Goal: Task Accomplishment & Management: Use online tool/utility

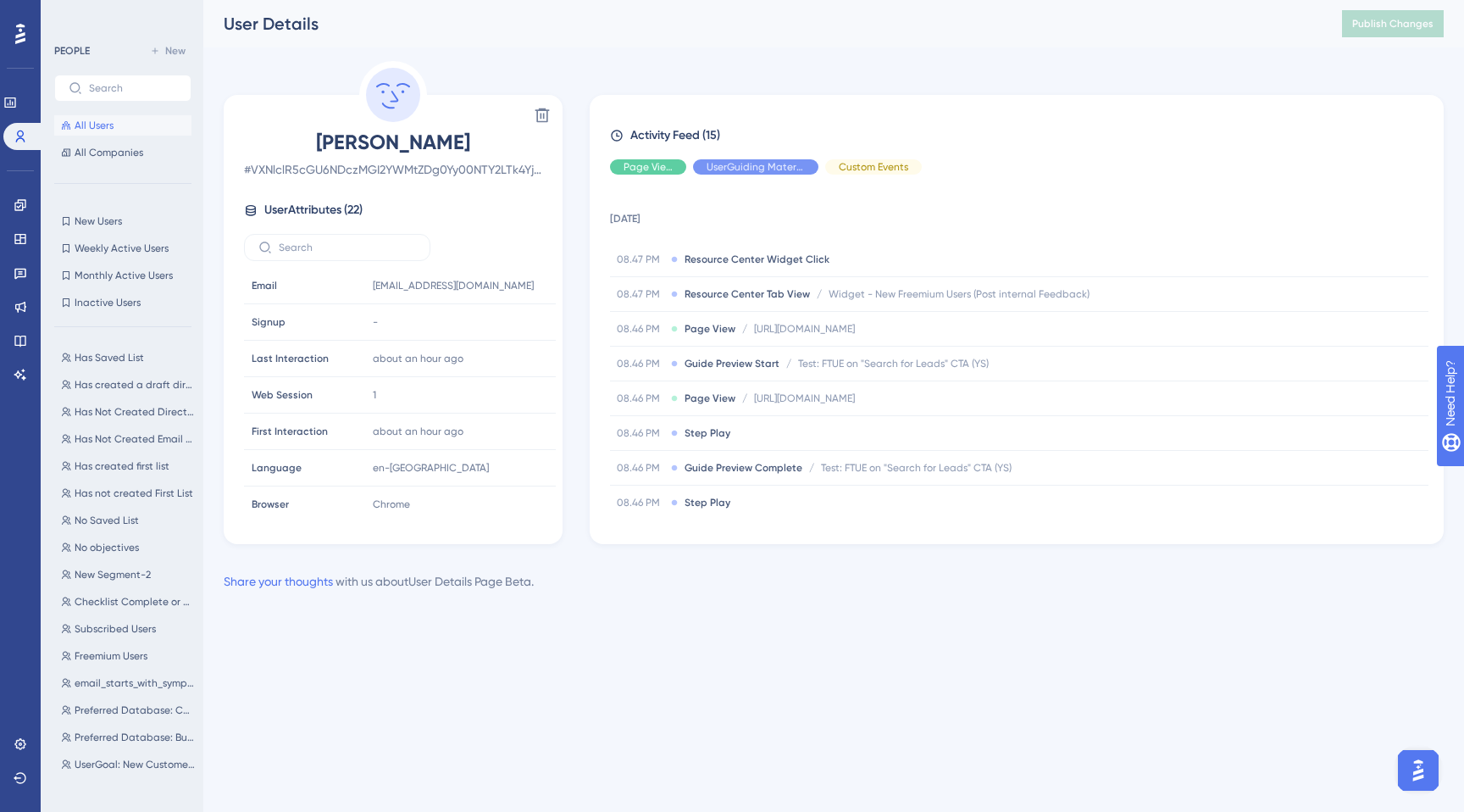
scroll to position [412, 0]
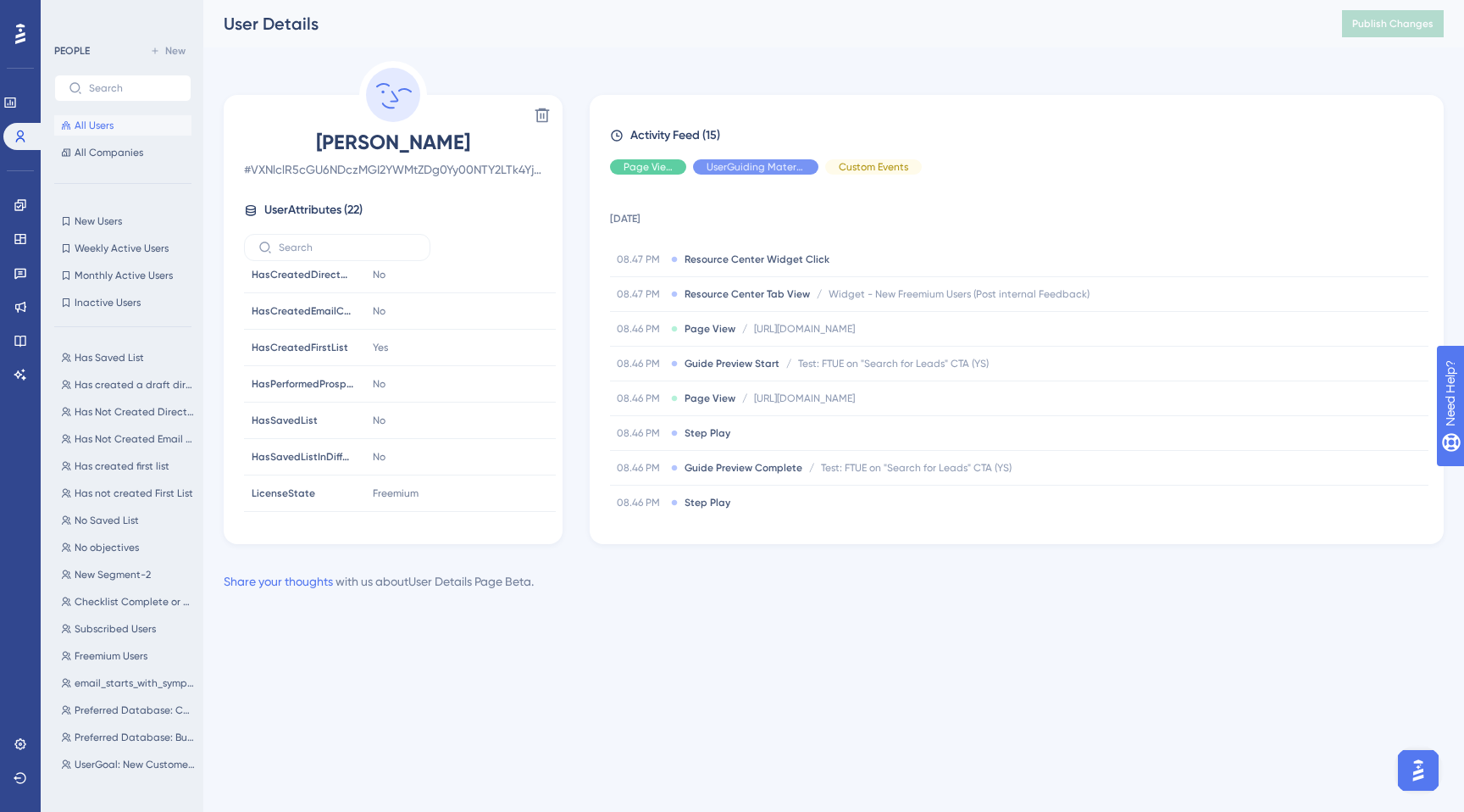
click at [399, 112] on div "Delete [PERSON_NAME] # VXNlclR5cGU6NDczMGI2YWMtZDg0Yy00NTY2LTk4YjEtZjUwMzhlOWE5…" at bounding box center [393, 302] width 339 height 483
click at [381, 77] on circle at bounding box center [393, 94] width 54 height 54
click at [381, 97] on circle at bounding box center [393, 94] width 54 height 54
drag, startPoint x: 341, startPoint y: 93, endPoint x: 400, endPoint y: 104, distance: 60.0
click at [400, 104] on div "Delete [PERSON_NAME] # VXNlclR5cGU6NDczMGI2YWMtZDg0Yy00NTY2LTk4YjEtZjUwMzhlOWE5…" at bounding box center [393, 302] width 339 height 483
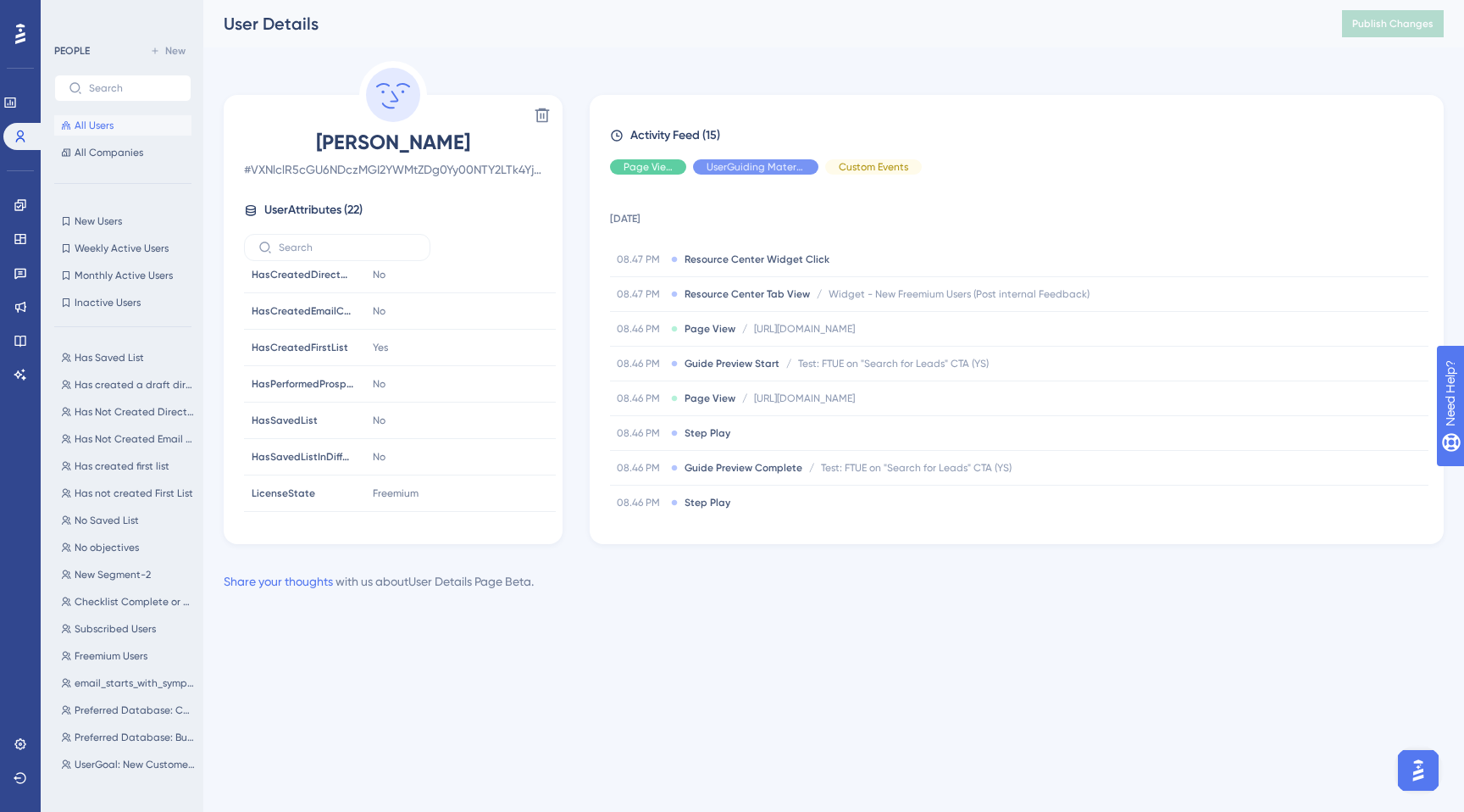
click at [458, 59] on div "Performance Users Engagement Widgets Feedback Product Updates Knowledge Base AI…" at bounding box center [833, 309] width 1261 height 618
click at [393, 98] on circle at bounding box center [393, 94] width 54 height 54
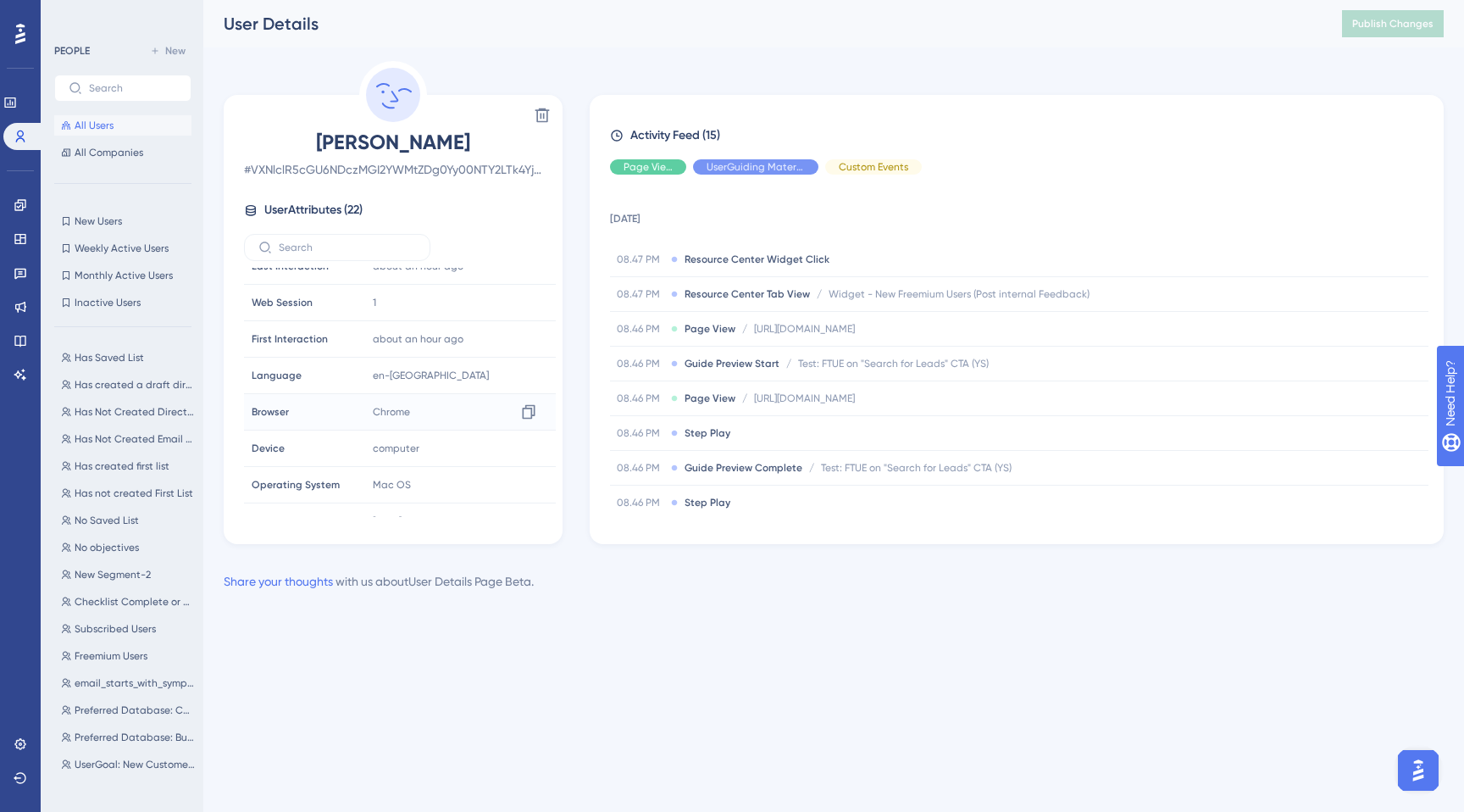
scroll to position [97, 0]
click at [92, 132] on button "All Users" at bounding box center [123, 125] width 138 height 21
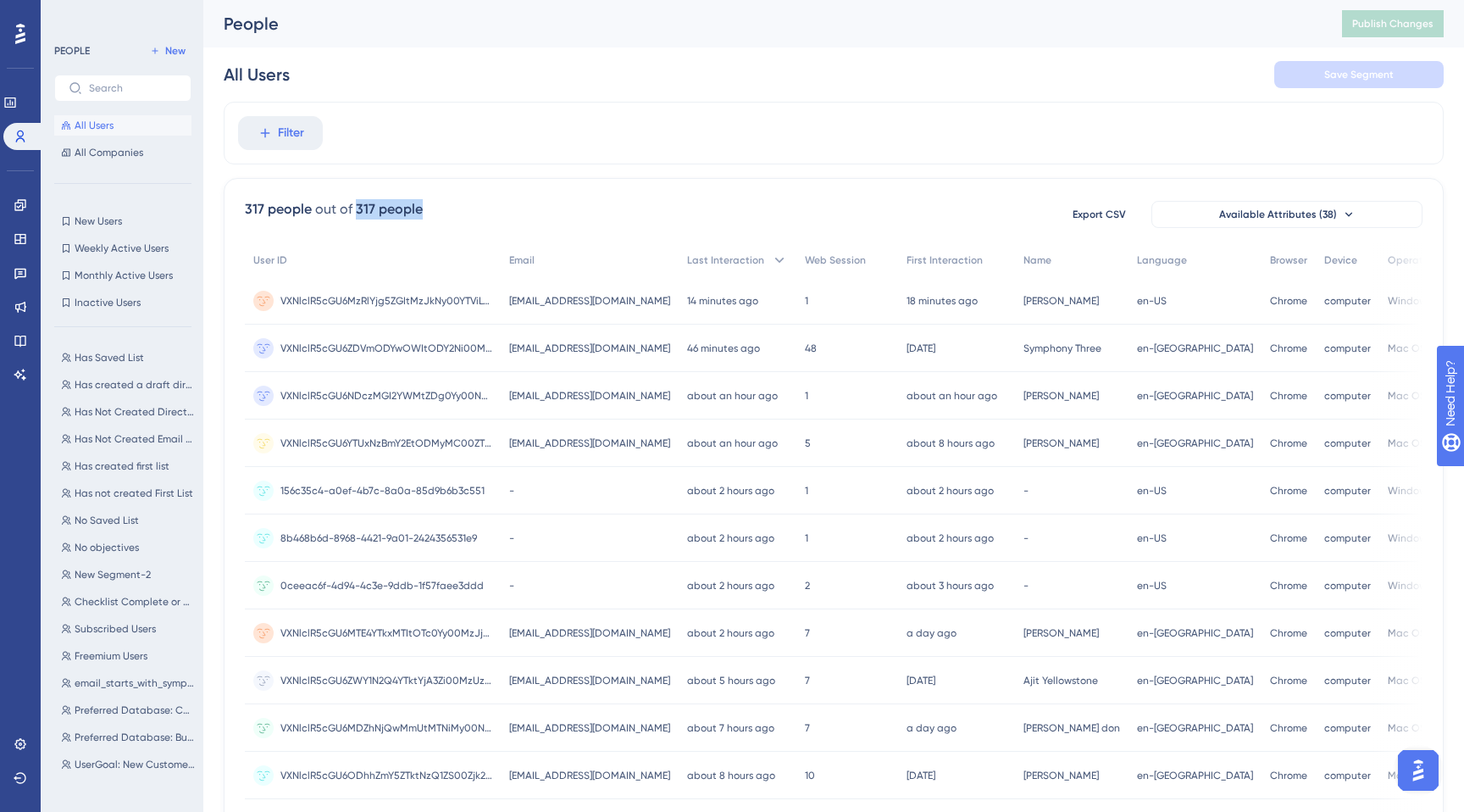
drag, startPoint x: 355, startPoint y: 210, endPoint x: 454, endPoint y: 210, distance: 99.0
click at [454, 210] on div "317 people out of 317 people Export CSV Available Attributes (38)" at bounding box center [833, 214] width 1178 height 31
click at [8, 115] on div "Performance" at bounding box center [21, 102] width 34 height 27
click at [14, 102] on icon at bounding box center [10, 102] width 11 height 10
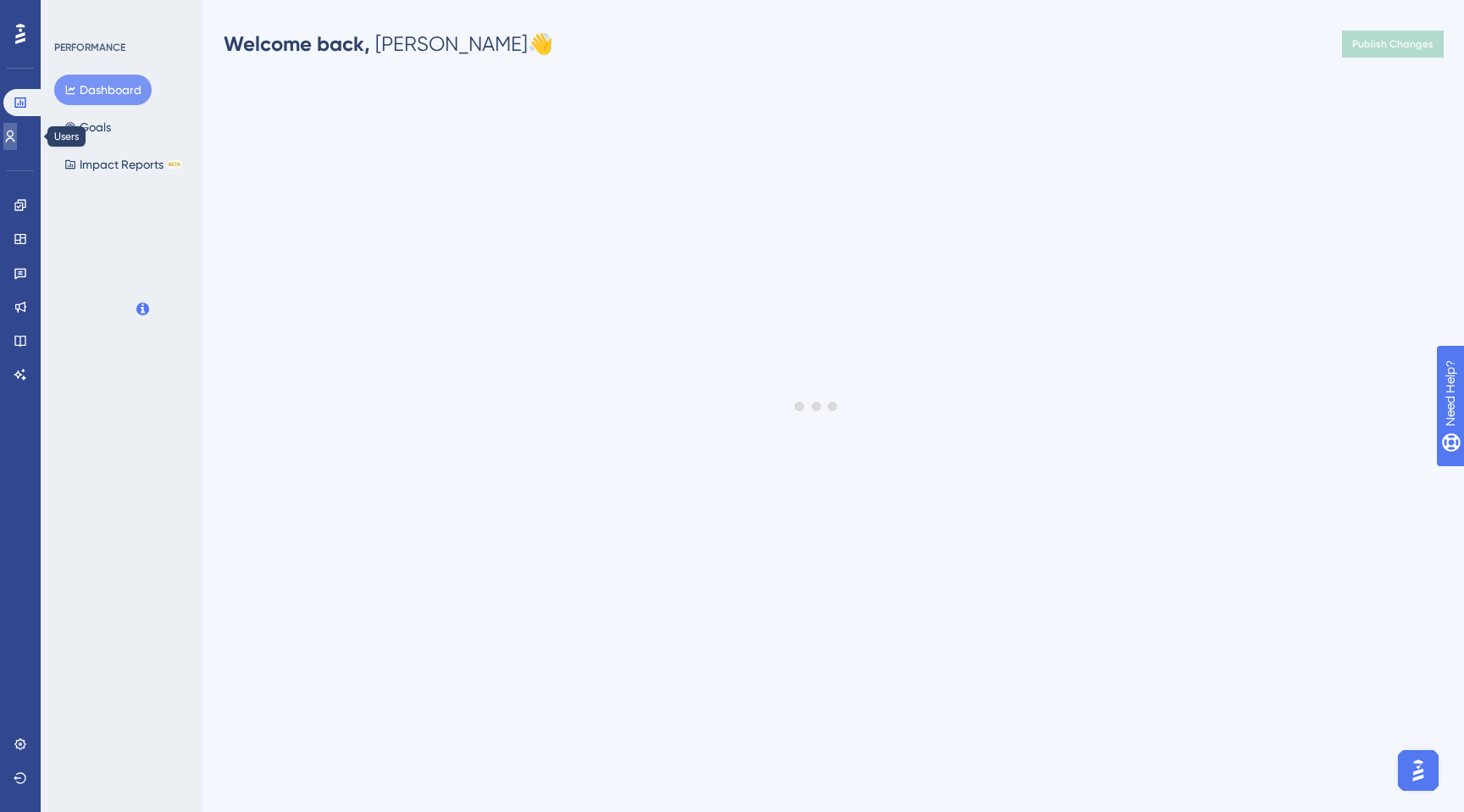
click at [16, 134] on icon at bounding box center [10, 137] width 13 height 13
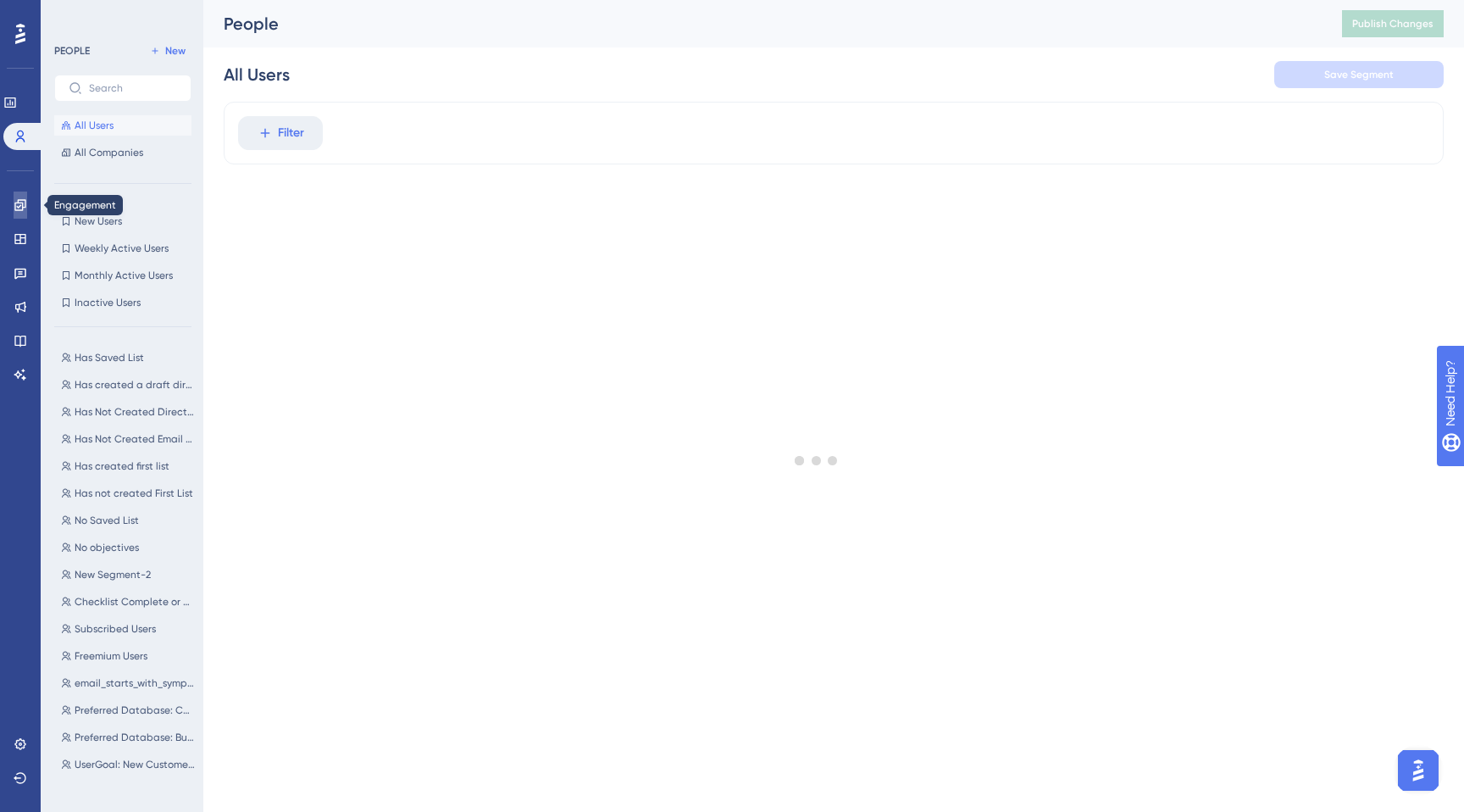
click at [17, 198] on icon at bounding box center [20, 205] width 13 height 13
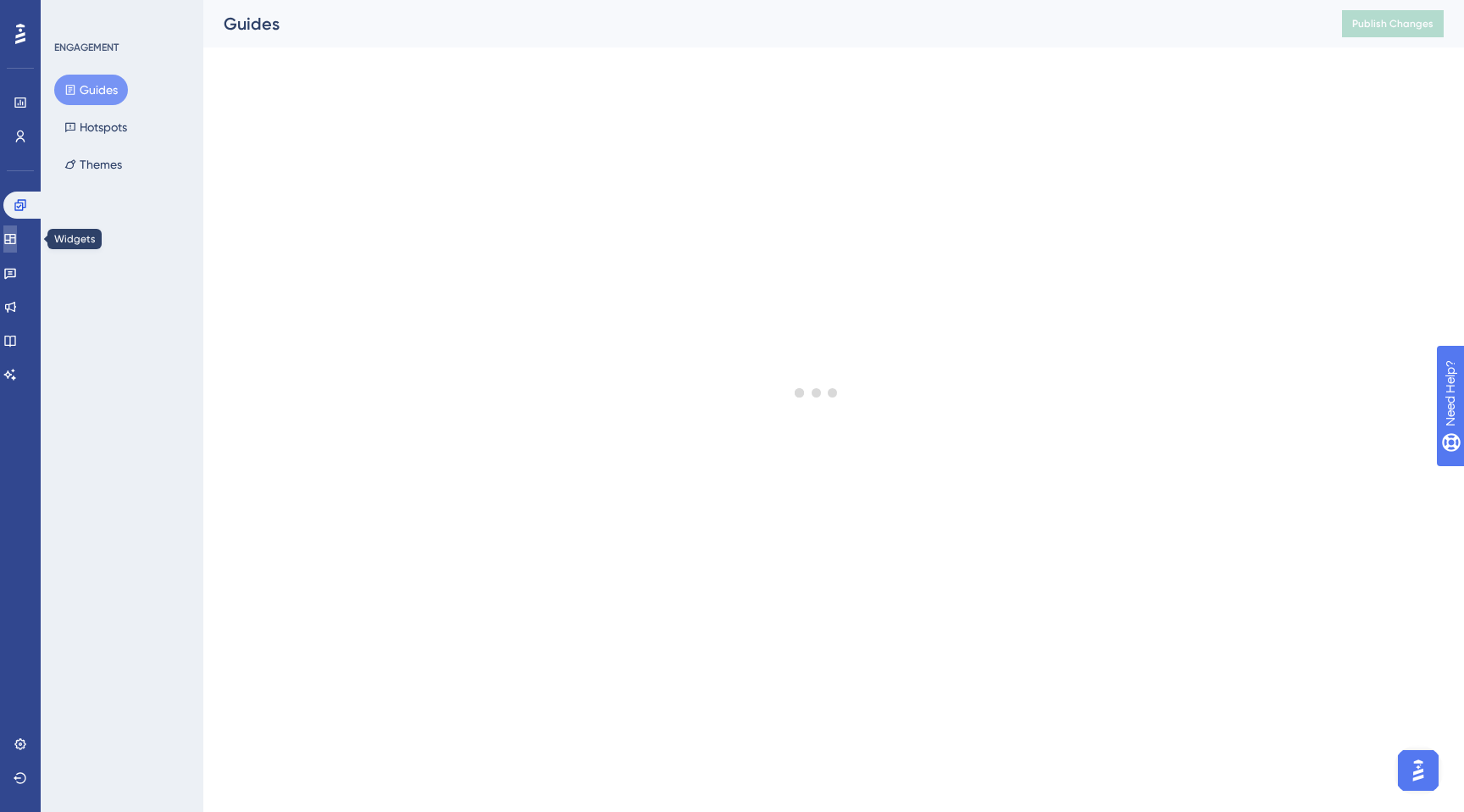
click at [16, 248] on link at bounding box center [10, 239] width 13 height 27
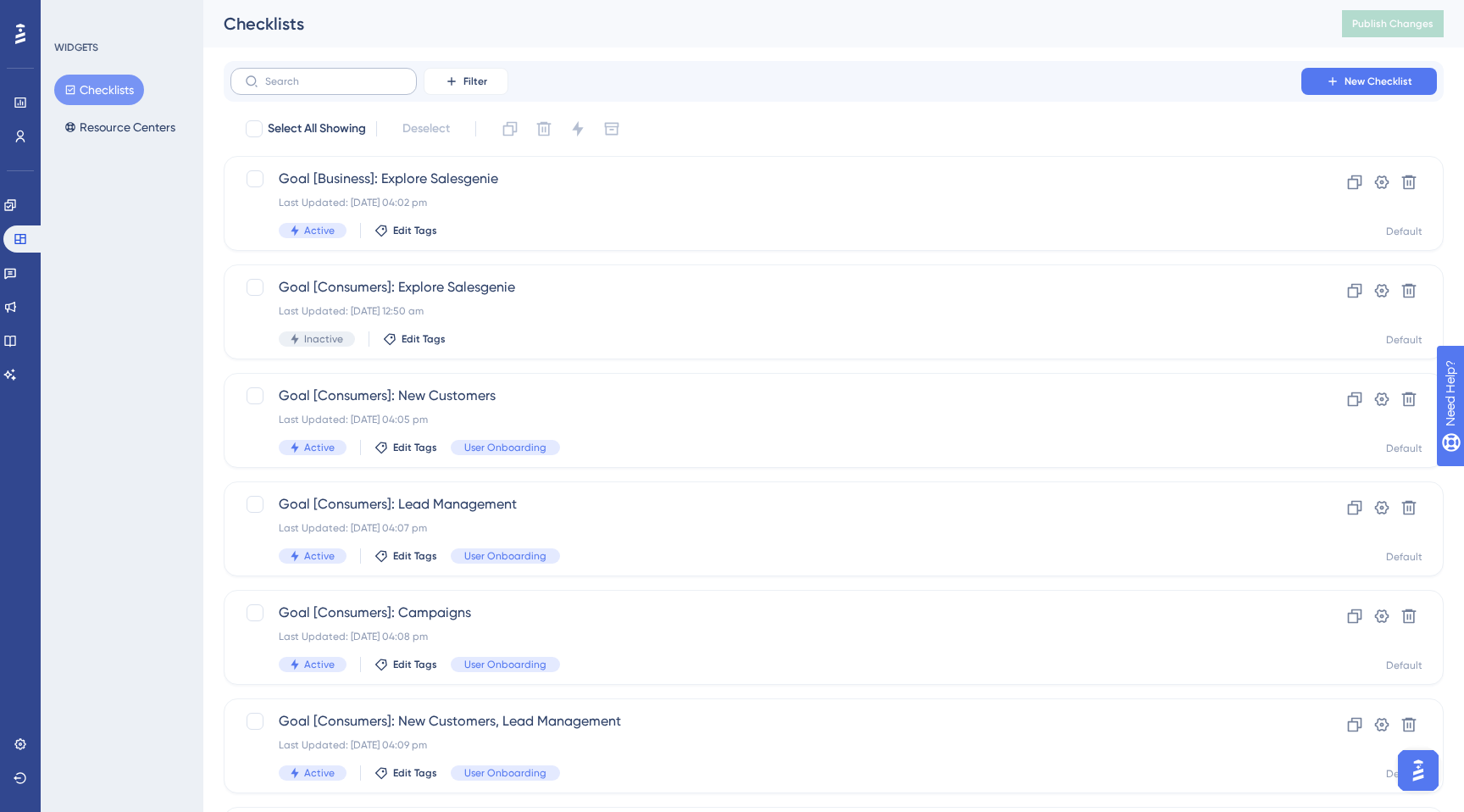
click at [312, 67] on label at bounding box center [323, 80] width 186 height 27
click at [312, 76] on input "text" at bounding box center [334, 81] width 138 height 12
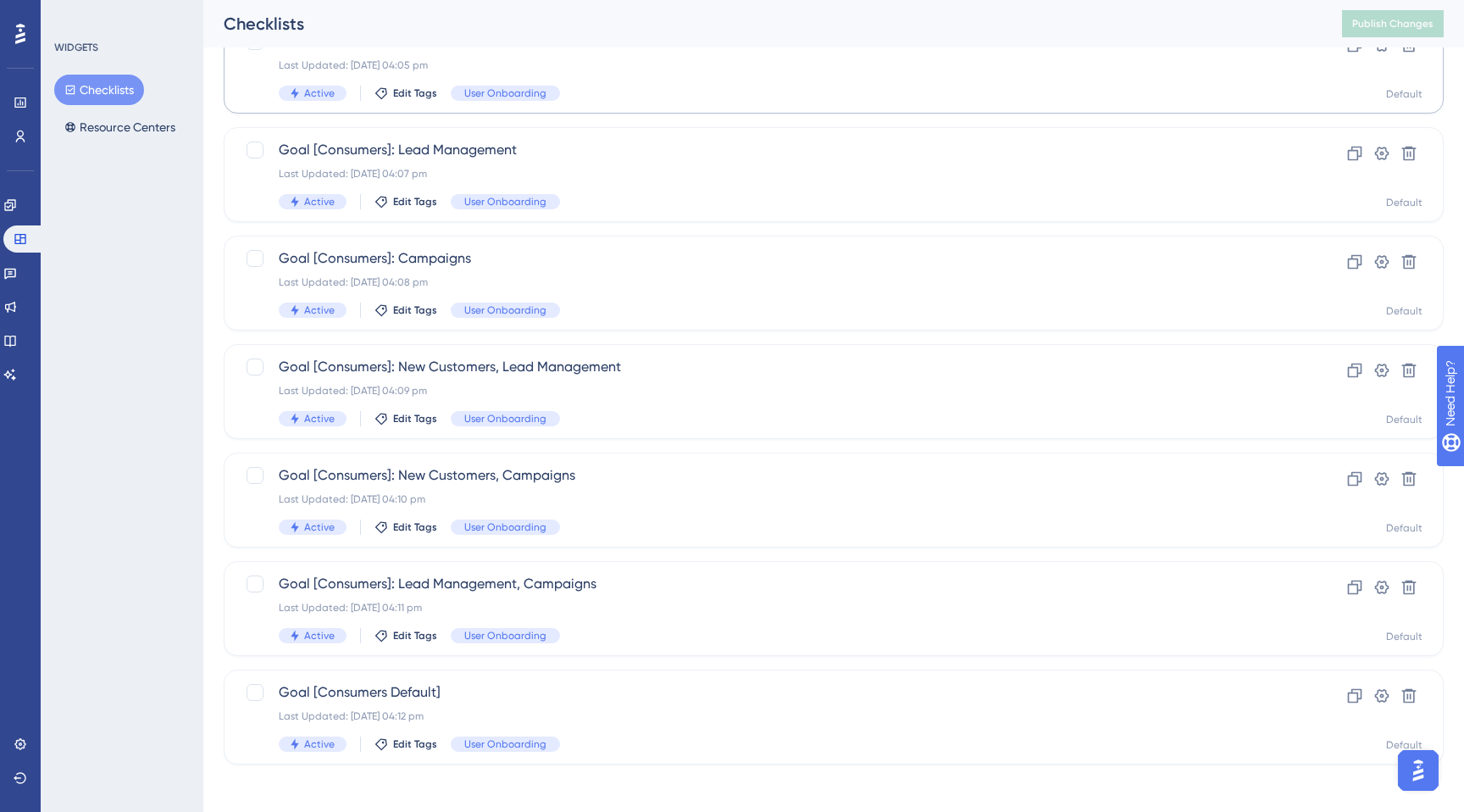
scroll to position [248, 0]
type input "consumer"
click at [578, 387] on div "Last Updated: [DATE] 04:09 pm" at bounding box center [766, 388] width 975 height 13
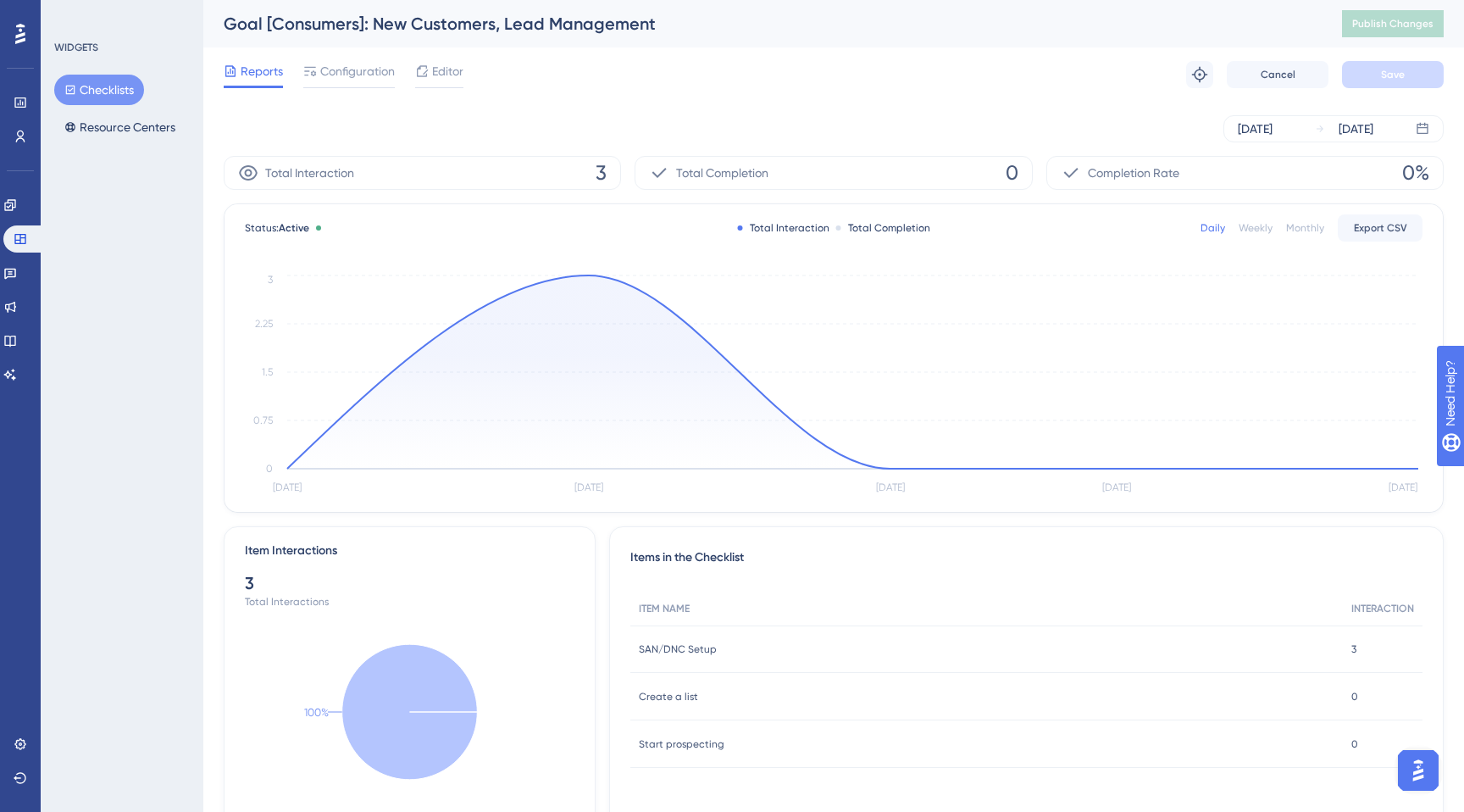
click at [454, 59] on div "Reports Configuration Editor Troubleshoot Cancel Save" at bounding box center [833, 75] width 1220 height 54
click at [453, 67] on span "Editor" at bounding box center [448, 71] width 32 height 21
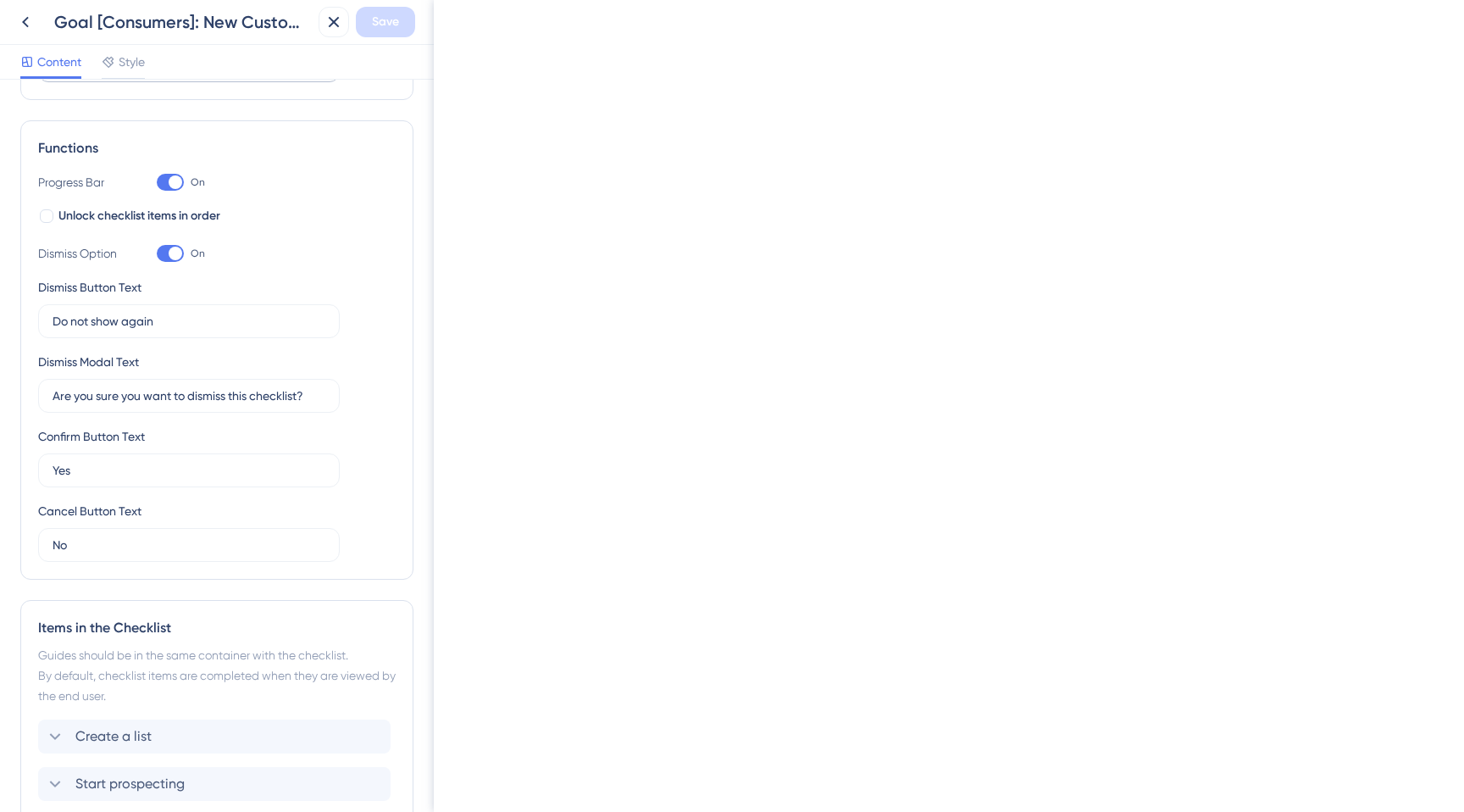
scroll to position [395, 0]
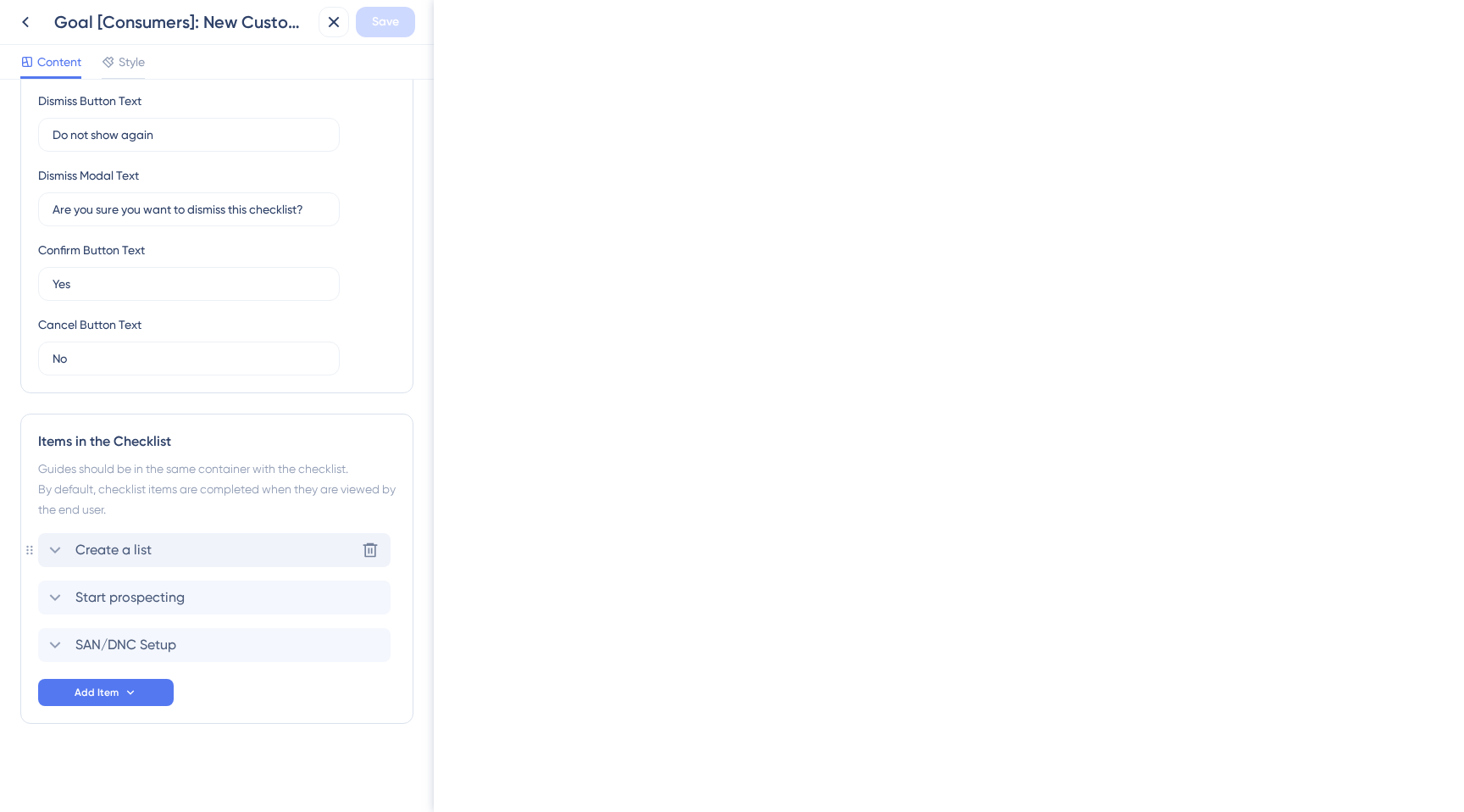
click at [199, 545] on div "Create a list Delete" at bounding box center [214, 550] width 353 height 34
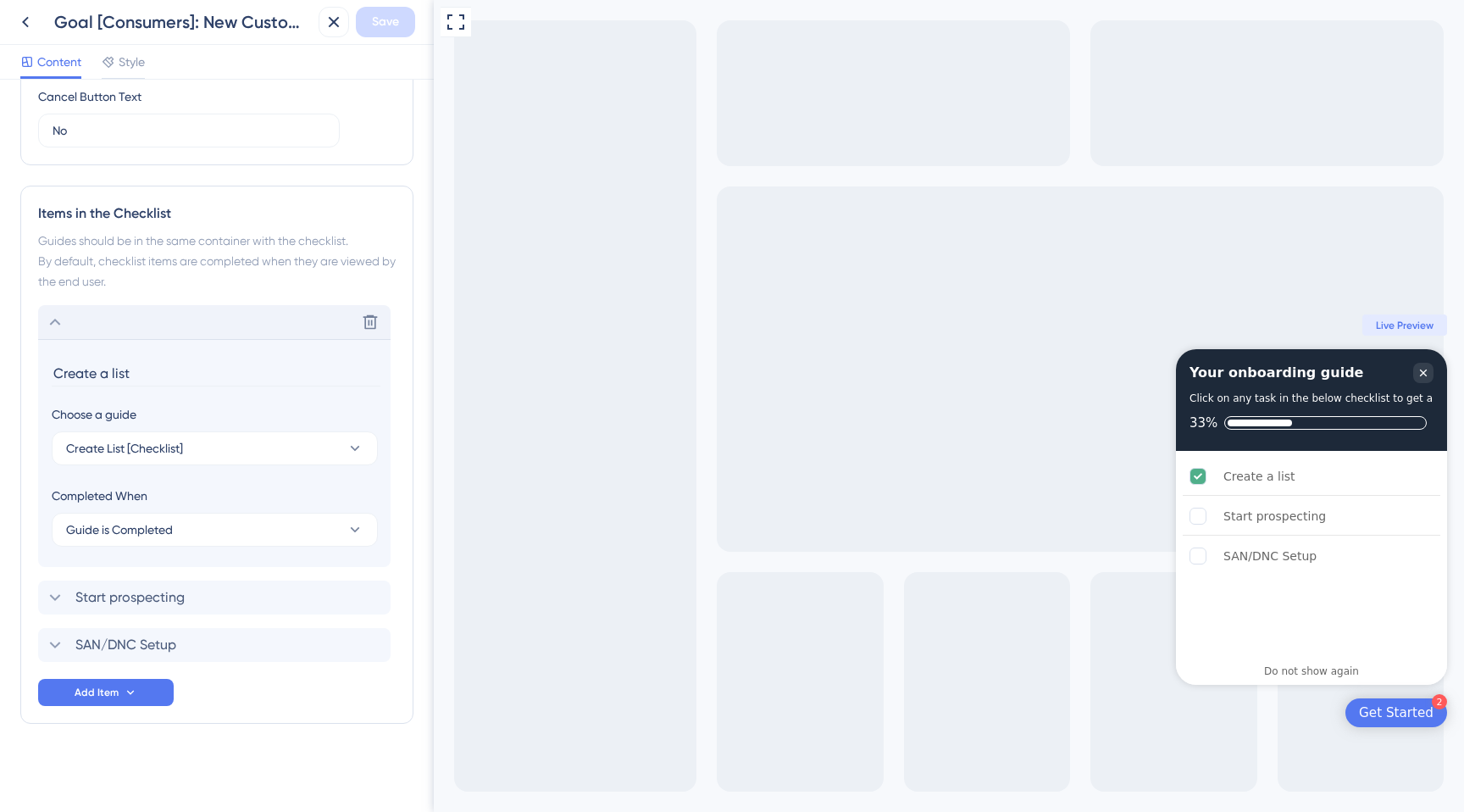
scroll to position [0, 0]
click at [30, 29] on icon at bounding box center [25, 22] width 21 height 21
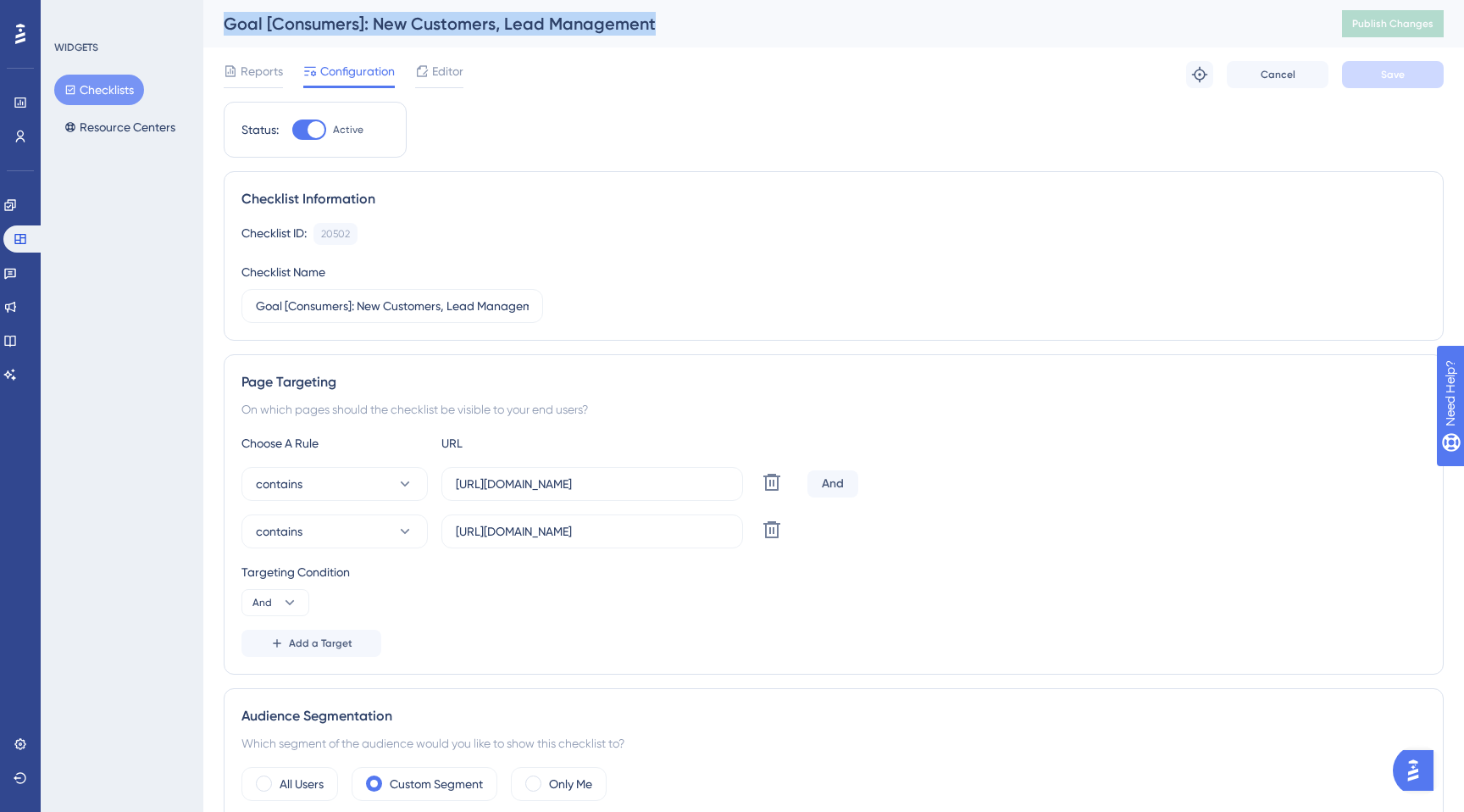
drag, startPoint x: 215, startPoint y: 23, endPoint x: 658, endPoint y: 25, distance: 443.0
click at [658, 25] on div "Goal [Consumers]: New Customers, Lead Management Publish Changes" at bounding box center [833, 23] width 1261 height 48
copy div "Goal [Consumers]: New Customers, Lead Management"
click at [99, 93] on button "Checklists" at bounding box center [99, 90] width 90 height 31
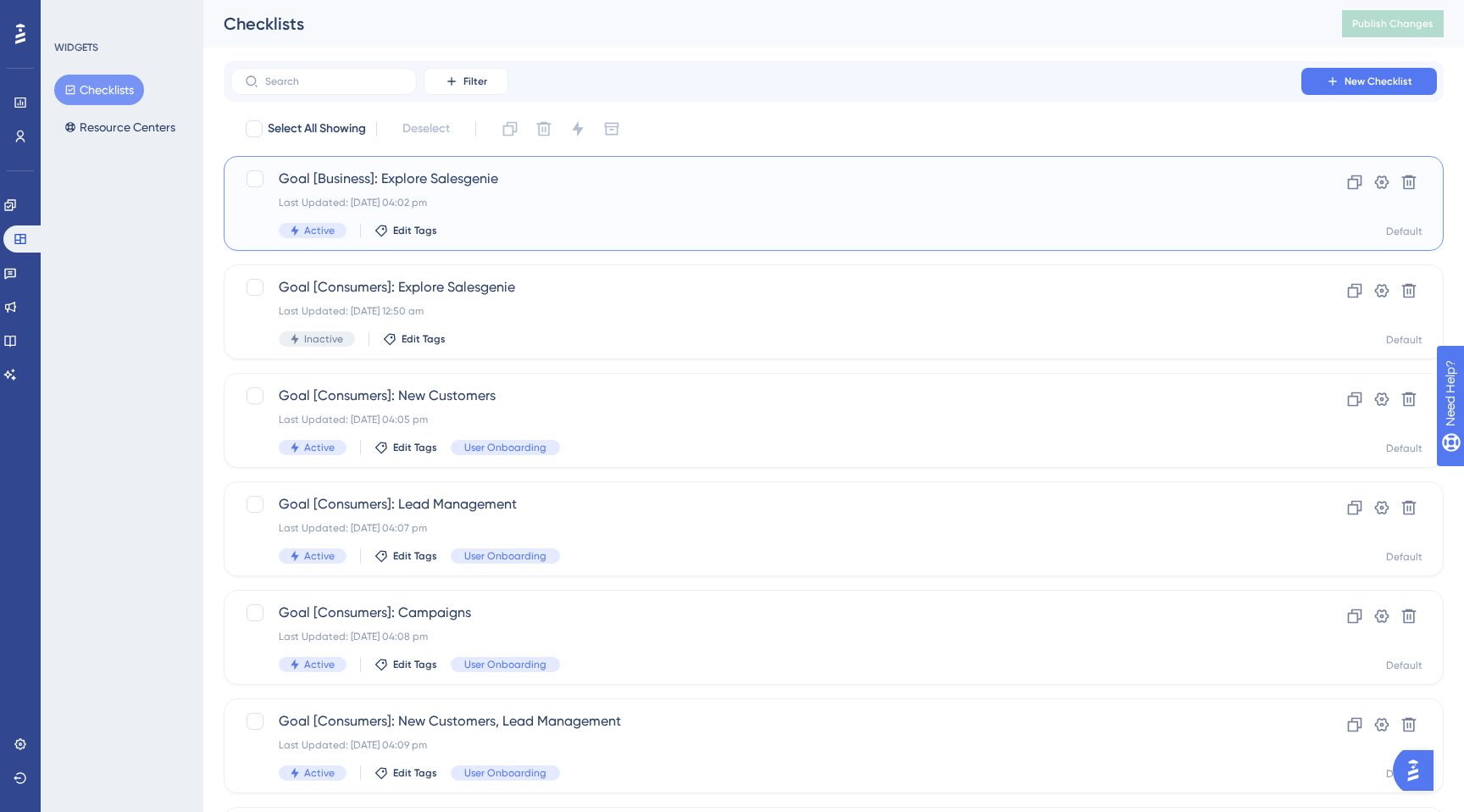
click at [384, 188] on span "Goal [Business]: Explore Salesgenie" at bounding box center [766, 179] width 975 height 21
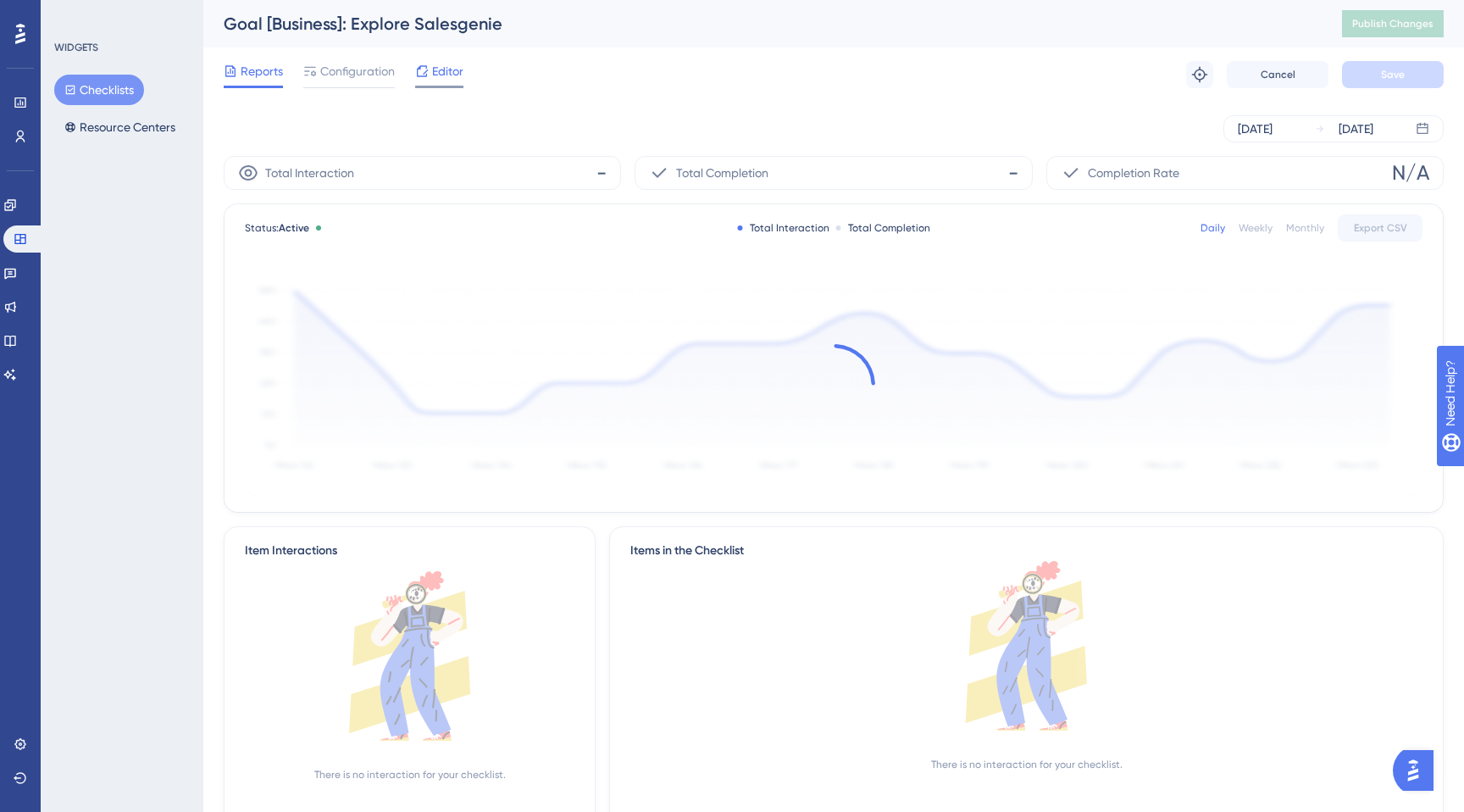
click at [451, 72] on span "Editor" at bounding box center [448, 71] width 32 height 21
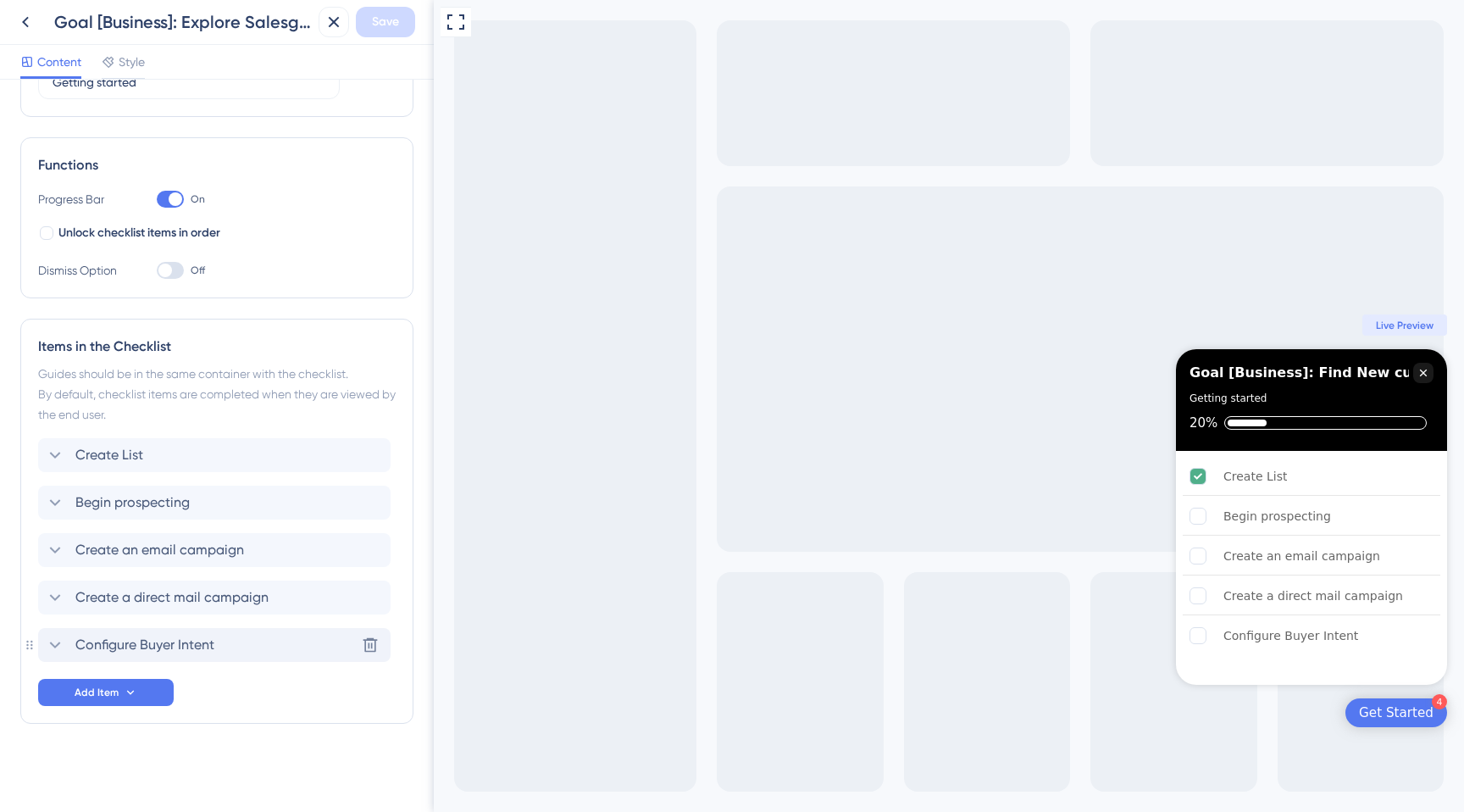
click at [186, 643] on span "Configure Buyer Intent" at bounding box center [145, 645] width 139 height 21
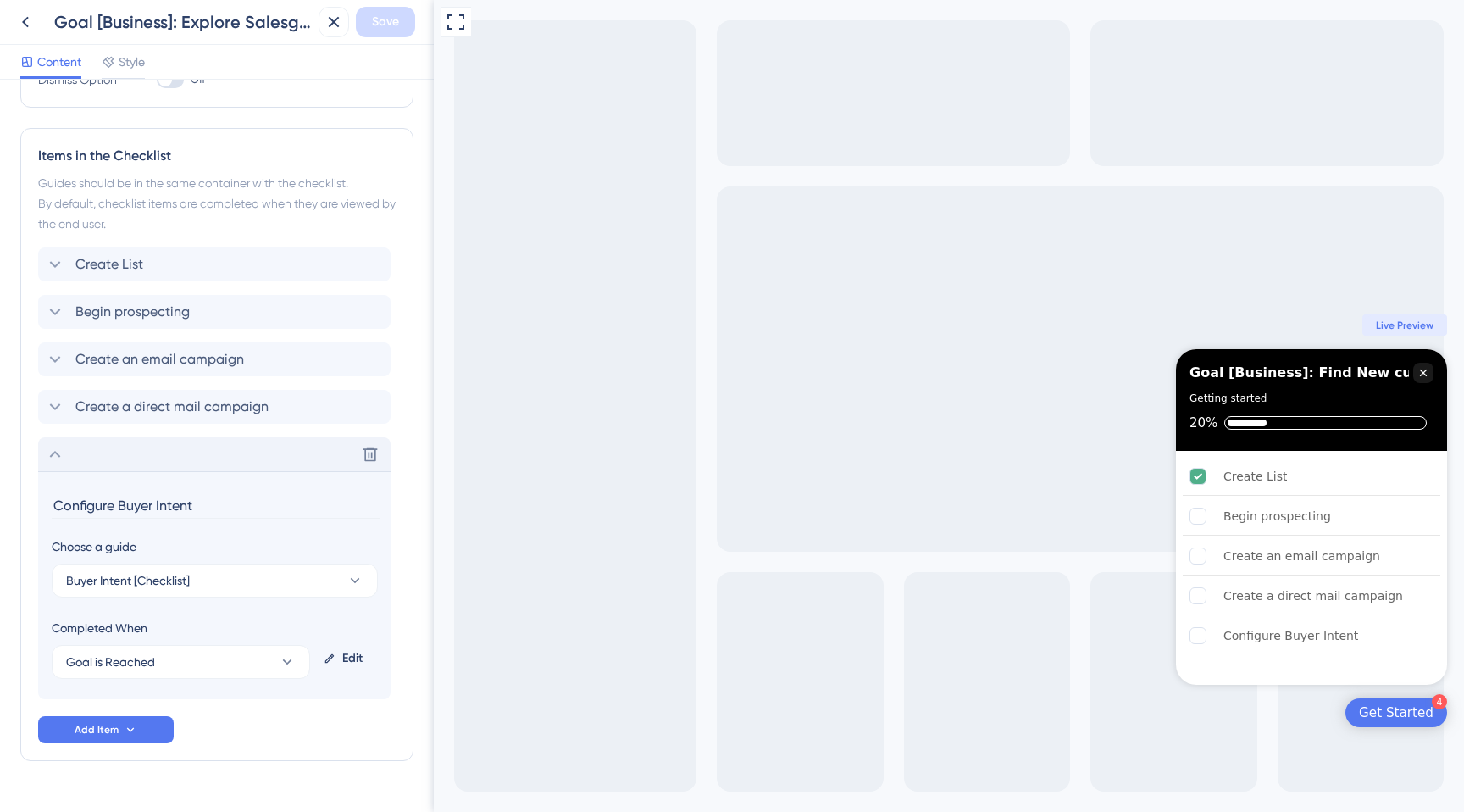
scroll to position [419, 0]
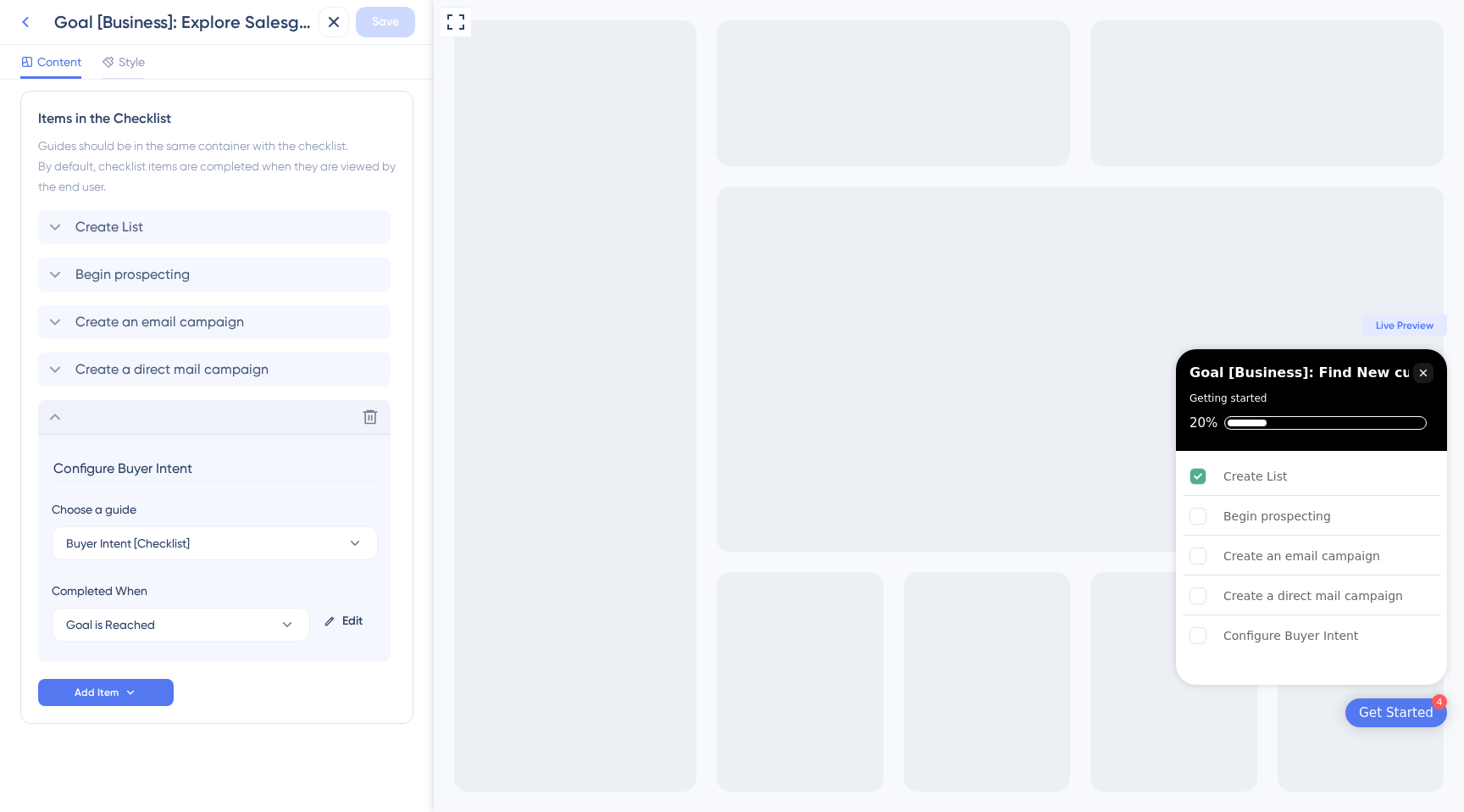
click at [23, 35] on button at bounding box center [25, 22] width 31 height 31
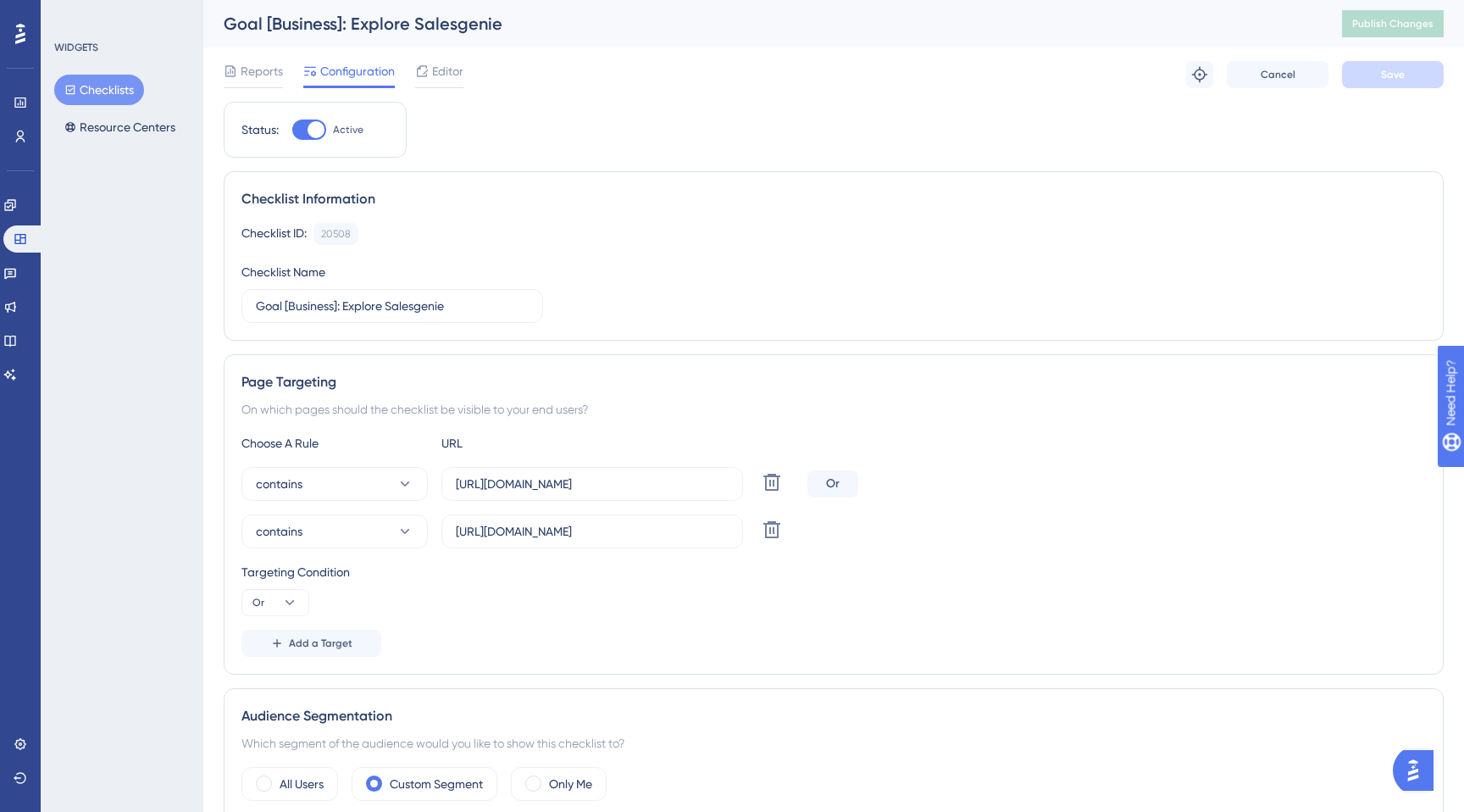
click at [105, 90] on button "Checklists" at bounding box center [99, 90] width 90 height 31
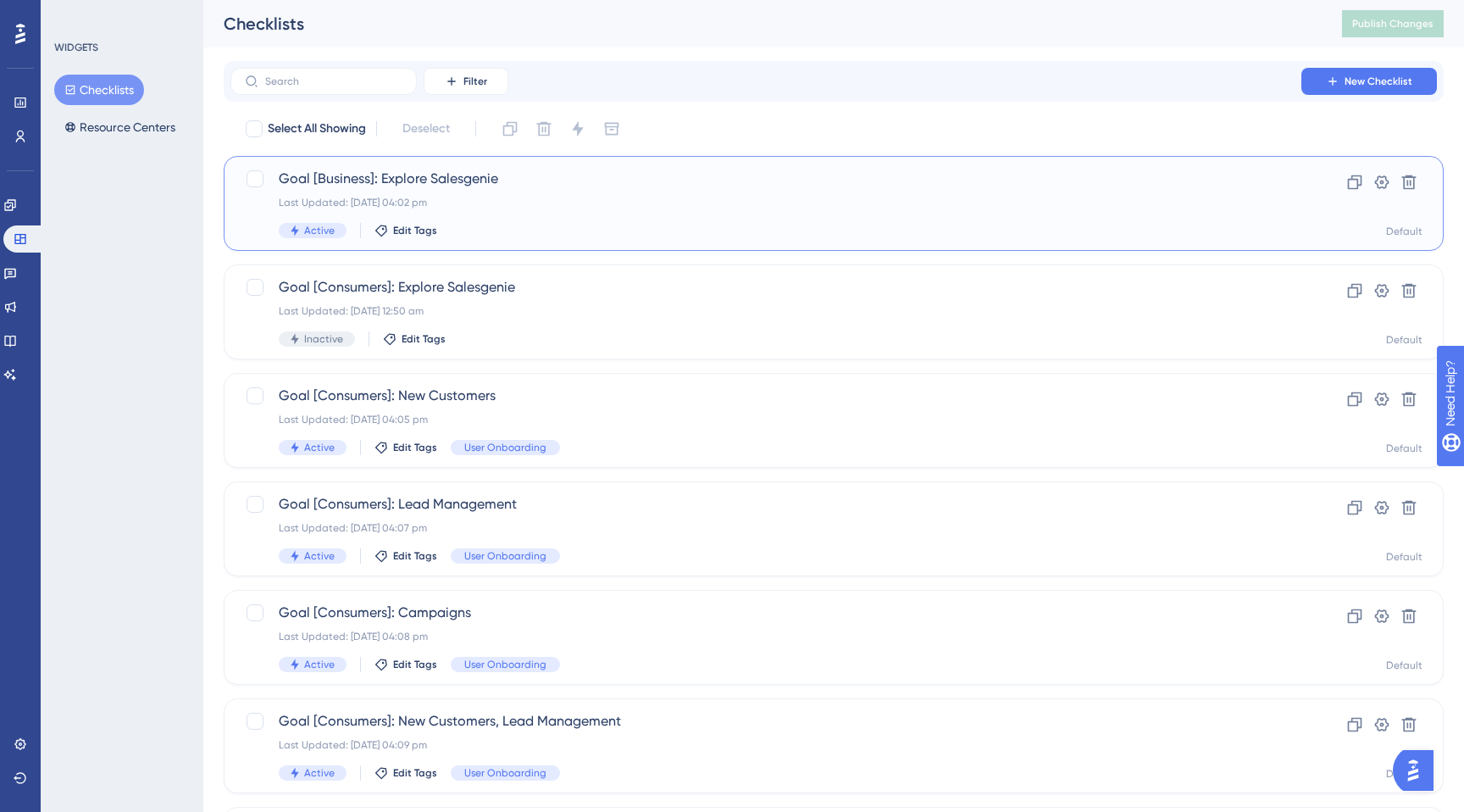
click at [448, 192] on div "Goal [Business]: Explore Salesgenie Last Updated: [DATE] 04:02 pm Active Edit T…" at bounding box center [766, 203] width 975 height 69
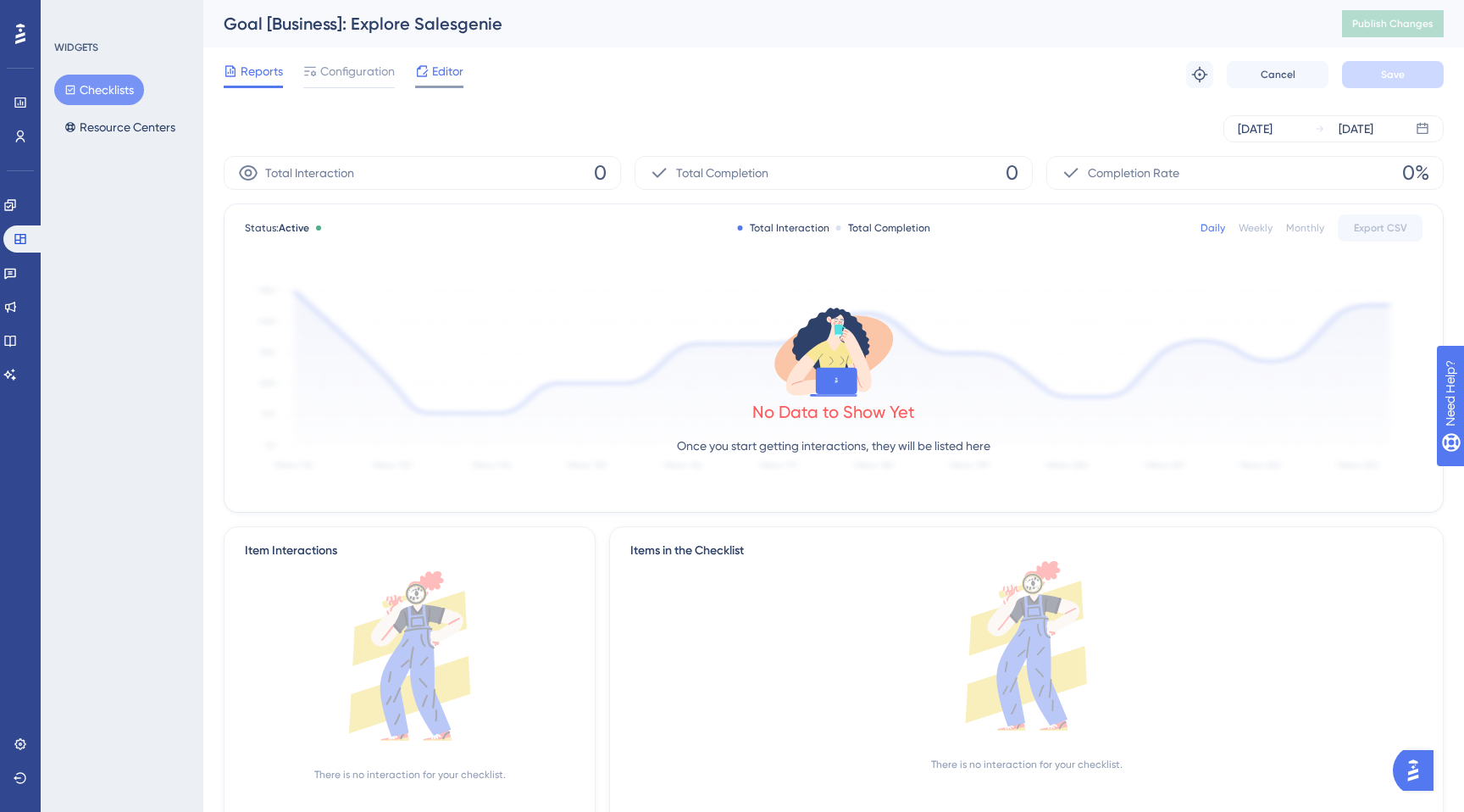
click at [415, 76] on icon at bounding box center [422, 71] width 13 height 13
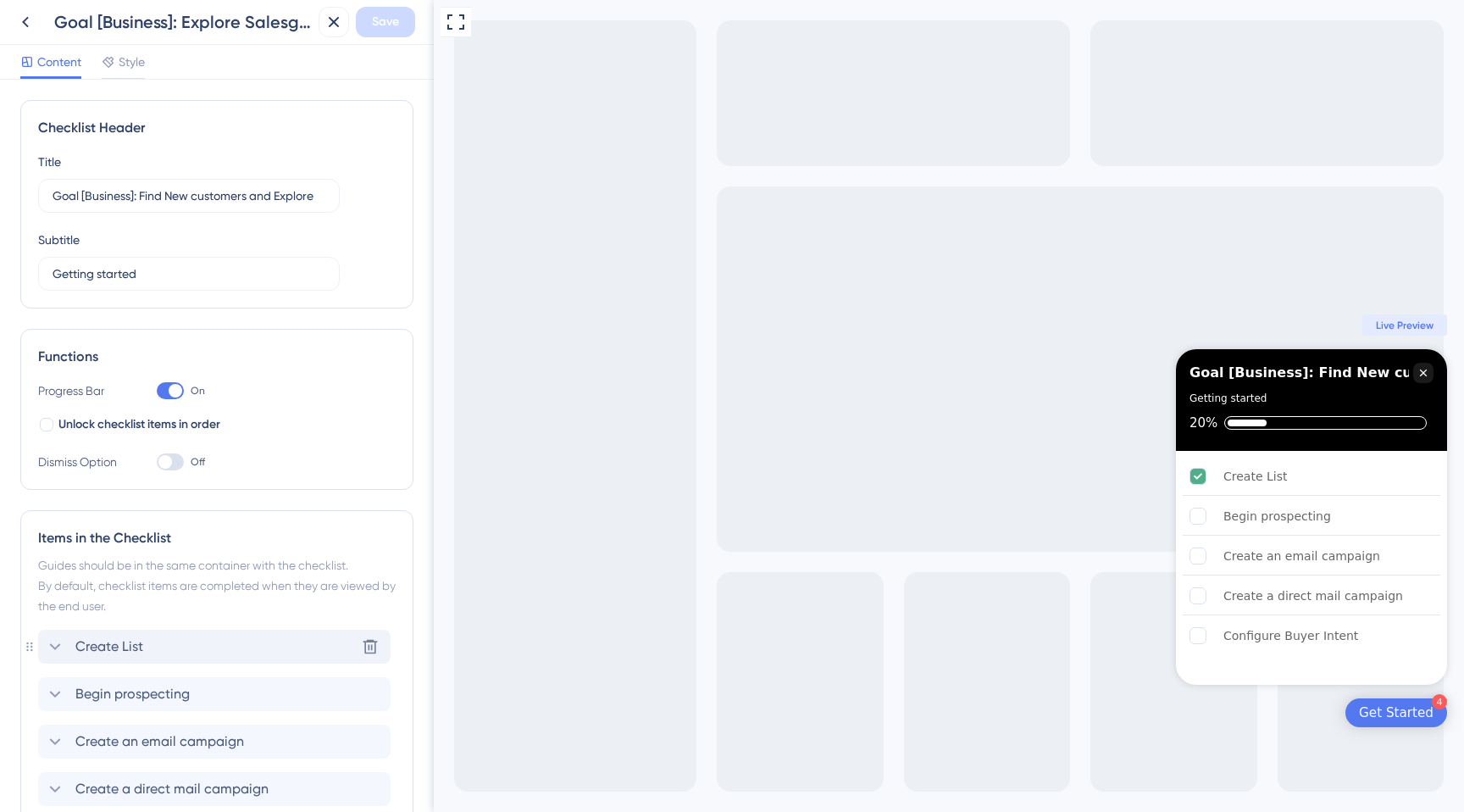
click at [143, 658] on div "Create List Delete" at bounding box center [214, 646] width 353 height 34
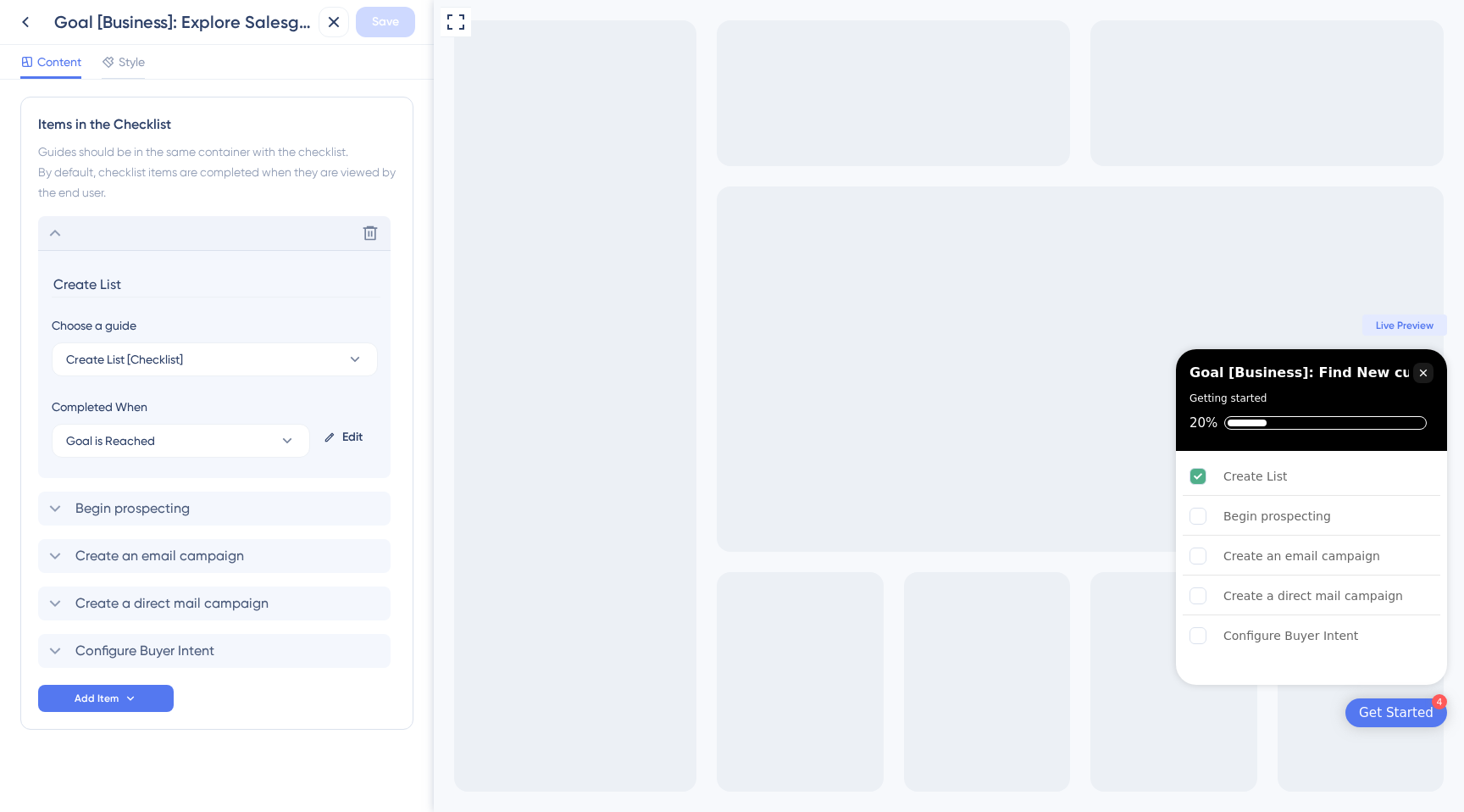
scroll to position [419, 0]
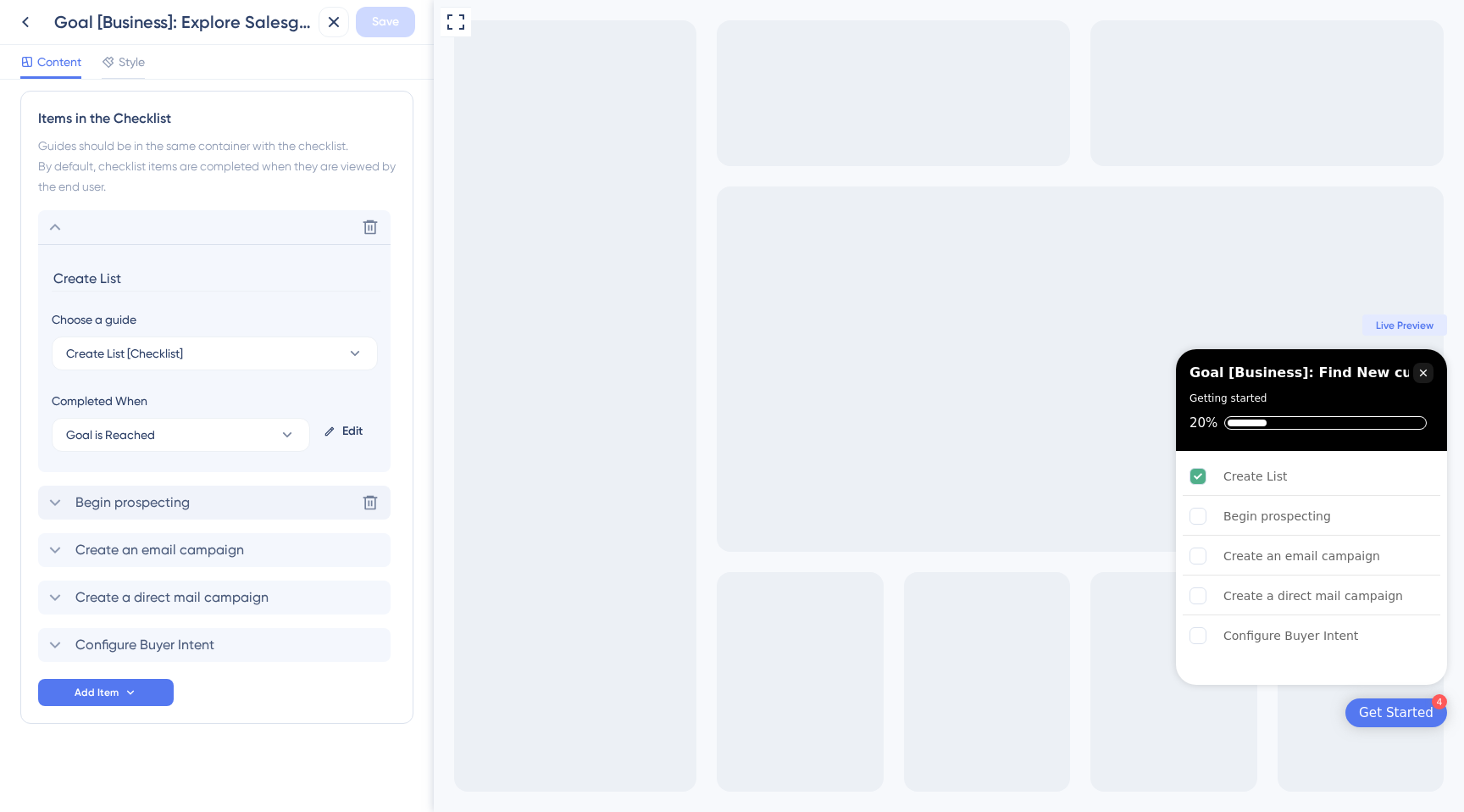
click at [167, 505] on span "Begin prospecting" at bounding box center [133, 502] width 114 height 21
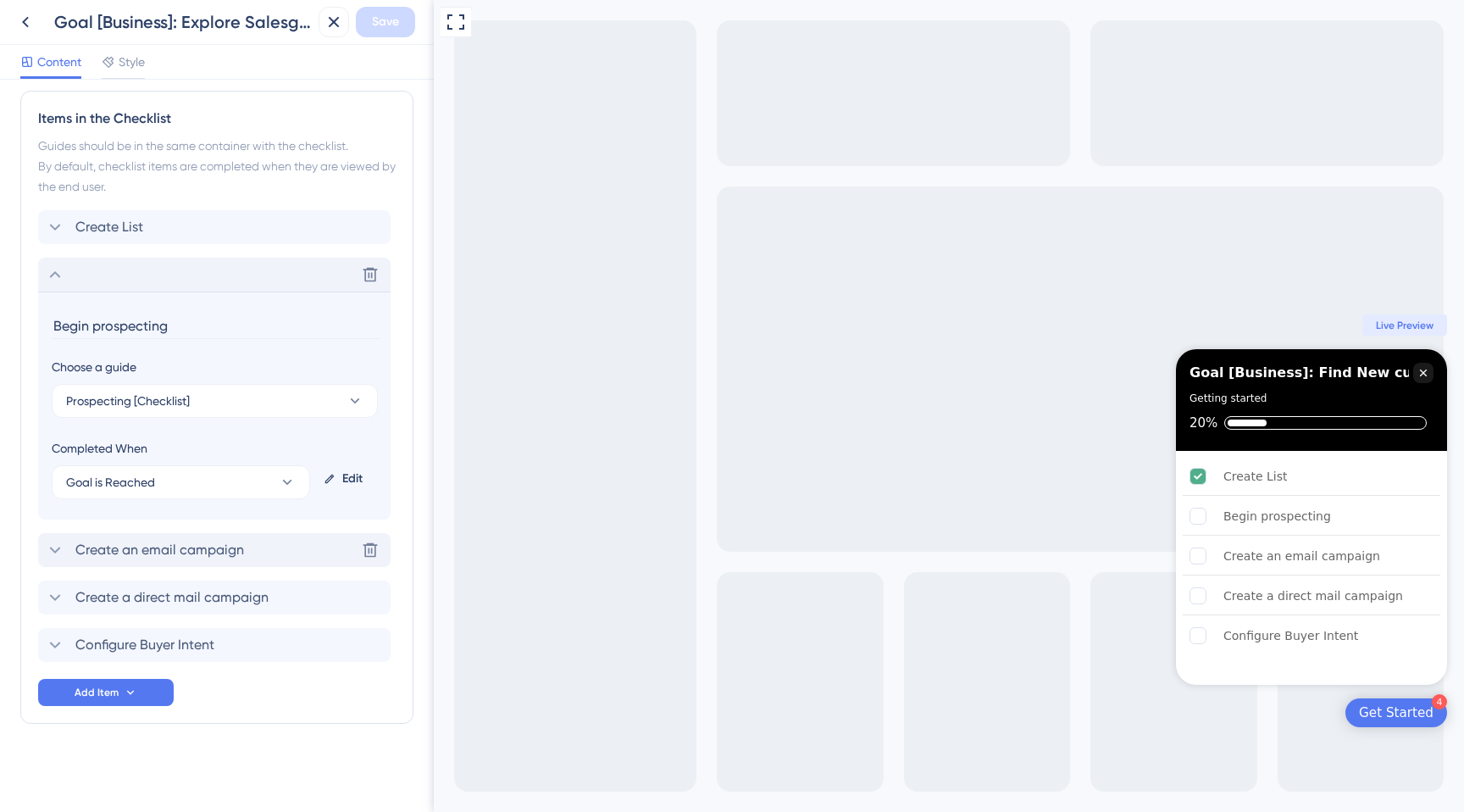
click at [175, 558] on span "Create an email campaign" at bounding box center [160, 550] width 168 height 21
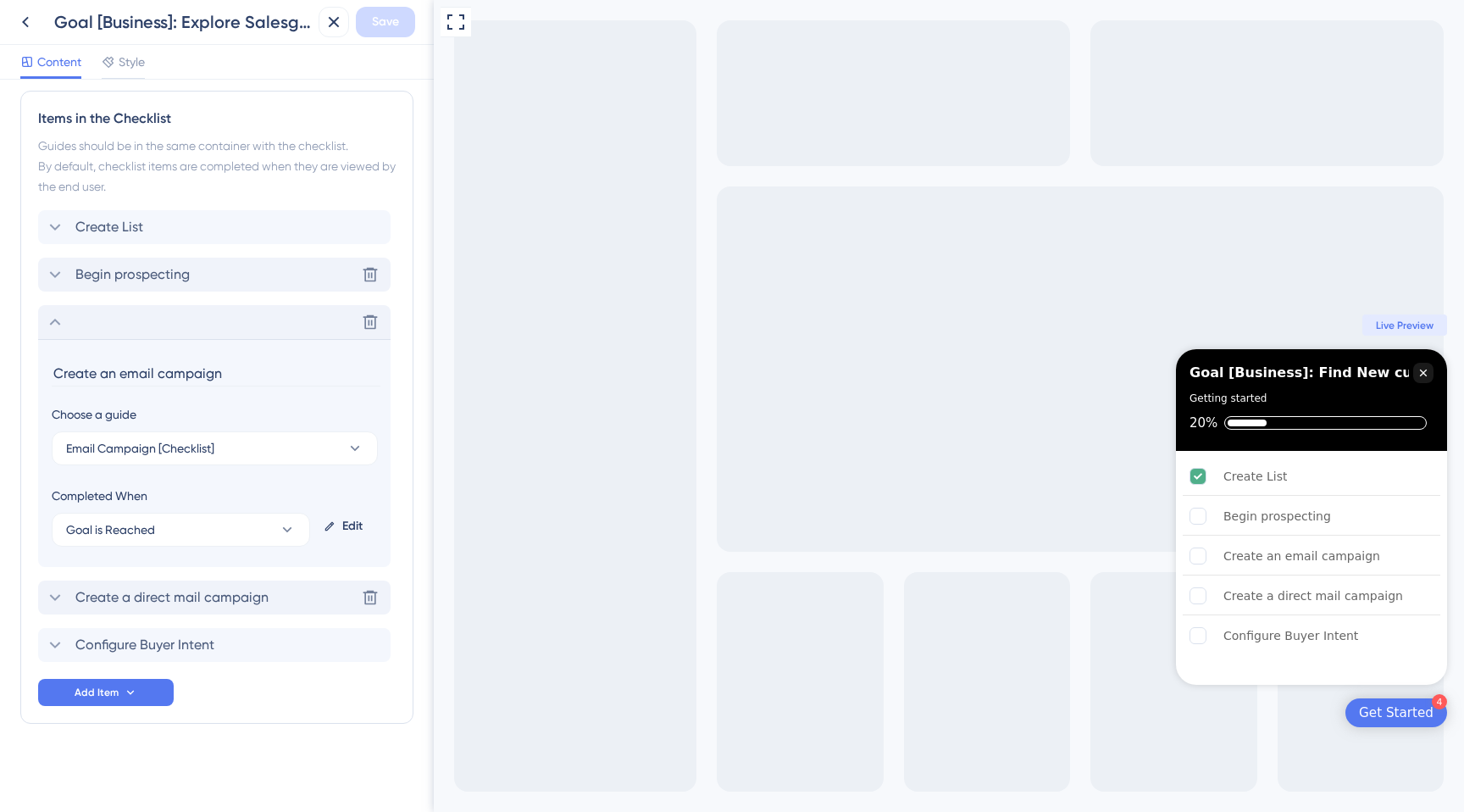
click at [185, 610] on div "Create a direct mail campaign Delete" at bounding box center [214, 598] width 353 height 34
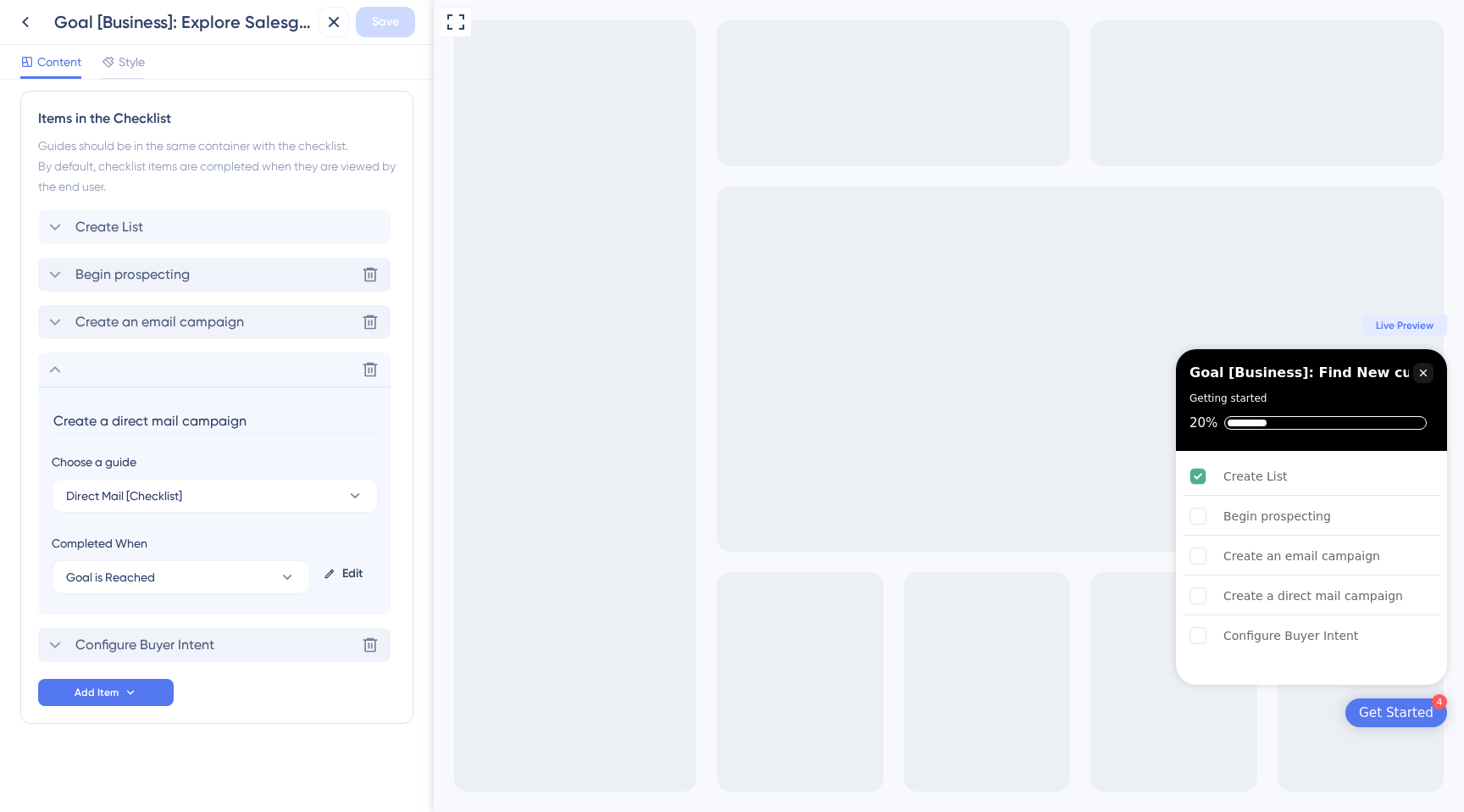
click at [192, 637] on span "Configure Buyer Intent" at bounding box center [145, 645] width 139 height 21
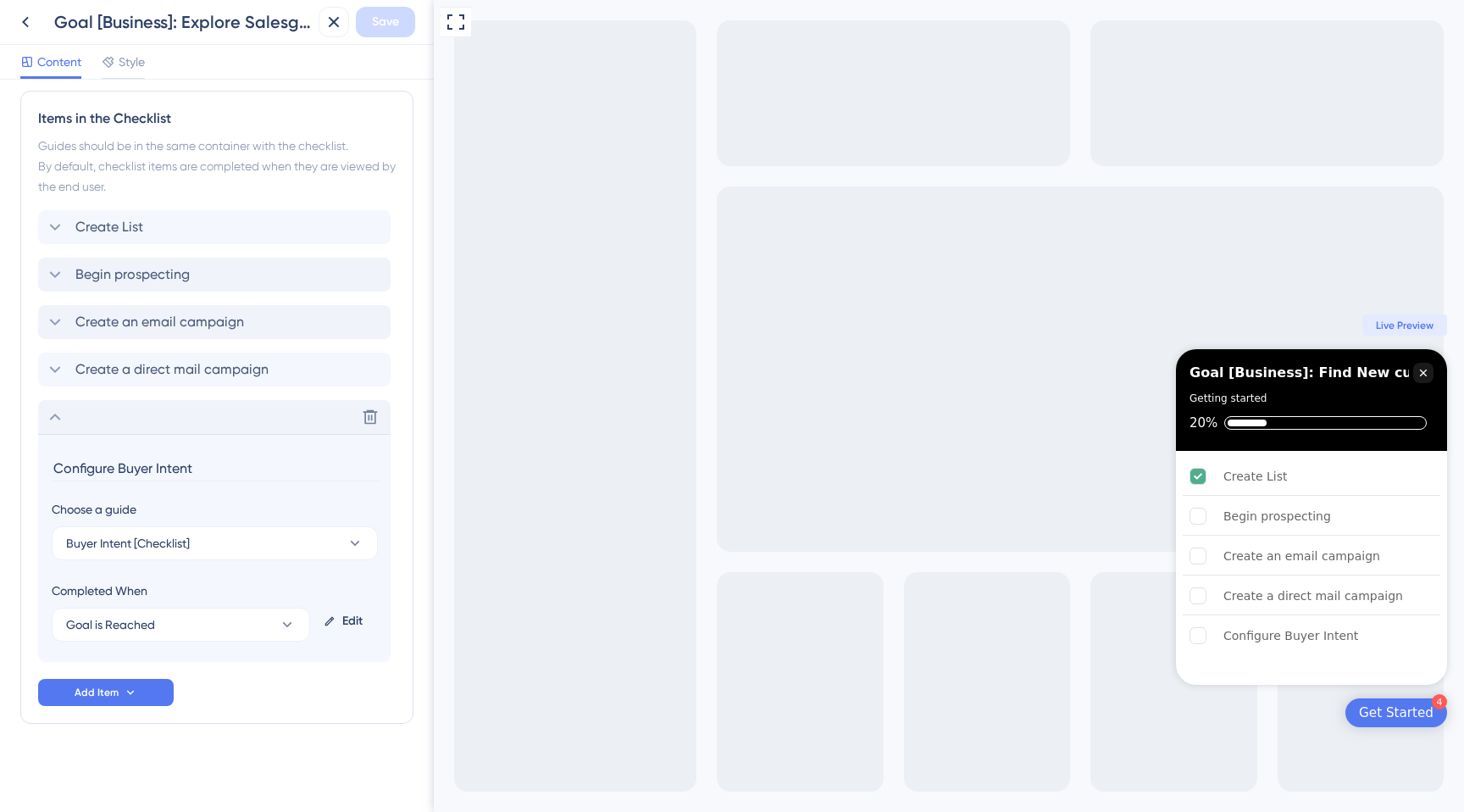
scroll to position [0, 0]
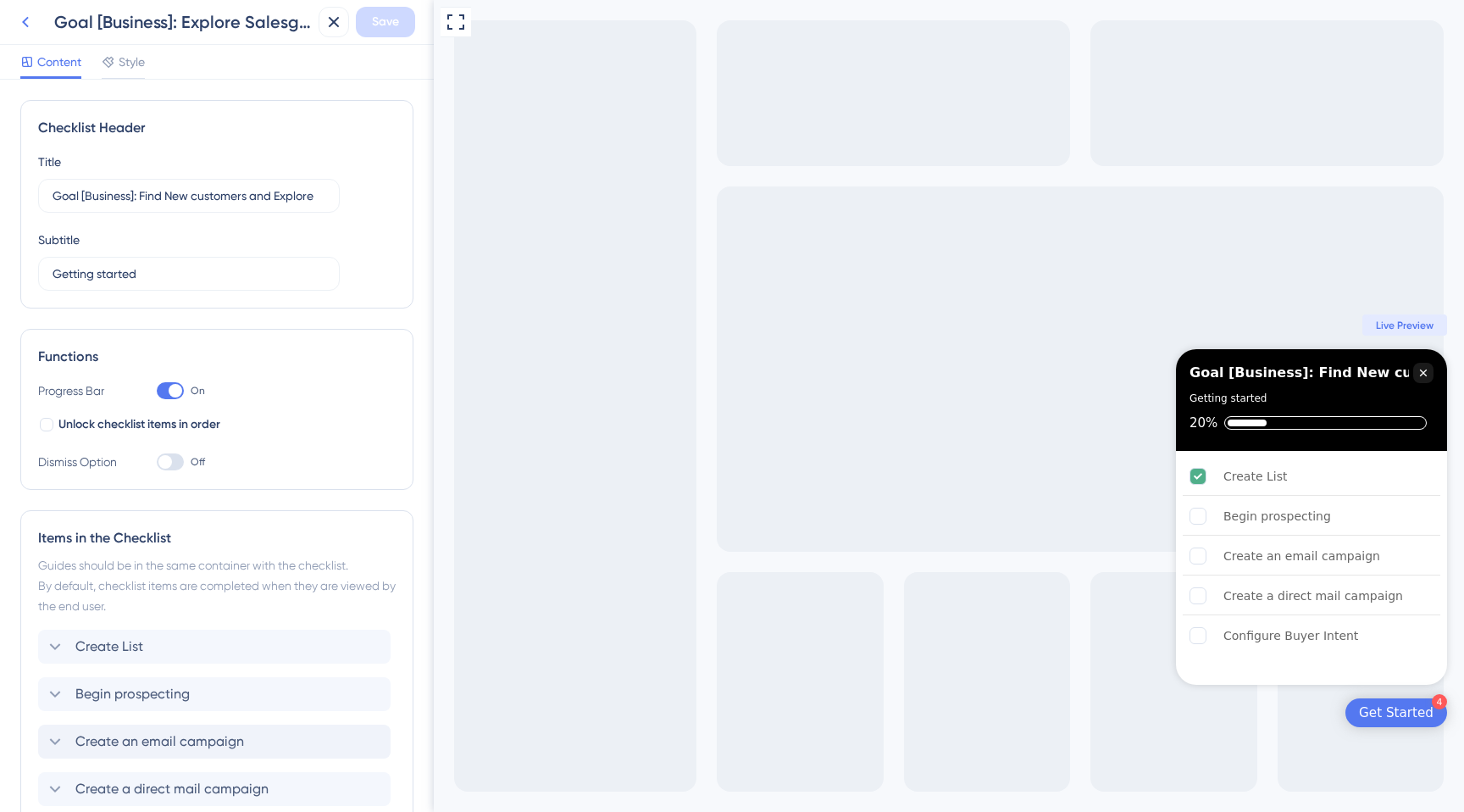
click at [22, 20] on icon at bounding box center [25, 22] width 21 height 21
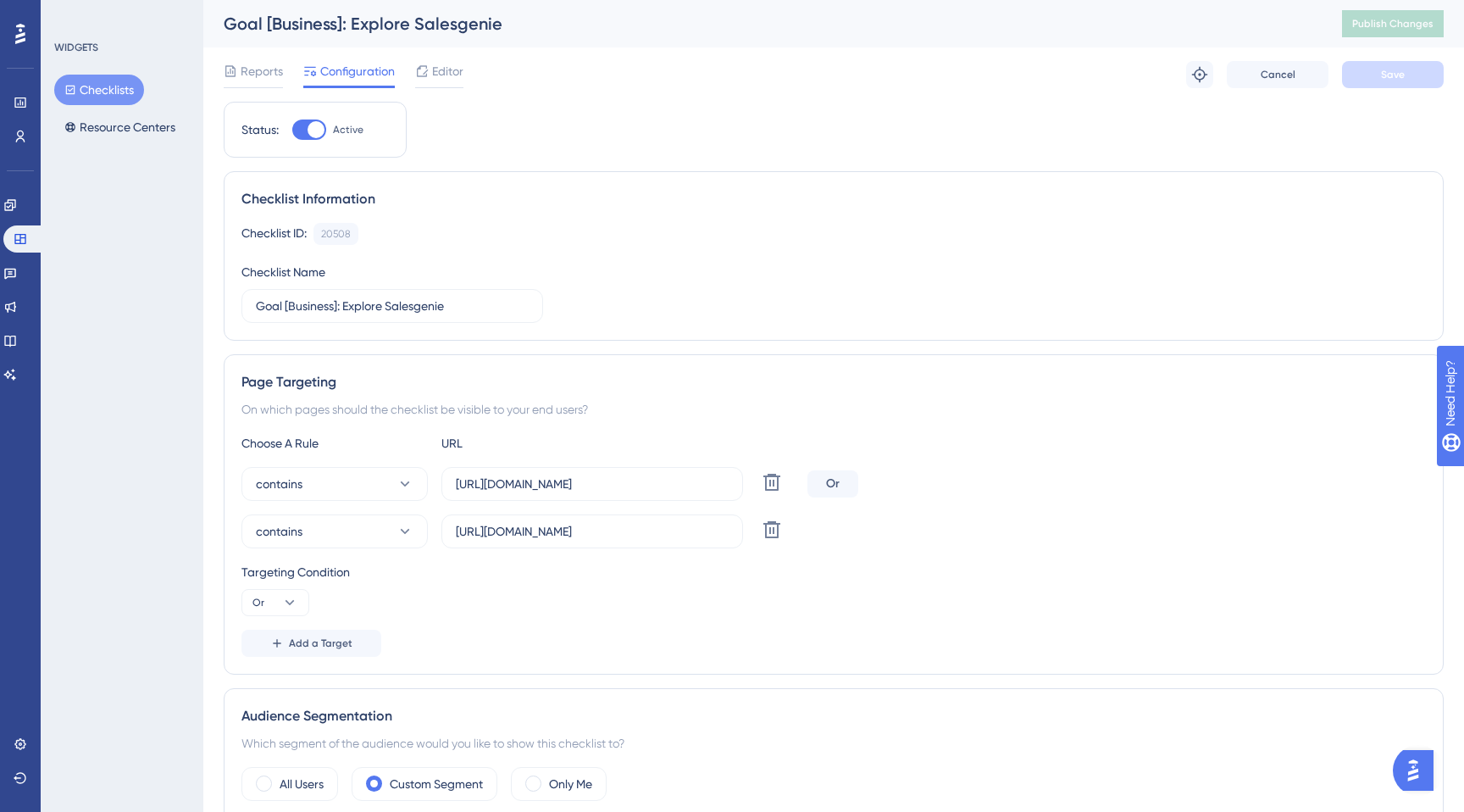
click at [76, 105] on div "Checklists Resource Centers" at bounding box center [123, 109] width 138 height 67
click at [80, 102] on button "Checklists" at bounding box center [99, 90] width 90 height 31
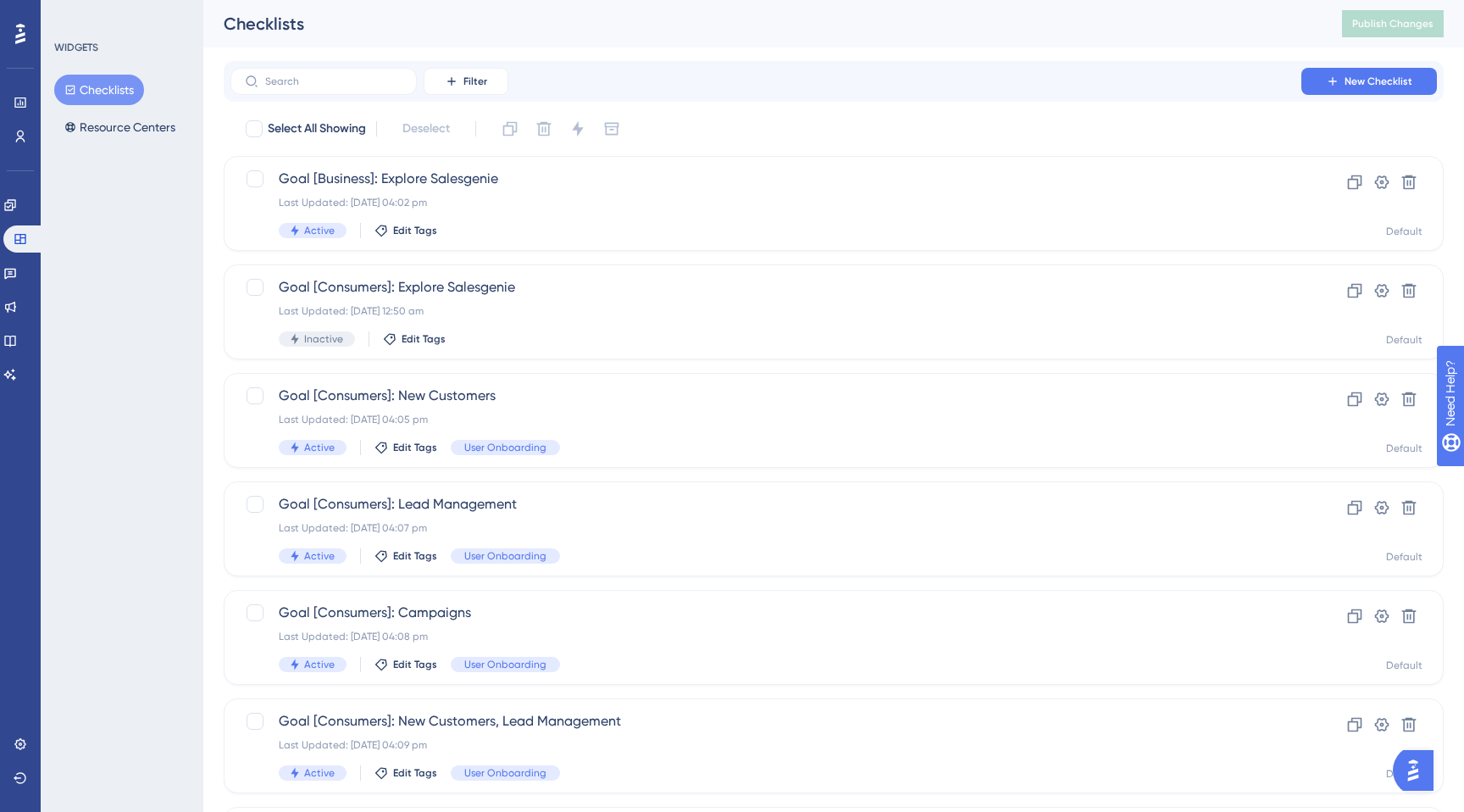
click at [87, 85] on button "Checklists" at bounding box center [99, 90] width 90 height 31
click at [464, 293] on span "Goal [Consumers]: Explore Salesgenie" at bounding box center [766, 287] width 975 height 21
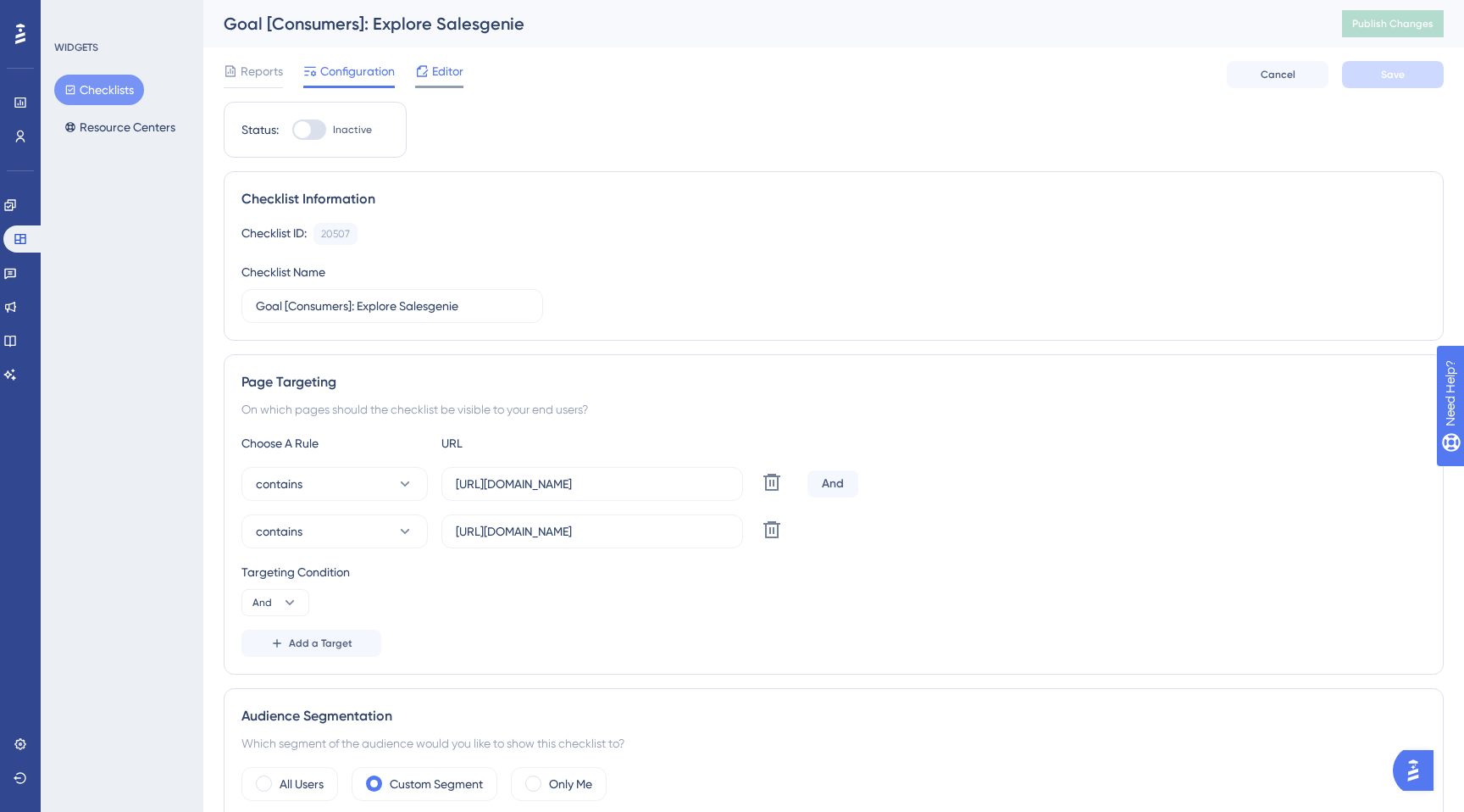
click at [428, 71] on div "Editor" at bounding box center [440, 71] width 49 height 21
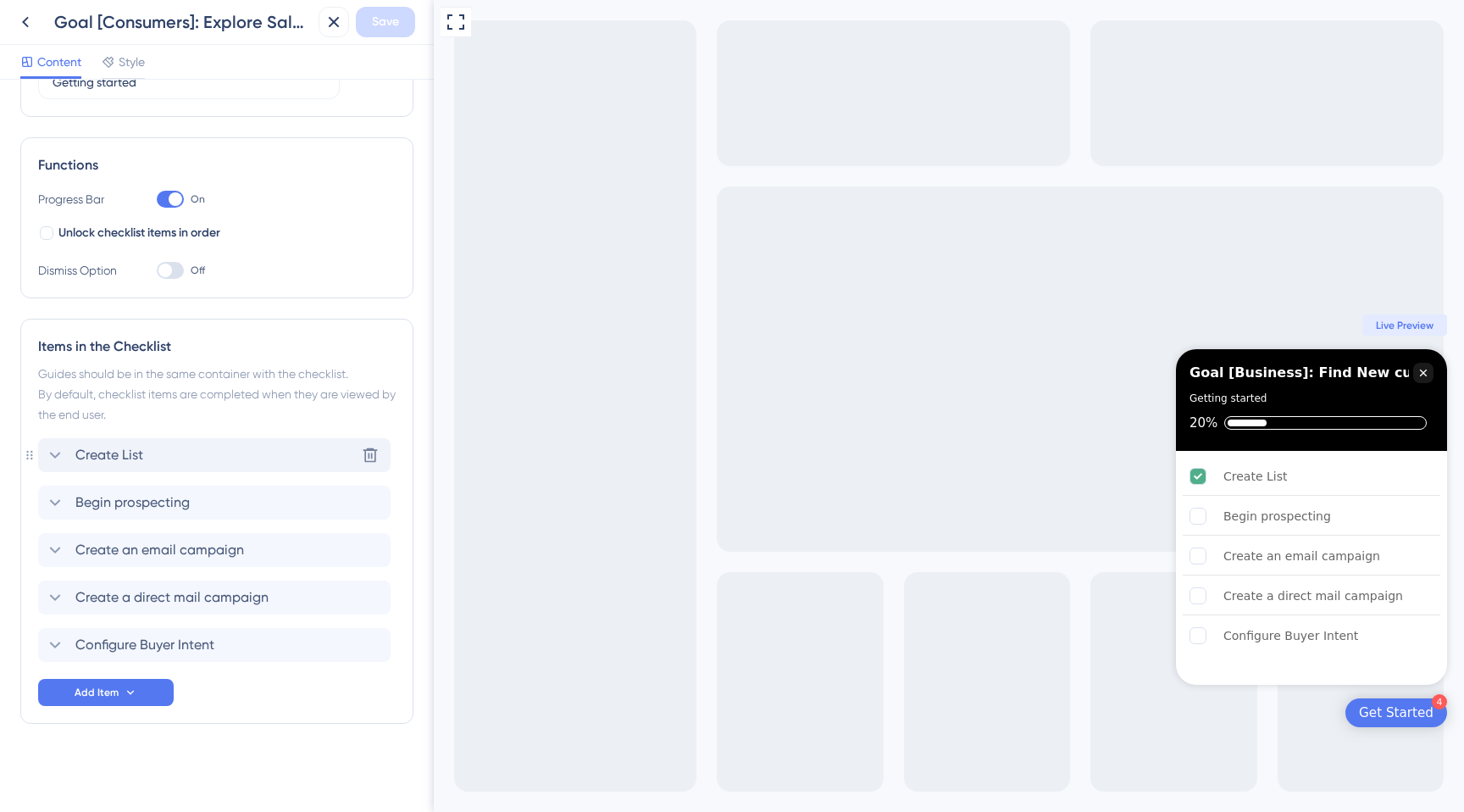
click at [176, 443] on div "Create List Delete" at bounding box center [214, 455] width 353 height 34
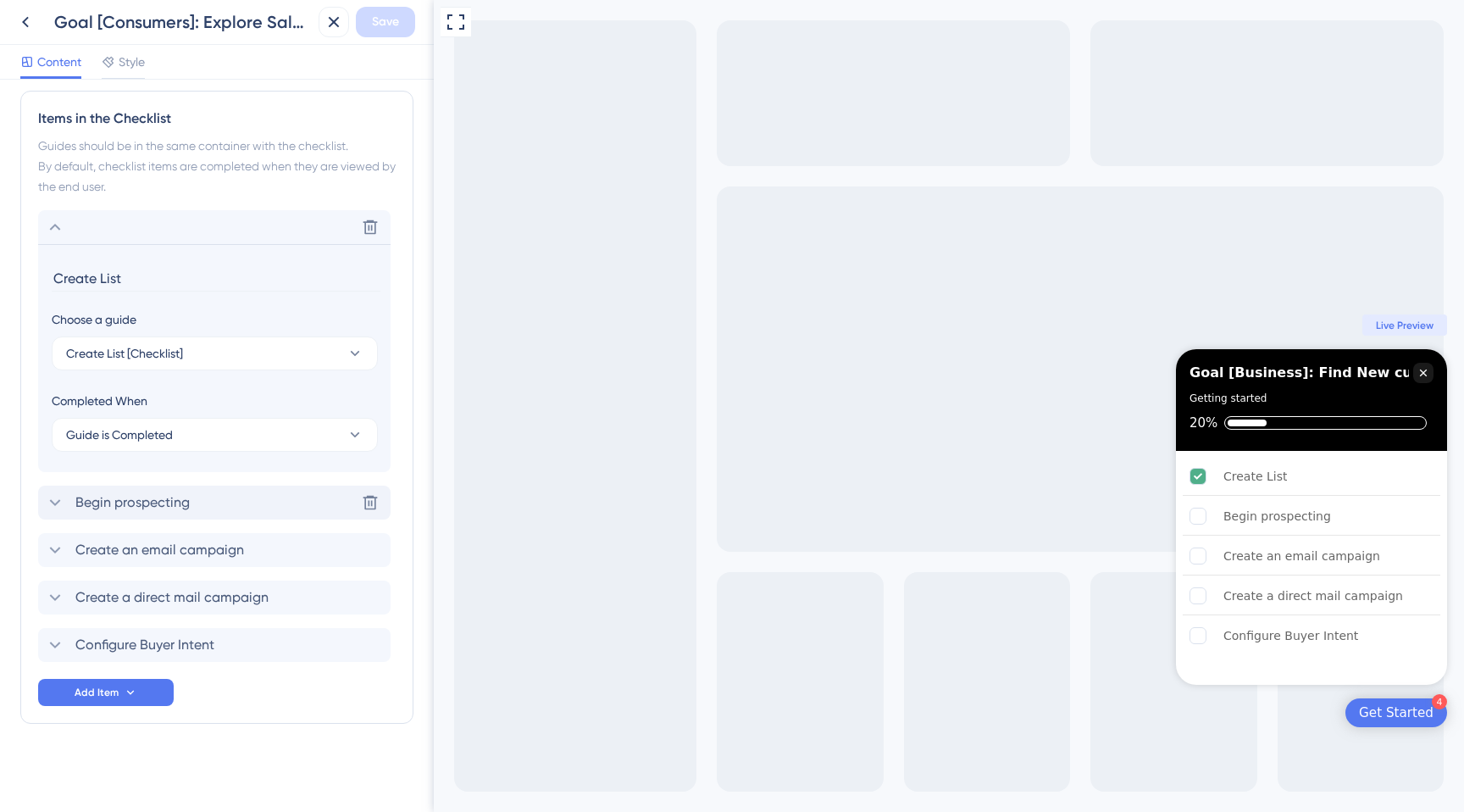
click at [219, 508] on div "Begin prospecting Delete" at bounding box center [214, 502] width 353 height 34
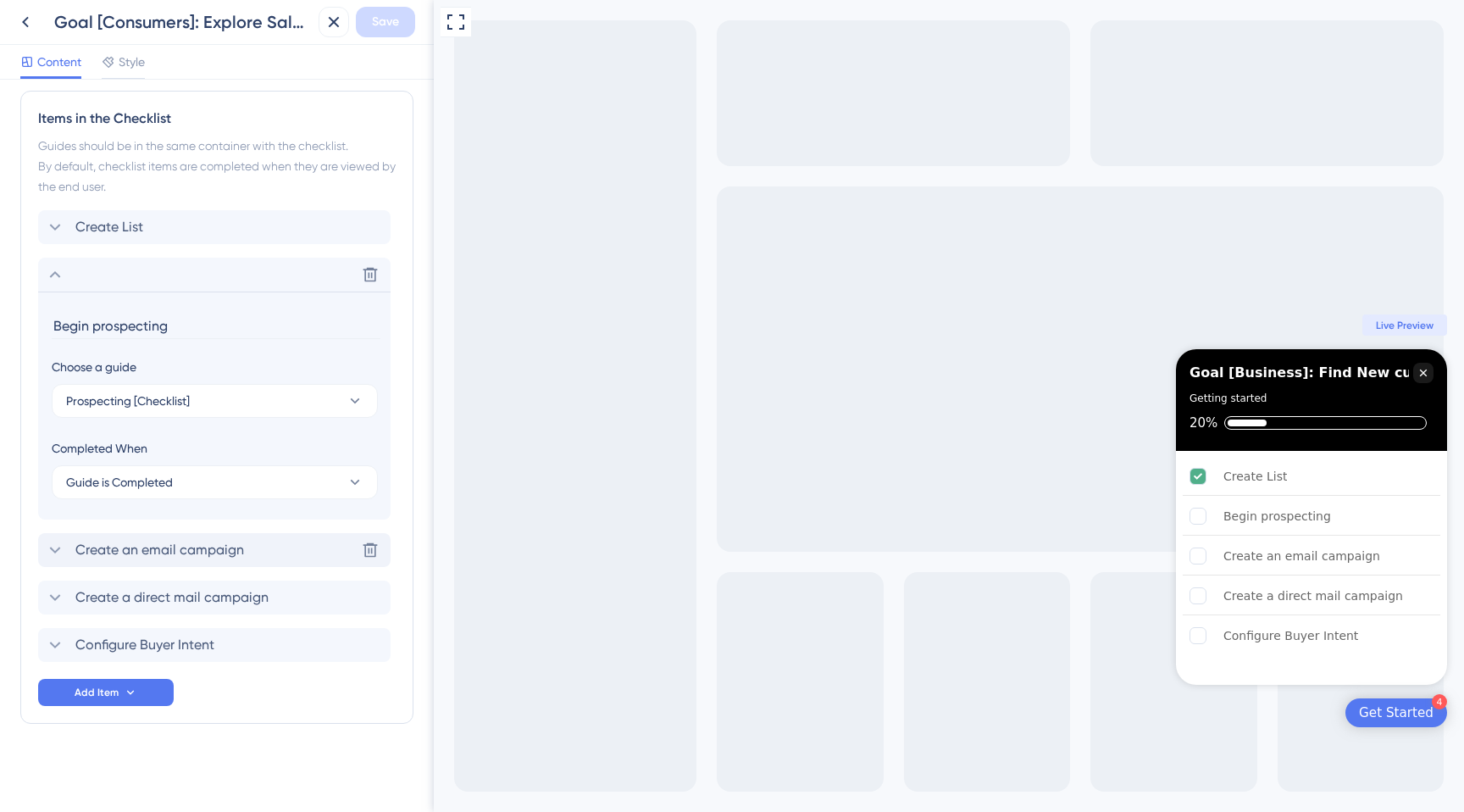
click at [227, 541] on span "Create an email campaign" at bounding box center [160, 550] width 168 height 21
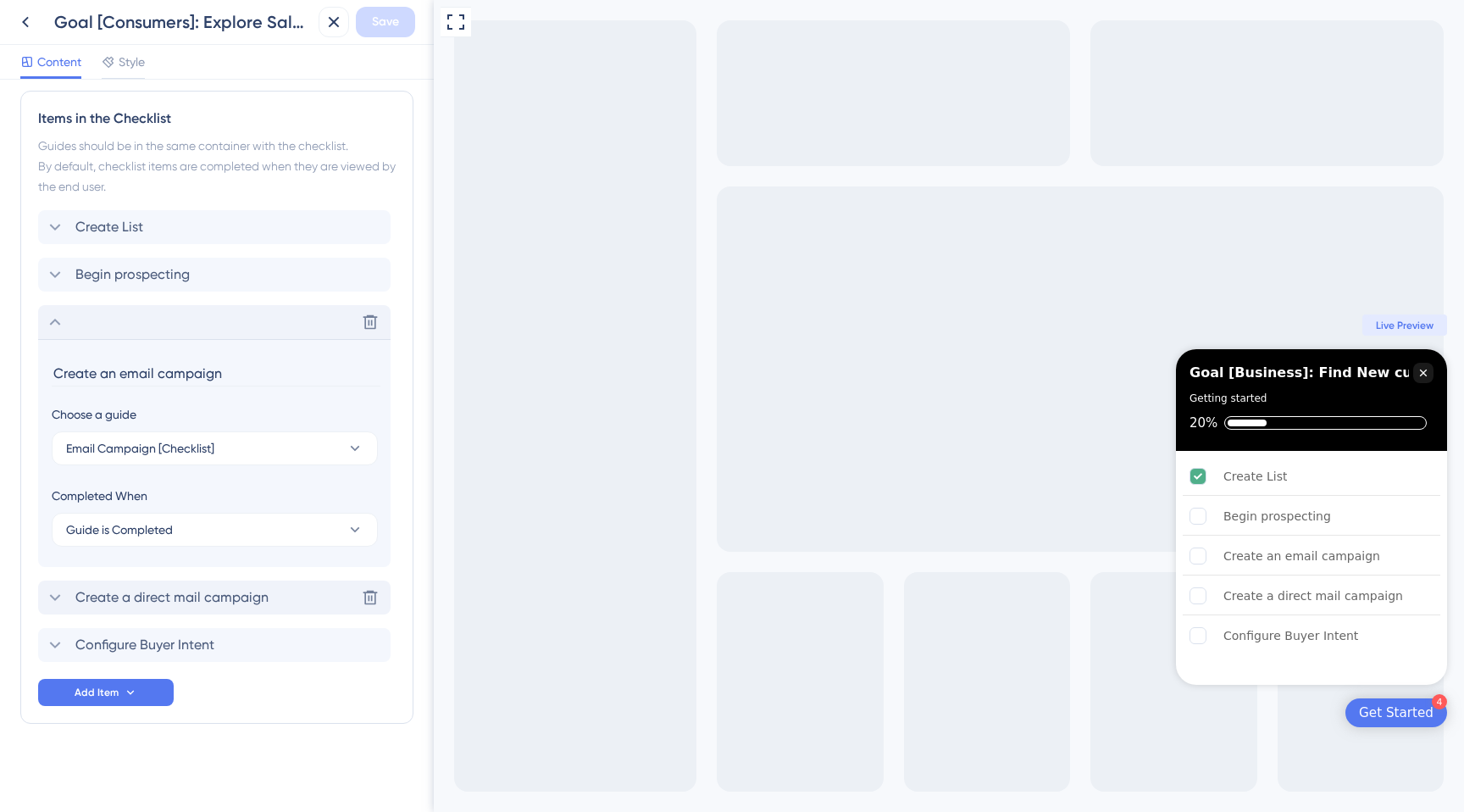
click at [232, 597] on span "Create a direct mail campaign" at bounding box center [172, 598] width 194 height 21
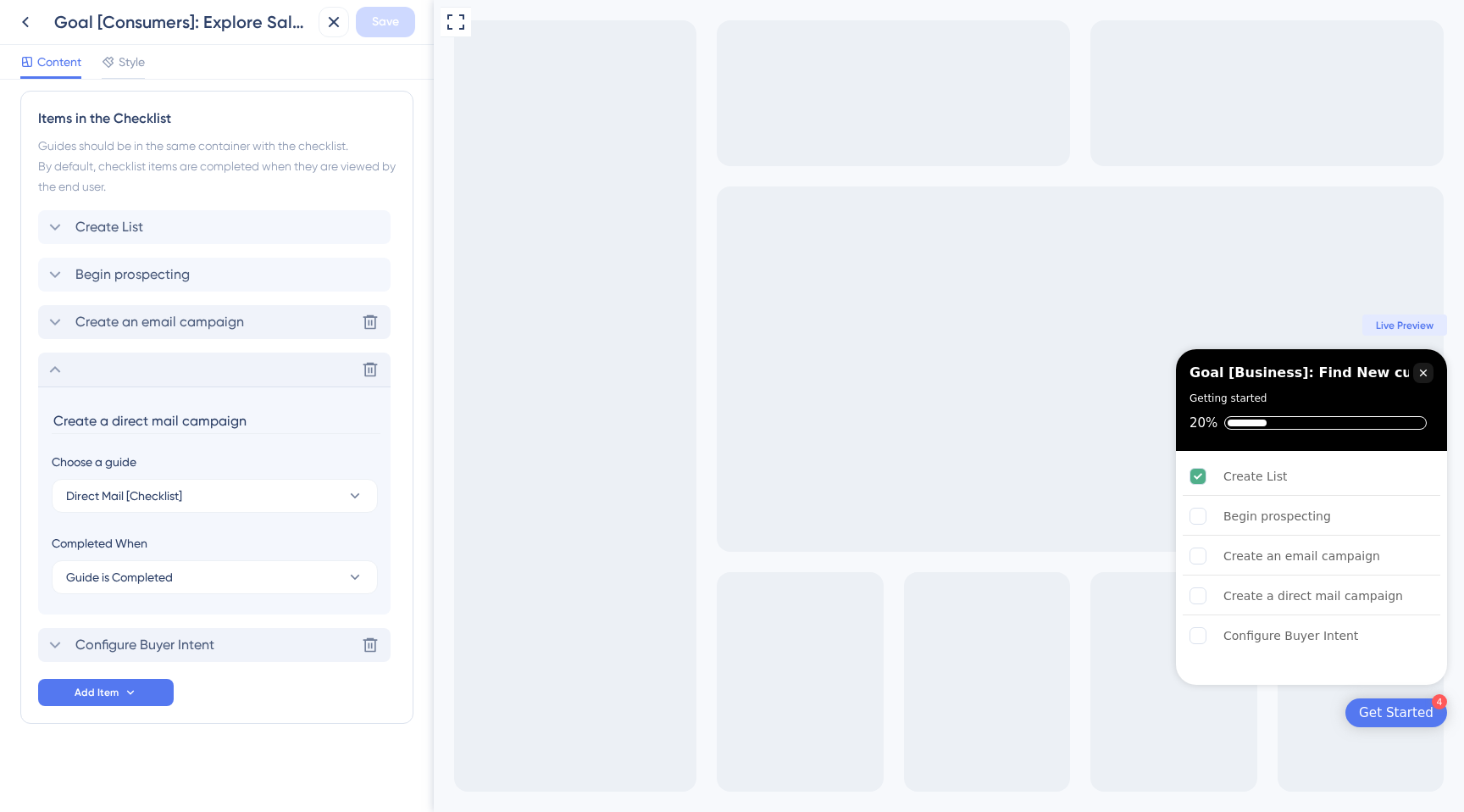
click at [222, 643] on div "Configure Buyer Intent Delete" at bounding box center [214, 645] width 353 height 34
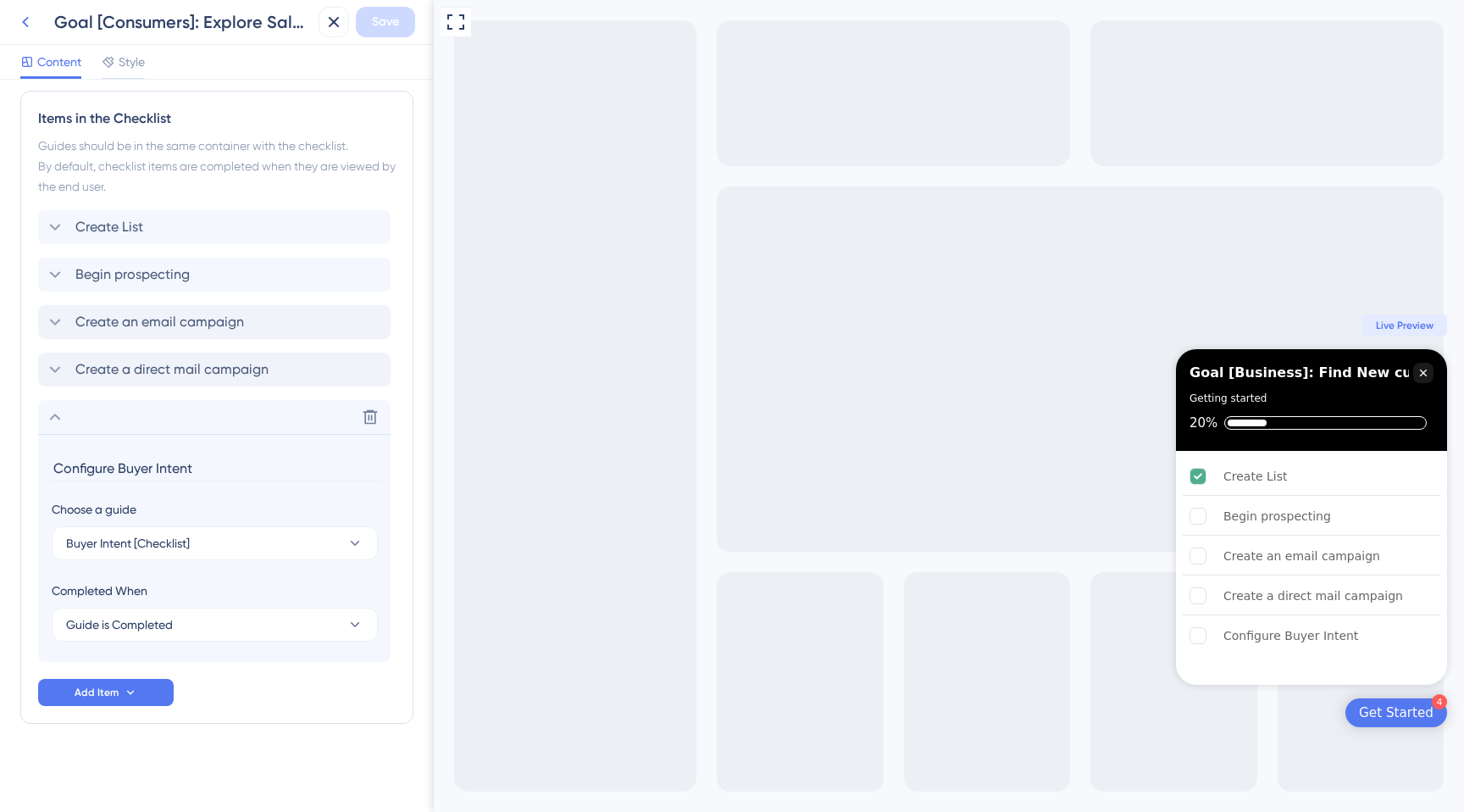
click at [26, 27] on icon at bounding box center [25, 22] width 21 height 21
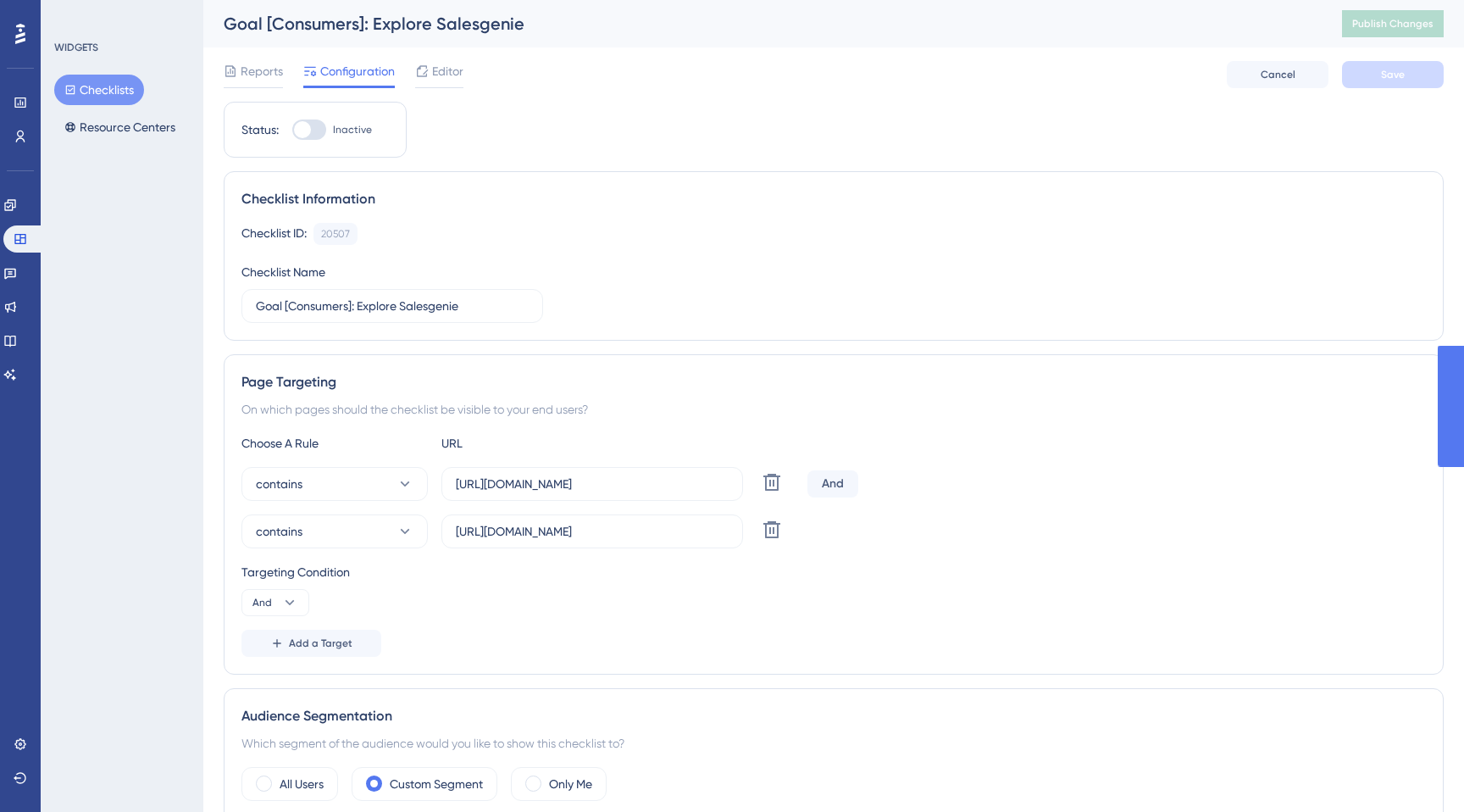
click at [399, 35] on div "Goal [Consumers]: Explore Salesgenie" at bounding box center [761, 23] width 1076 height 23
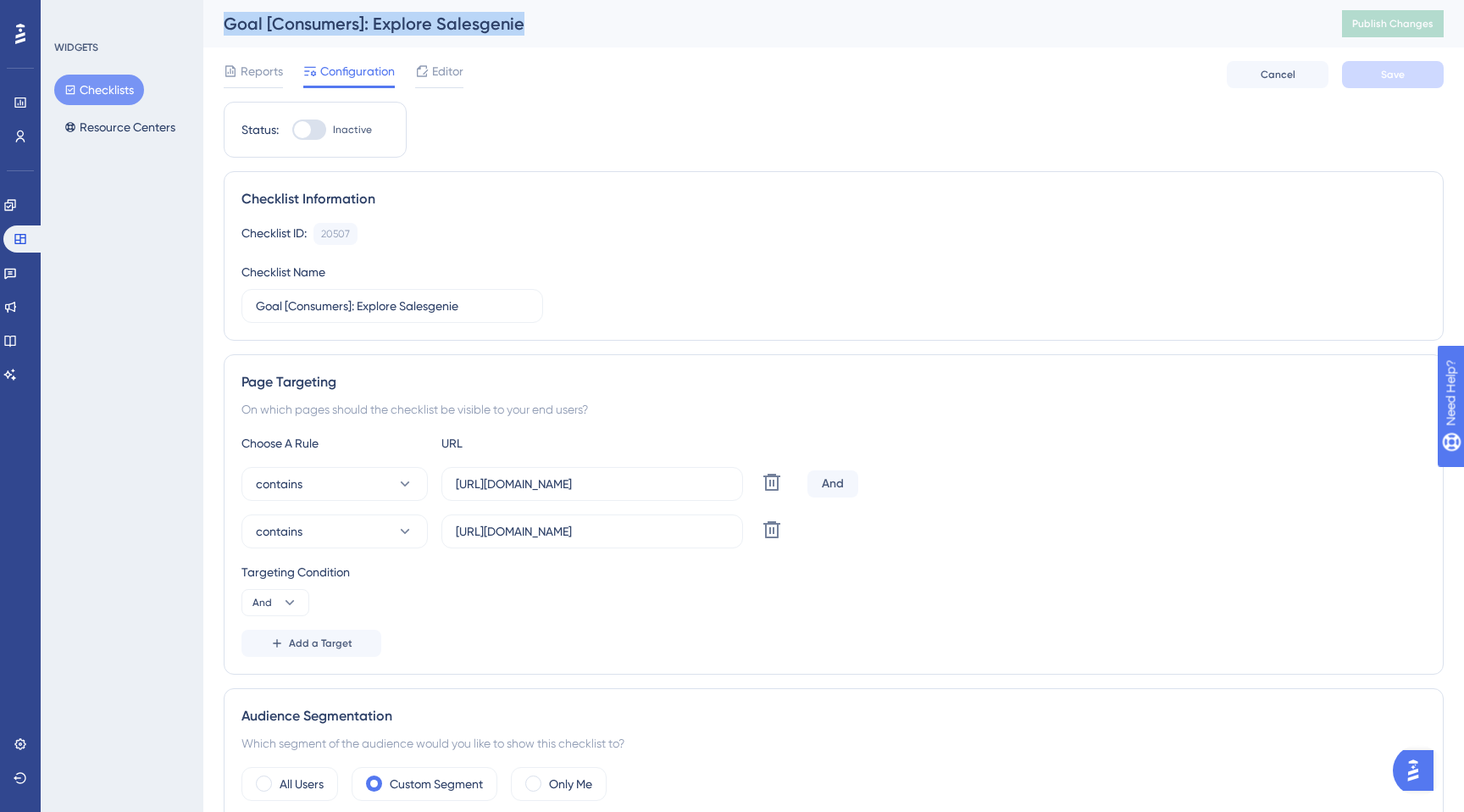
click at [399, 35] on div "Goal [Consumers]: Explore Salesgenie" at bounding box center [761, 23] width 1076 height 23
copy div "Goal [Consumers]: Explore Salesgenie"
click at [96, 93] on button "Checklists" at bounding box center [99, 90] width 90 height 31
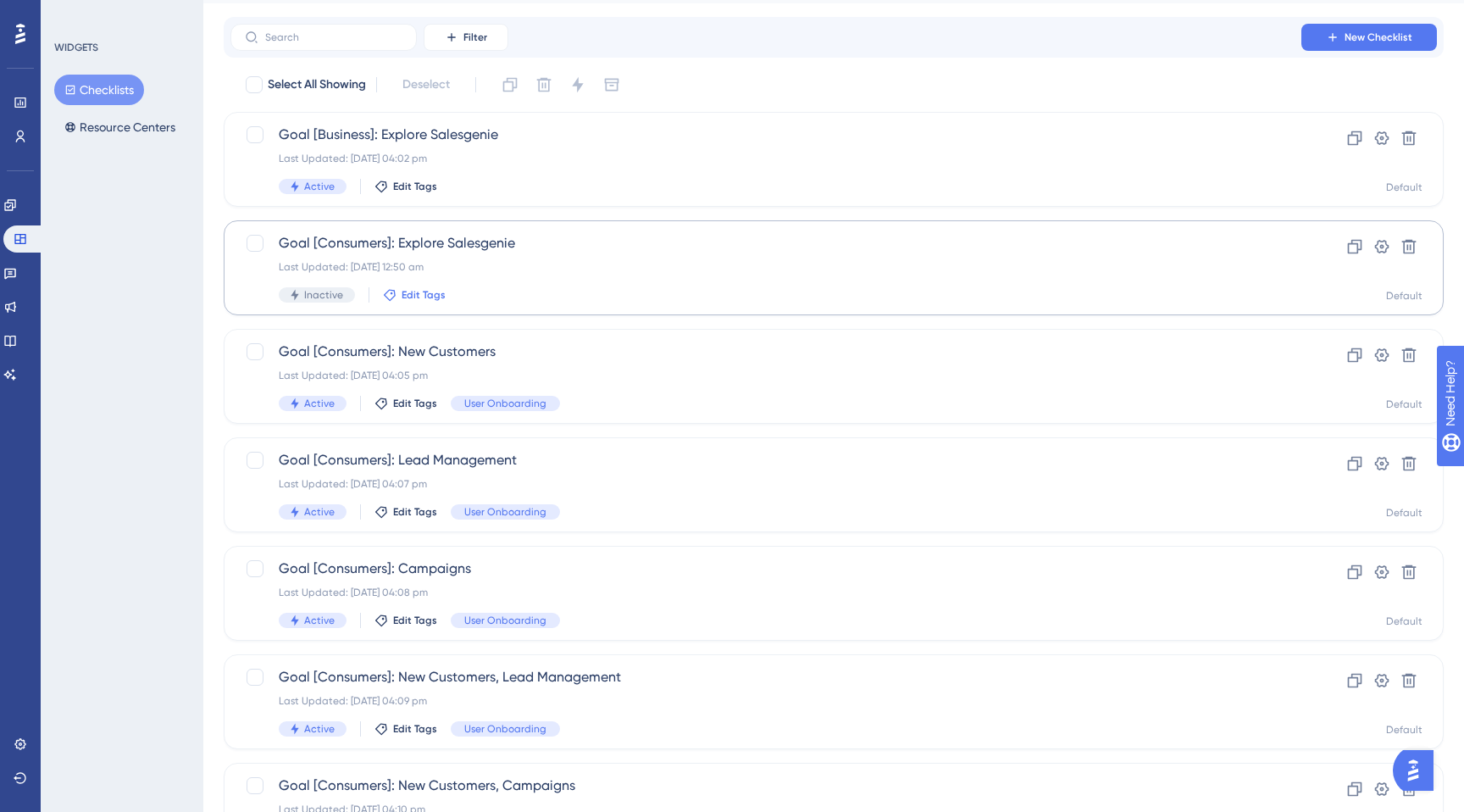
scroll to position [60, 0]
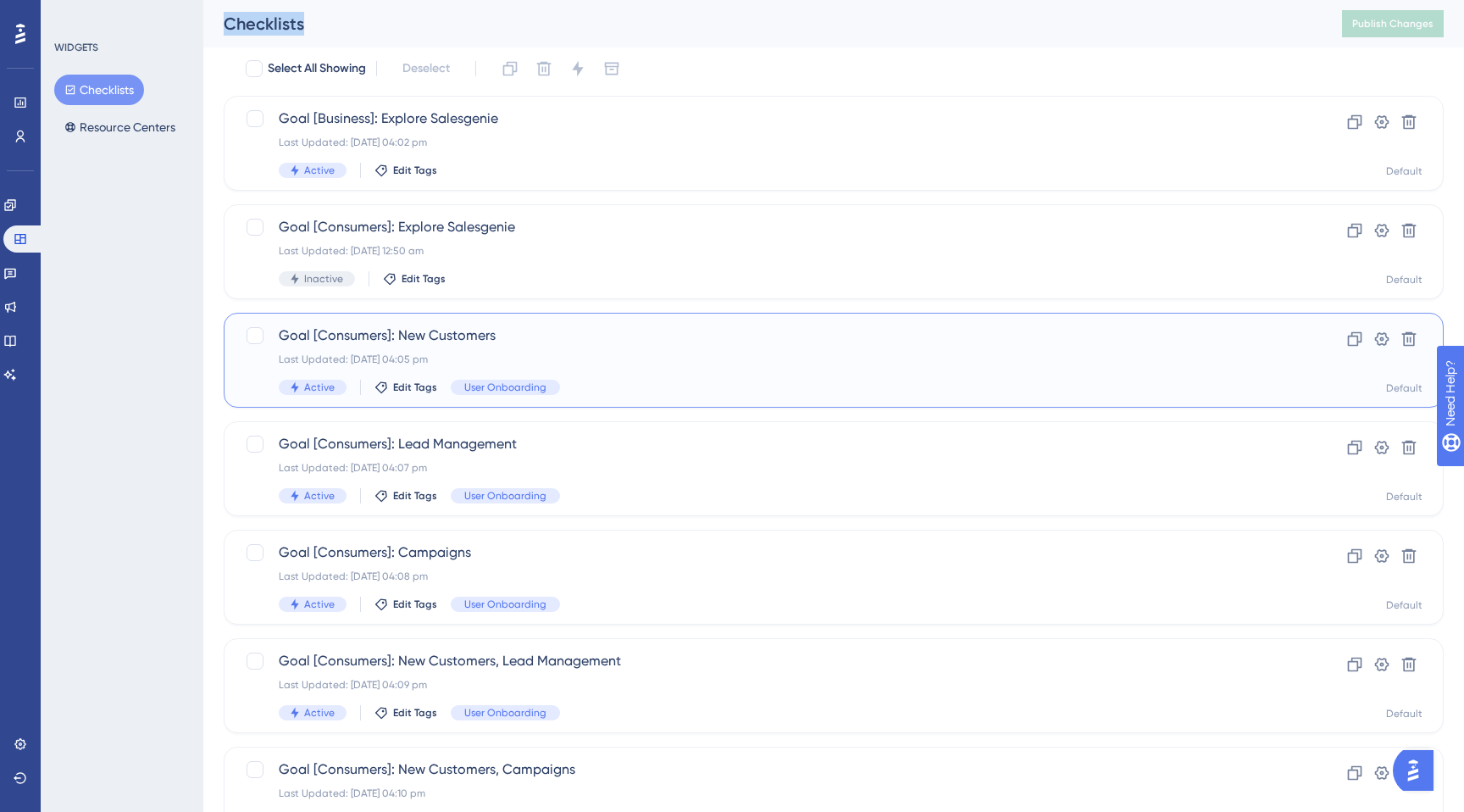
click at [451, 337] on span "Goal [Consumers]: New Customers" at bounding box center [766, 336] width 975 height 21
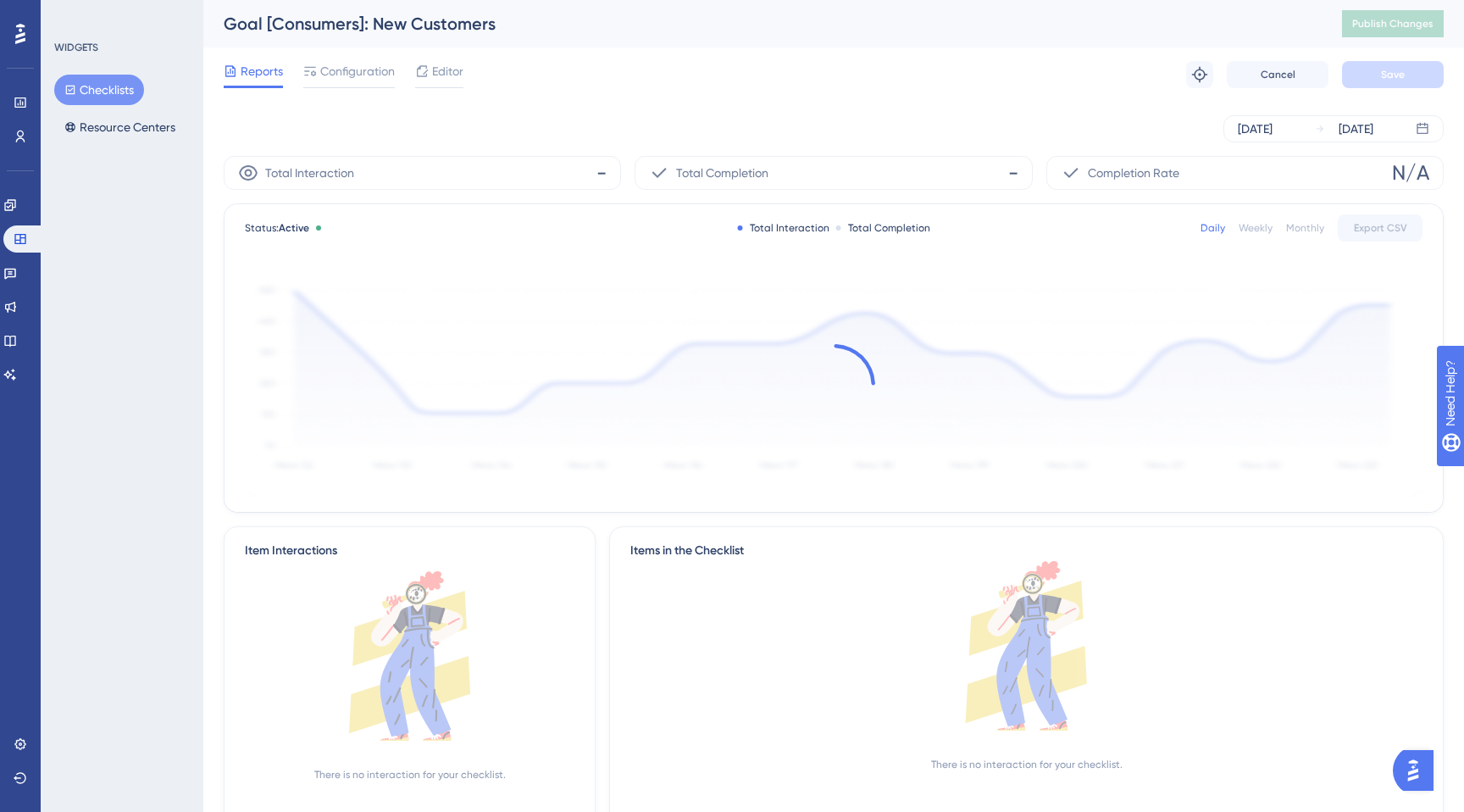
click at [445, 59] on div "Reports Configuration Editor Troubleshoot Cancel Save" at bounding box center [833, 75] width 1220 height 54
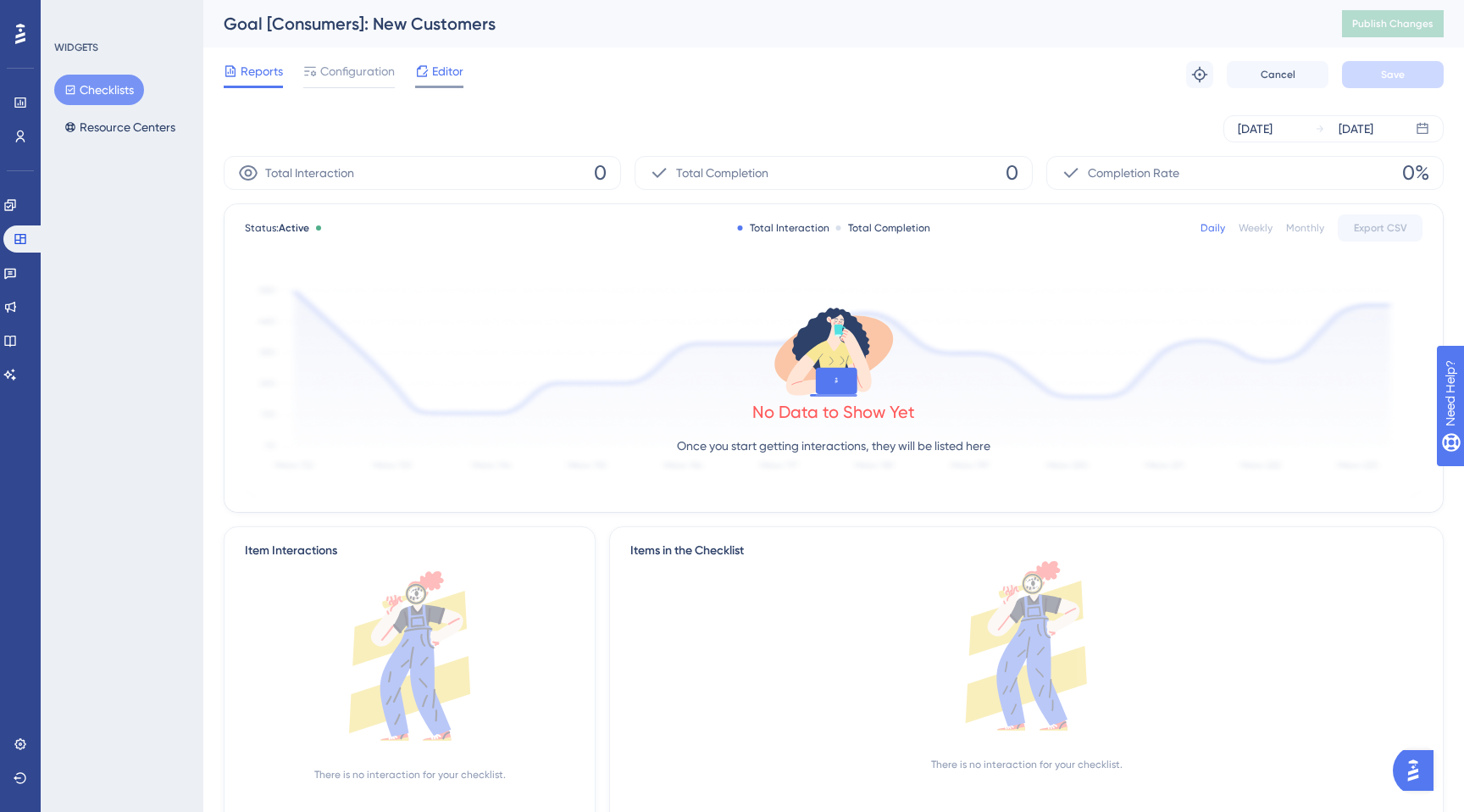
click at [453, 76] on span "Editor" at bounding box center [448, 71] width 32 height 21
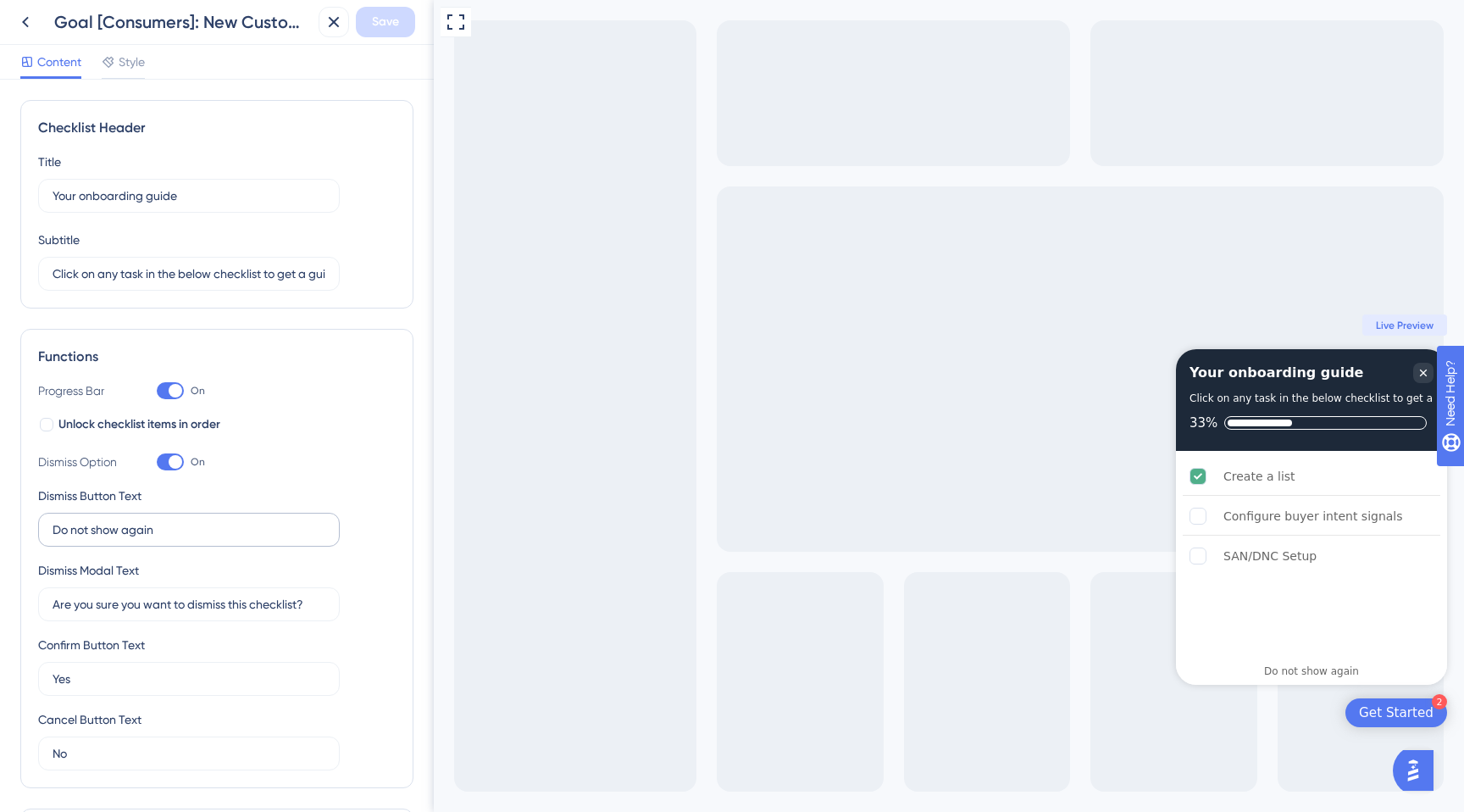
scroll to position [395, 0]
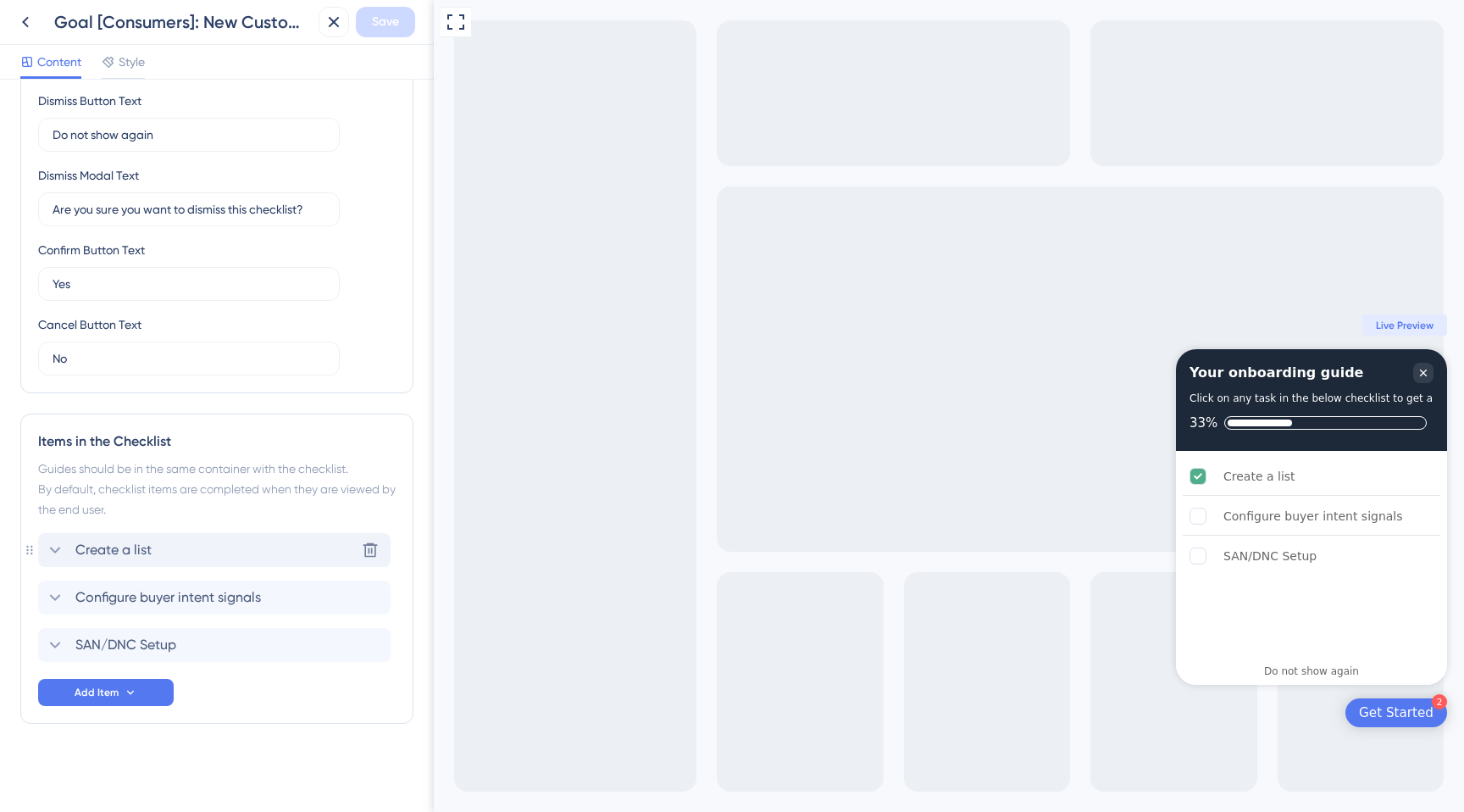
click at [201, 540] on div "Create a list Delete" at bounding box center [214, 550] width 353 height 34
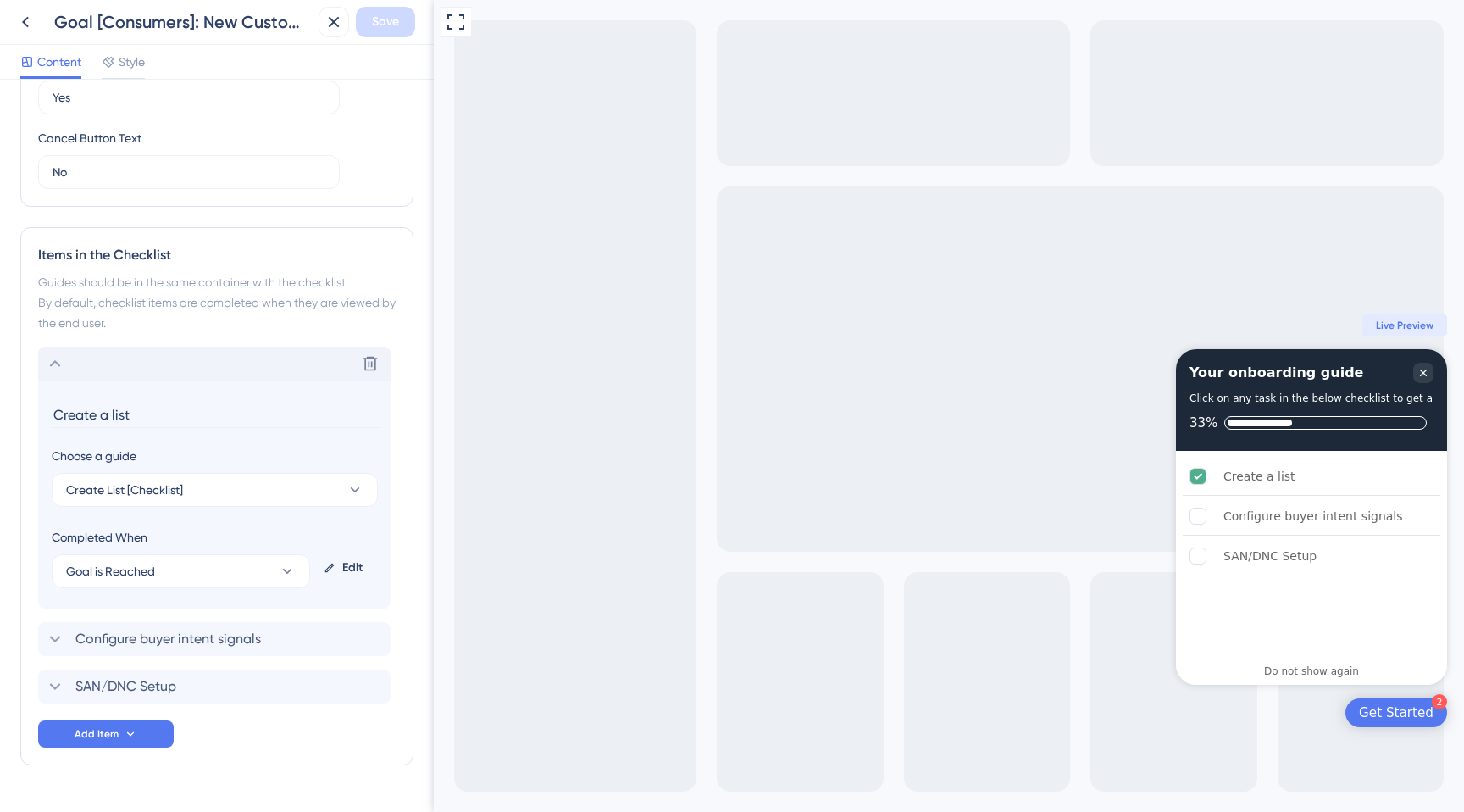
scroll to position [621, 0]
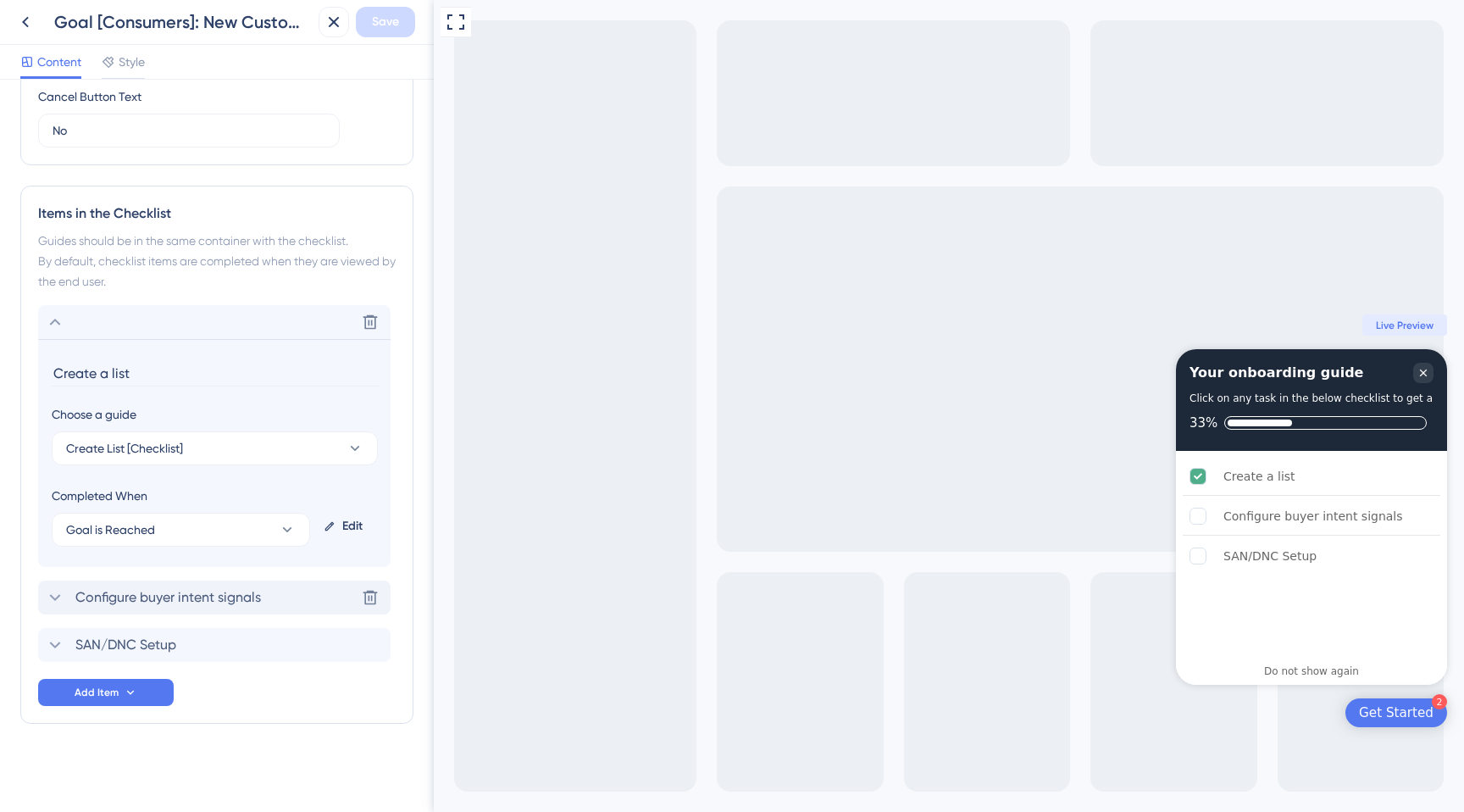
click at [195, 597] on span "Configure buyer intent signals" at bounding box center [168, 598] width 185 height 21
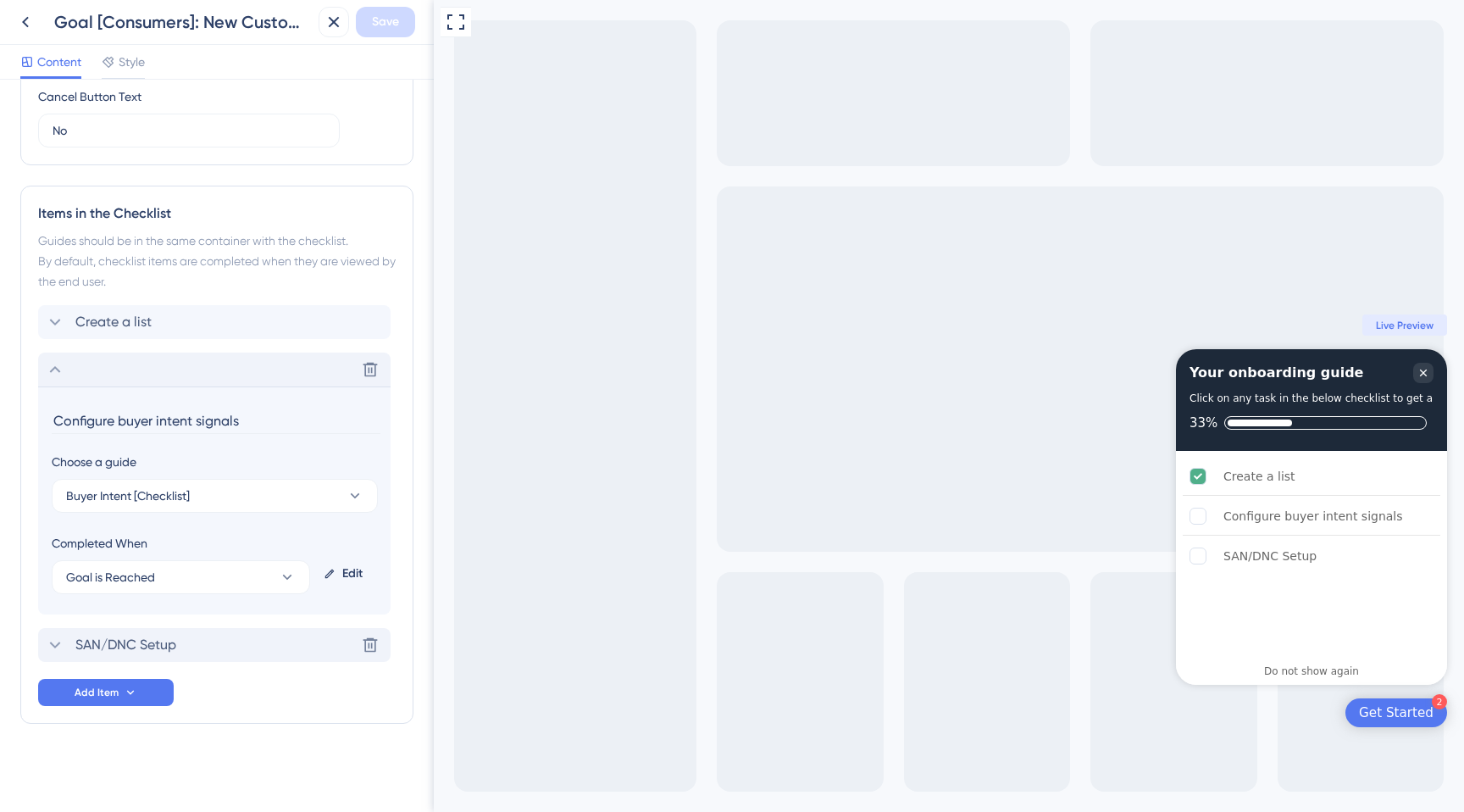
click at [195, 643] on div "SAN/DNC Setup Delete" at bounding box center [214, 645] width 353 height 34
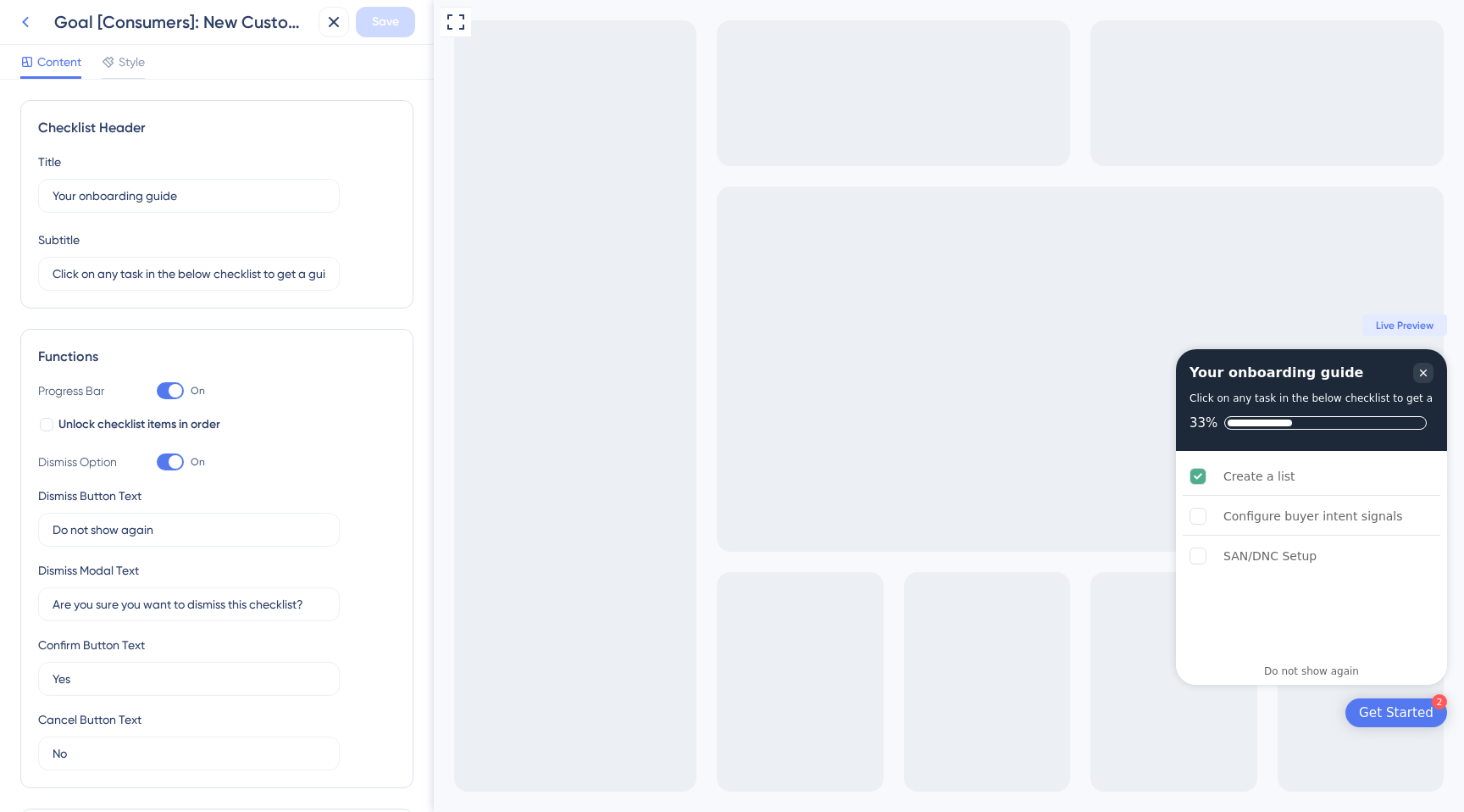
click at [26, 22] on icon at bounding box center [25, 22] width 21 height 21
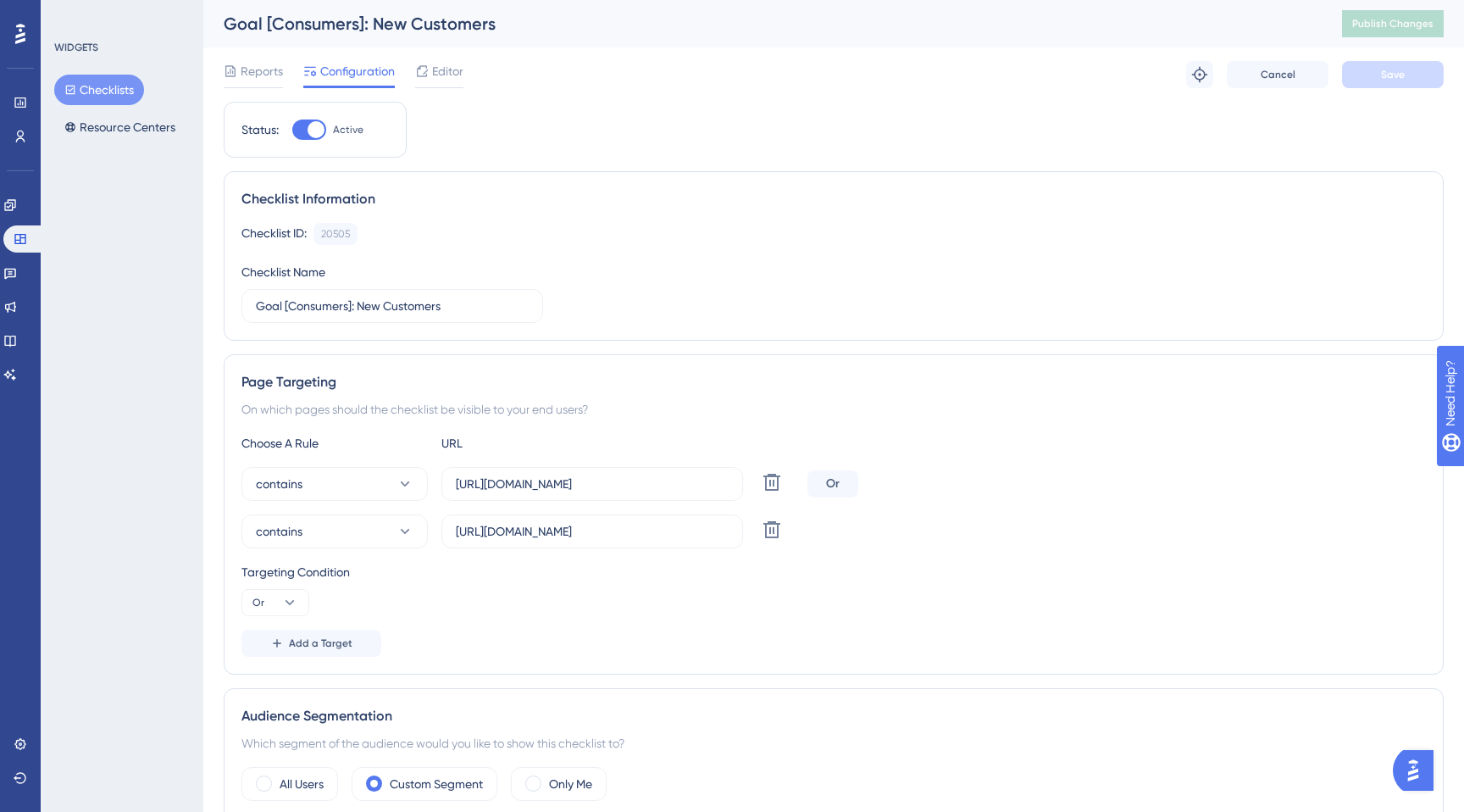
click at [117, 91] on button "Checklists" at bounding box center [99, 90] width 90 height 31
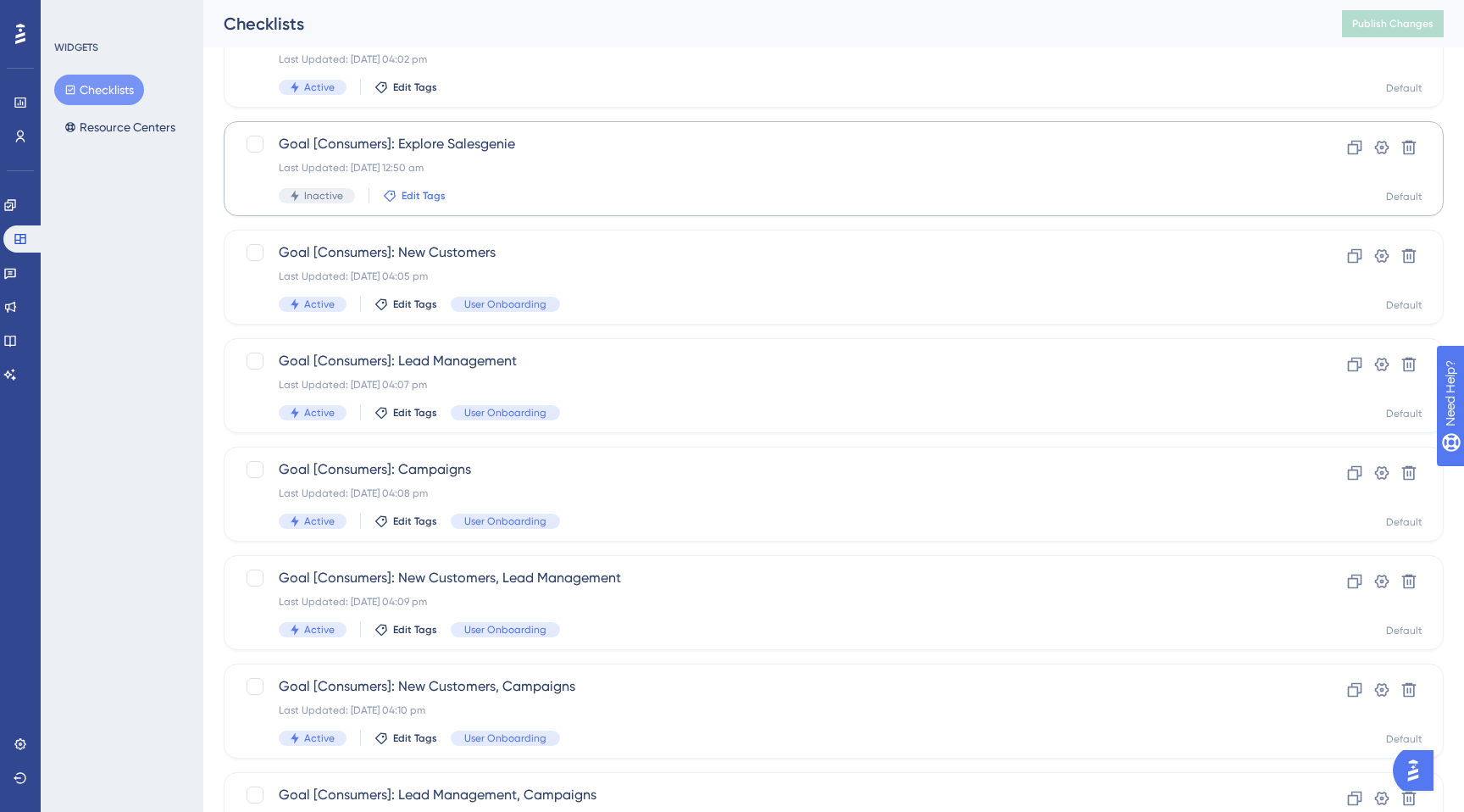
scroll to position [171, 0]
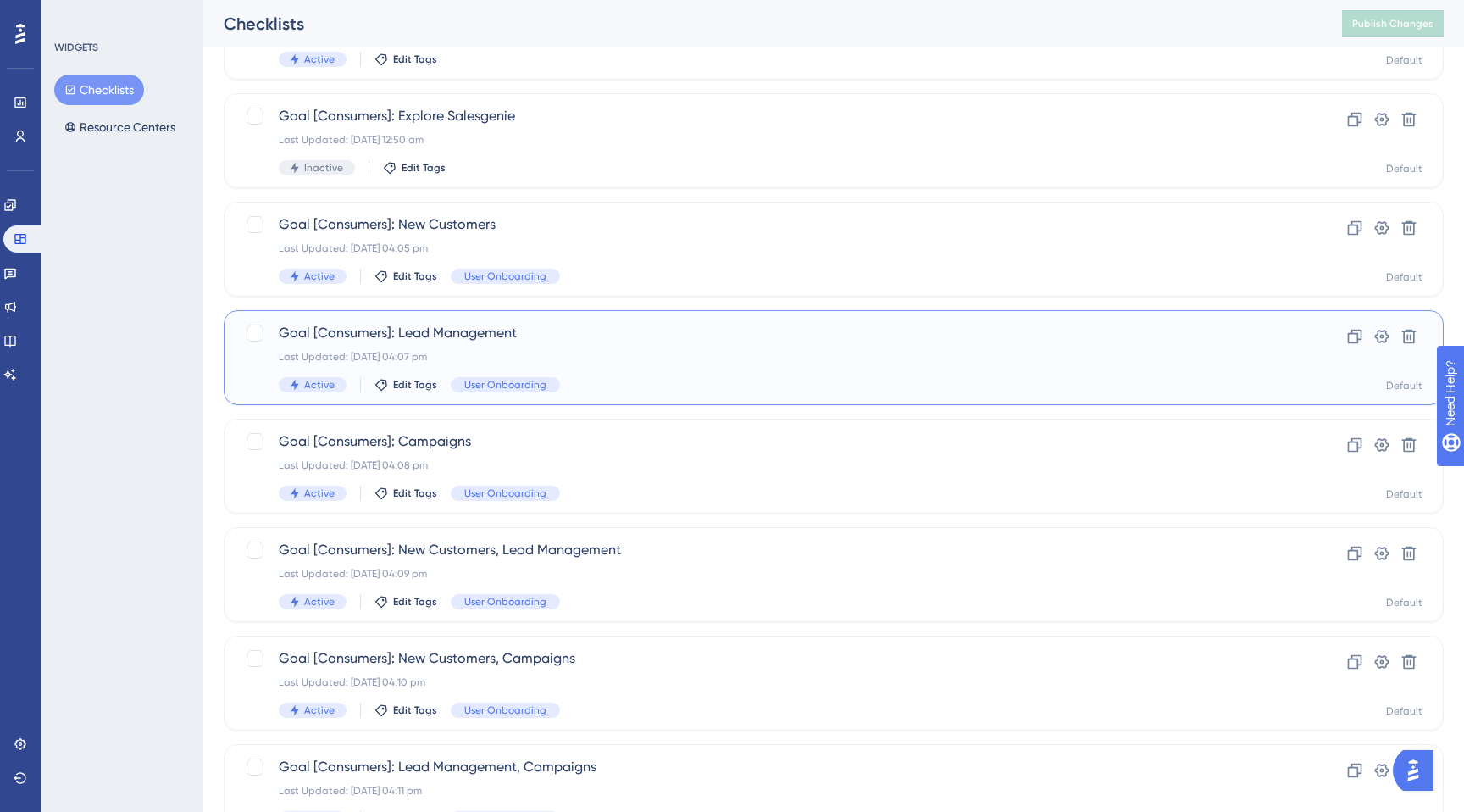
click at [448, 341] on span "Goal [Consumers]: Lead Management" at bounding box center [766, 333] width 975 height 21
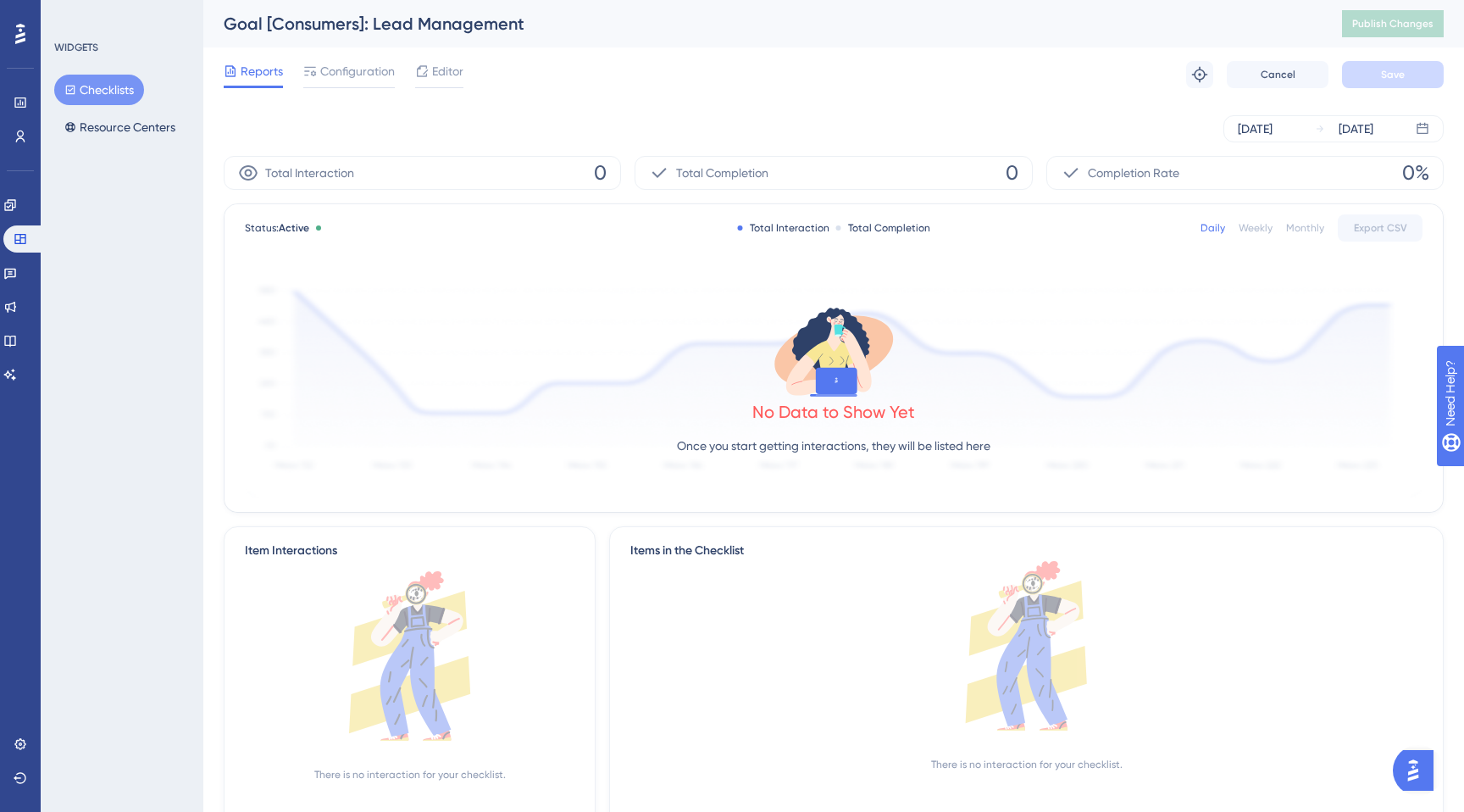
click at [455, 59] on div "Reports Configuration Editor Troubleshoot Cancel Save" at bounding box center [833, 75] width 1220 height 54
click at [455, 74] on span "Editor" at bounding box center [448, 71] width 32 height 21
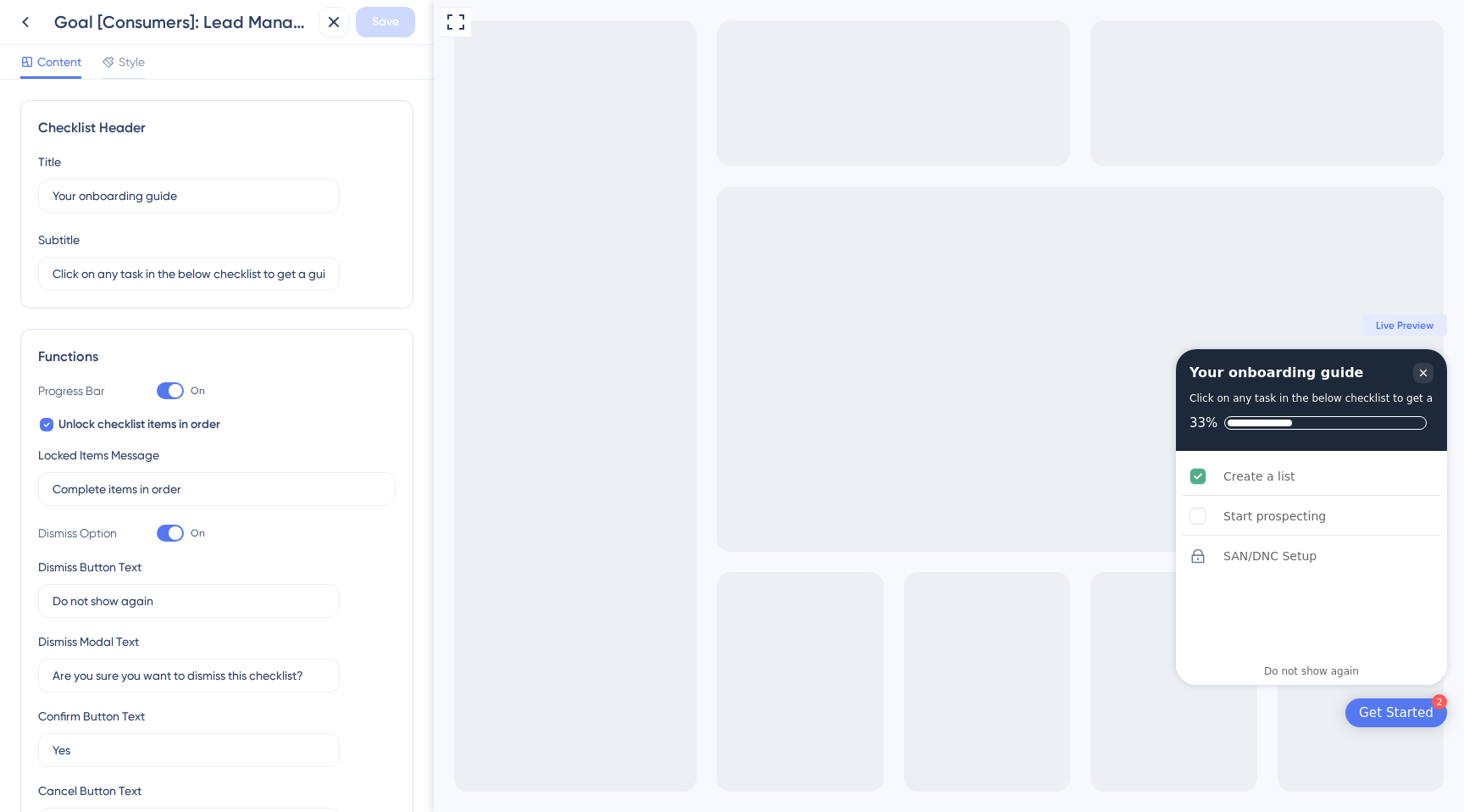
scroll to position [466, 0]
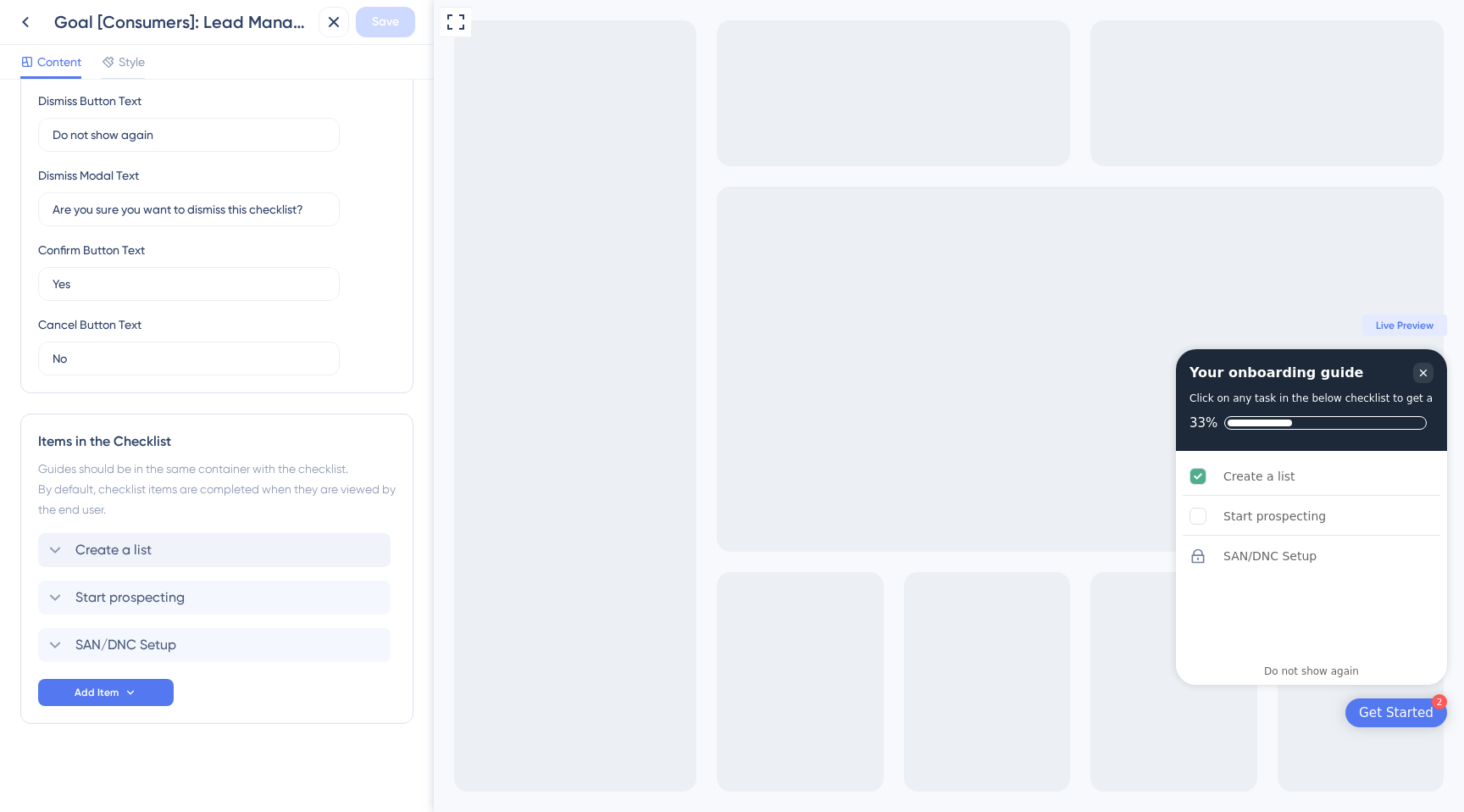
click at [152, 558] on div "Create a list" at bounding box center [214, 550] width 353 height 34
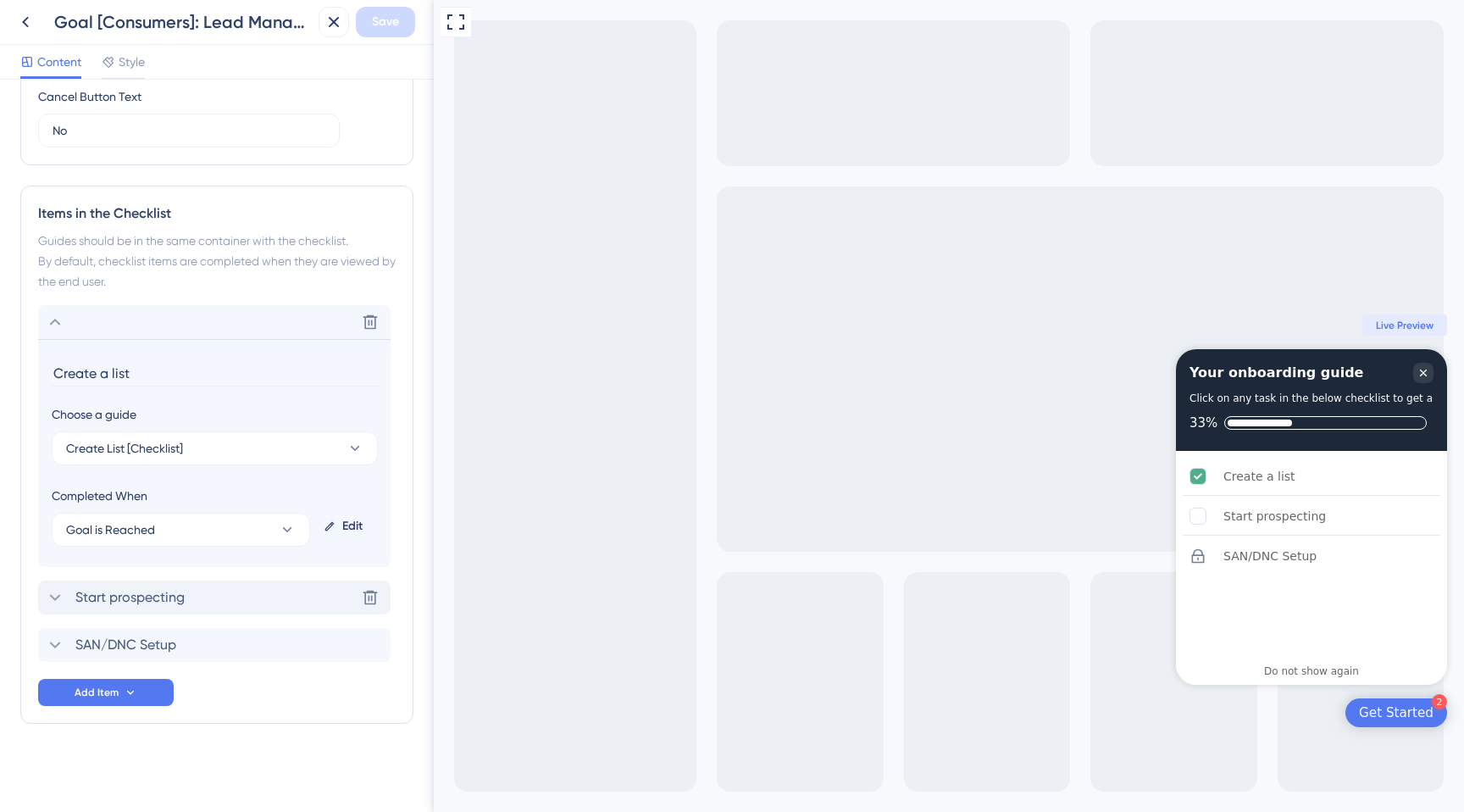
click at [167, 609] on div "Start prospecting Delete" at bounding box center [214, 598] width 353 height 34
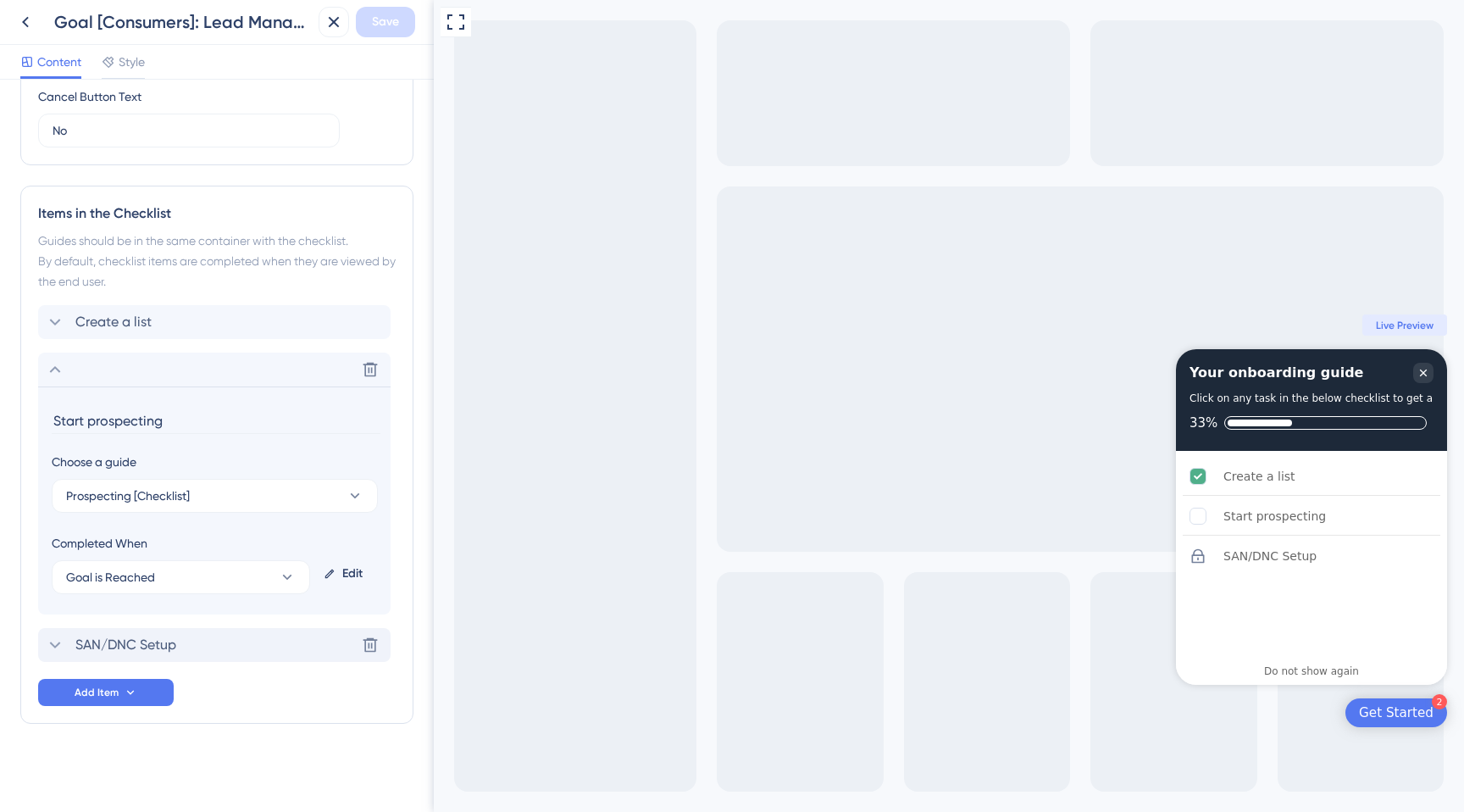
click at [176, 645] on span "SAN/DNC Setup" at bounding box center [126, 645] width 101 height 21
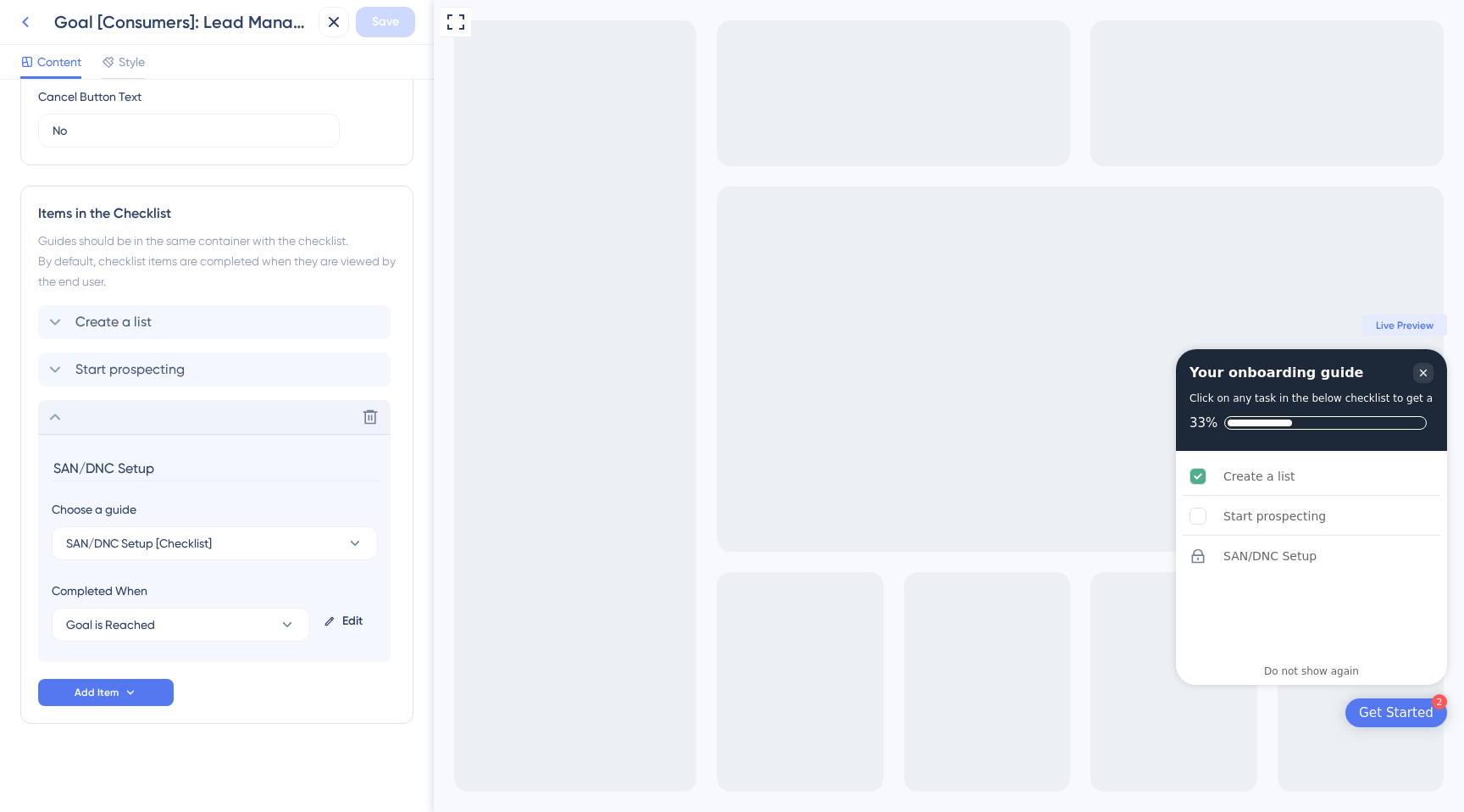
click at [23, 18] on icon at bounding box center [25, 22] width 21 height 21
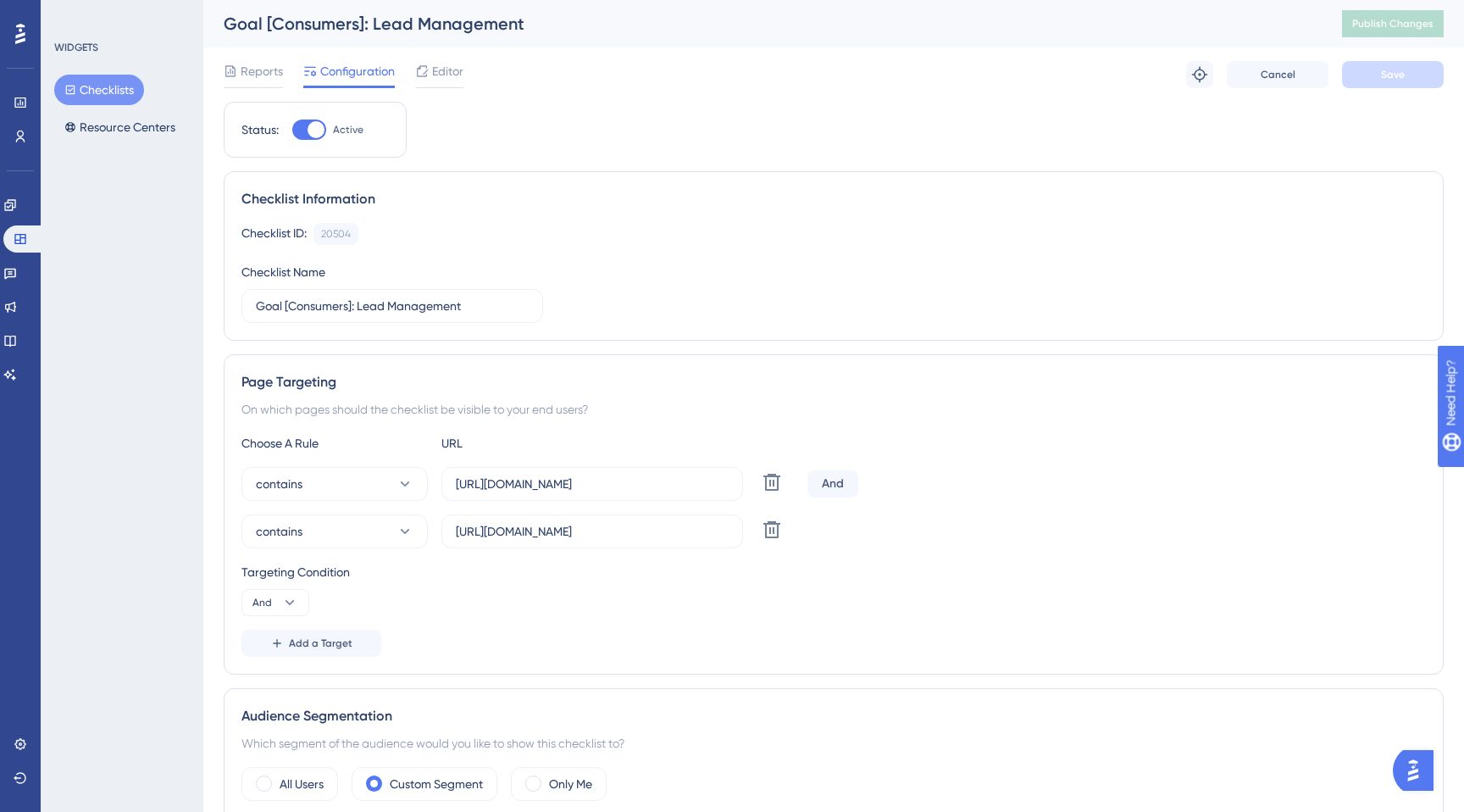
click at [87, 94] on button "Checklists" at bounding box center [99, 90] width 90 height 31
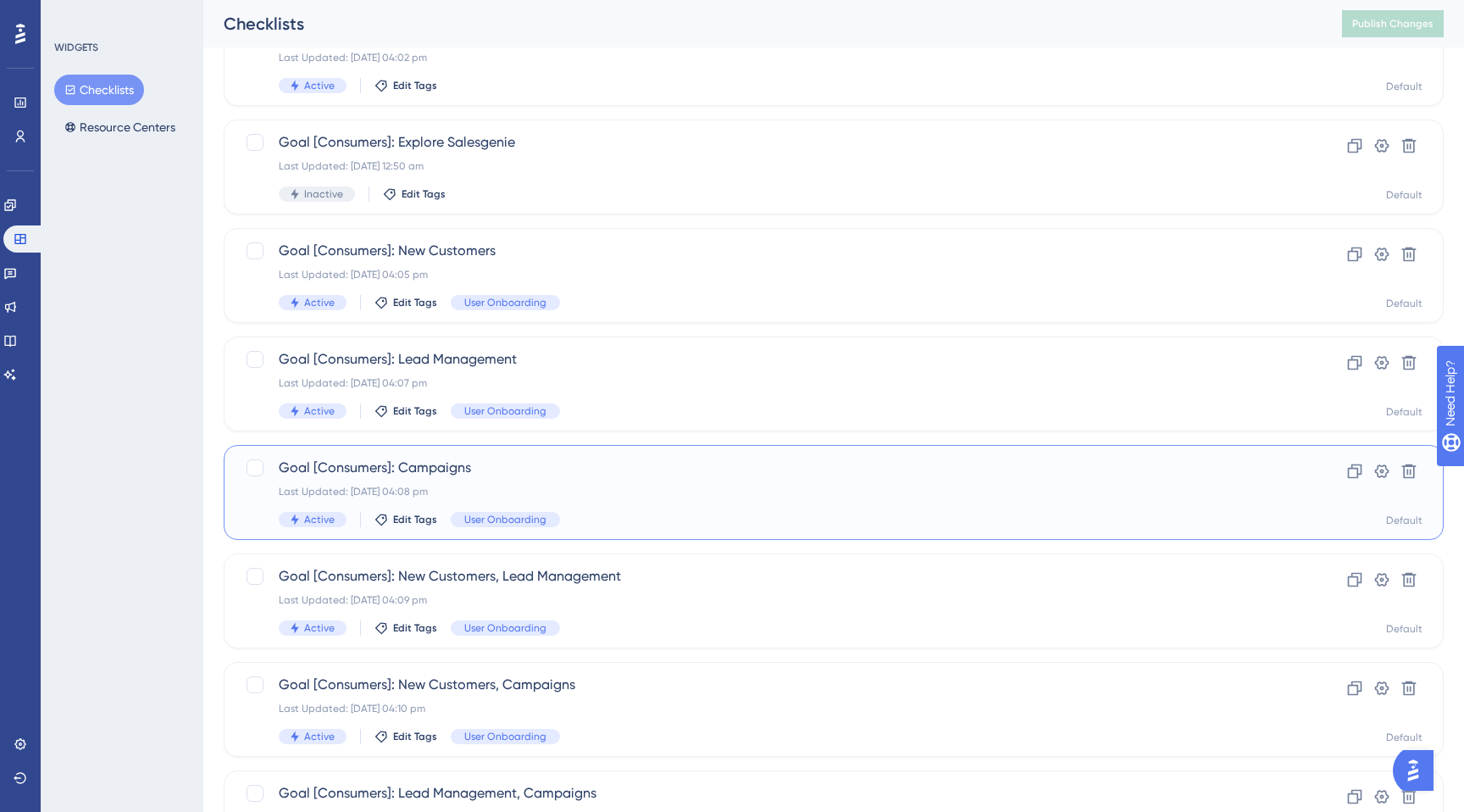
click at [463, 478] on div "Goal [Consumers]: Campaigns Last Updated: [DATE] 04:08 pm Active Edit Tags User…" at bounding box center [766, 492] width 975 height 69
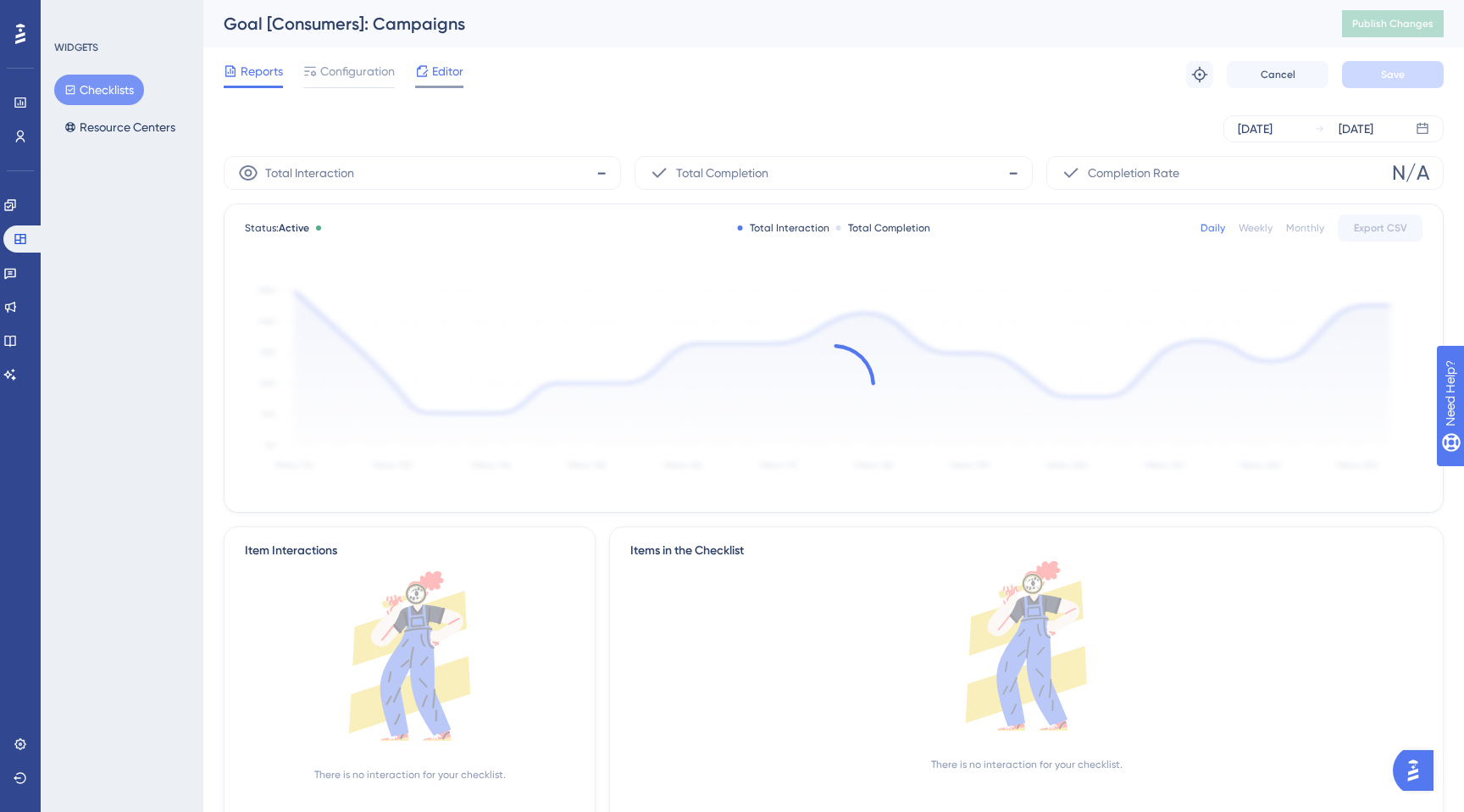
click at [446, 74] on span "Editor" at bounding box center [448, 71] width 32 height 21
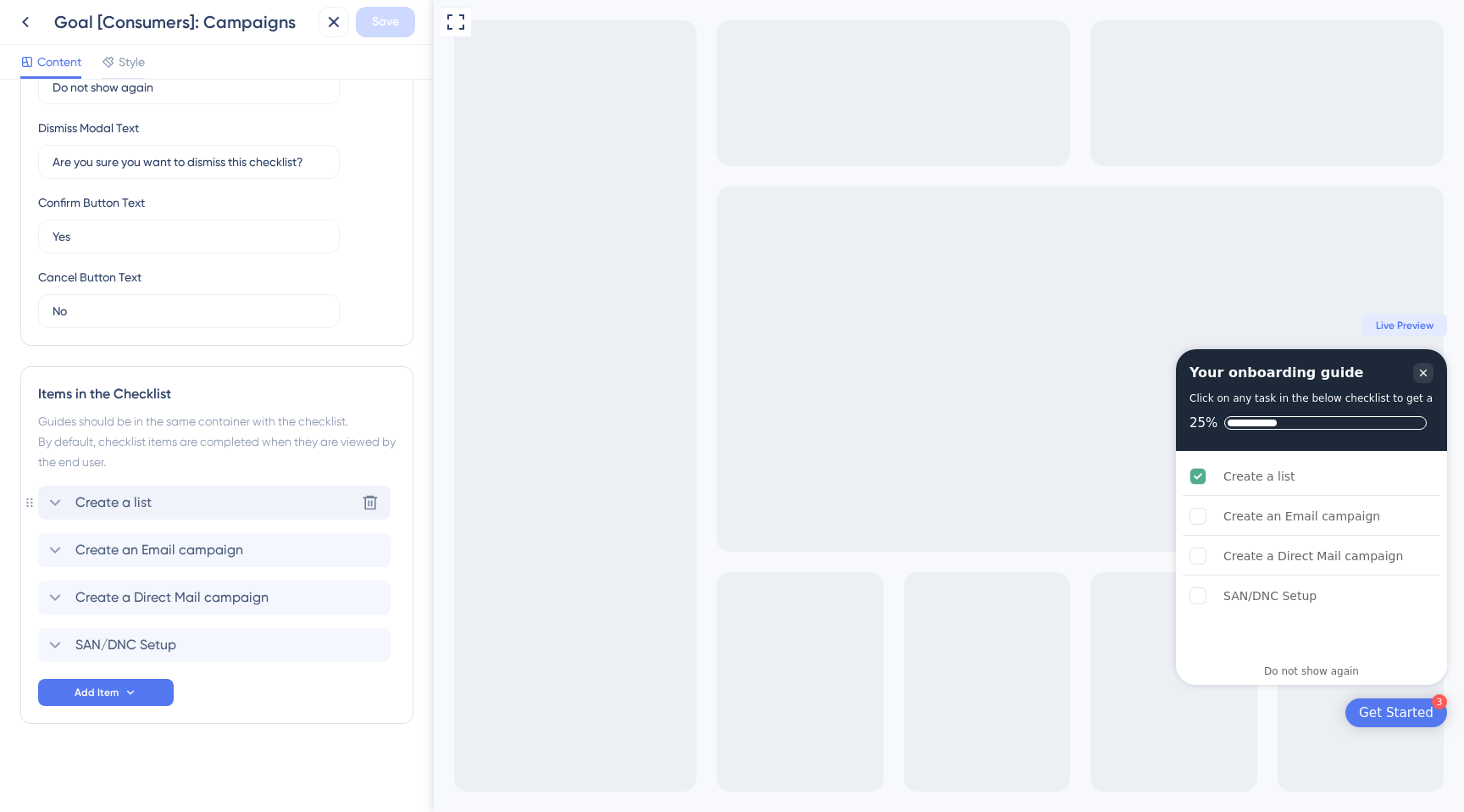
click at [167, 514] on div "Create a list Delete" at bounding box center [214, 502] width 353 height 34
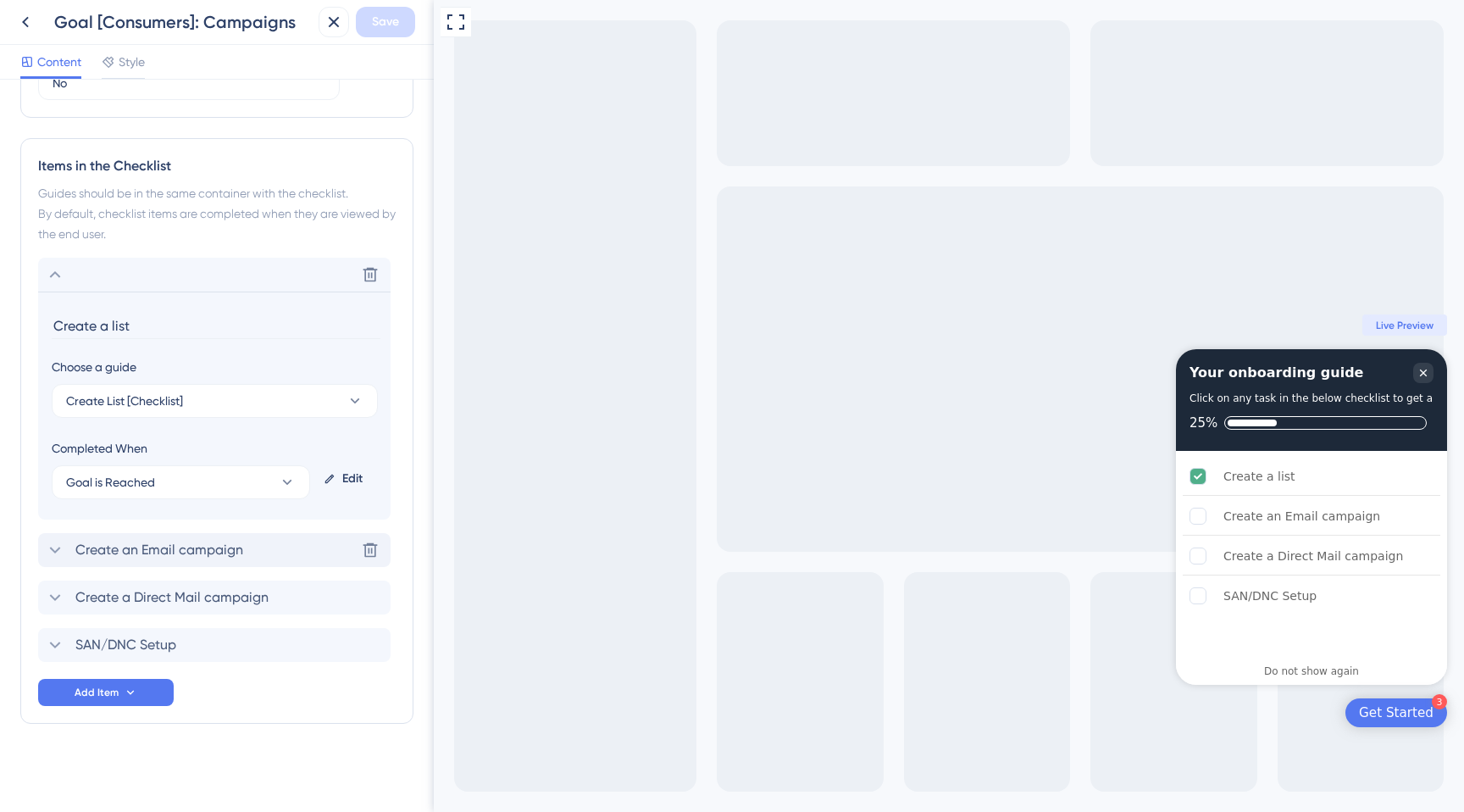
click at [186, 544] on span "Create an Email campaign" at bounding box center [159, 550] width 167 height 21
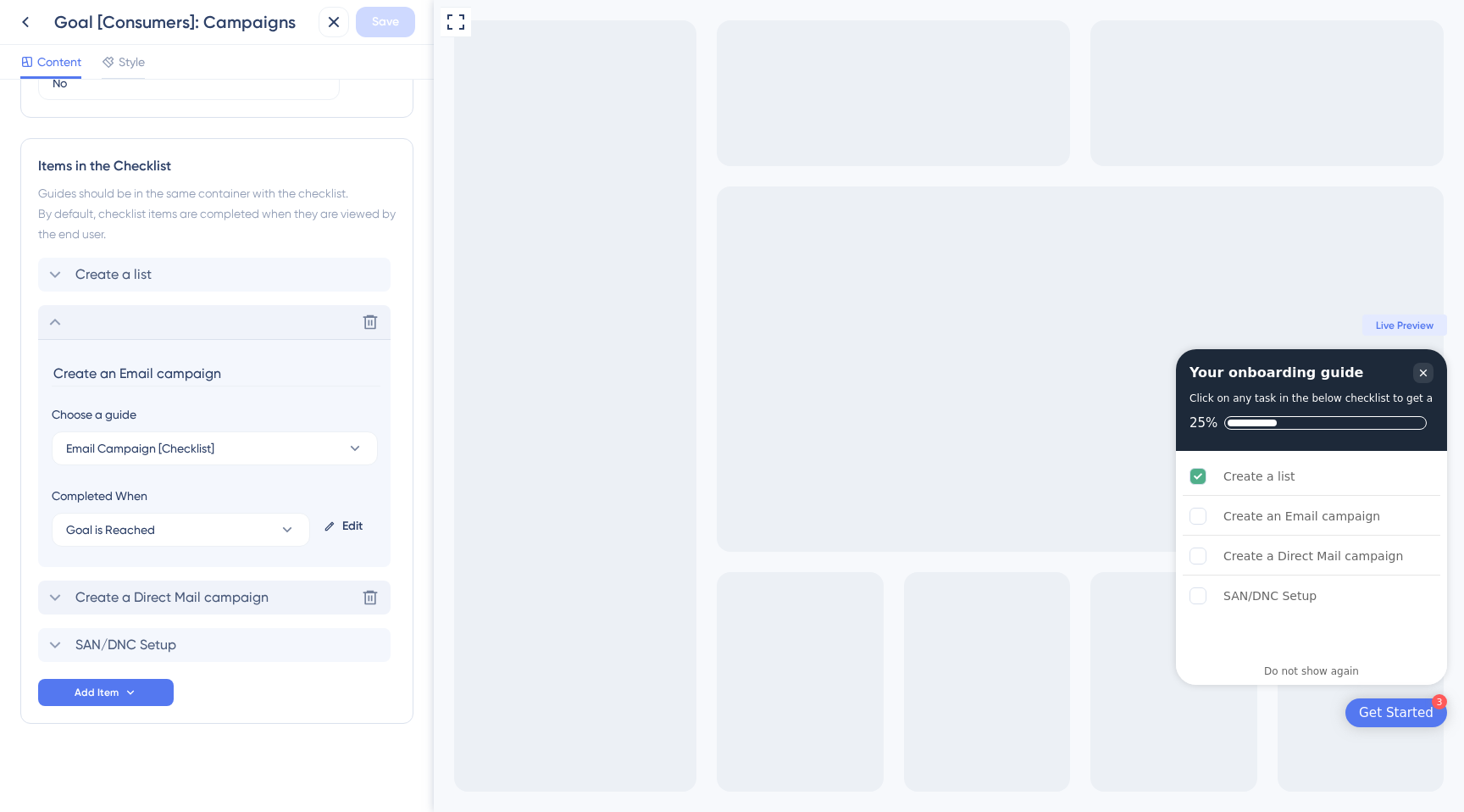
click at [194, 592] on span "Create a Direct Mail campaign" at bounding box center [172, 598] width 194 height 21
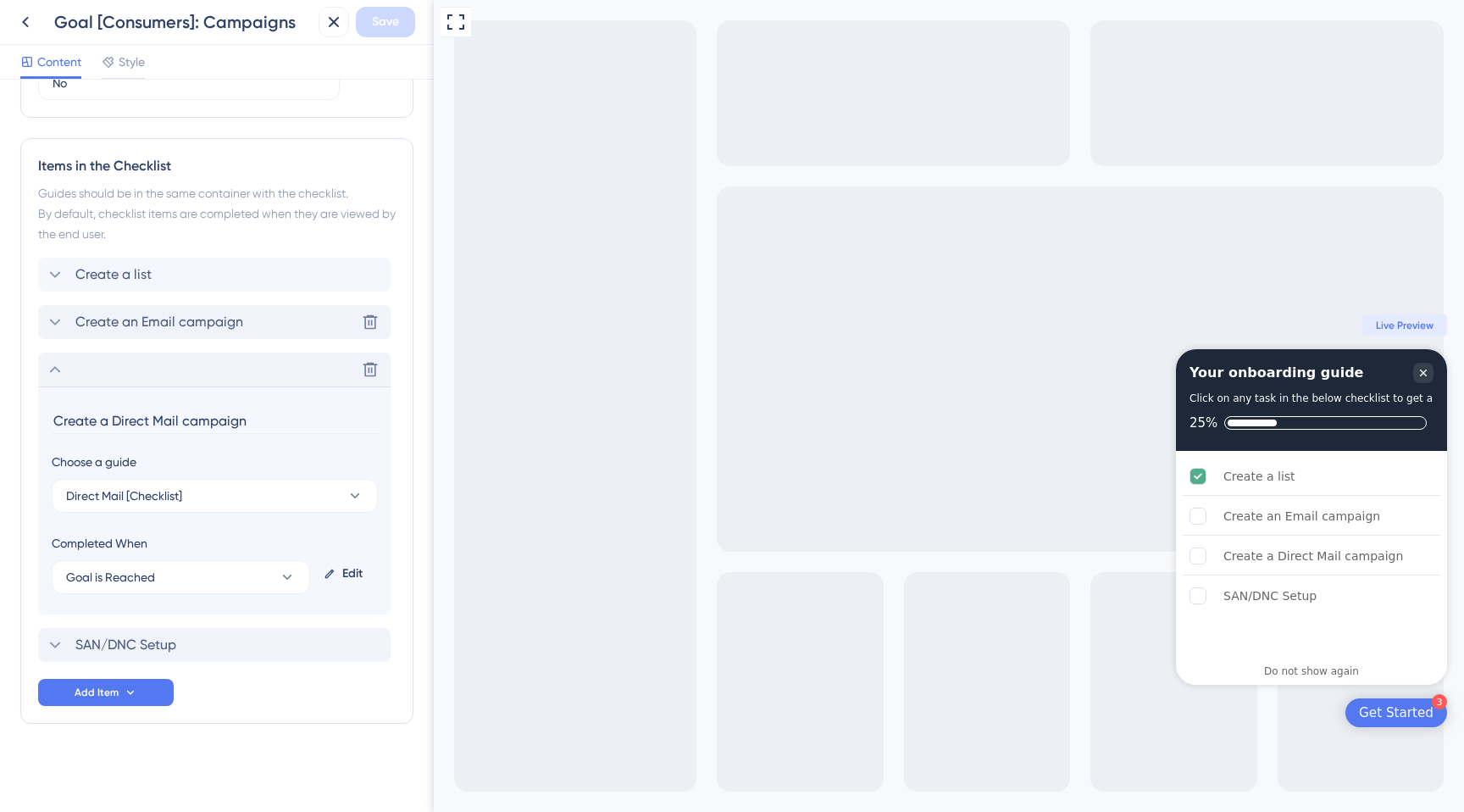
click at [203, 640] on div "SAN/DNC Setup" at bounding box center [214, 645] width 353 height 34
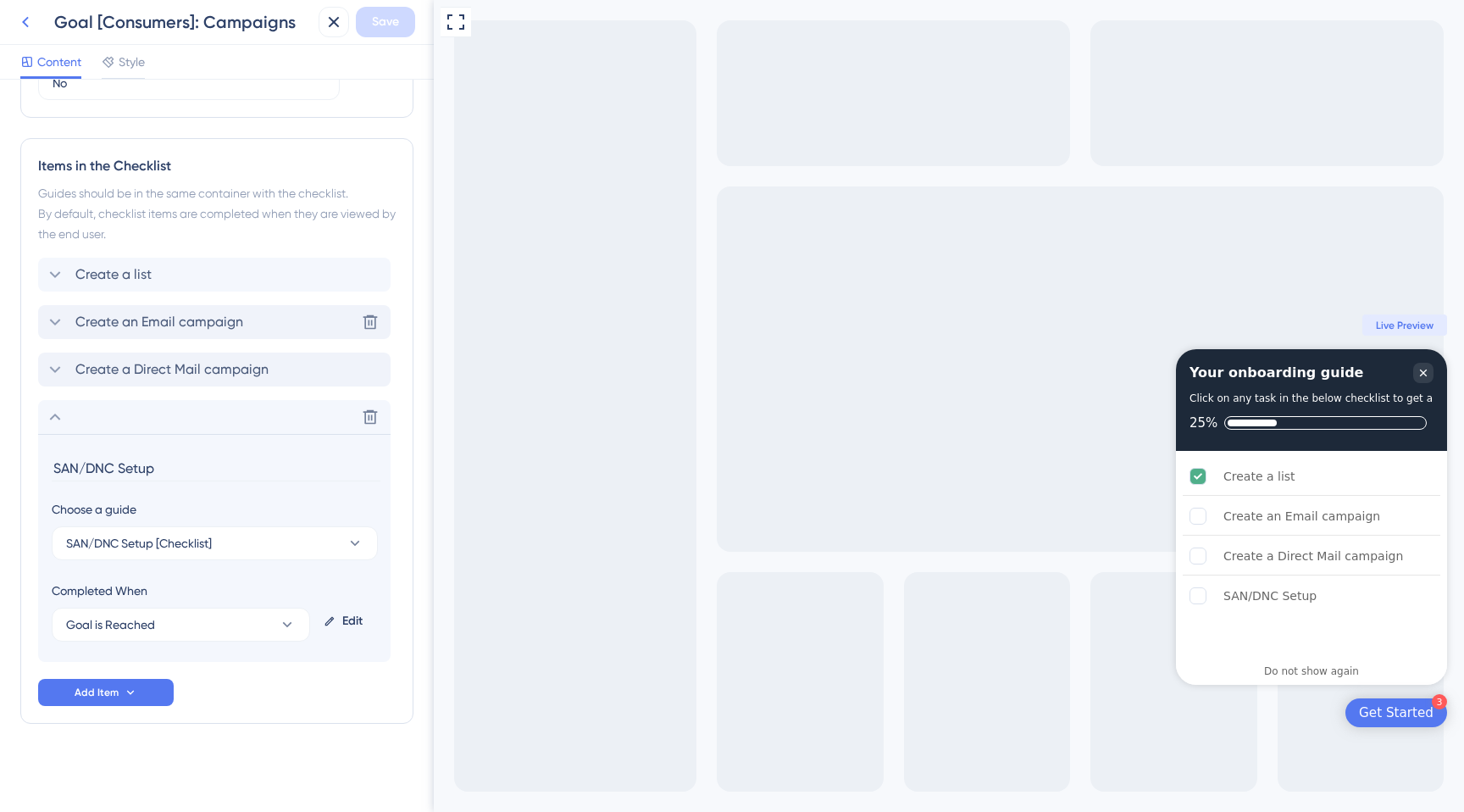
click at [32, 24] on icon at bounding box center [25, 22] width 21 height 21
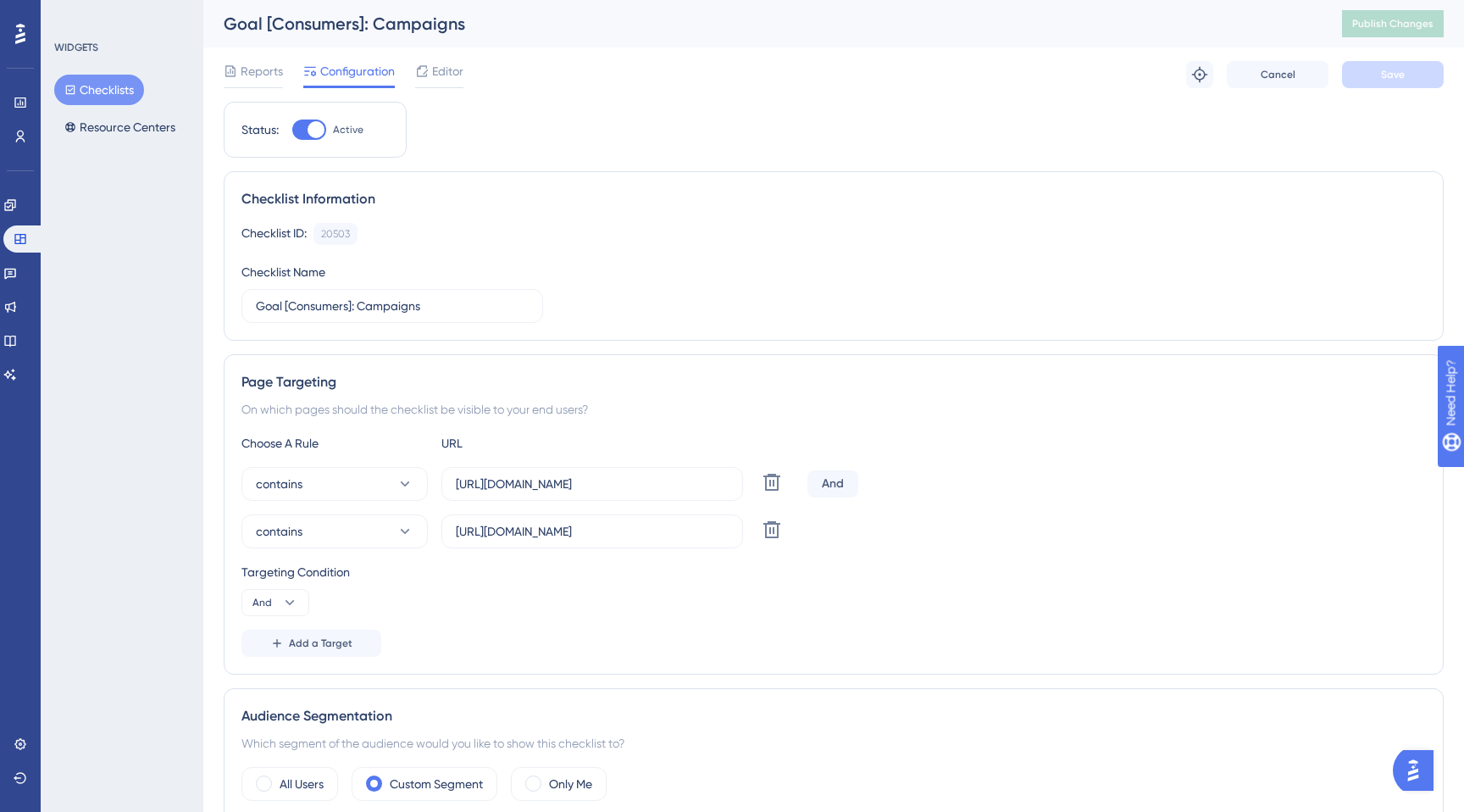
click at [94, 83] on button "Checklists" at bounding box center [99, 90] width 90 height 31
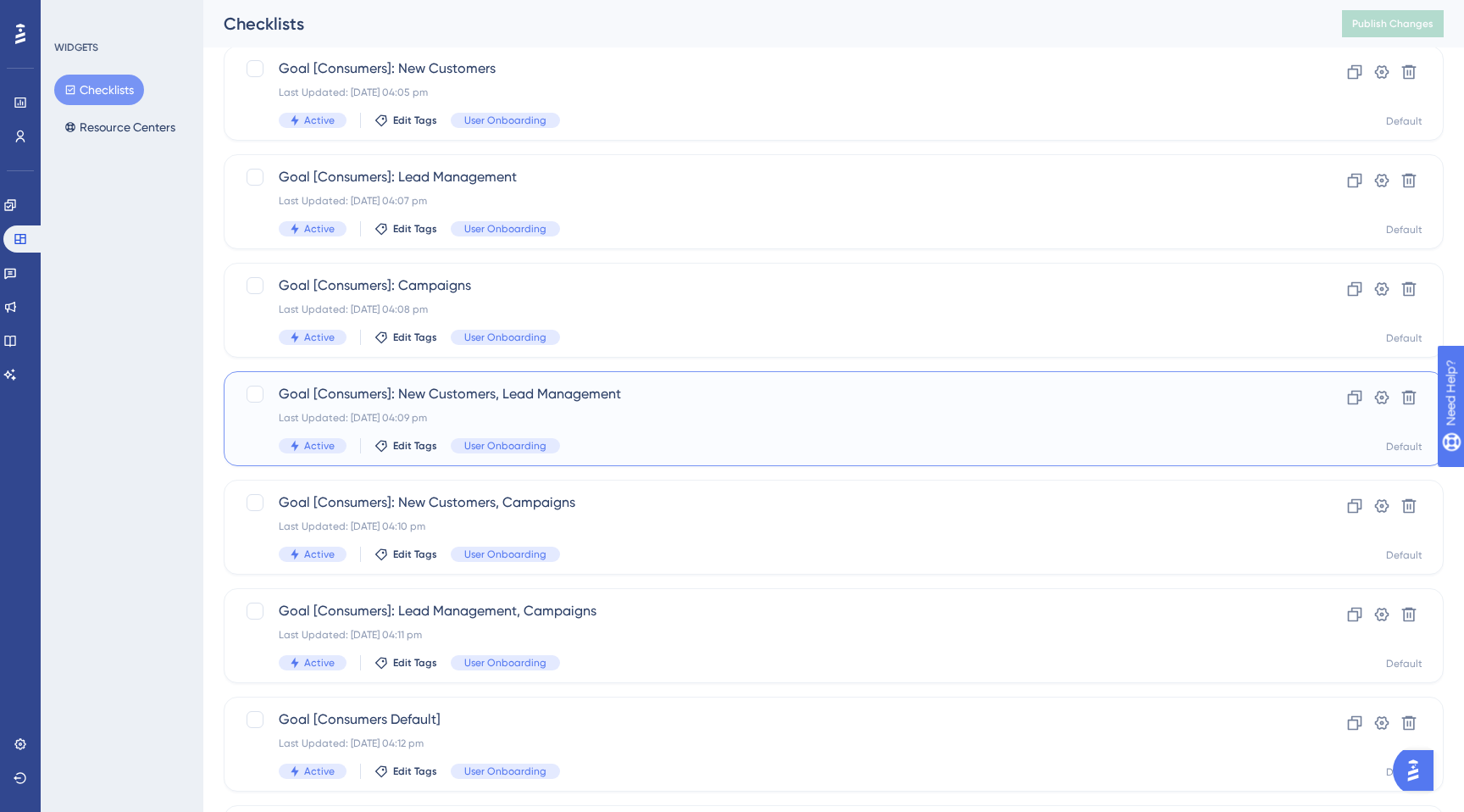
click at [460, 396] on span "Goal [Consumers]: New Customers, Lead Management" at bounding box center [766, 394] width 975 height 21
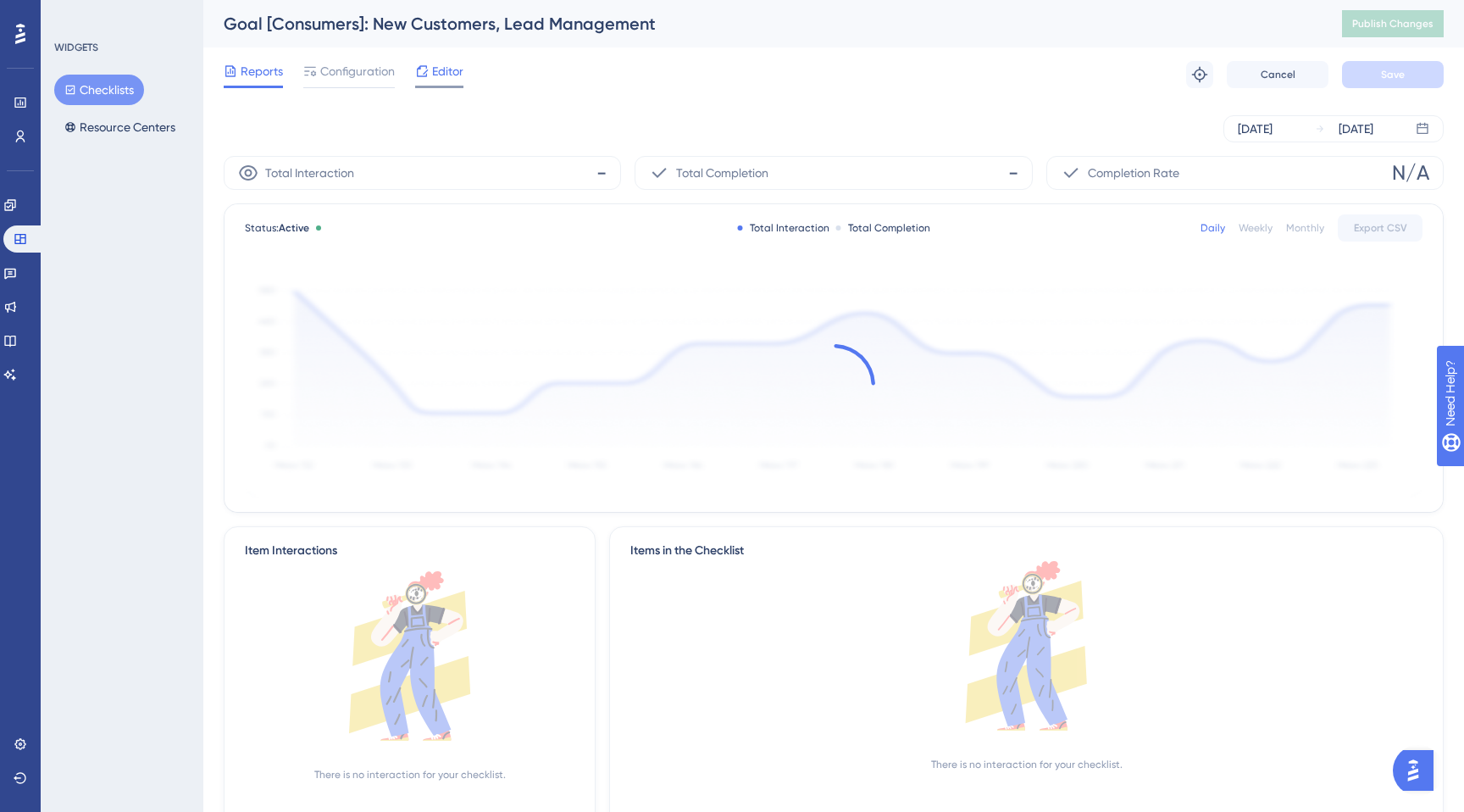
click at [432, 86] on div at bounding box center [440, 86] width 49 height 3
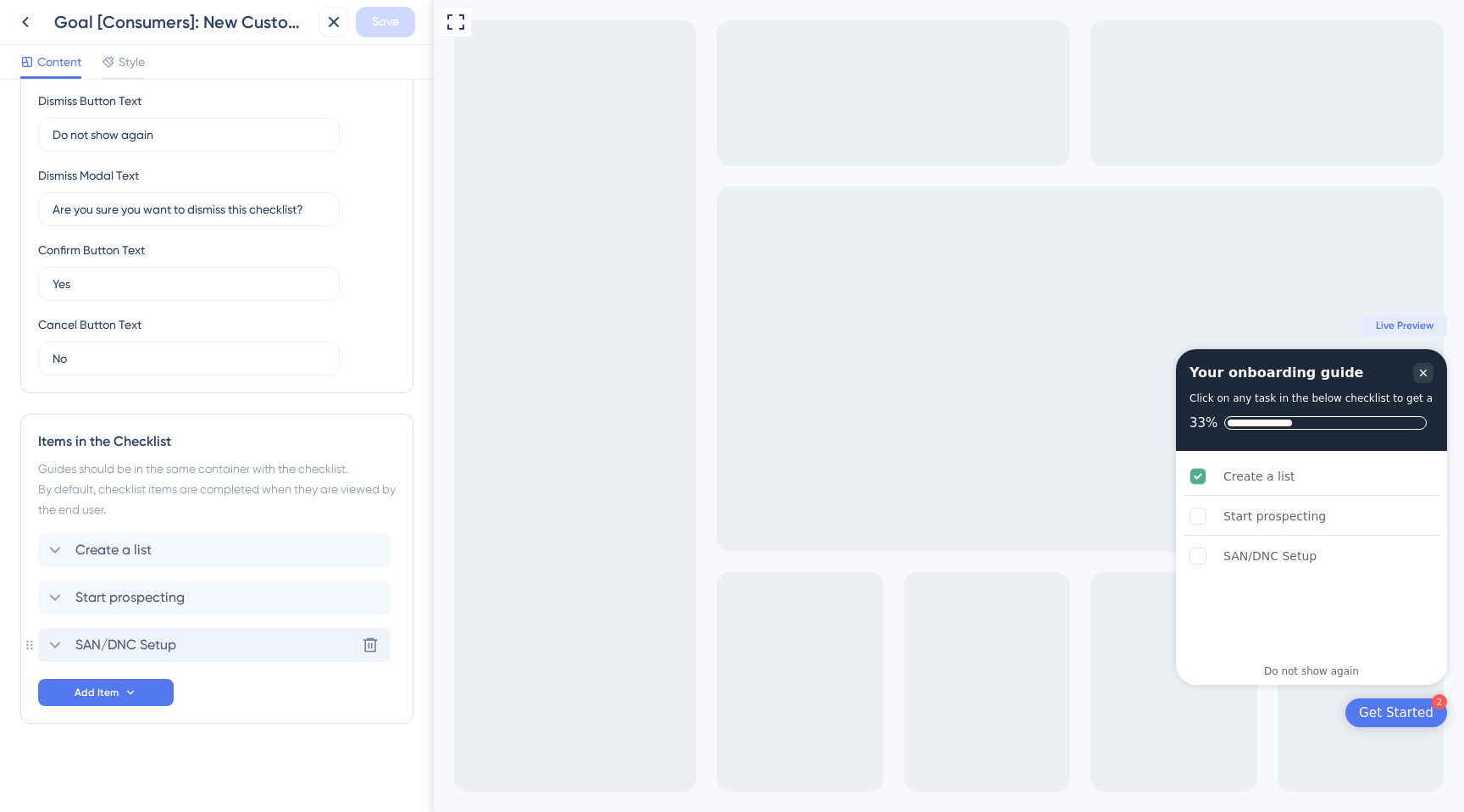
click at [188, 642] on div "SAN/DNC Setup Delete" at bounding box center [214, 645] width 353 height 34
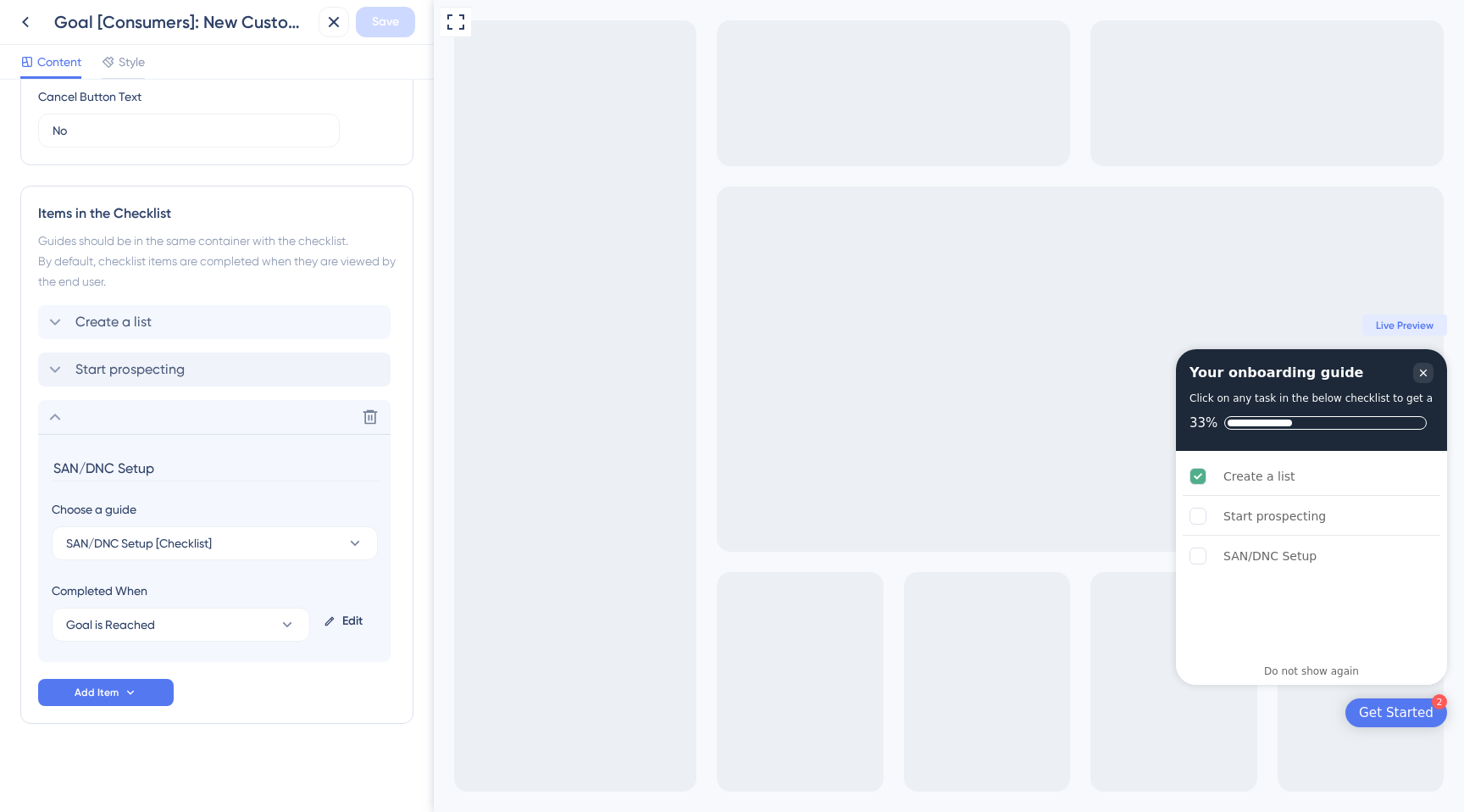
click at [158, 358] on div "Start prospecting" at bounding box center [214, 370] width 353 height 34
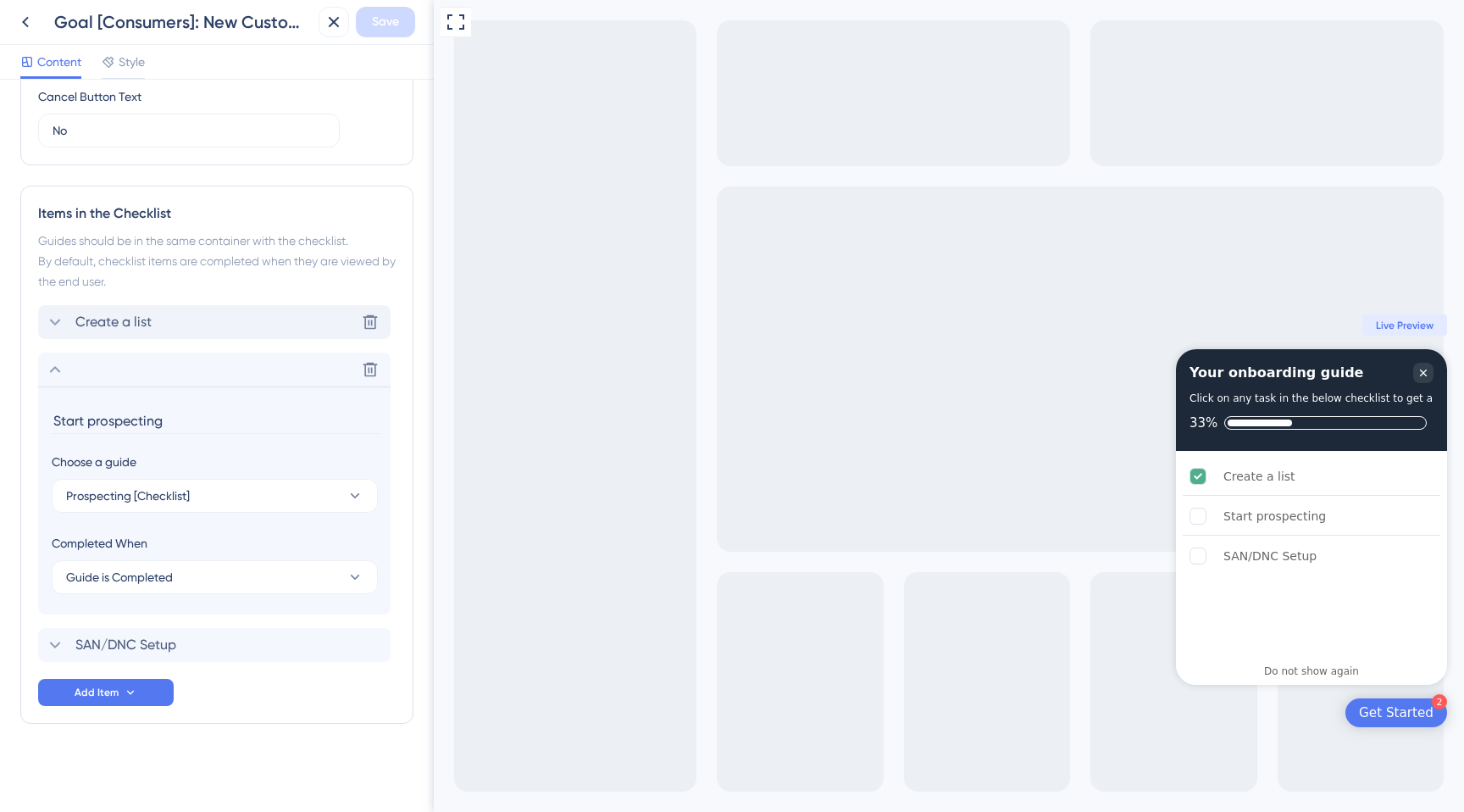
click at [159, 324] on div "Create a list Delete" at bounding box center [214, 322] width 353 height 34
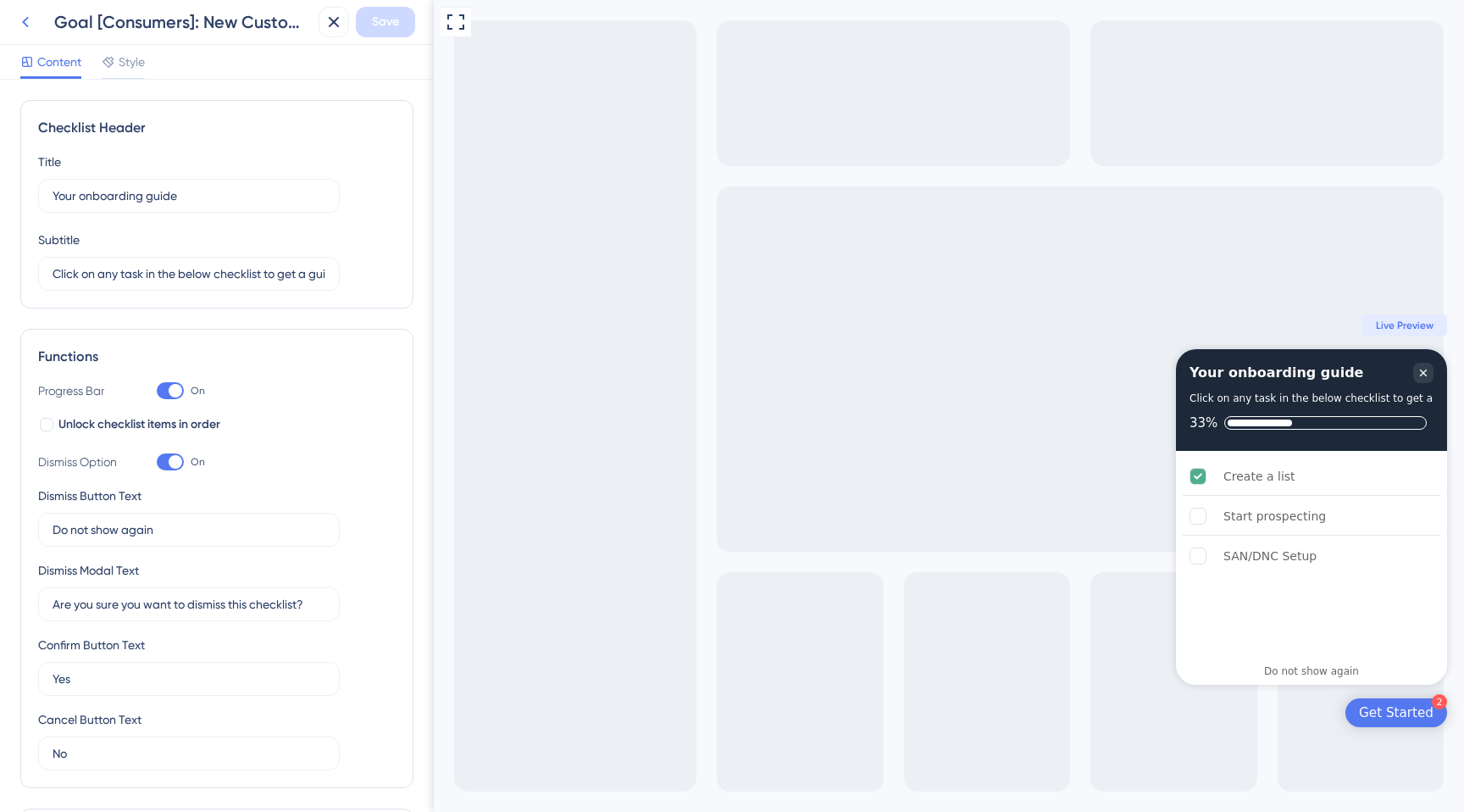
click at [32, 27] on icon at bounding box center [25, 22] width 21 height 21
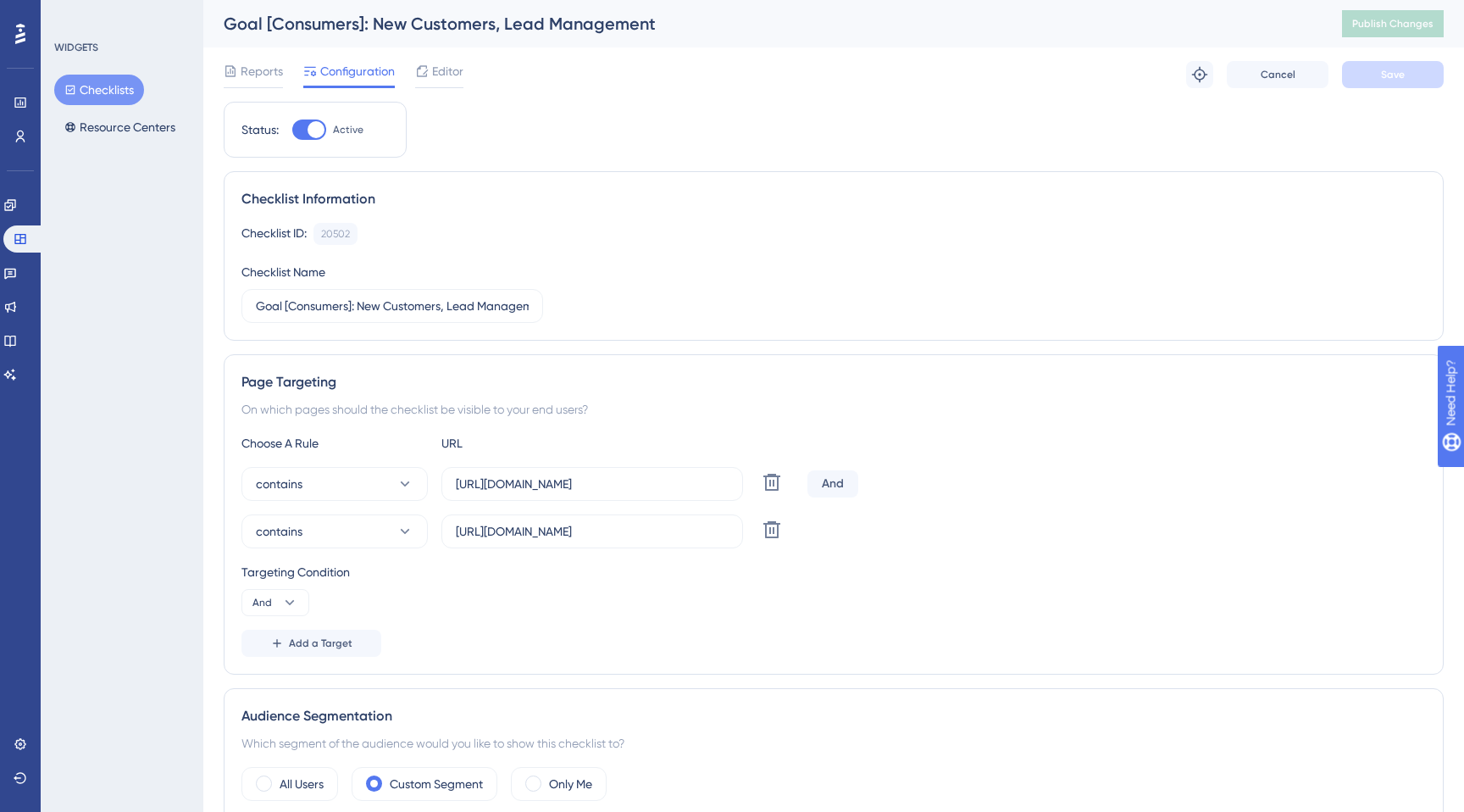
click at [419, 22] on div "Goal [Consumers]: New Customers, Lead Management" at bounding box center [761, 23] width 1076 height 23
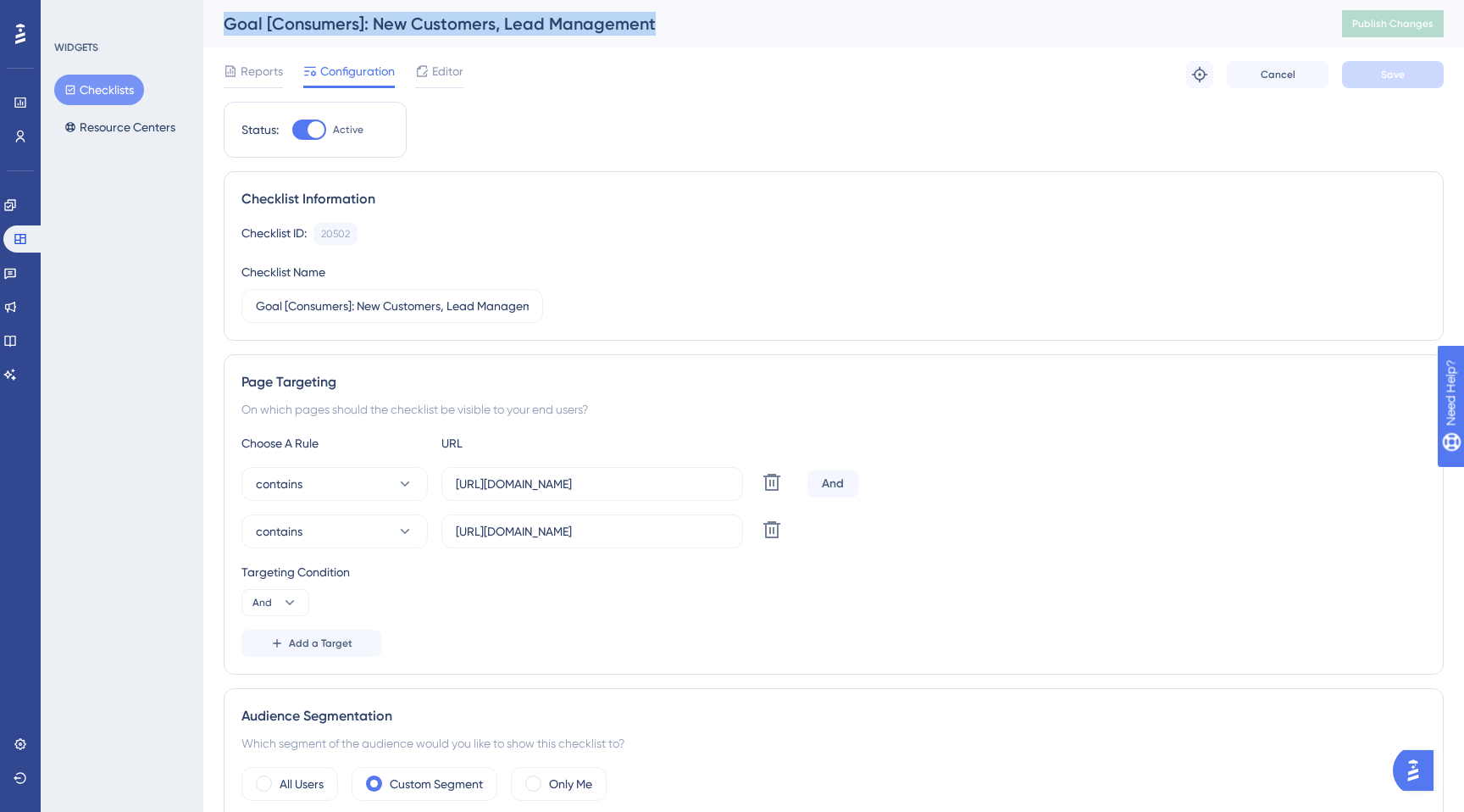
click at [419, 22] on div "Goal [Consumers]: New Customers, Lead Management" at bounding box center [761, 23] width 1076 height 23
copy div "Goal [Consumers]: New Customers, Lead Management"
click at [93, 83] on button "Checklists" at bounding box center [99, 90] width 90 height 31
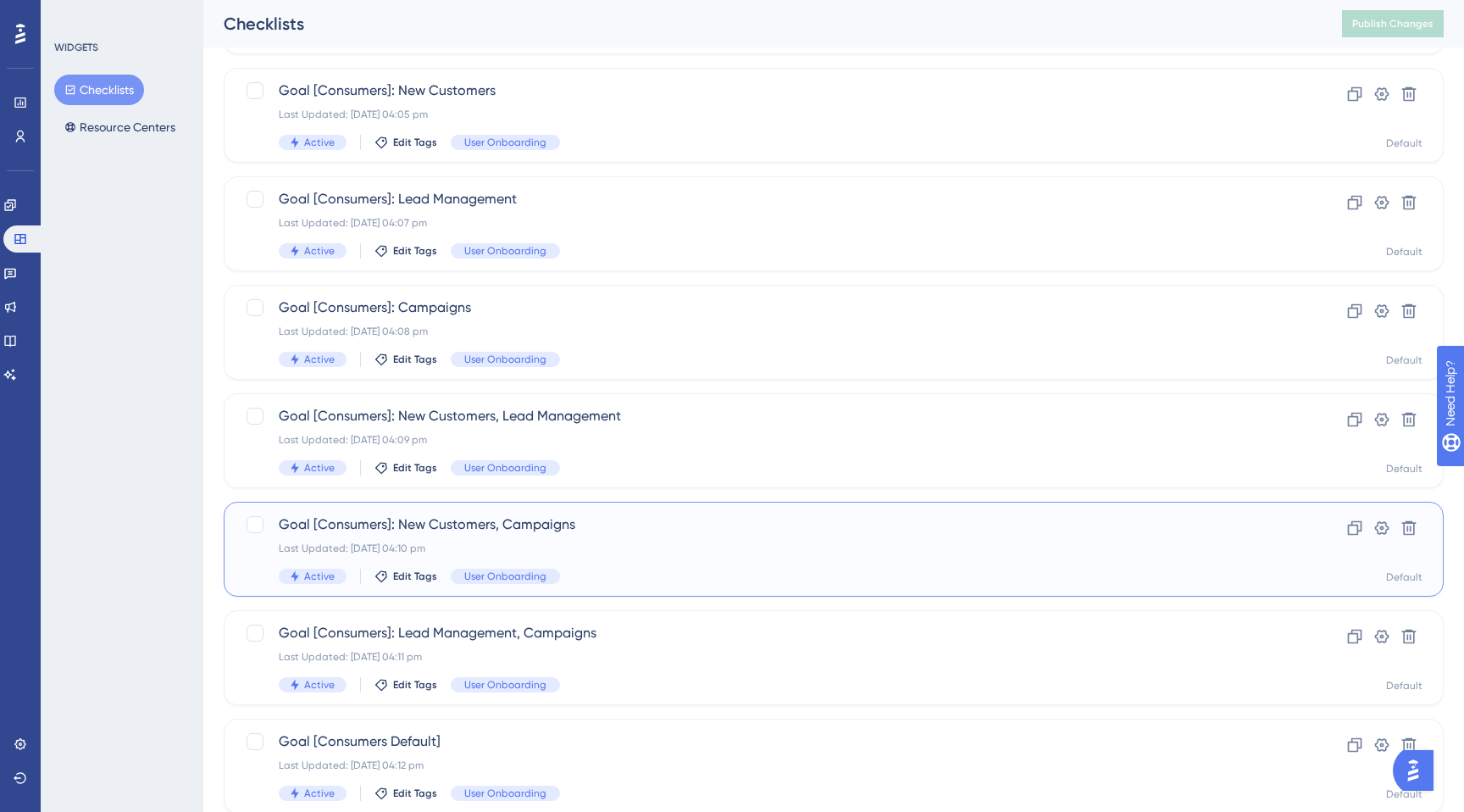
click at [477, 537] on div "Goal [Consumers]: New Customers, Campaigns Last Updated: [DATE] 04:10 pm Active…" at bounding box center [766, 549] width 975 height 69
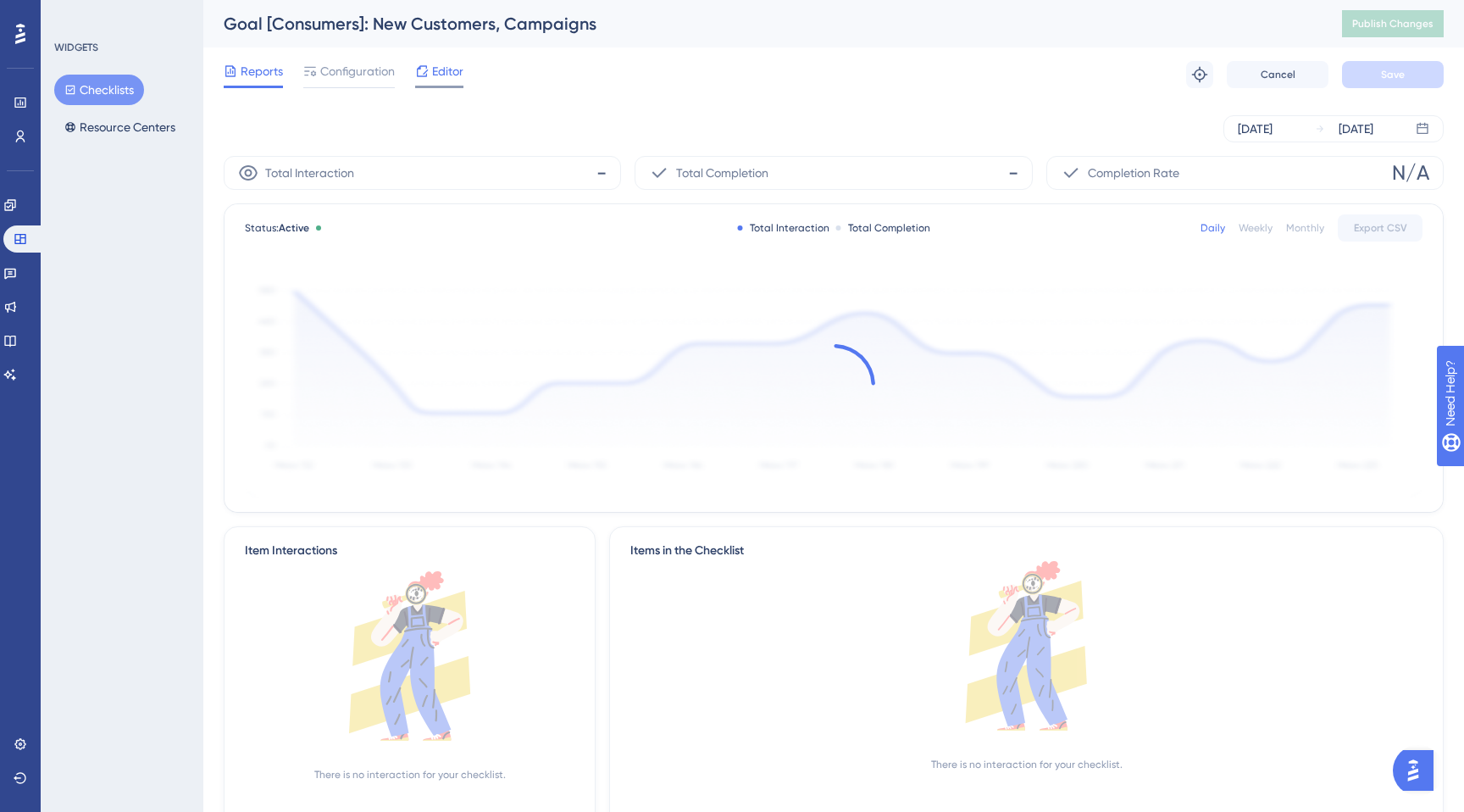
click at [436, 82] on div "Editor" at bounding box center [440, 74] width 49 height 27
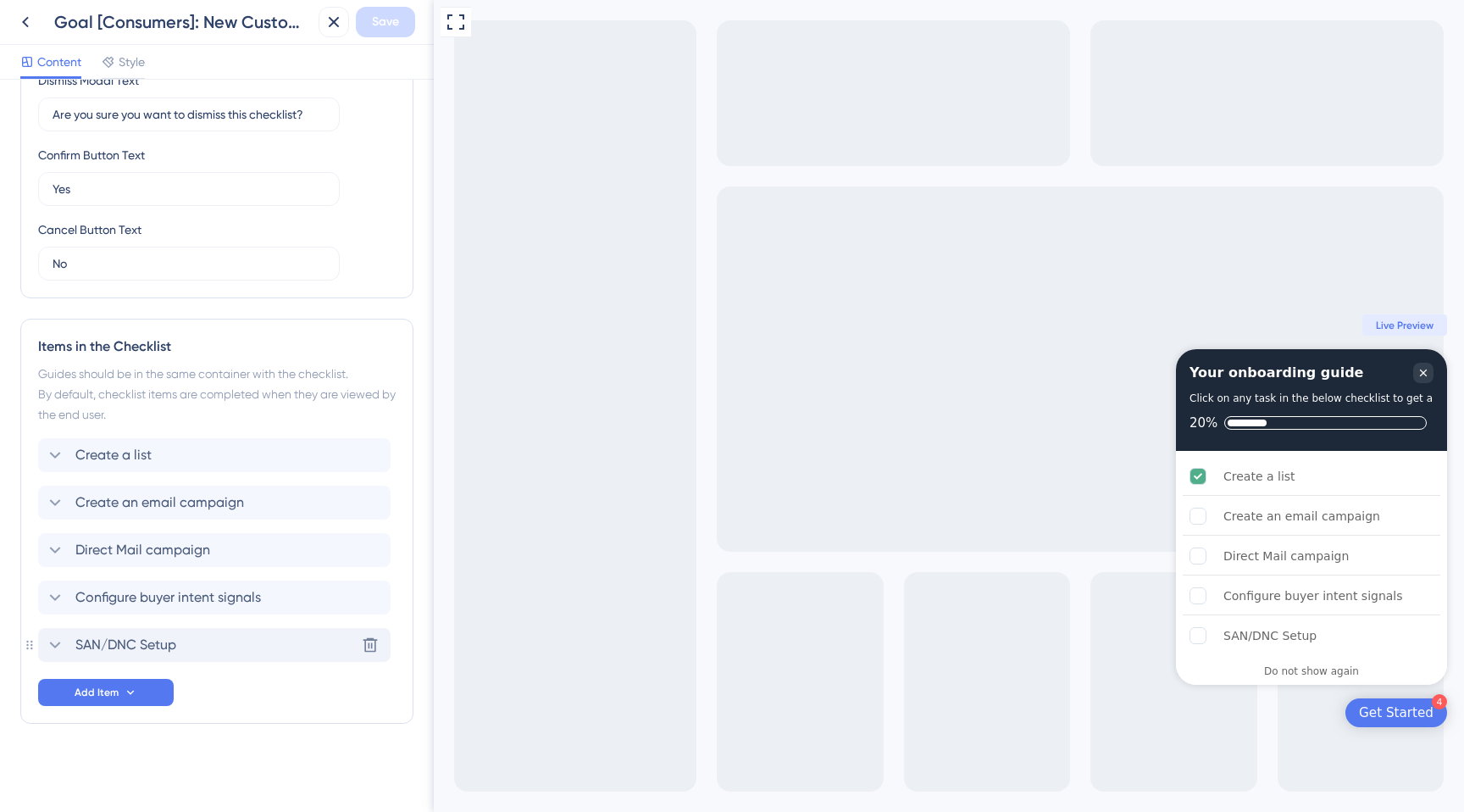
click at [179, 653] on div "SAN/DNC Setup Delete" at bounding box center [214, 645] width 353 height 34
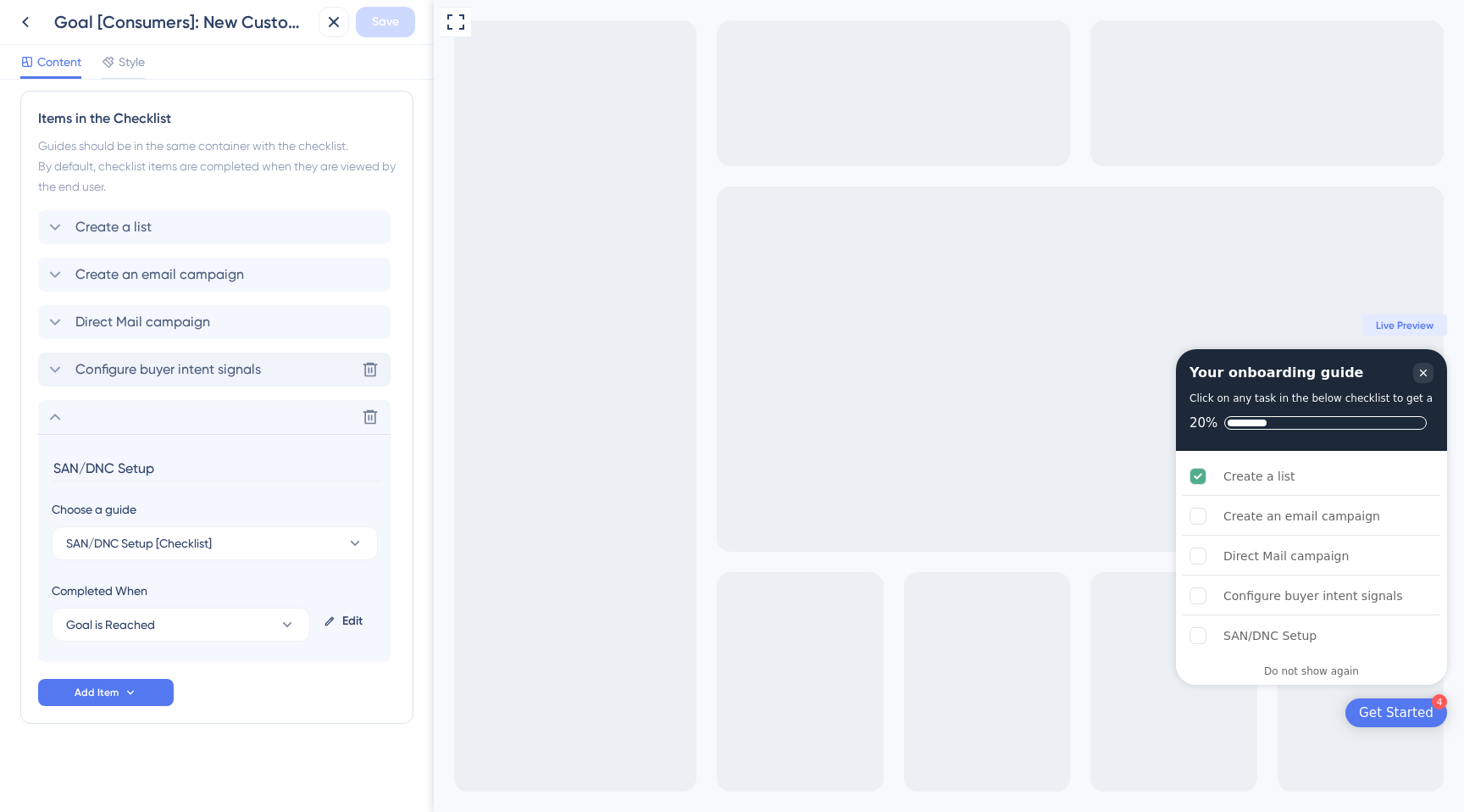
click at [199, 372] on span "Configure buyer intent signals" at bounding box center [168, 370] width 185 height 21
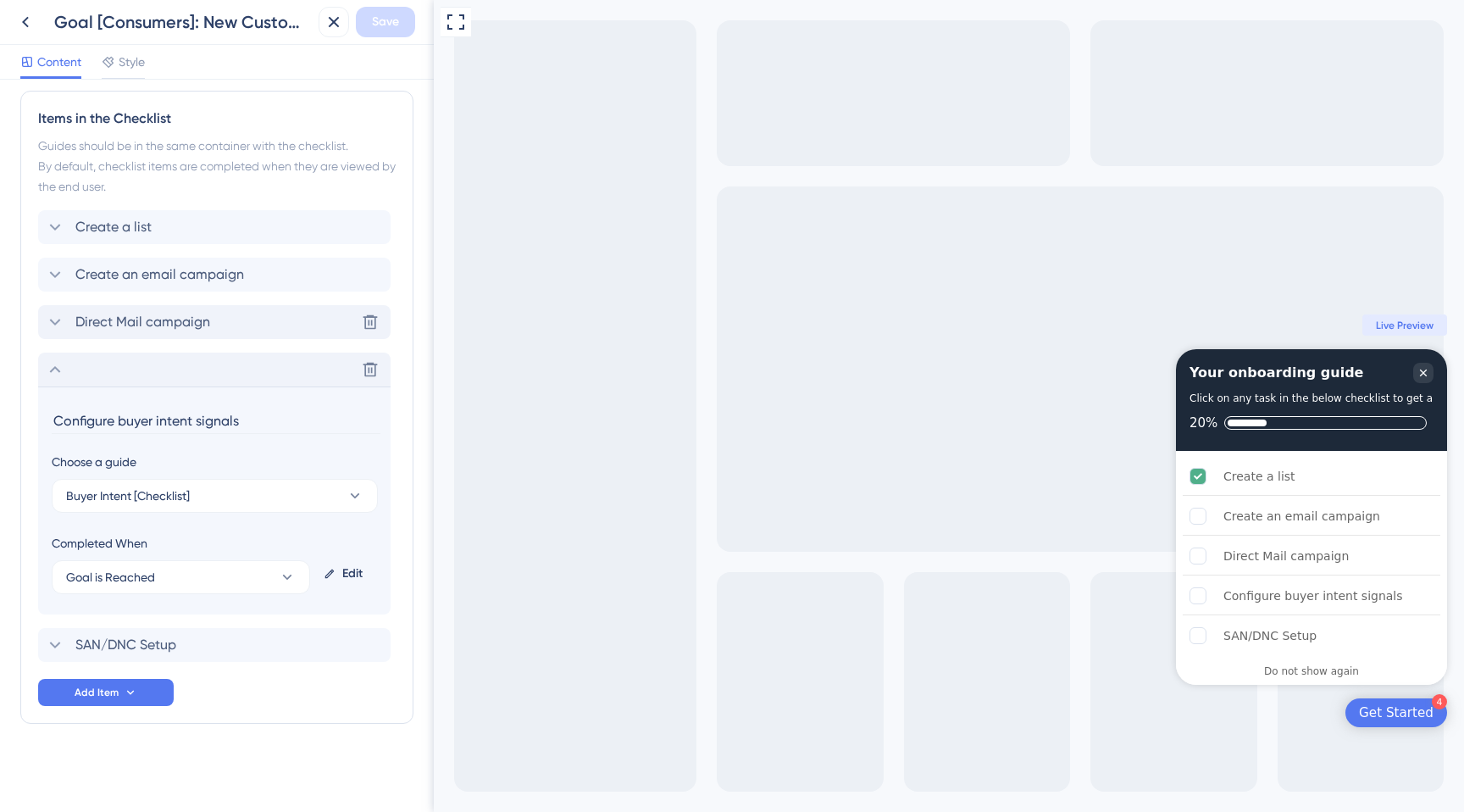
click at [189, 327] on span "Direct Mail campaign" at bounding box center [143, 322] width 135 height 21
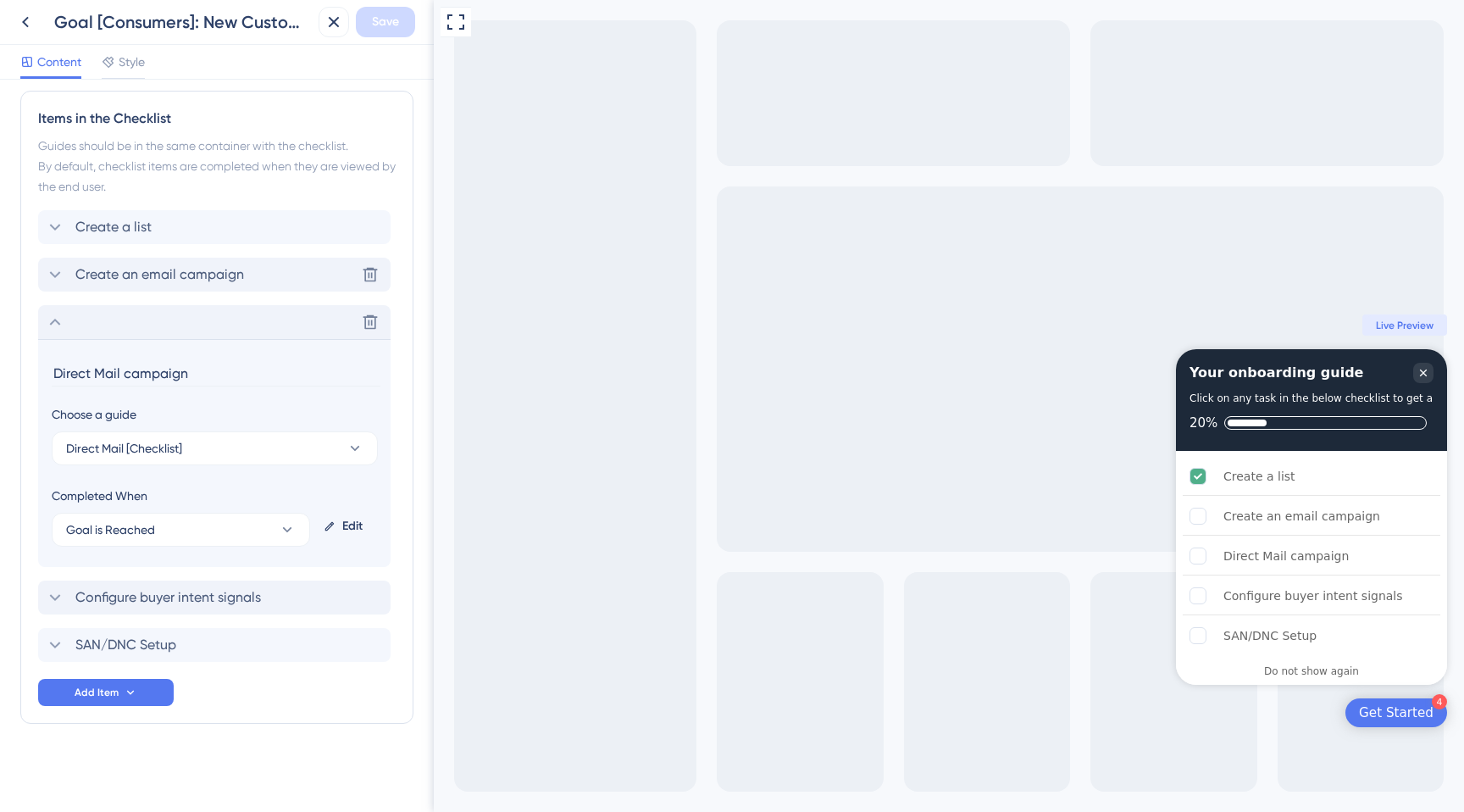
click at [176, 269] on span "Create an email campaign" at bounding box center [160, 275] width 168 height 21
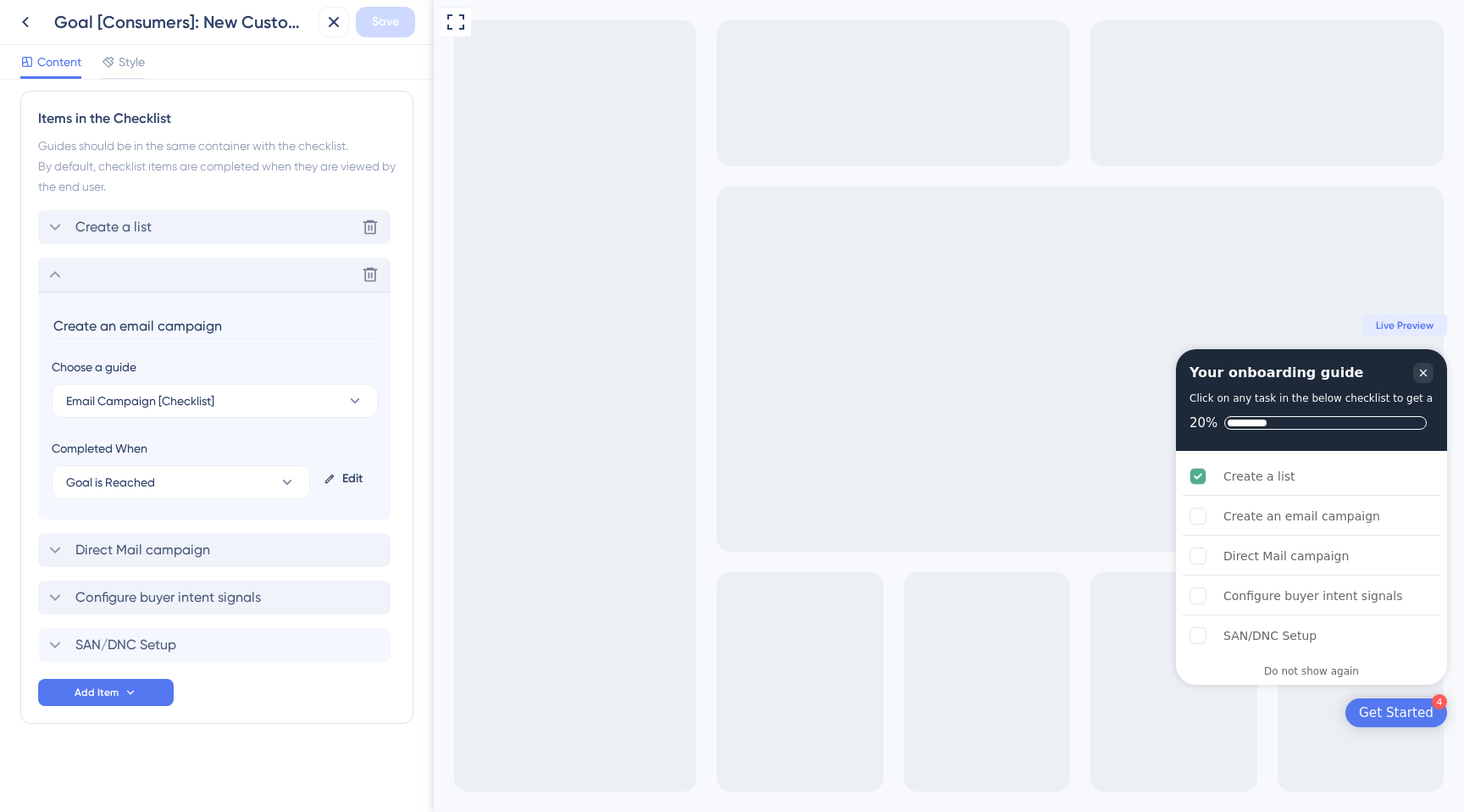
click at [145, 238] on div "Create a list Delete" at bounding box center [214, 227] width 353 height 34
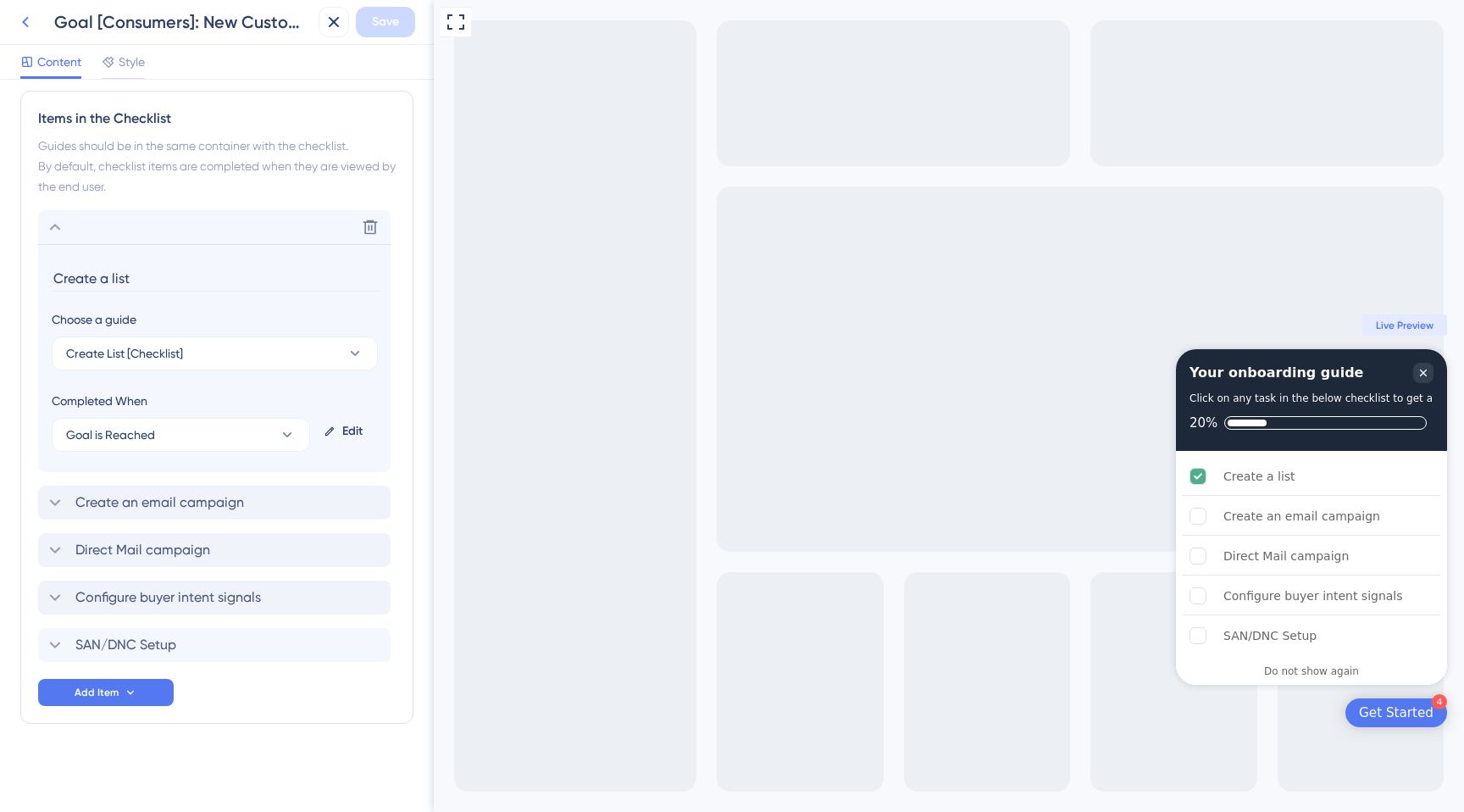
click at [28, 22] on icon at bounding box center [25, 22] width 21 height 21
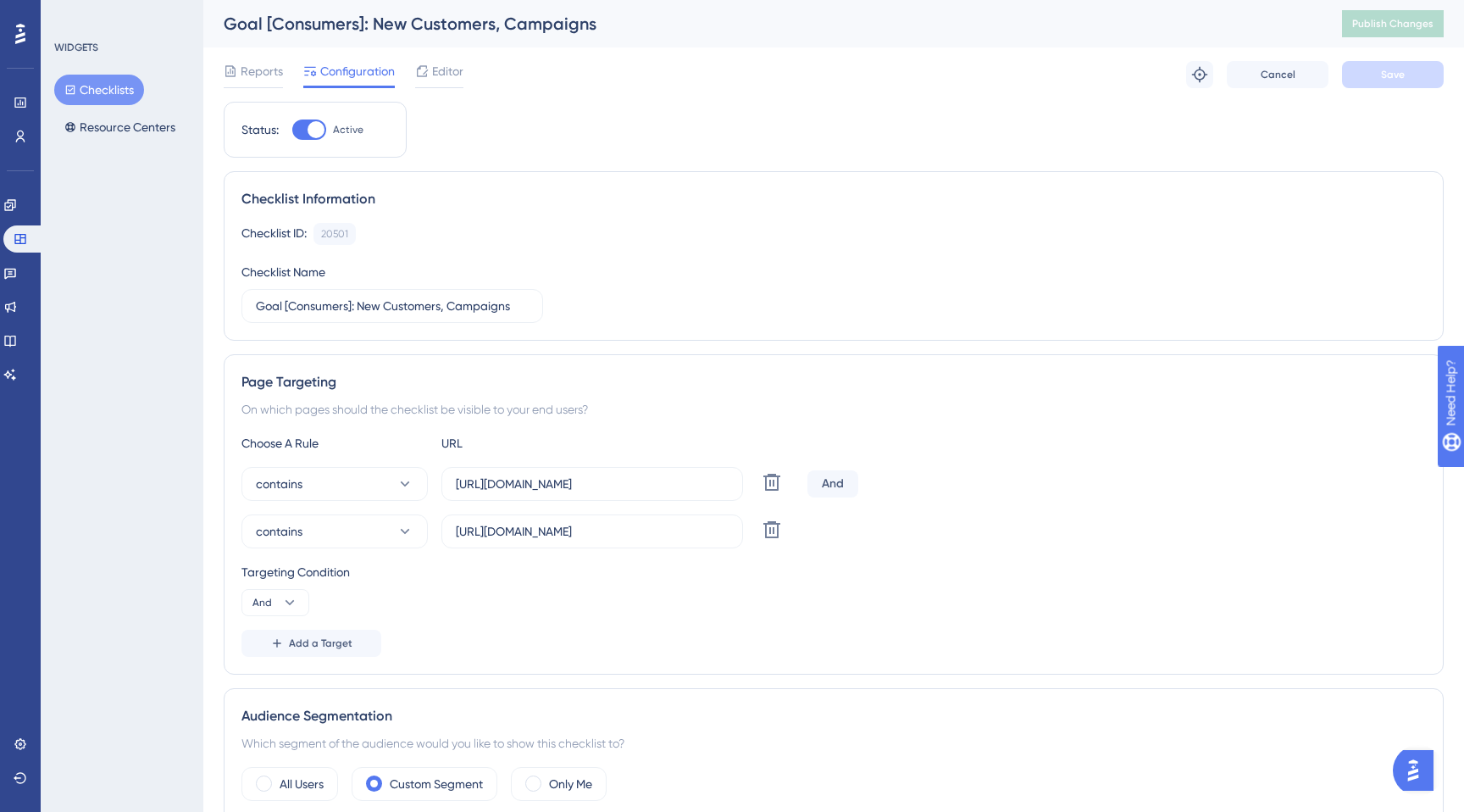
click at [94, 94] on button "Checklists" at bounding box center [99, 90] width 90 height 31
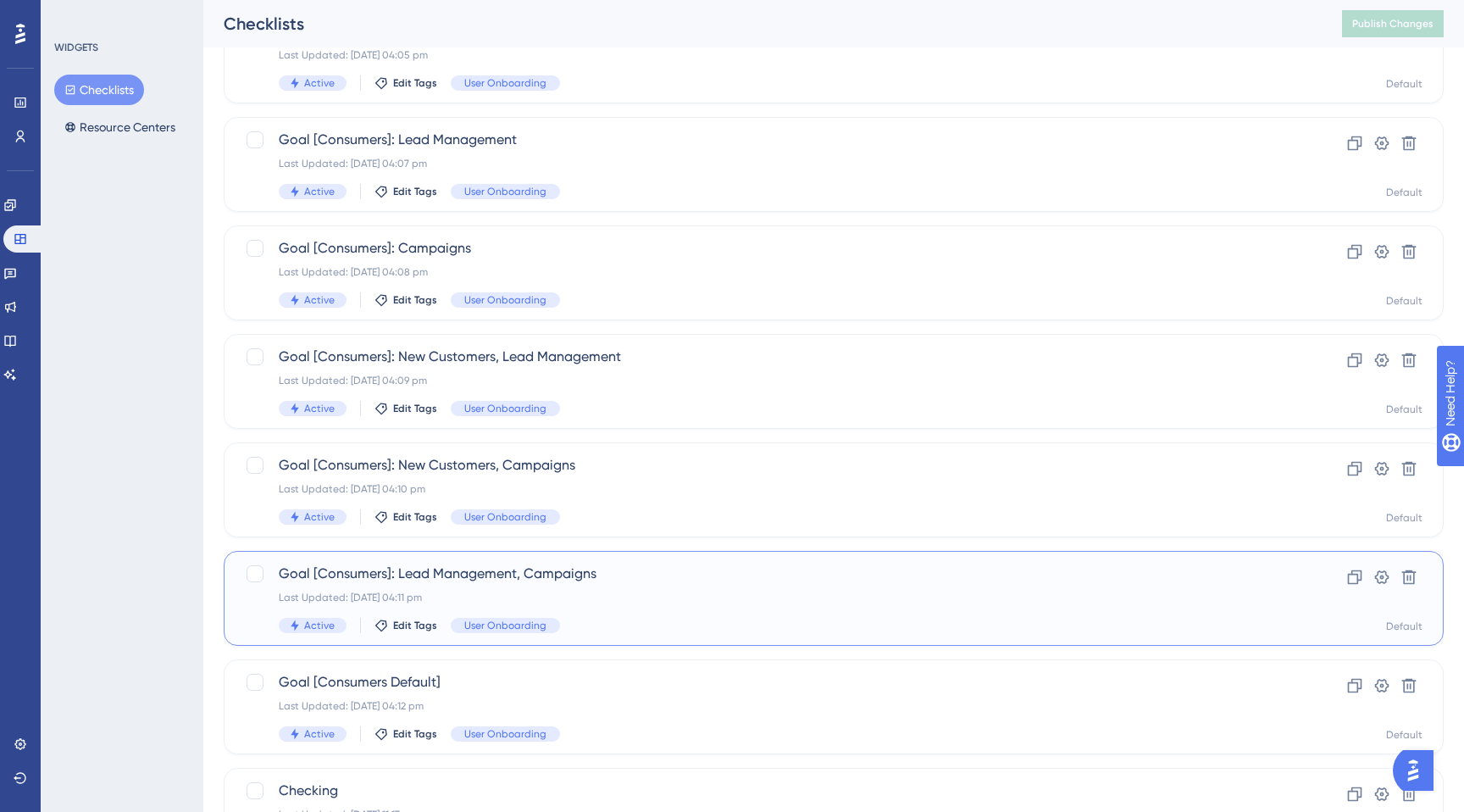
click at [455, 583] on span "Goal [Consumers]: Lead Management, Campaigns" at bounding box center [766, 573] width 975 height 21
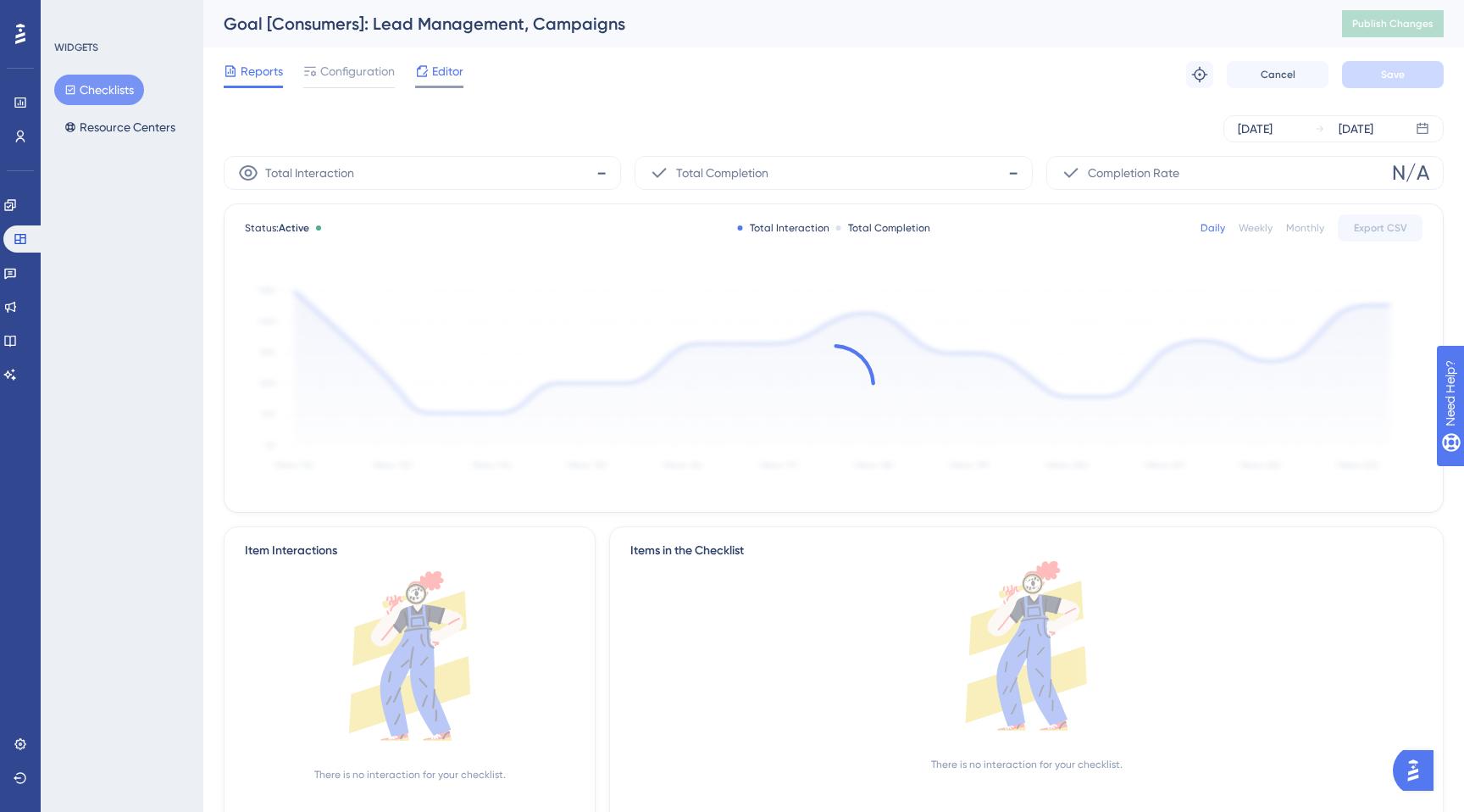
click at [447, 71] on span "Editor" at bounding box center [448, 71] width 32 height 21
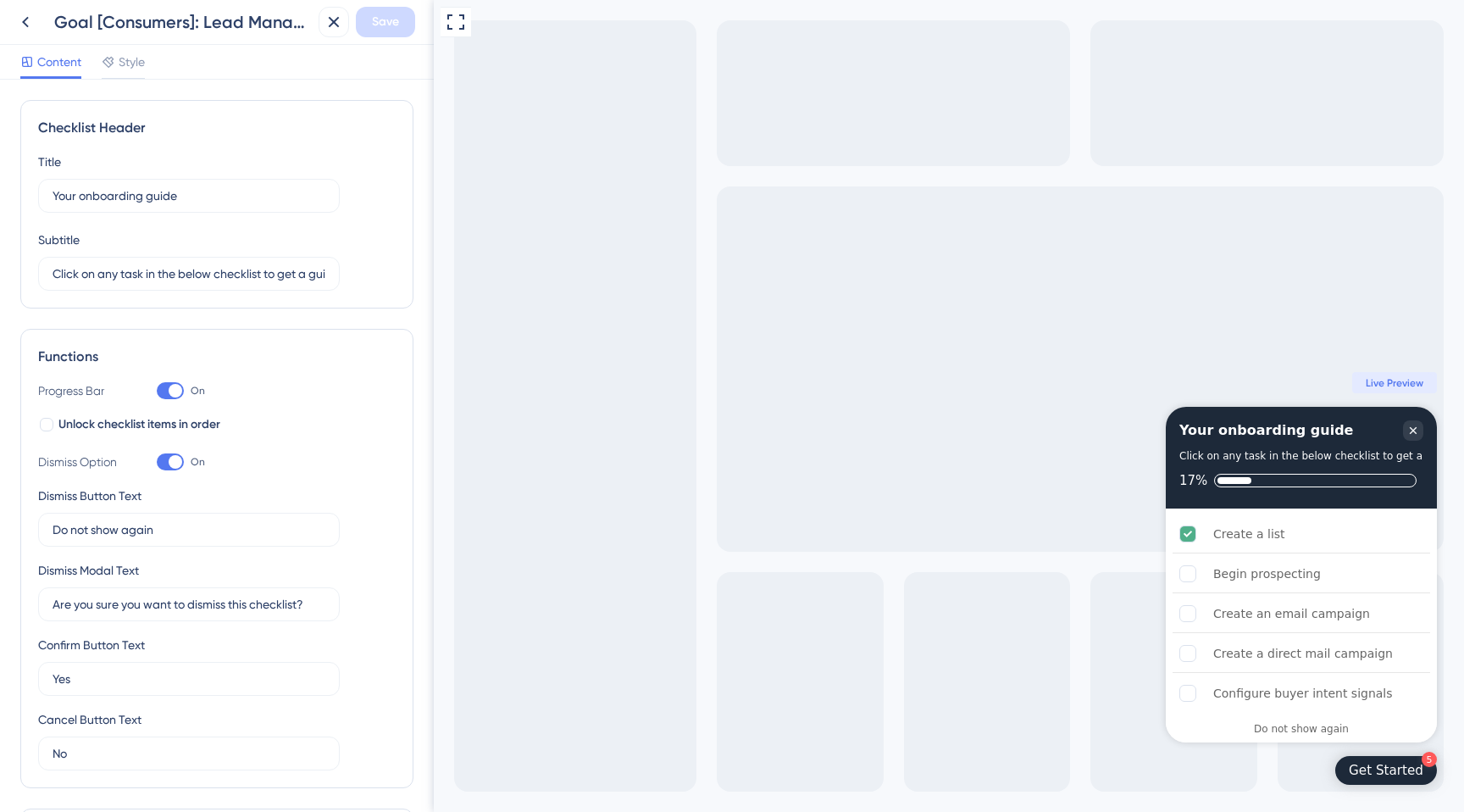
scroll to position [537, 0]
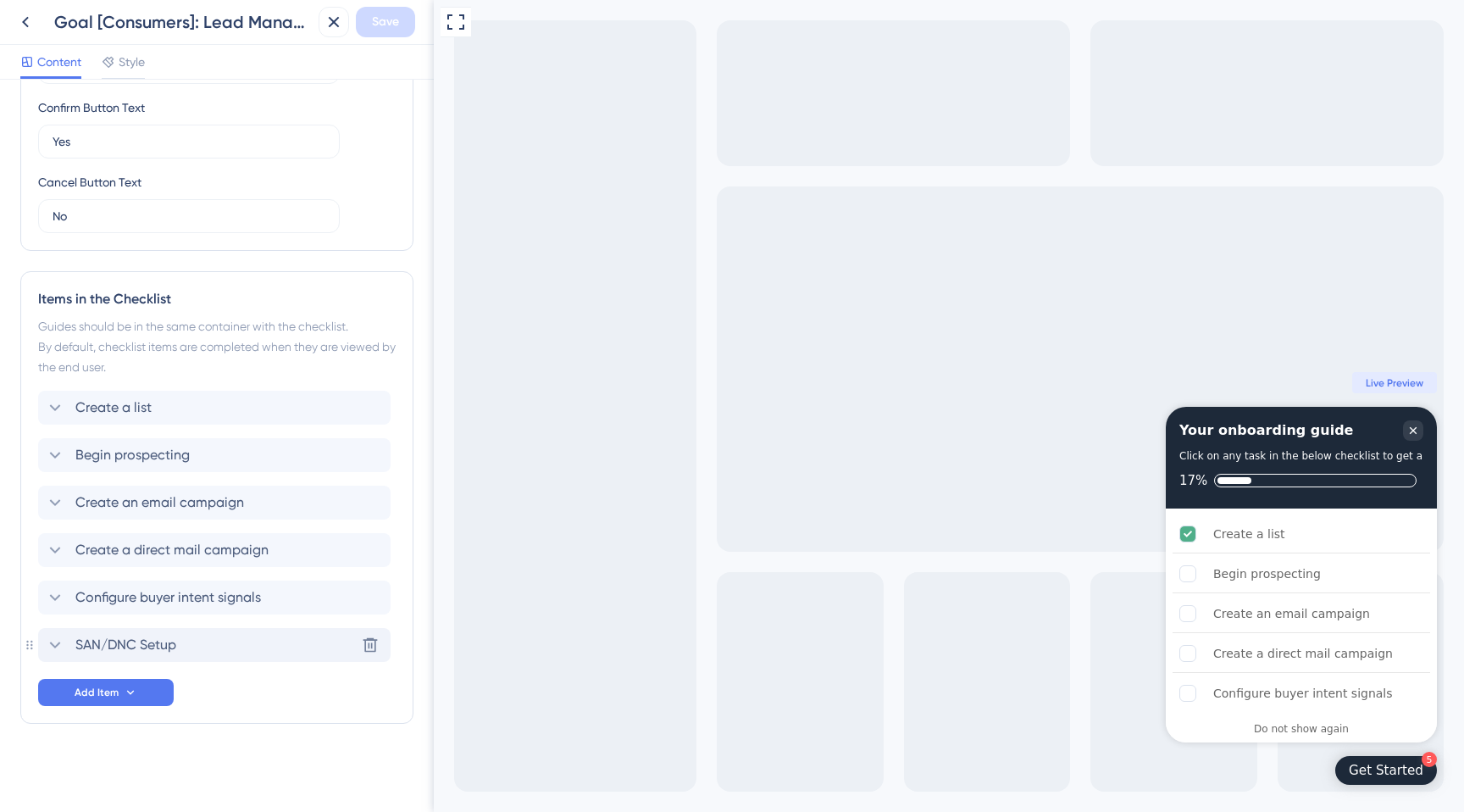
click at [185, 646] on div "SAN/DNC Setup Delete" at bounding box center [214, 645] width 353 height 34
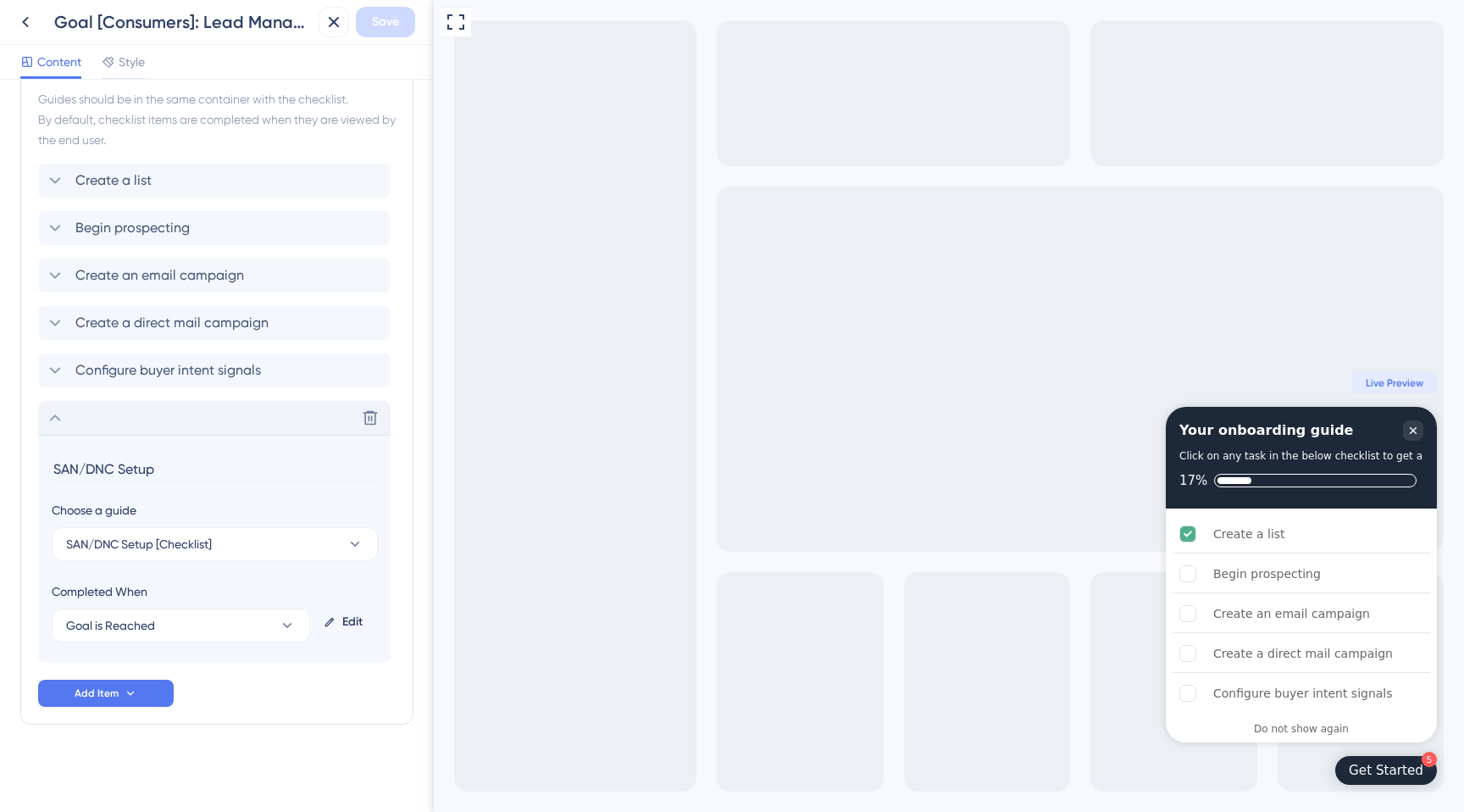
scroll to position [765, 0]
click at [173, 374] on span "Configure buyer intent signals" at bounding box center [168, 370] width 185 height 21
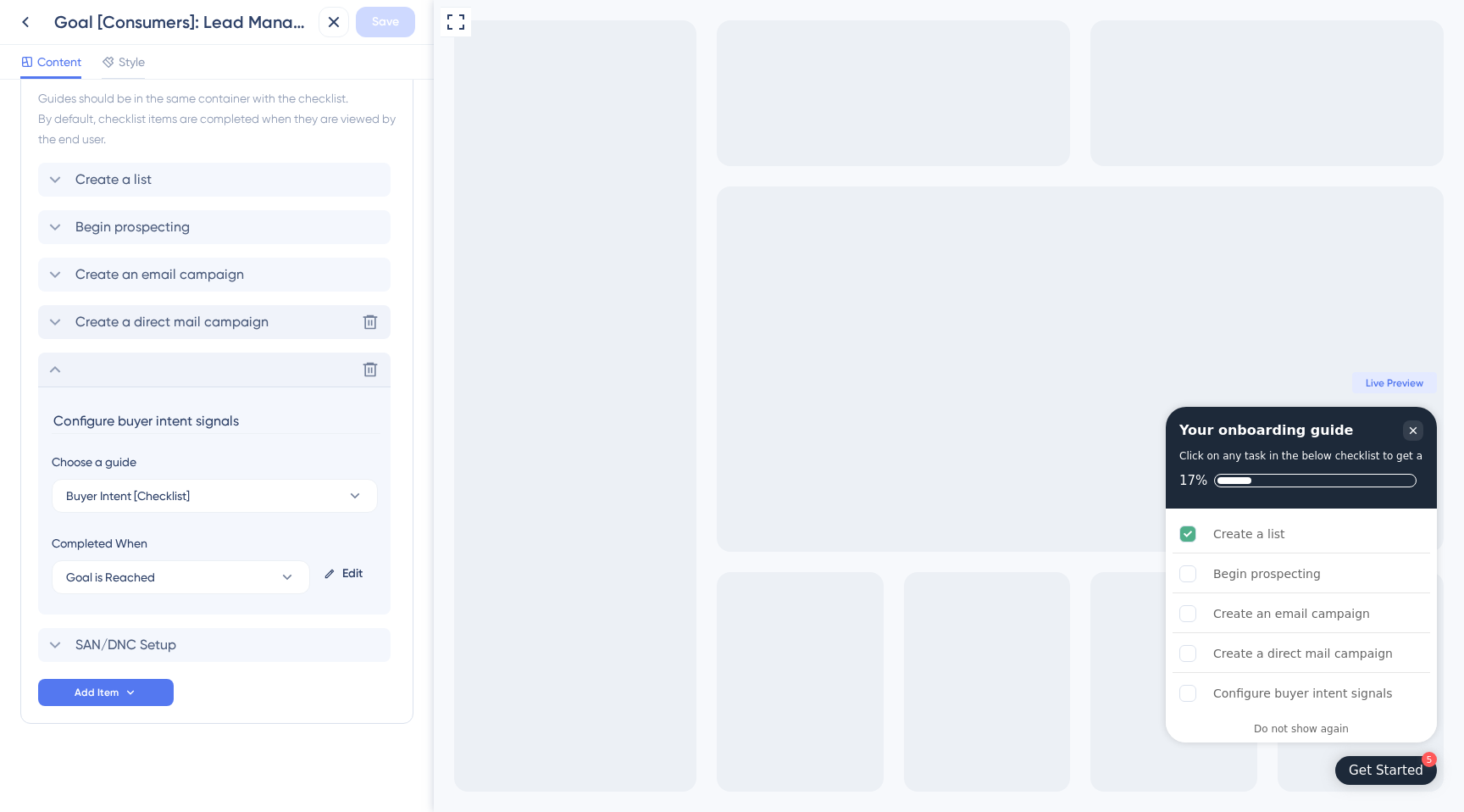
click at [174, 324] on span "Create a direct mail campaign" at bounding box center [172, 322] width 194 height 21
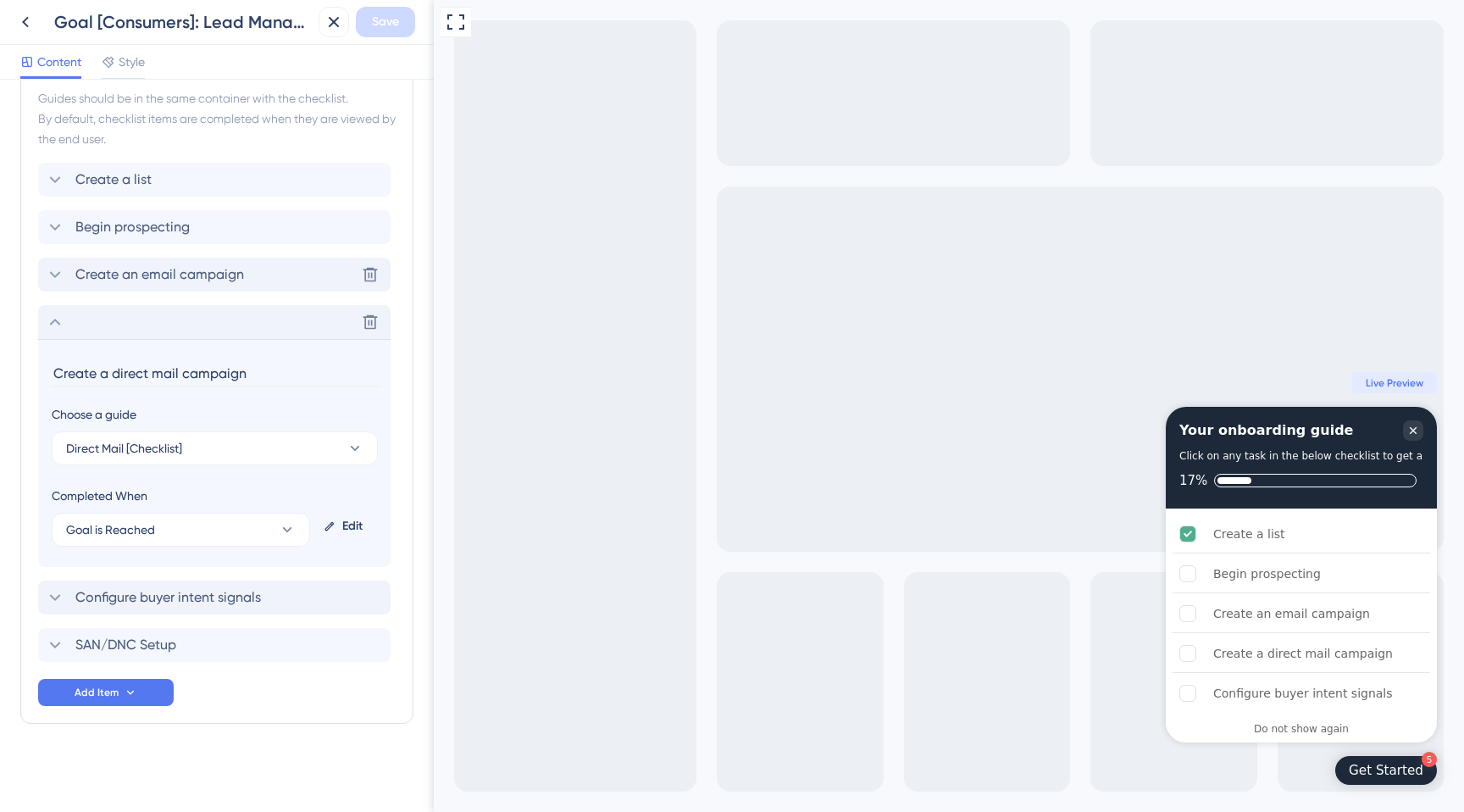
click at [167, 276] on span "Create an email campaign" at bounding box center [160, 275] width 168 height 21
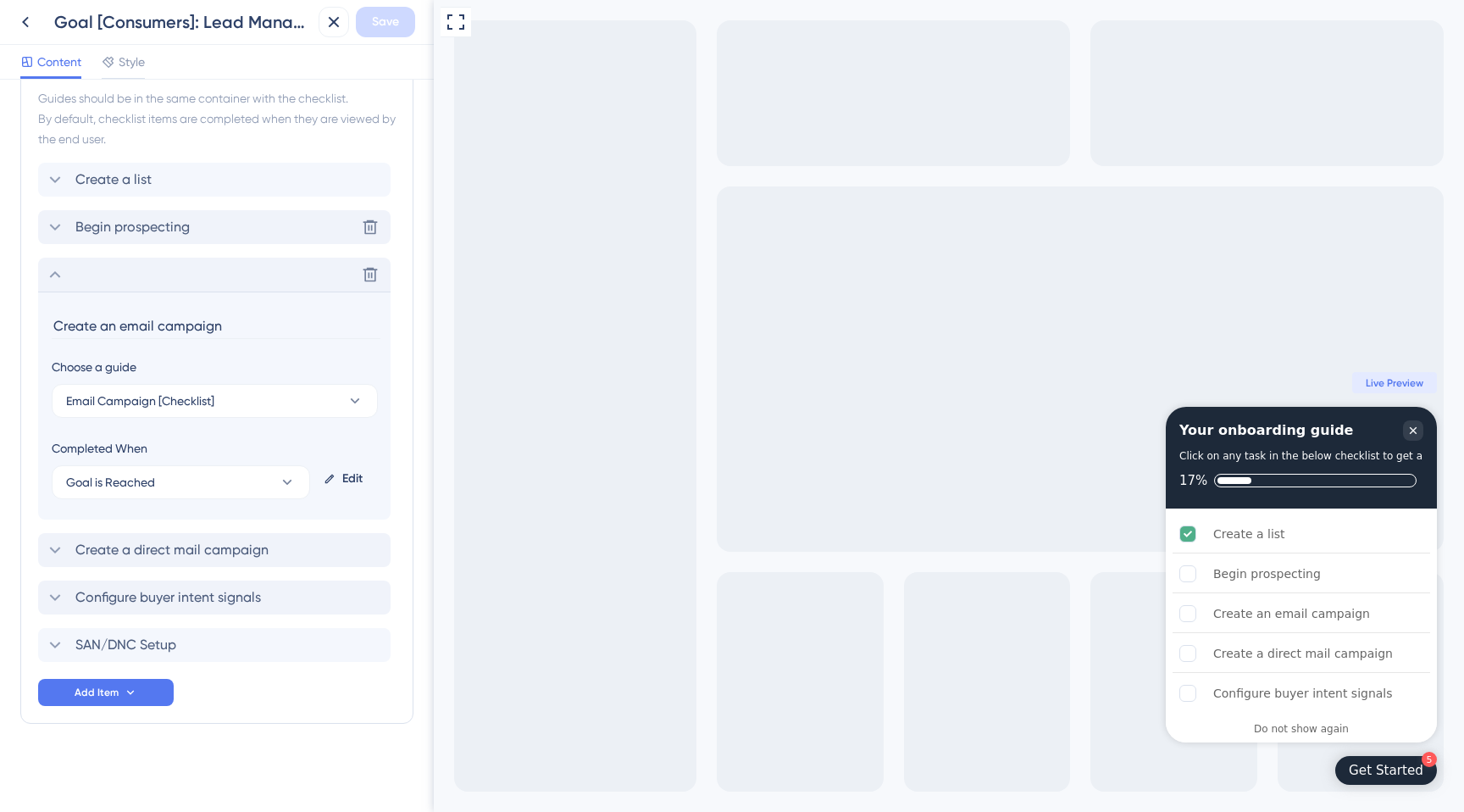
click at [146, 233] on span "Begin prospecting" at bounding box center [133, 227] width 114 height 21
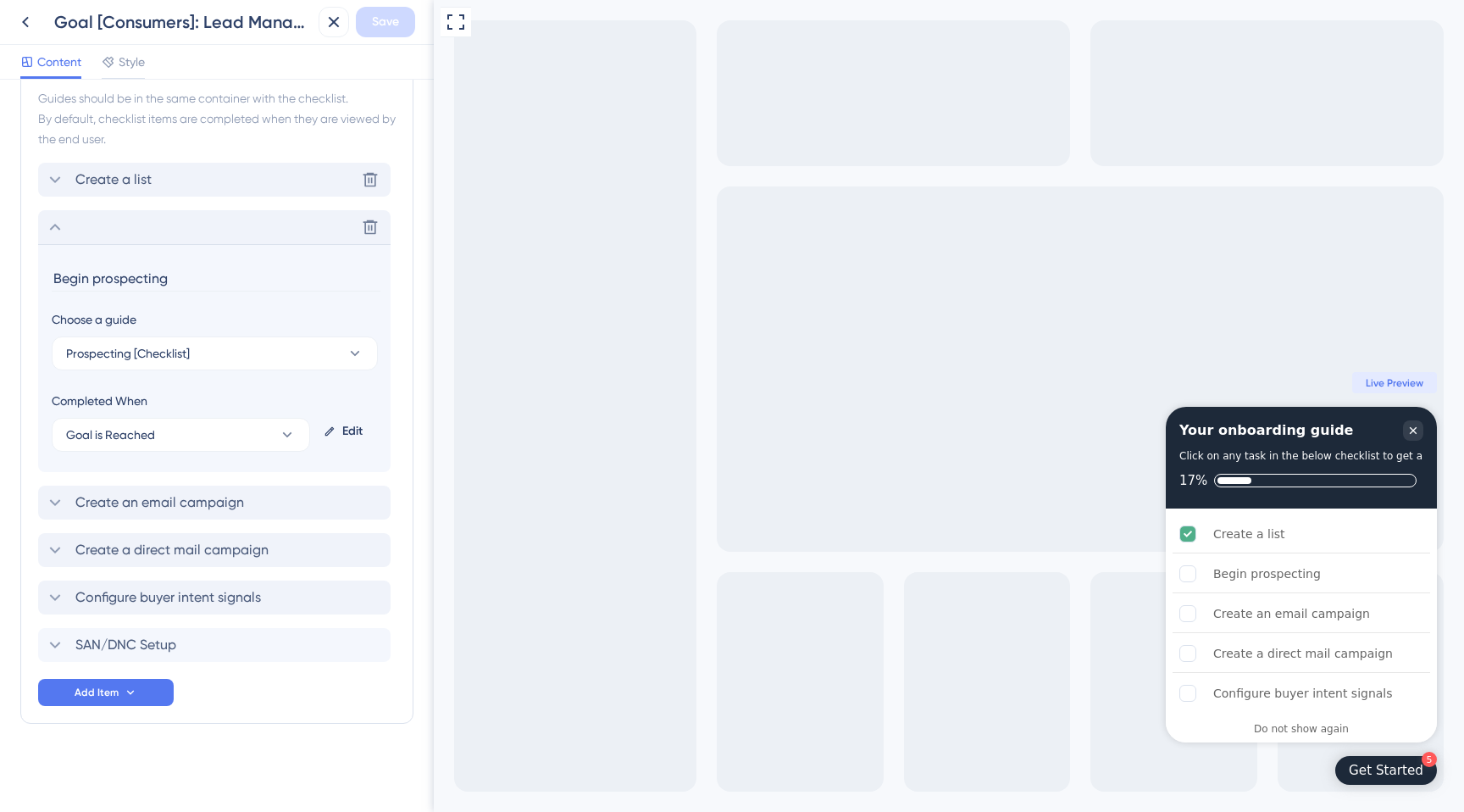
click at [156, 184] on div "Create a list Delete" at bounding box center [214, 180] width 353 height 34
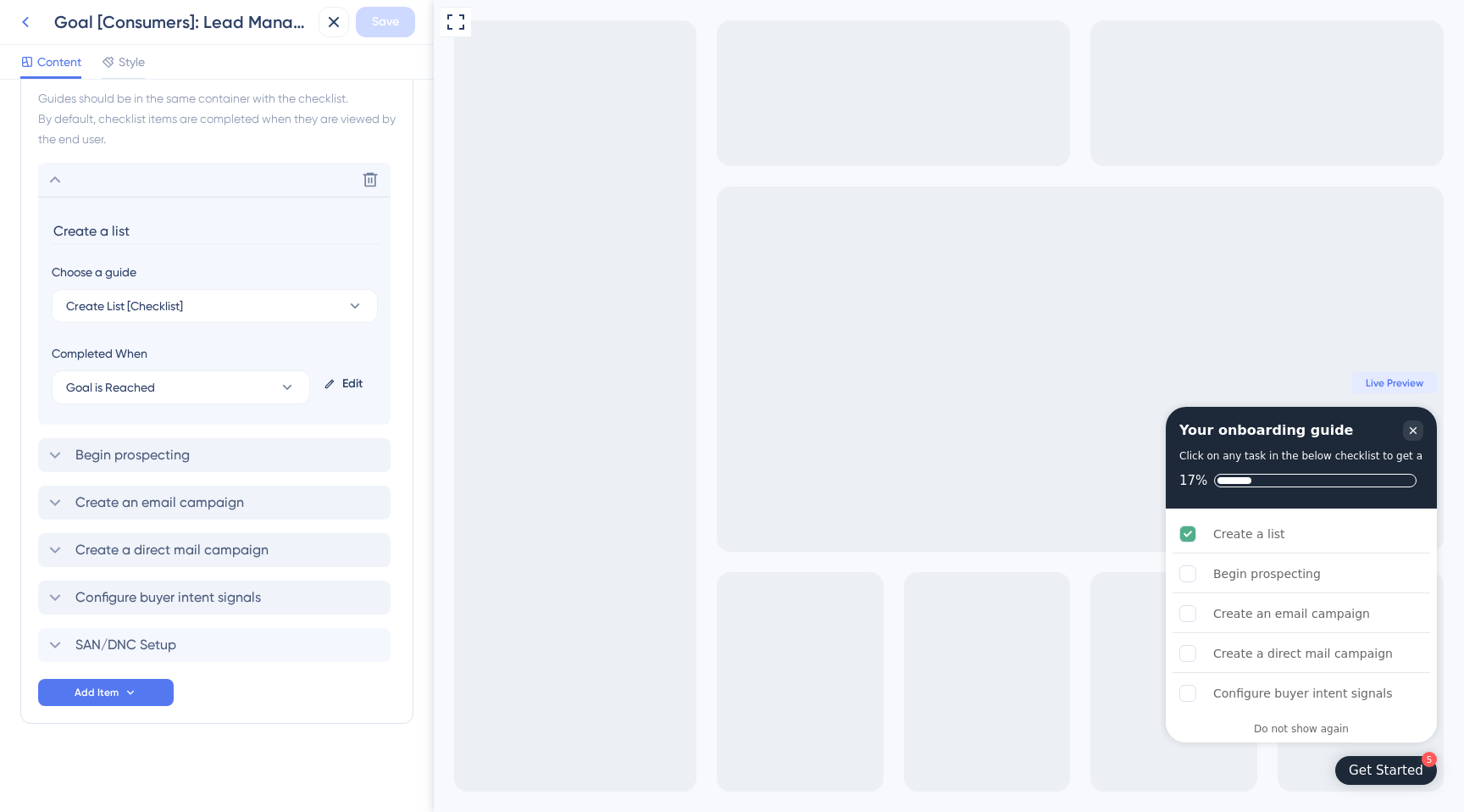
click at [24, 17] on icon at bounding box center [25, 22] width 21 height 21
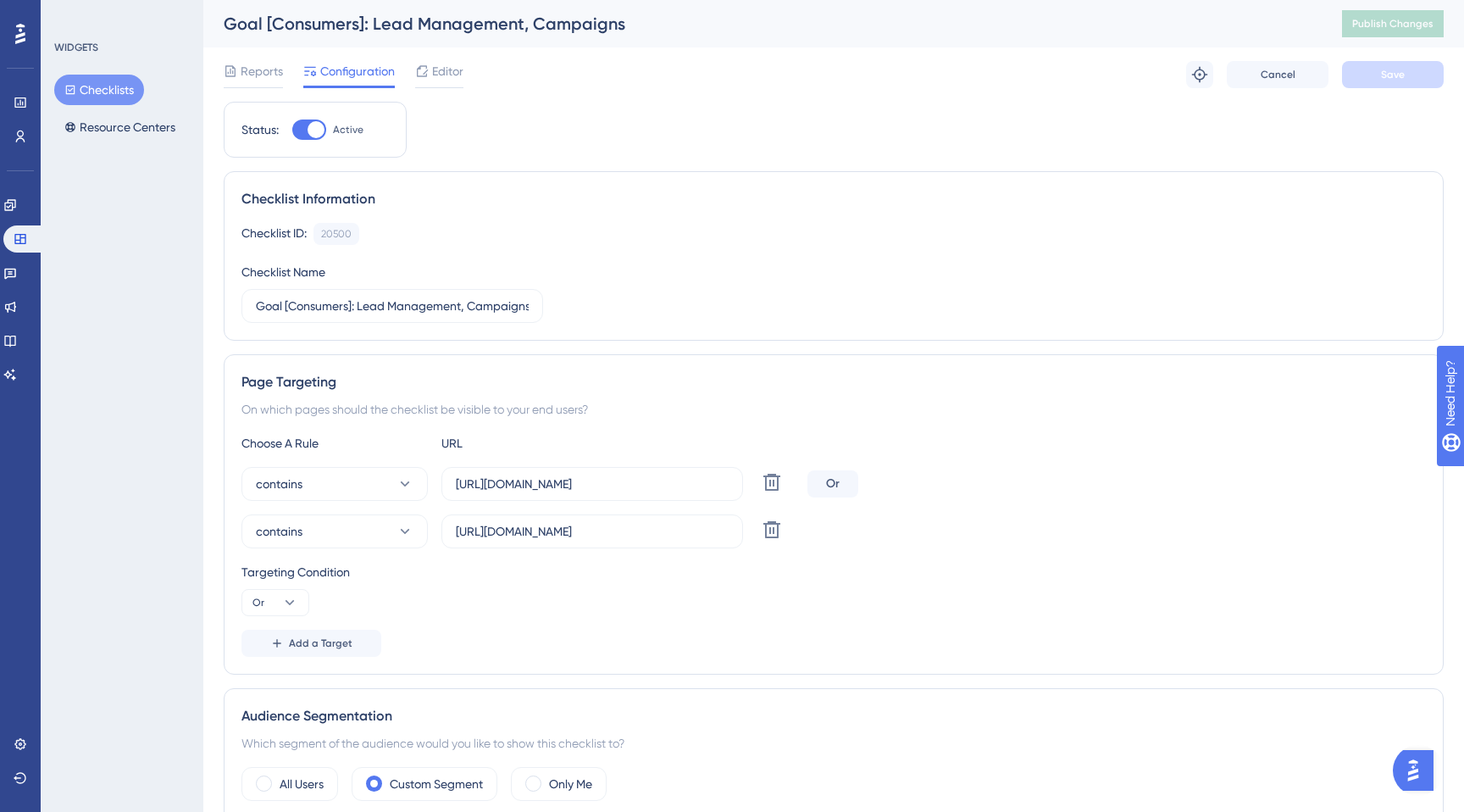
click at [92, 91] on button "Checklists" at bounding box center [99, 90] width 90 height 31
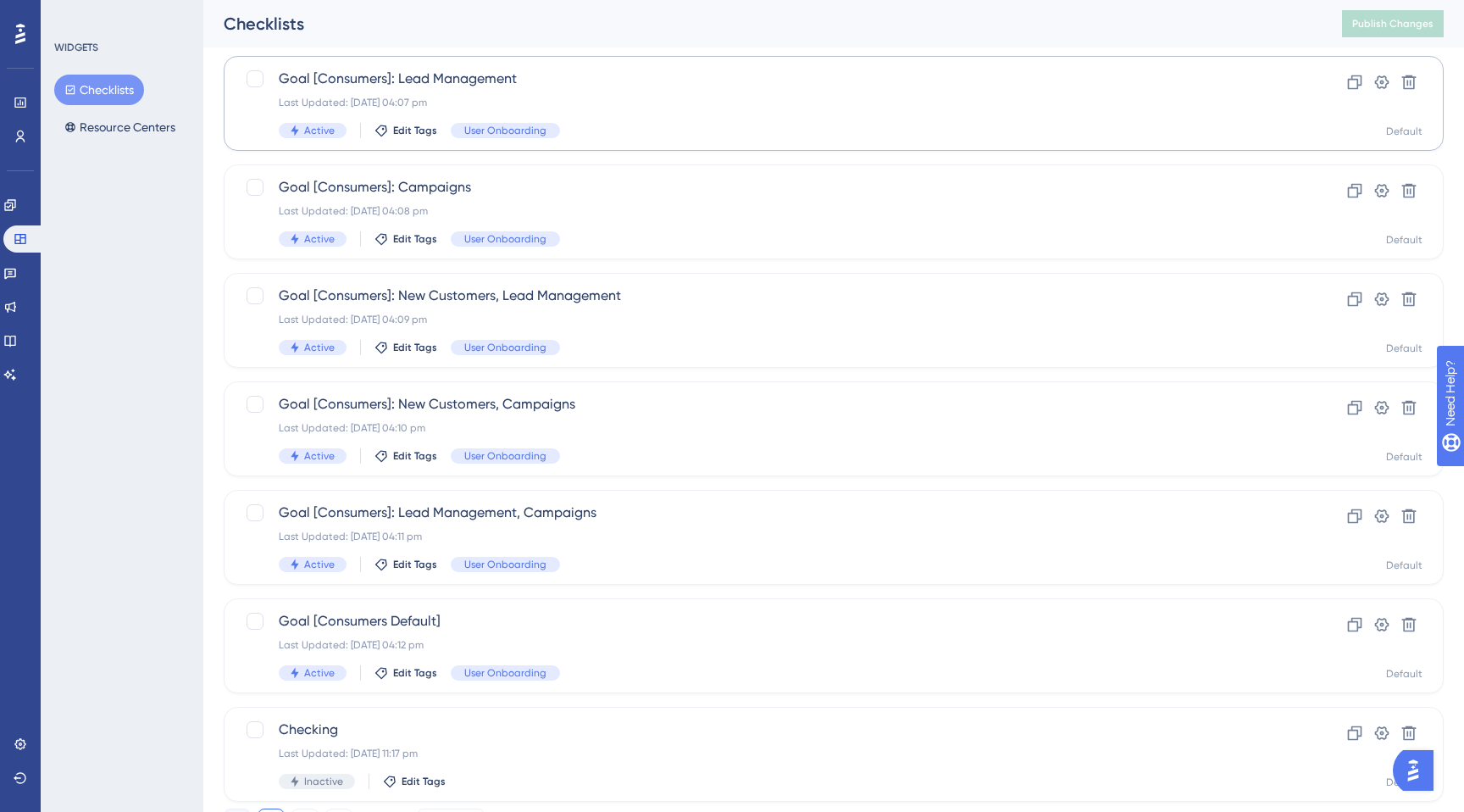
scroll to position [435, 0]
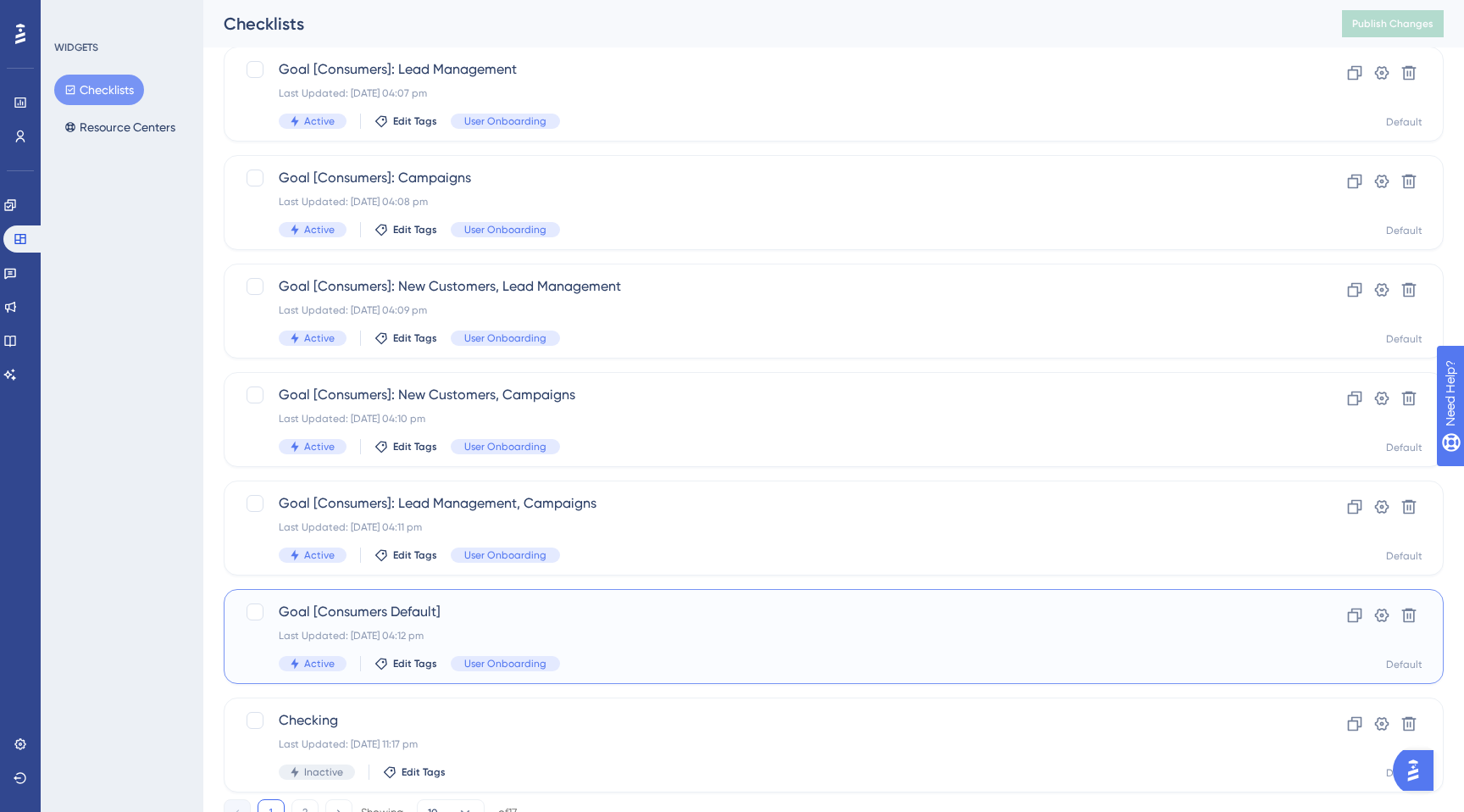
click at [457, 616] on span "Goal [Consumers Default]" at bounding box center [766, 612] width 975 height 21
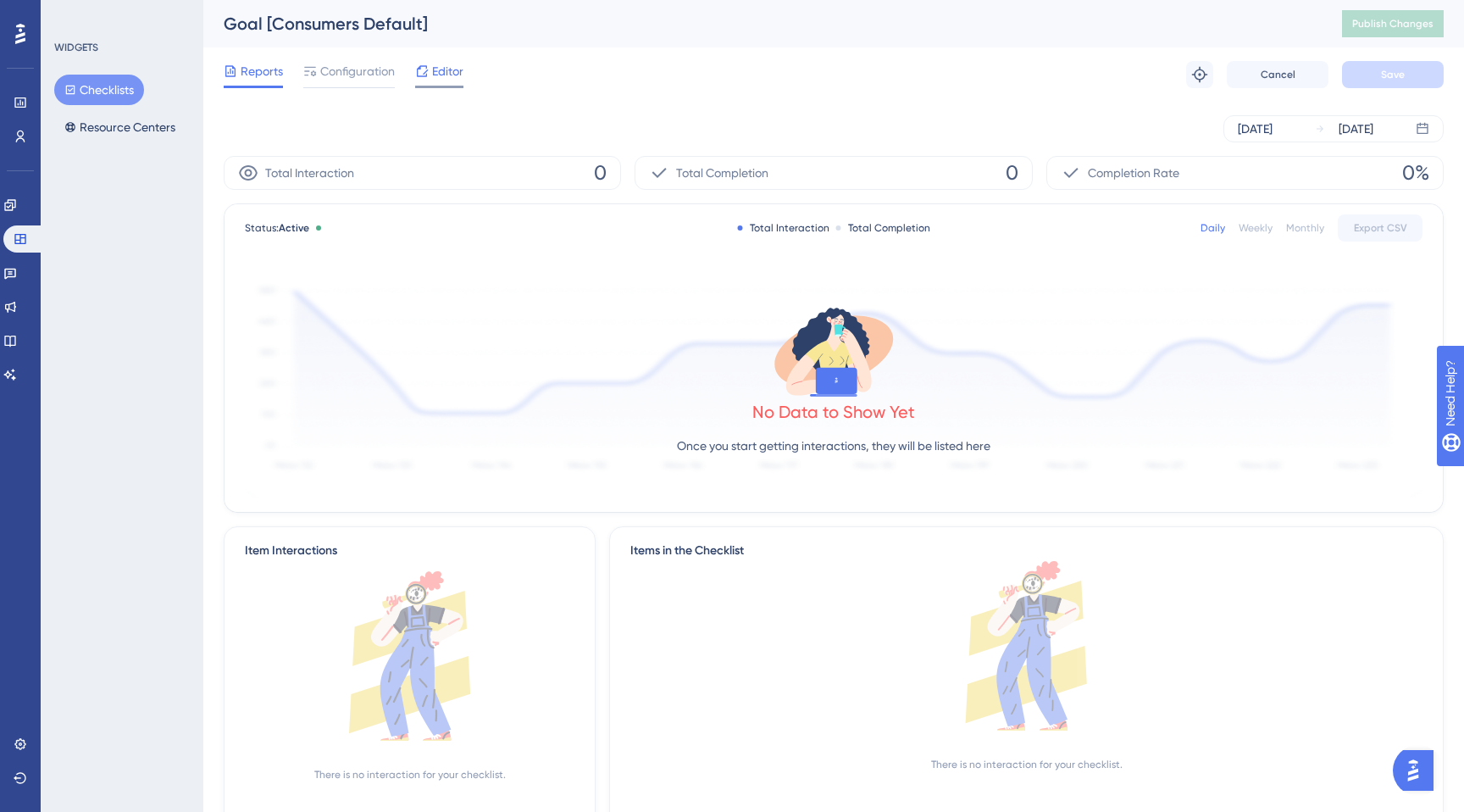
click at [438, 62] on span "Editor" at bounding box center [448, 71] width 32 height 21
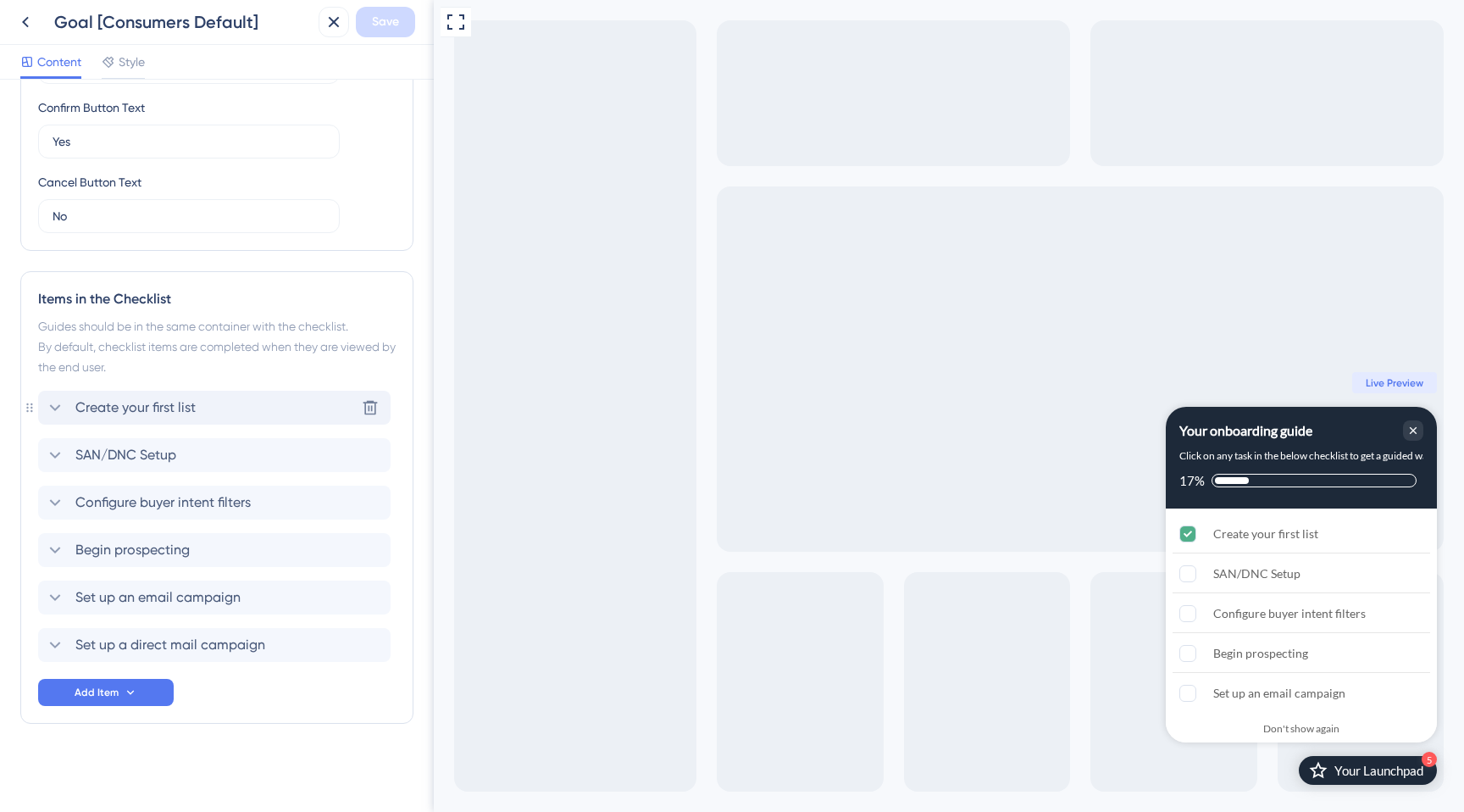
click at [192, 422] on div "Create your first list Delete" at bounding box center [214, 408] width 353 height 34
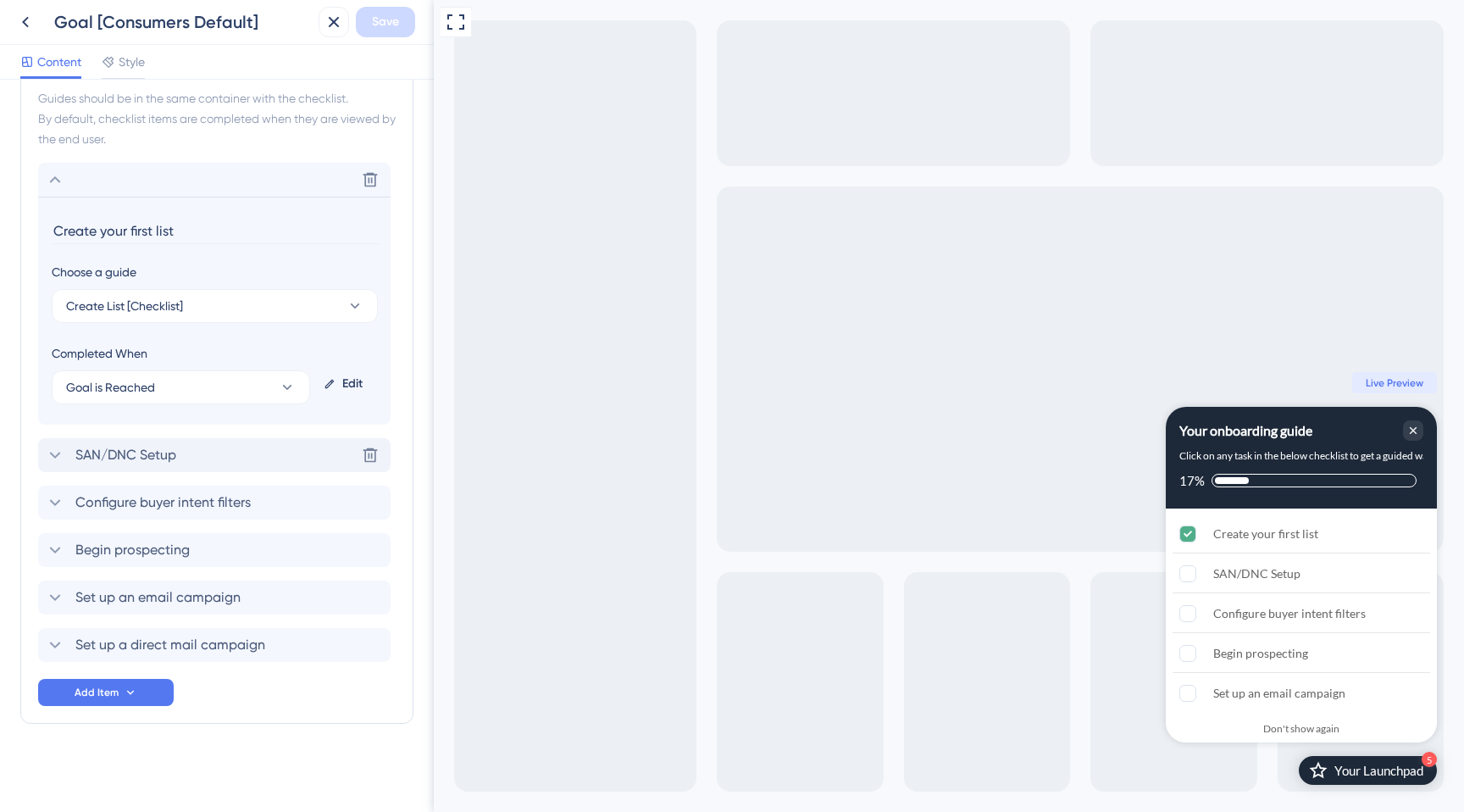
click at [195, 450] on div "SAN/DNC Setup Delete" at bounding box center [214, 455] width 353 height 34
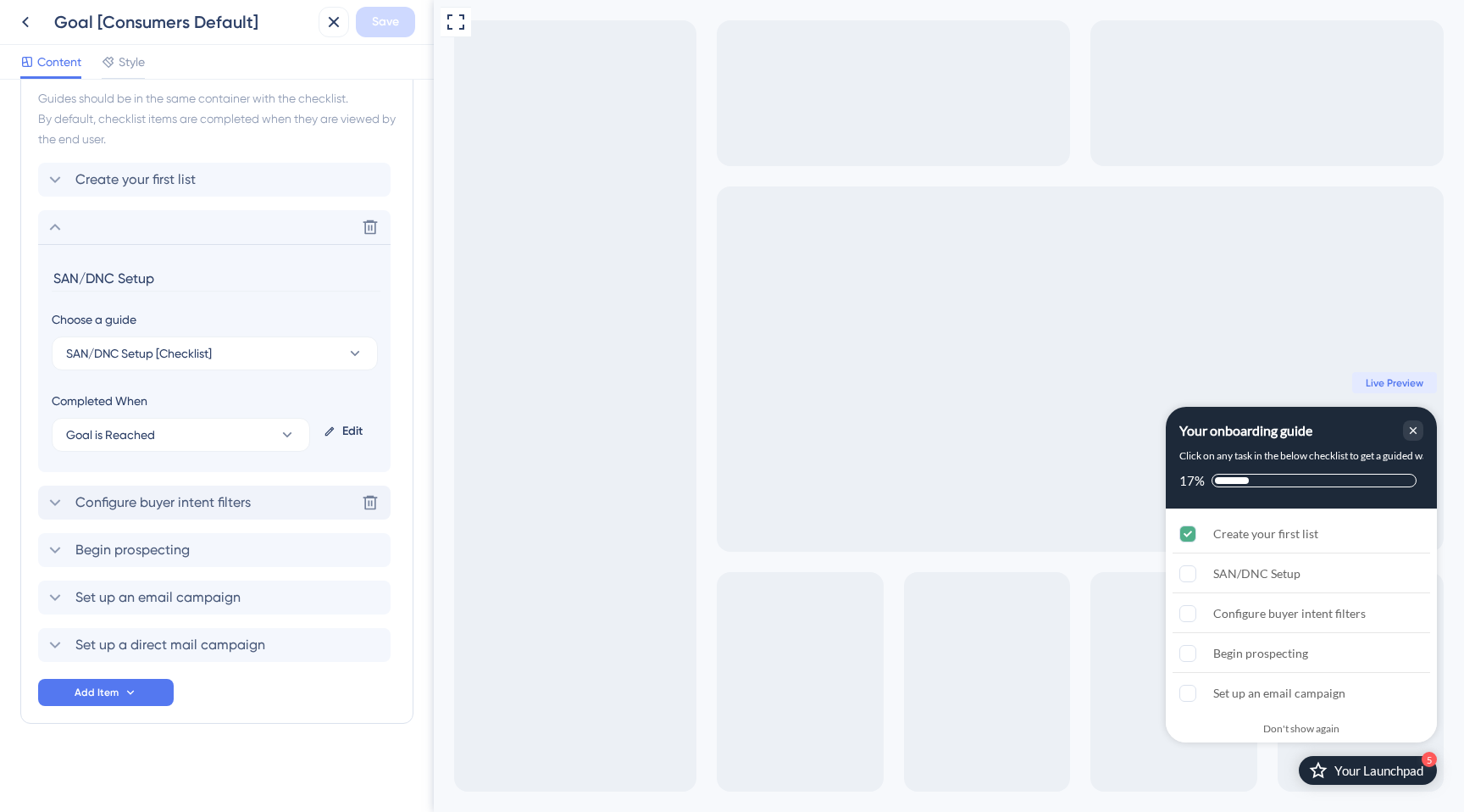
click at [202, 503] on span "Configure buyer intent filters" at bounding box center [164, 502] width 176 height 21
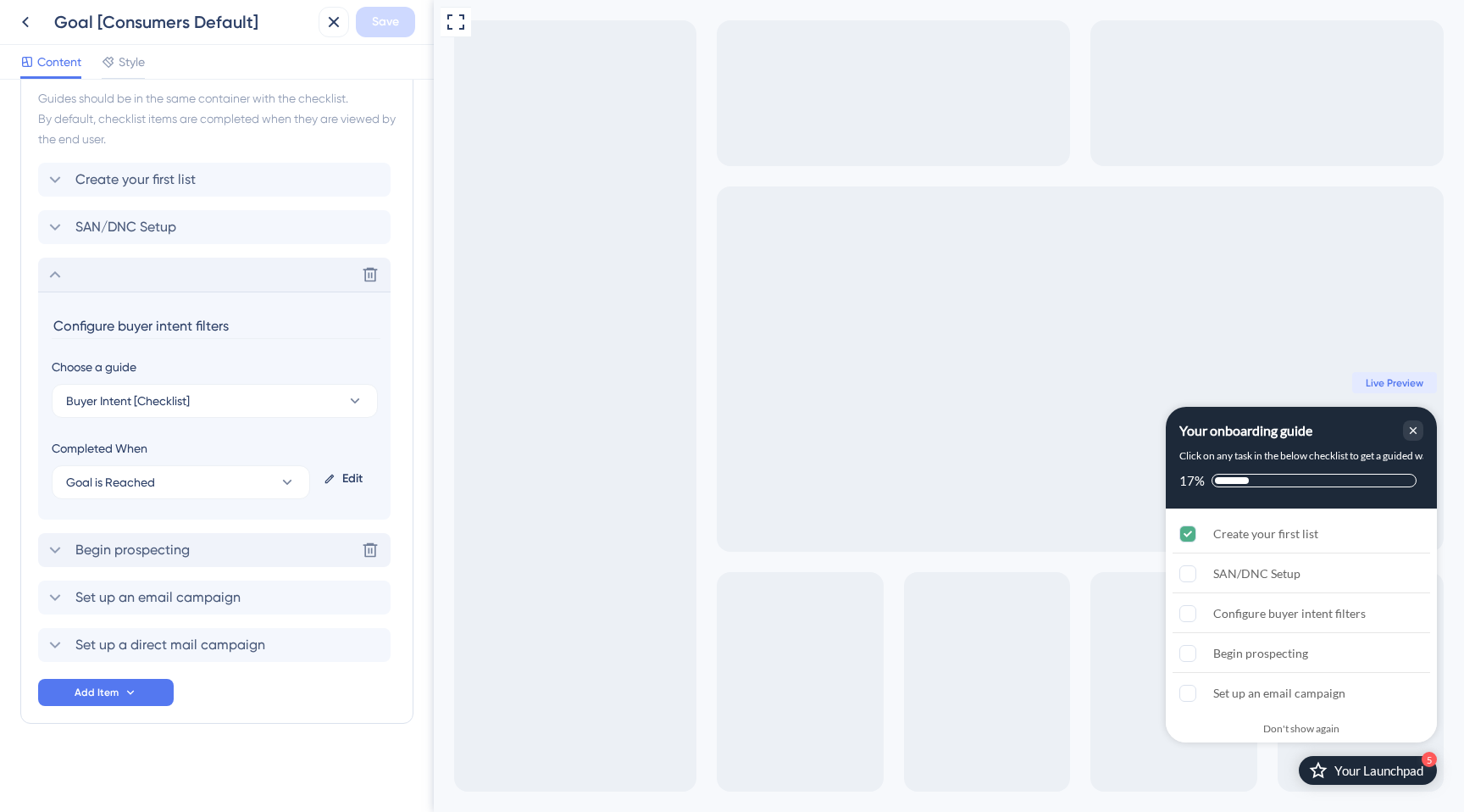
click at [204, 546] on div "Begin prospecting Delete" at bounding box center [214, 550] width 353 height 34
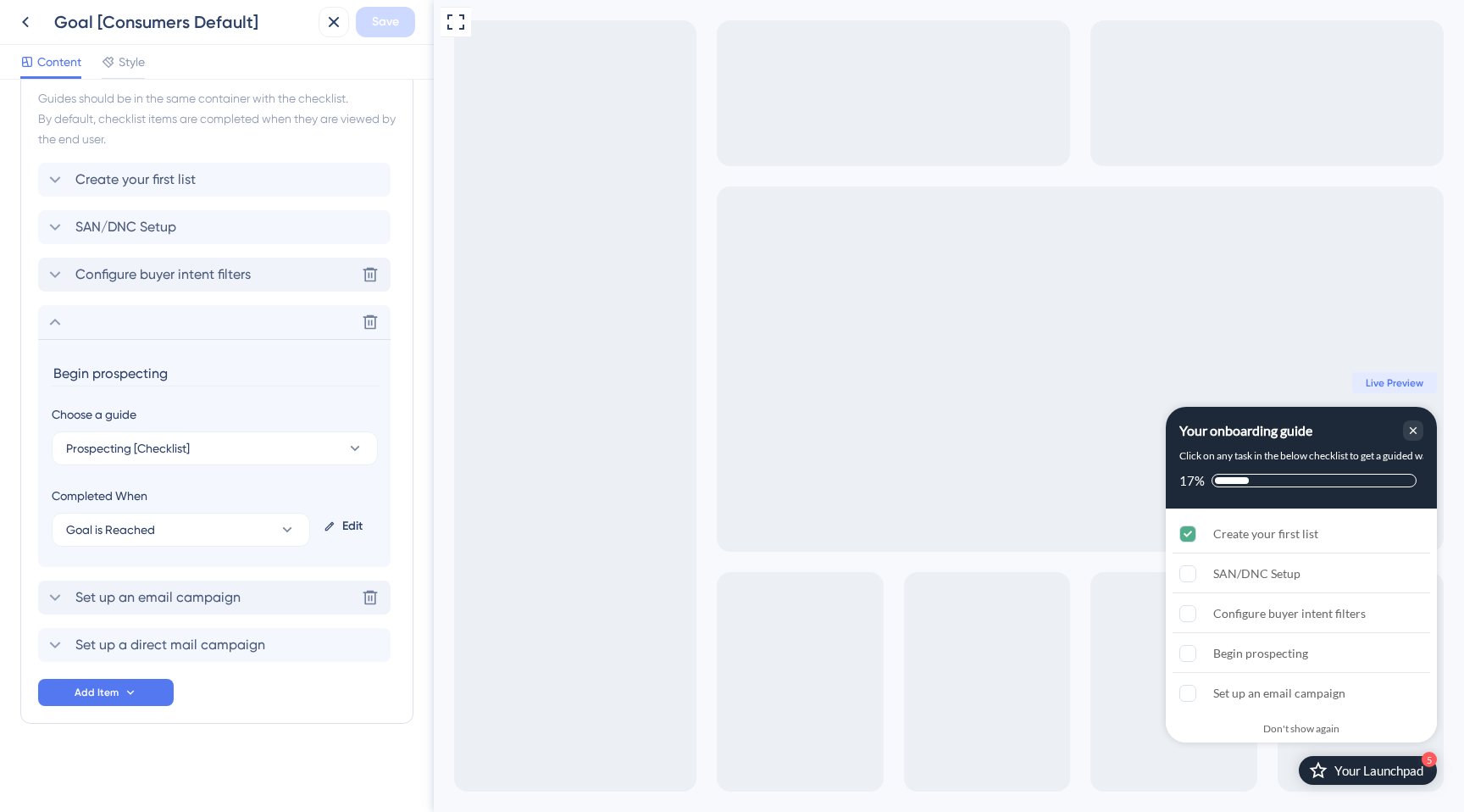
click at [212, 603] on span "Set up an email campaign" at bounding box center [158, 598] width 166 height 21
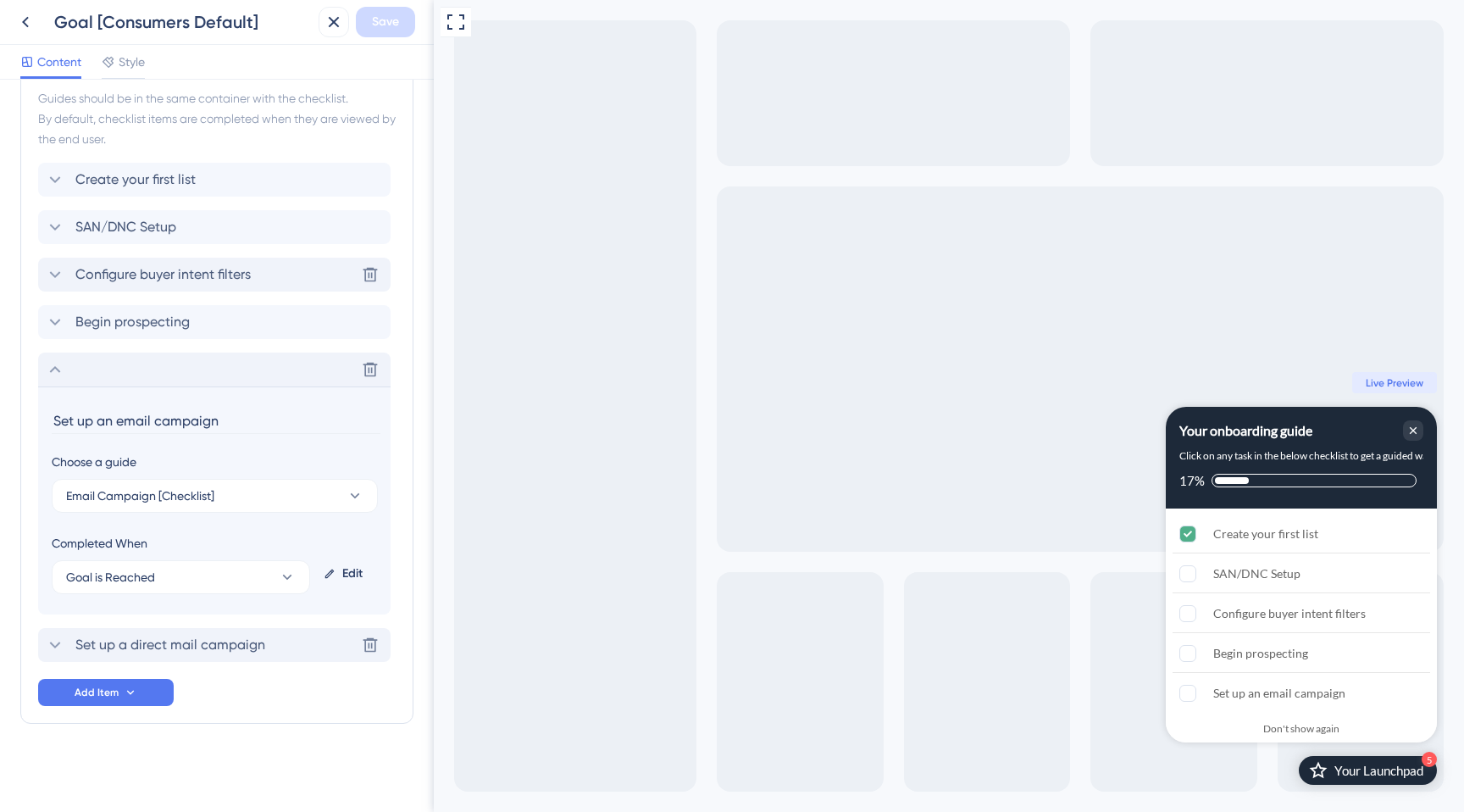
click at [219, 646] on span "Set up a direct mail campaign" at bounding box center [170, 645] width 190 height 21
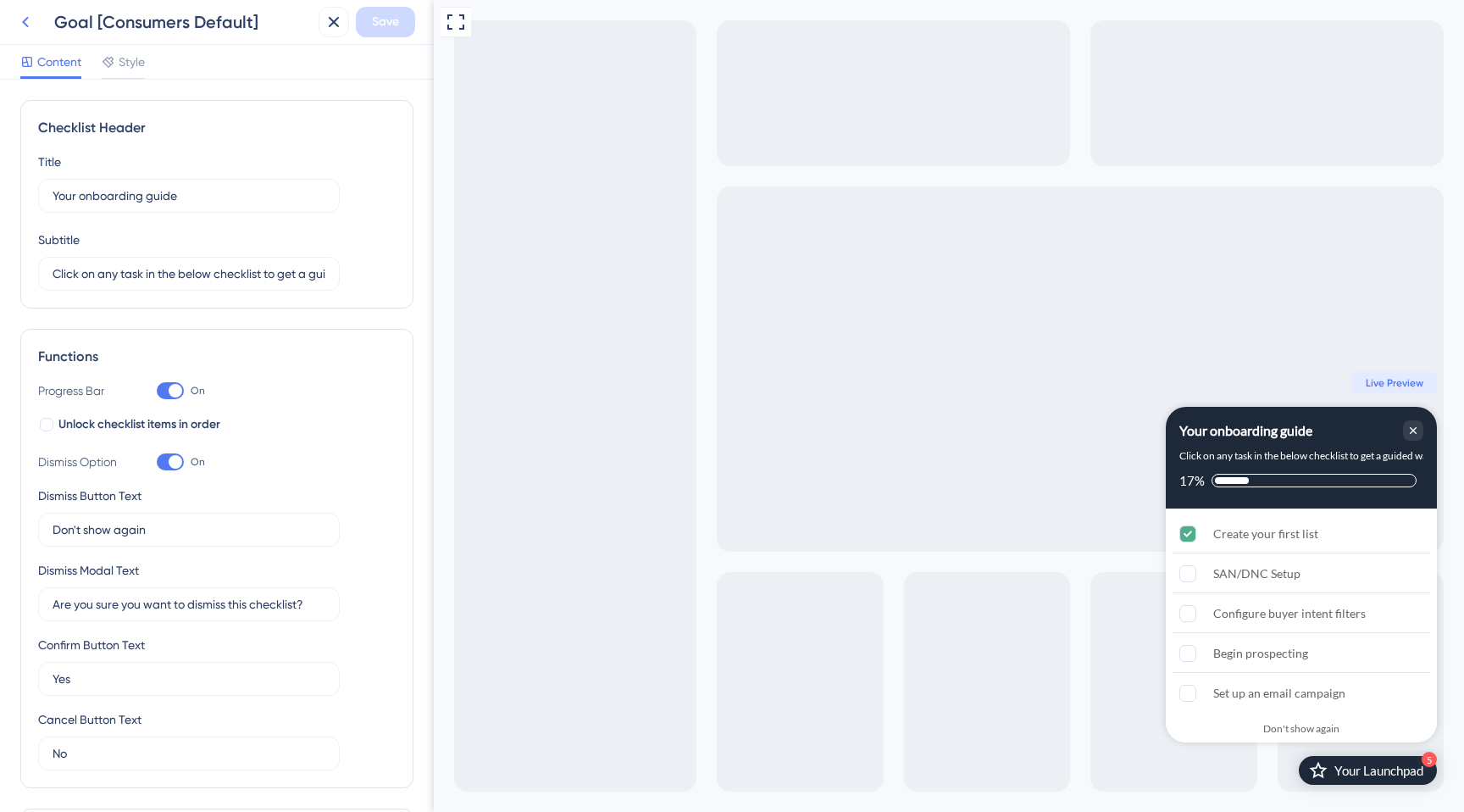
click at [22, 22] on icon at bounding box center [25, 22] width 21 height 21
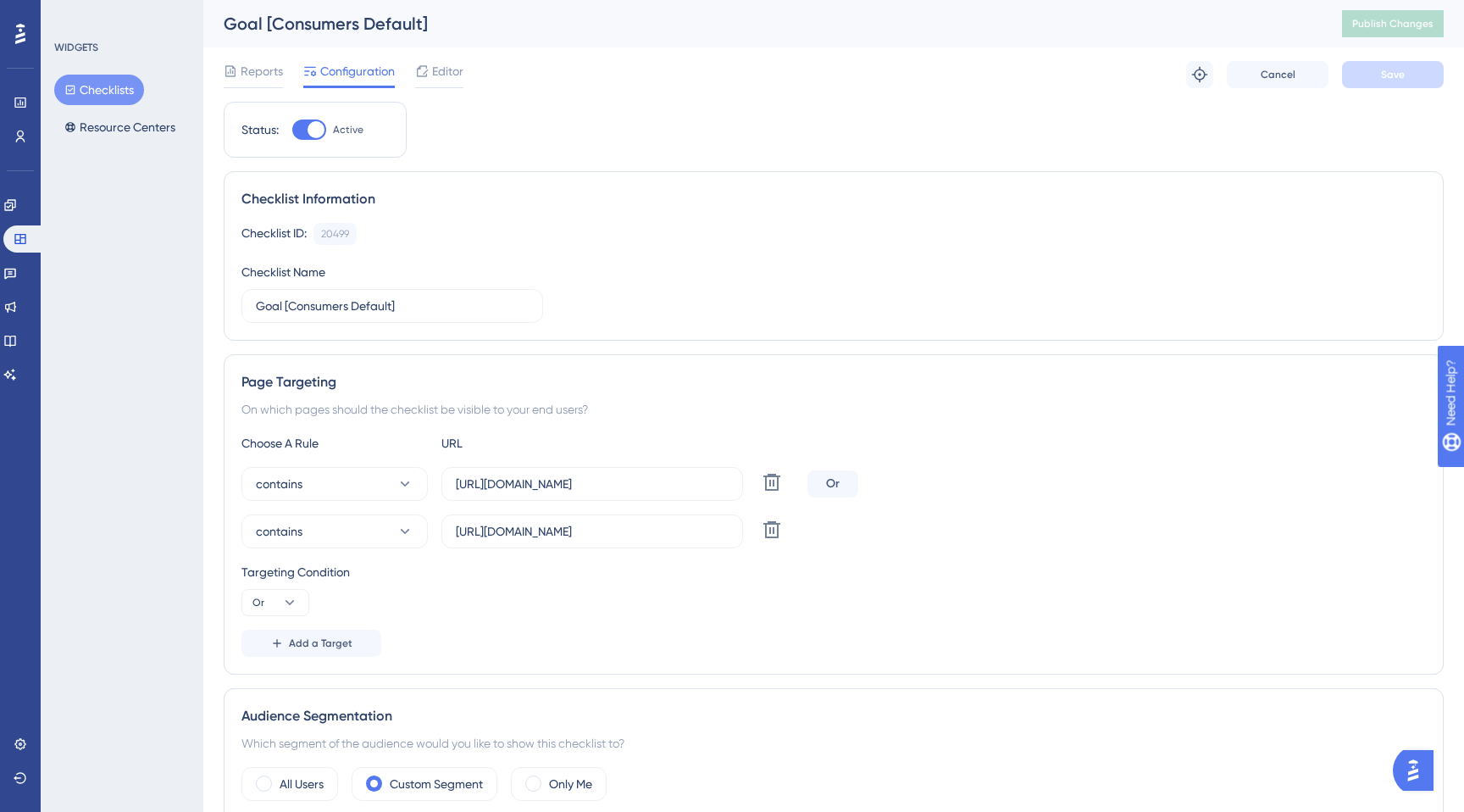
click at [89, 84] on button "Checklists" at bounding box center [99, 90] width 90 height 31
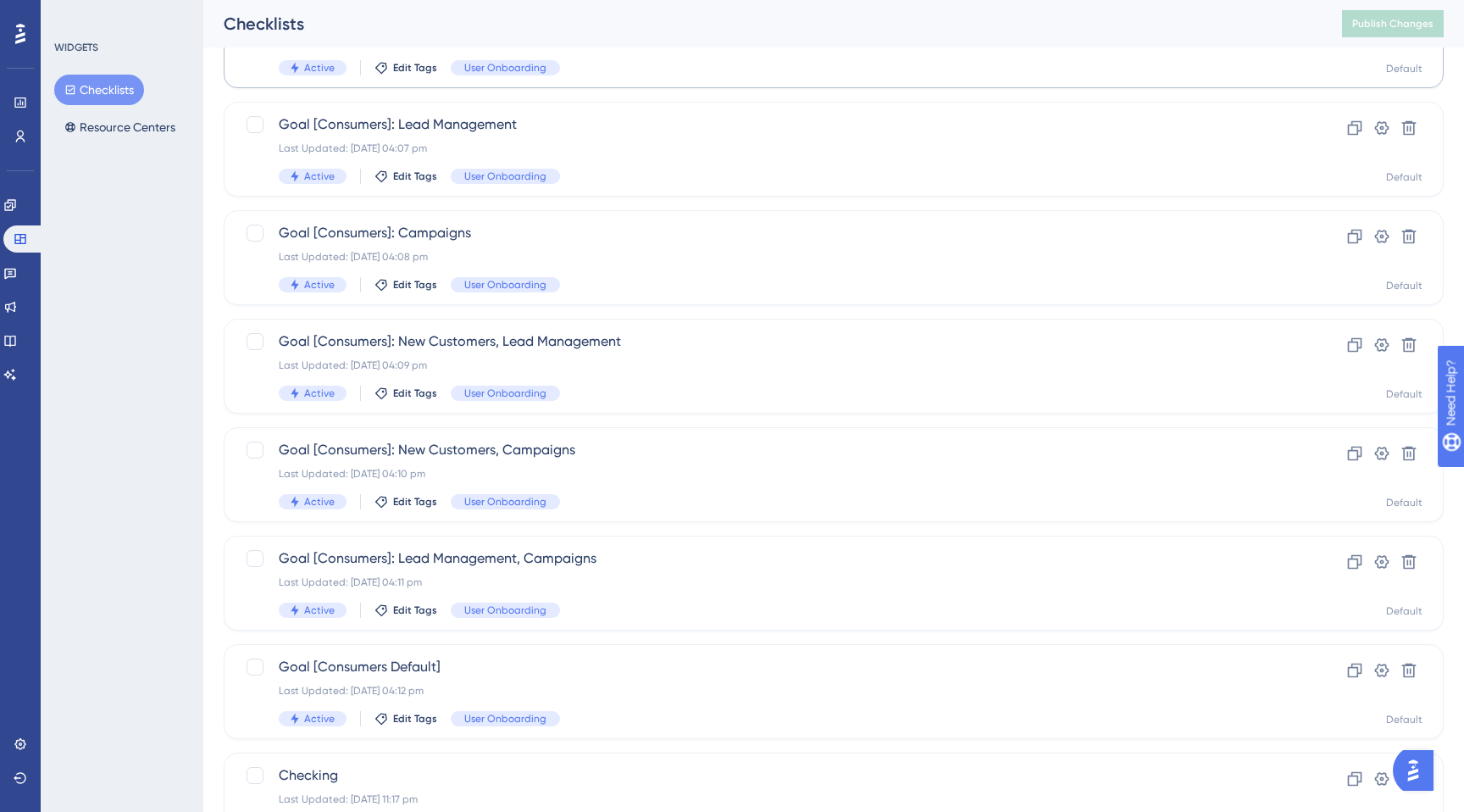
scroll to position [503, 0]
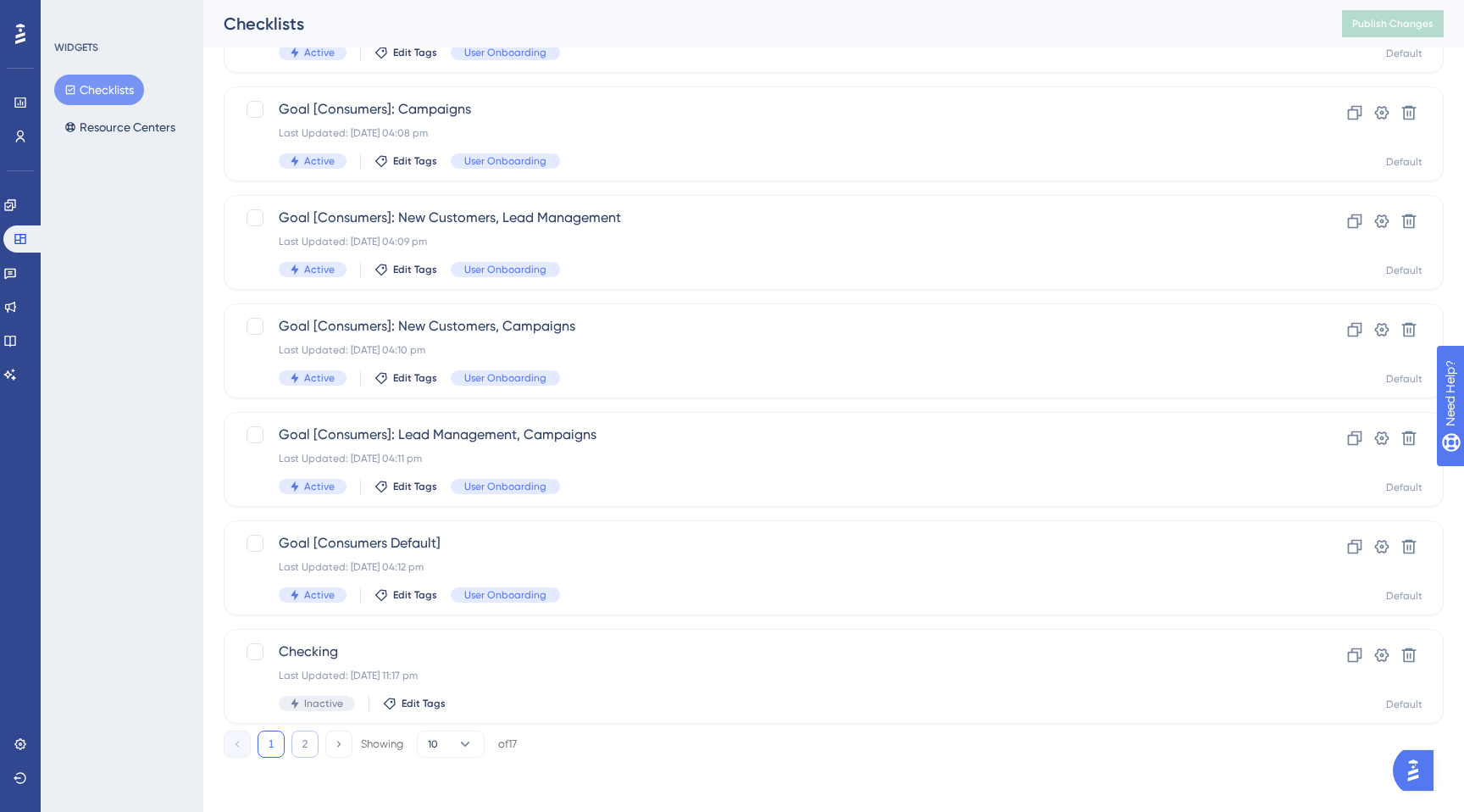
click at [298, 755] on button "2" at bounding box center [305, 744] width 27 height 27
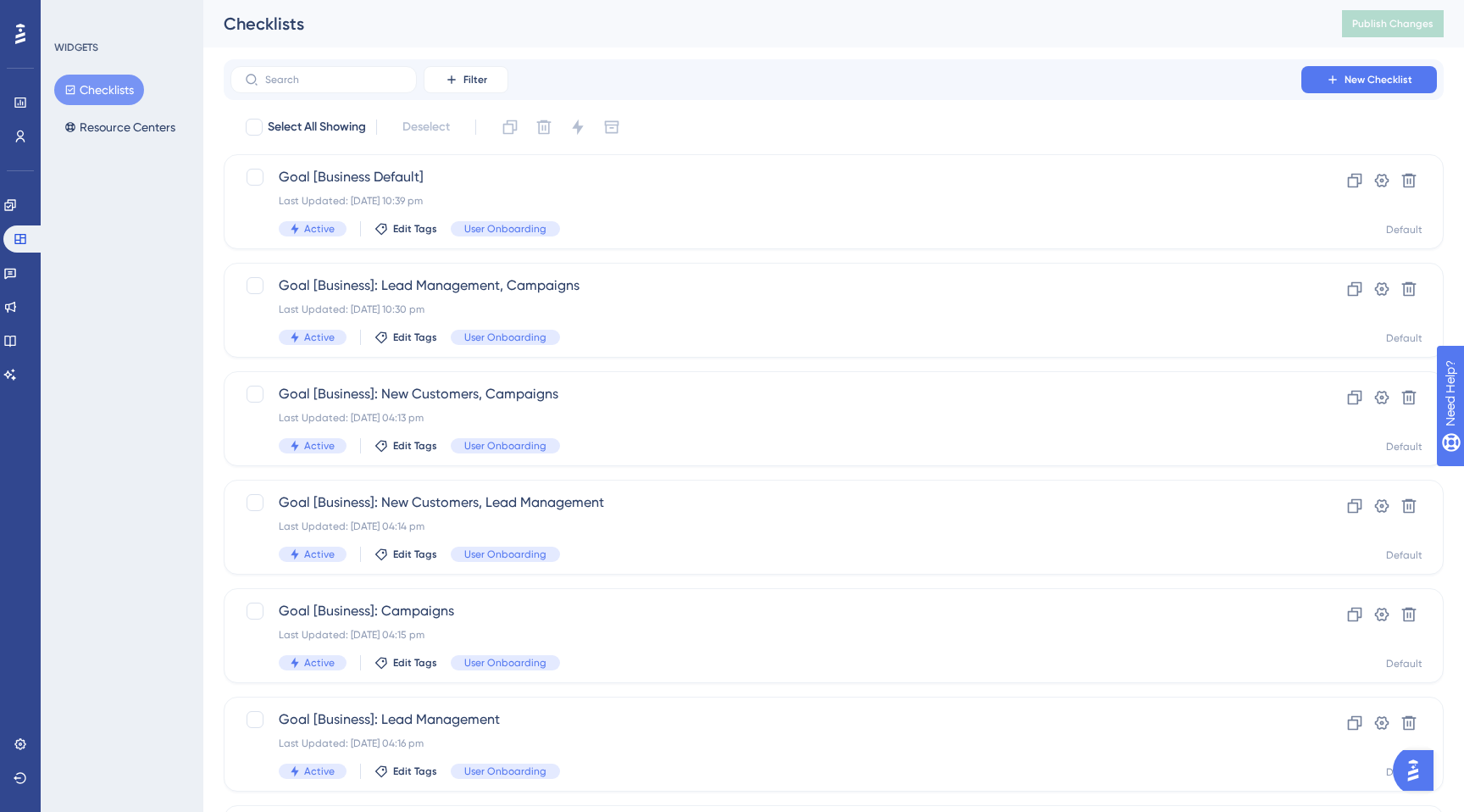
scroll to position [0, 0]
click at [390, 186] on span "Goal [Business Default]" at bounding box center [766, 179] width 975 height 21
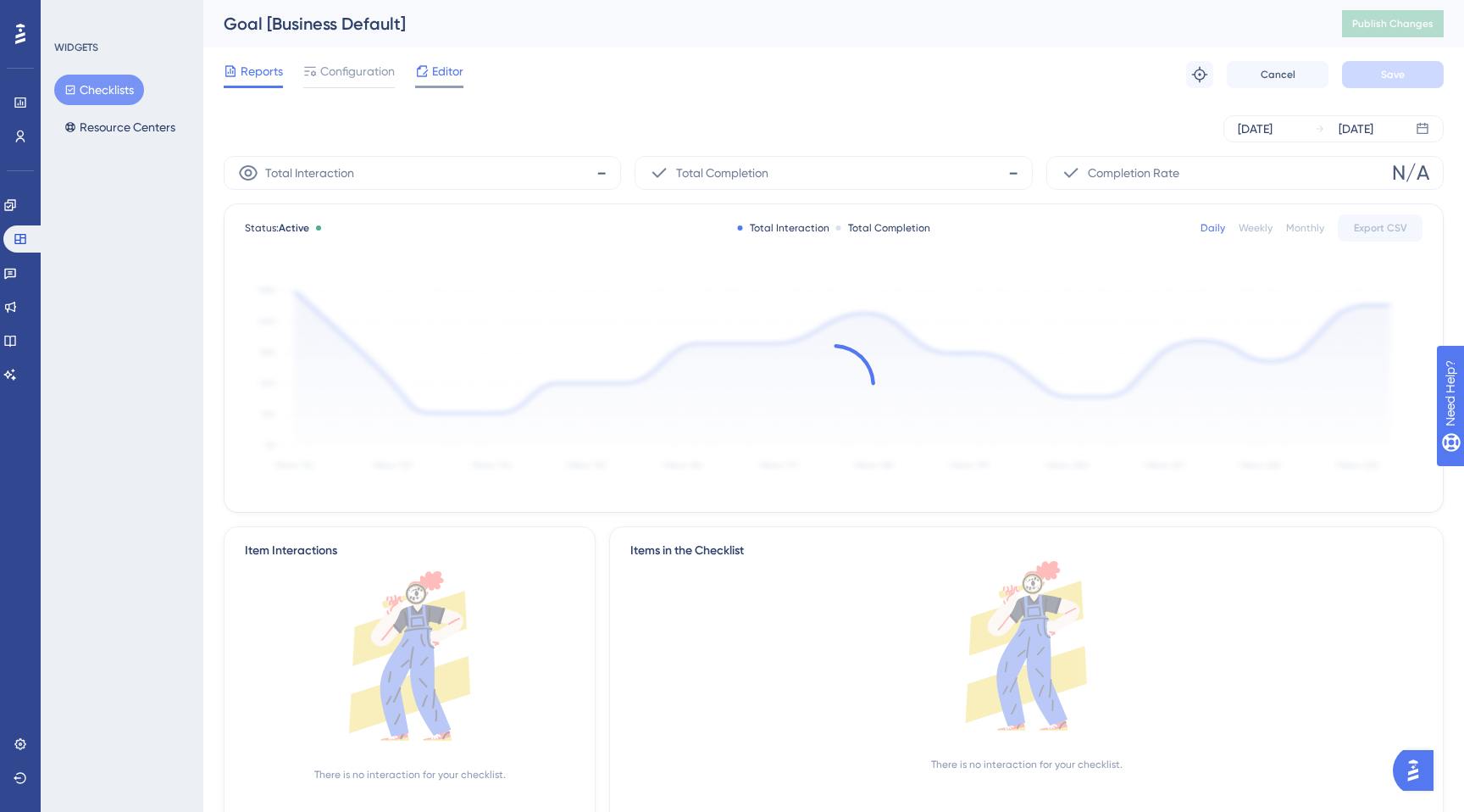
click at [447, 79] on span "Editor" at bounding box center [448, 71] width 32 height 21
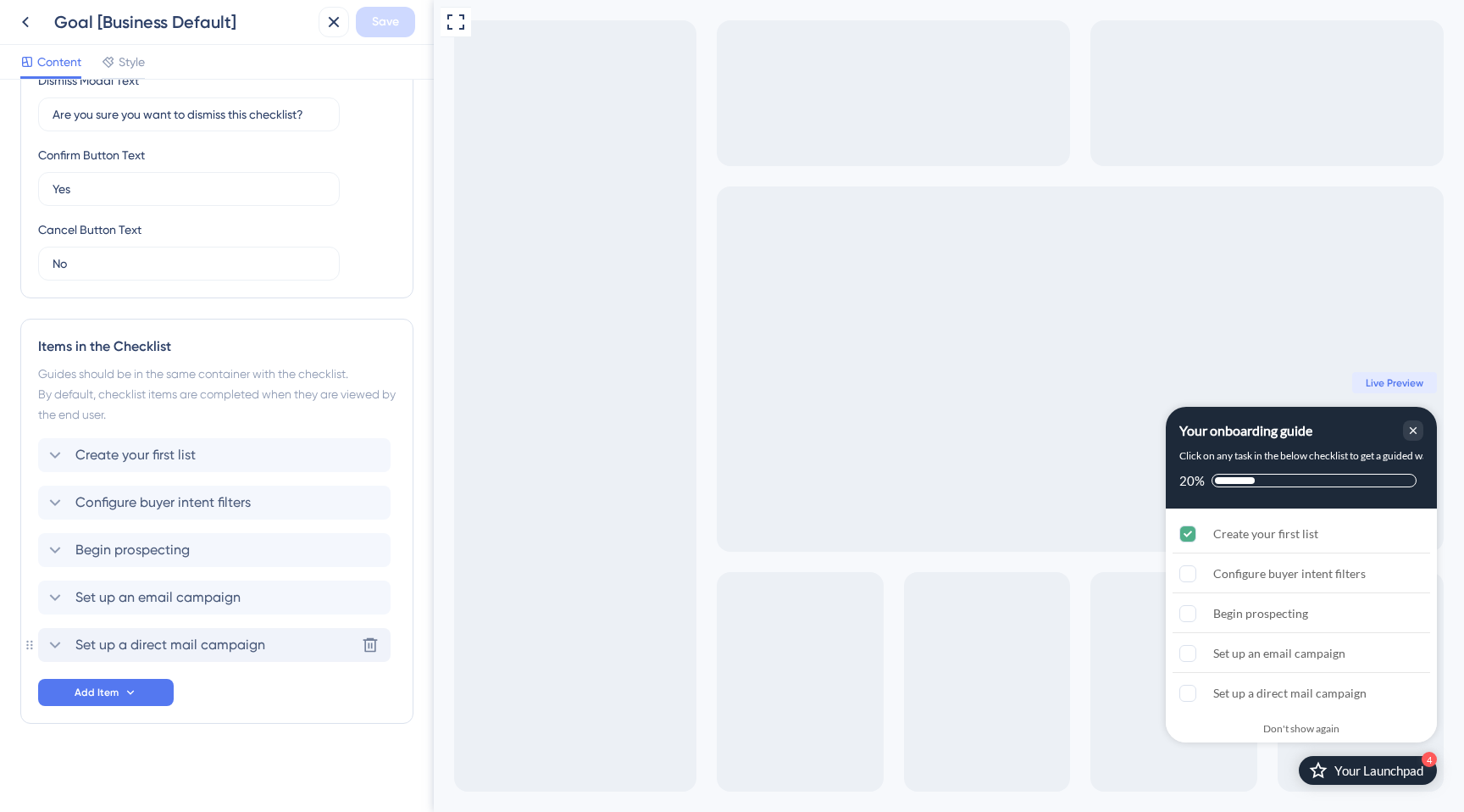
click at [187, 647] on span "Set up a direct mail campaign" at bounding box center [170, 645] width 190 height 21
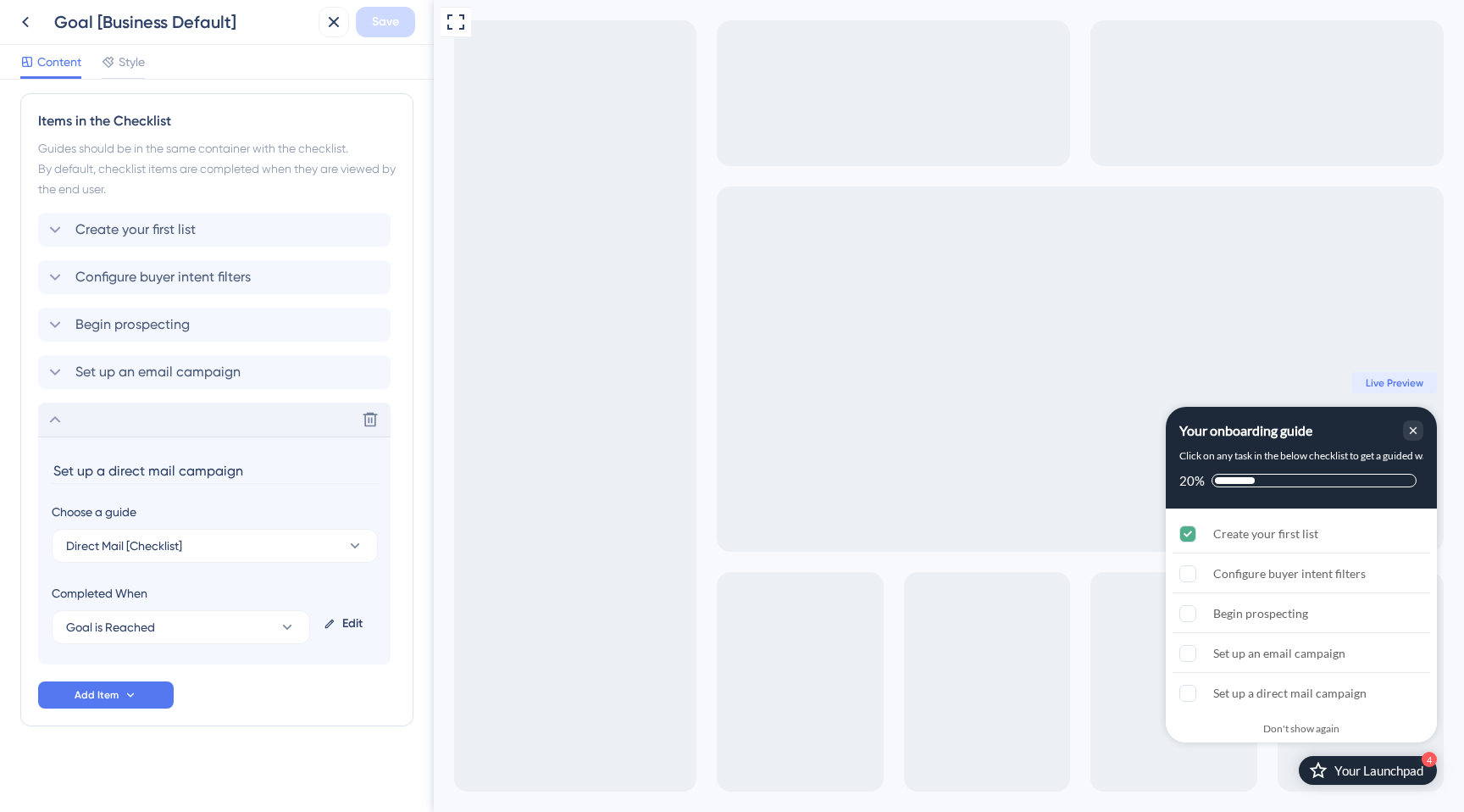
scroll to position [718, 0]
click at [158, 358] on div "Set up an email campaign Delete" at bounding box center [214, 370] width 353 height 34
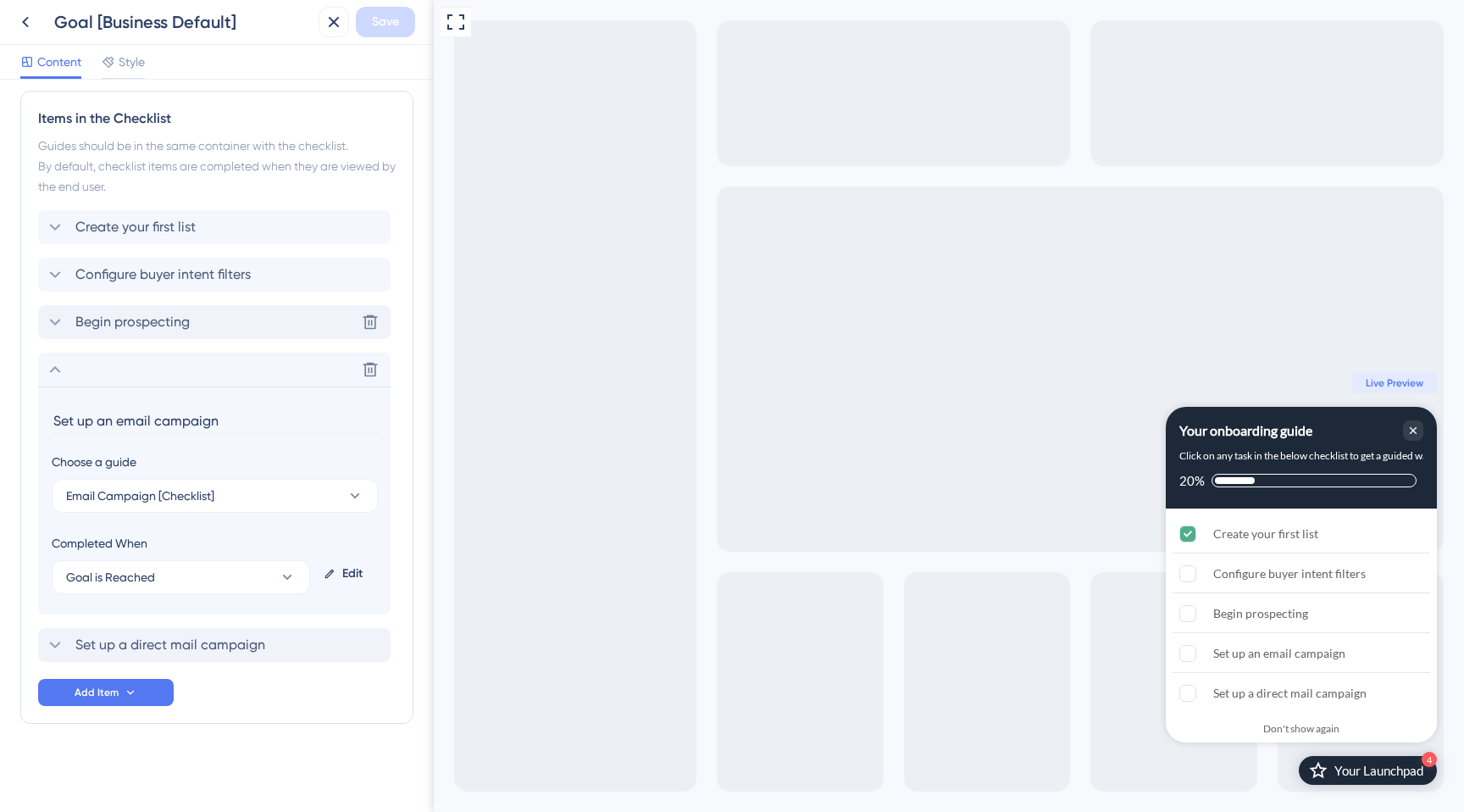
click at [158, 335] on div "Begin prospecting Delete" at bounding box center [214, 322] width 353 height 34
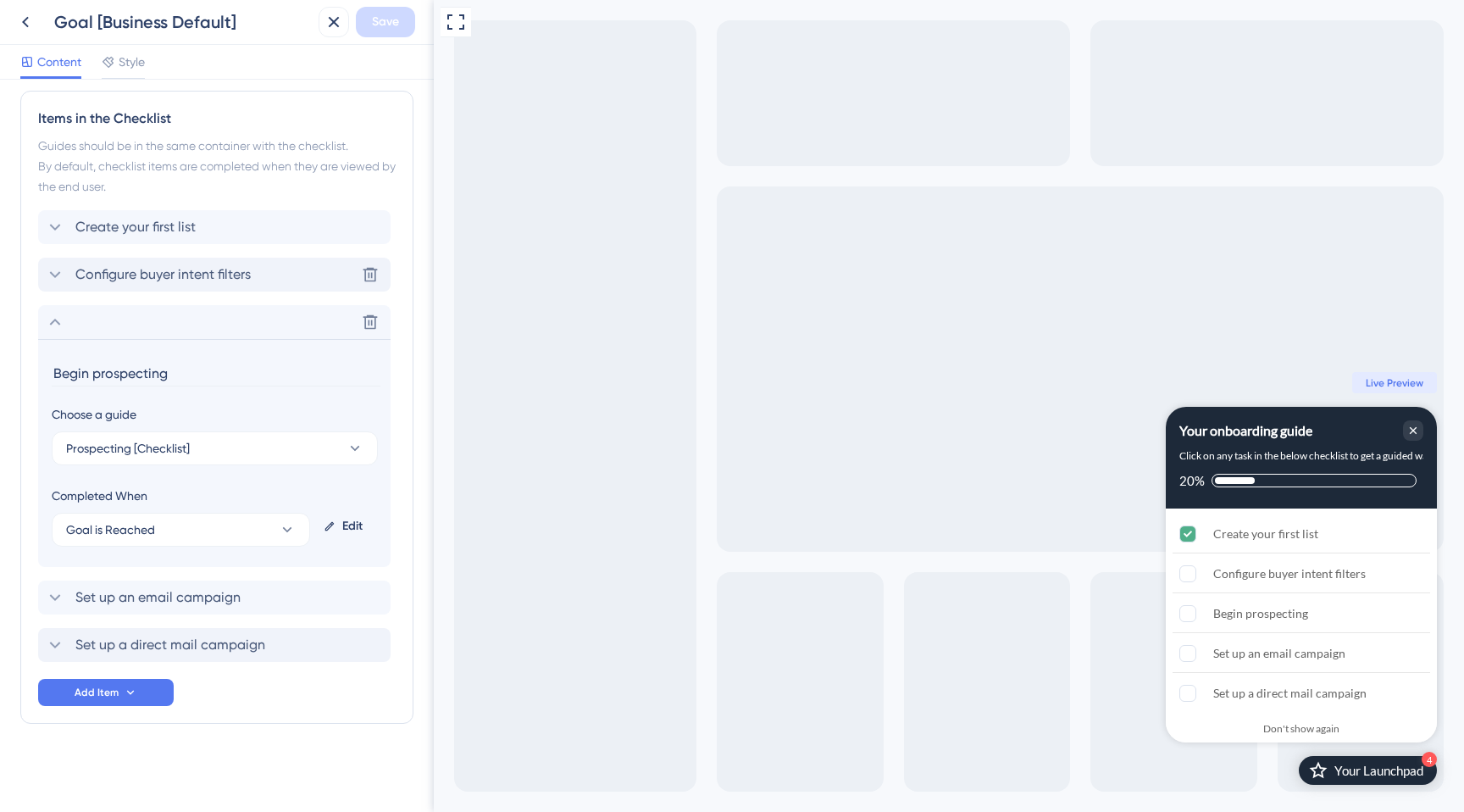
click at [167, 291] on div "Configure buyer intent filters Delete" at bounding box center [214, 274] width 353 height 34
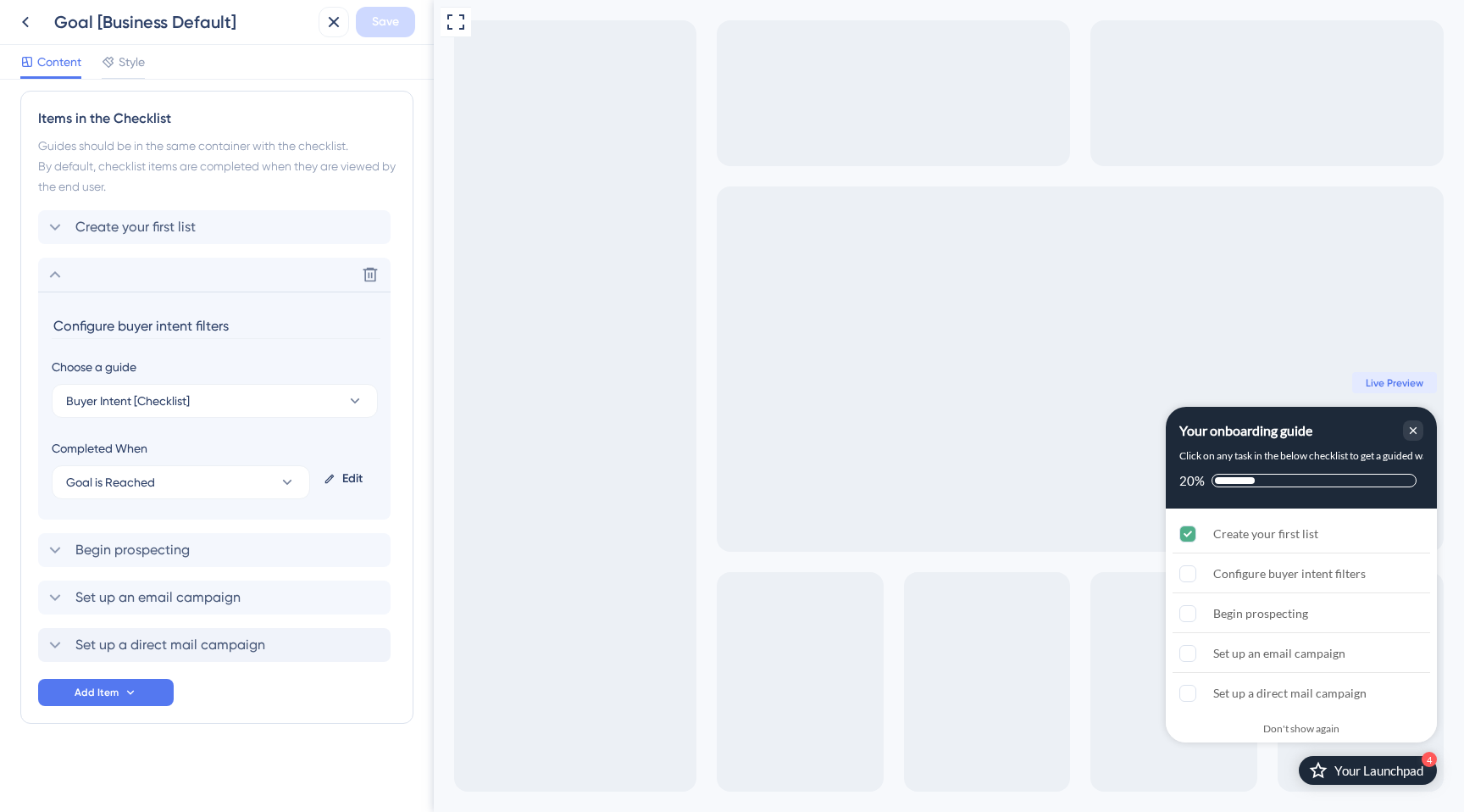
click at [166, 248] on div "Create your first list Delete Configure buyer intent filters Choose a guide Buy…" at bounding box center [217, 436] width 357 height 452
click at [166, 227] on span "Create your first list" at bounding box center [136, 227] width 121 height 21
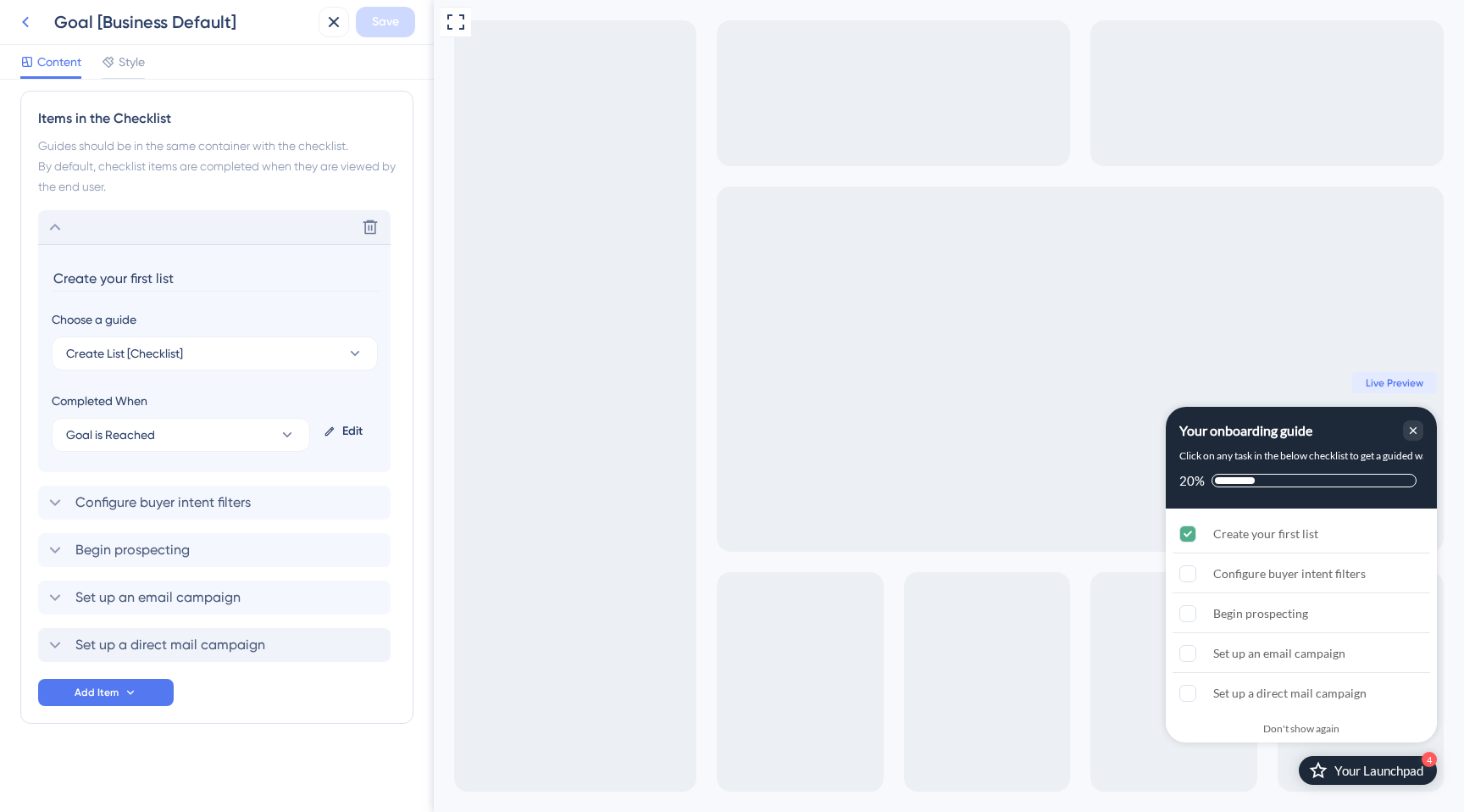
click at [27, 28] on icon at bounding box center [25, 22] width 21 height 21
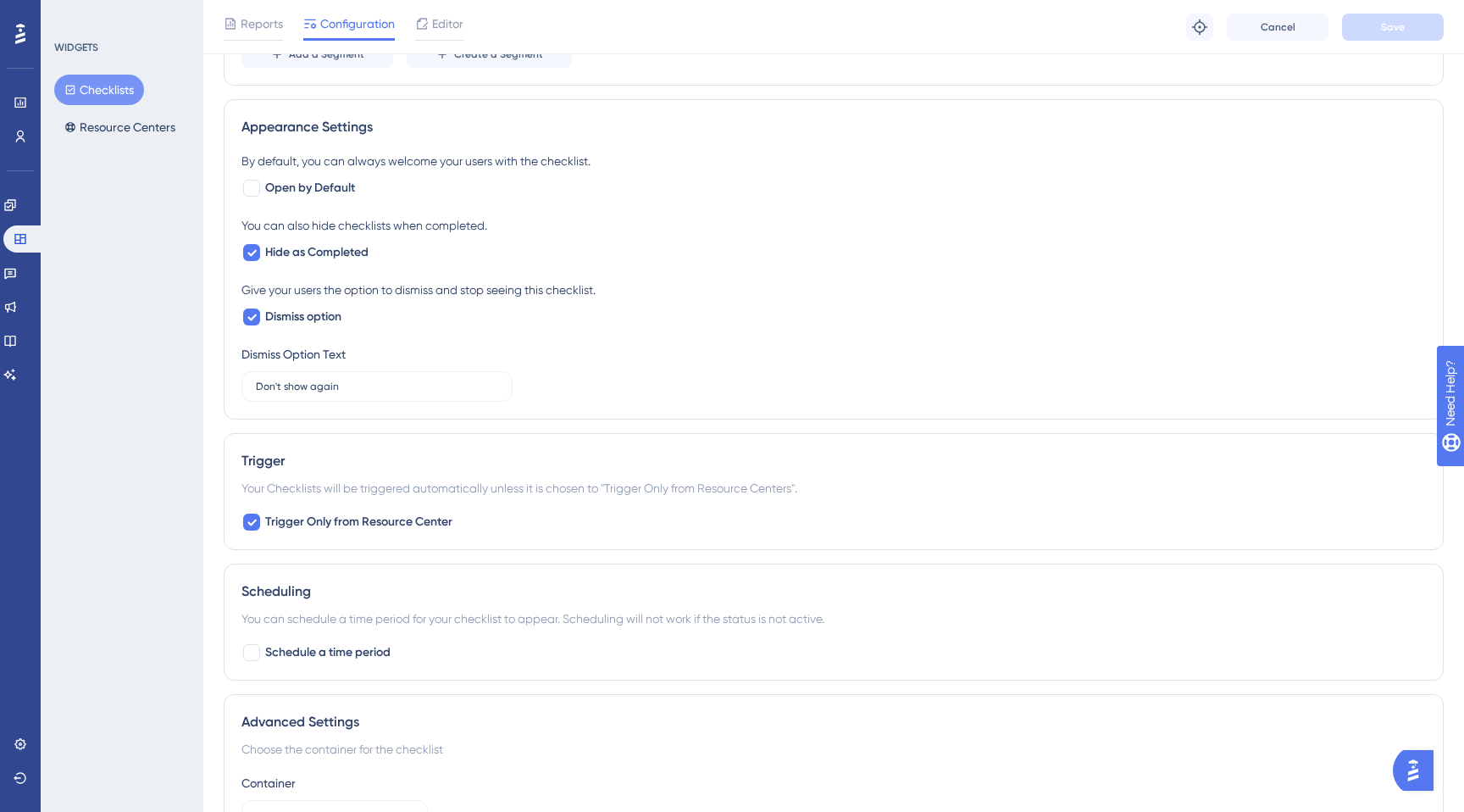
scroll to position [1054, 0]
